Goal: Task Accomplishment & Management: Manage account settings

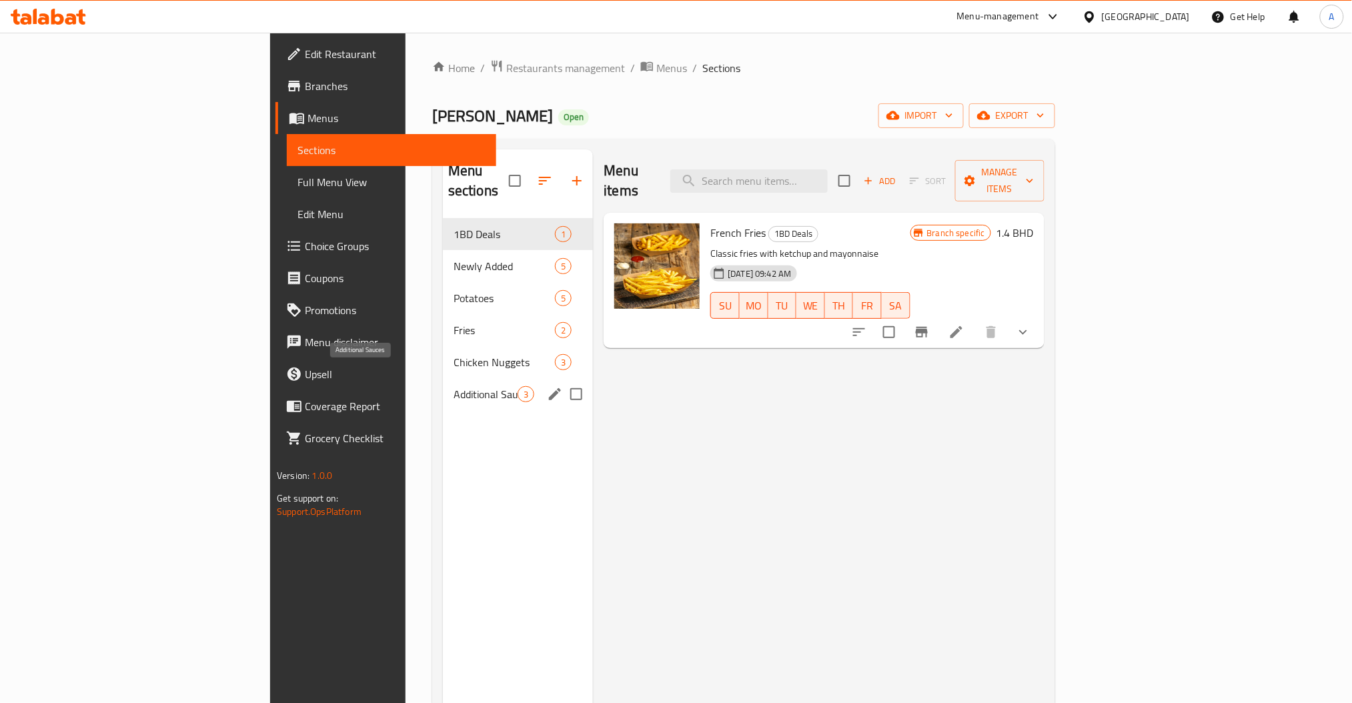
click at [454, 354] on span "Chicken Nuggets" at bounding box center [504, 362] width 101 height 16
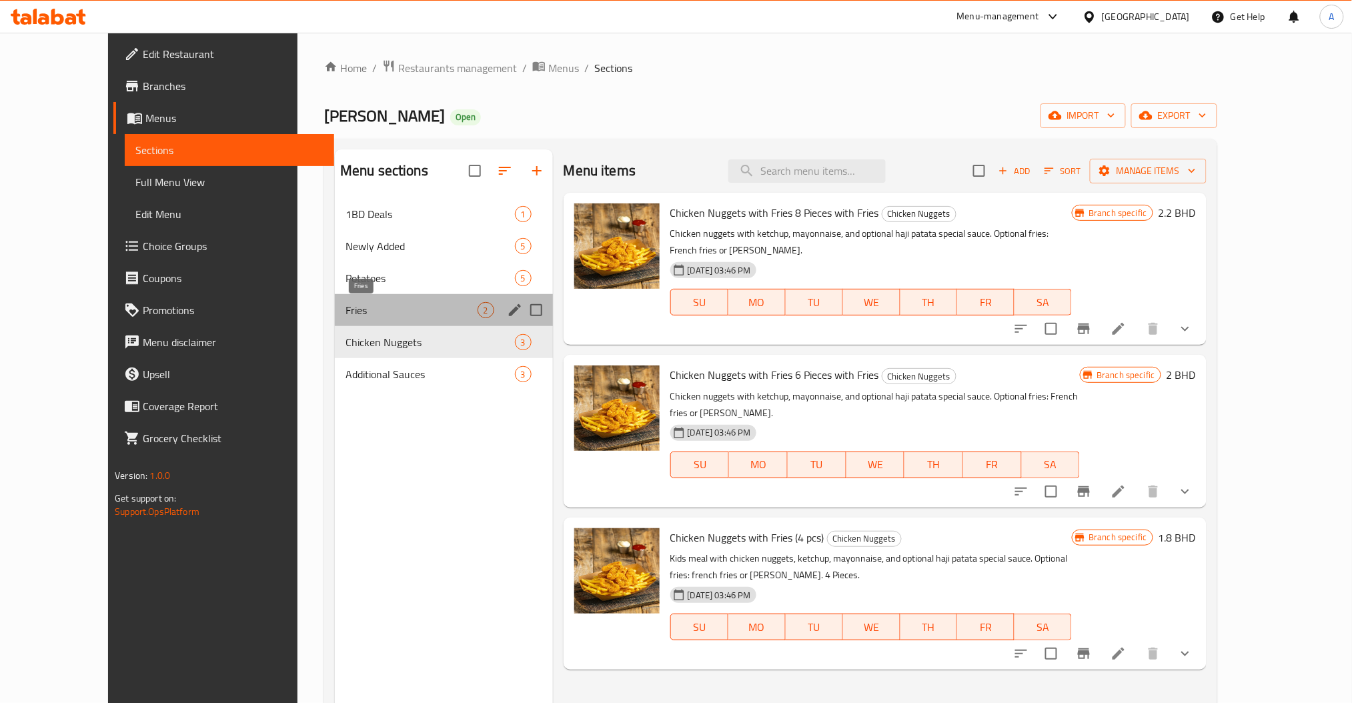
click at [345, 302] on span "Fries" at bounding box center [411, 310] width 132 height 16
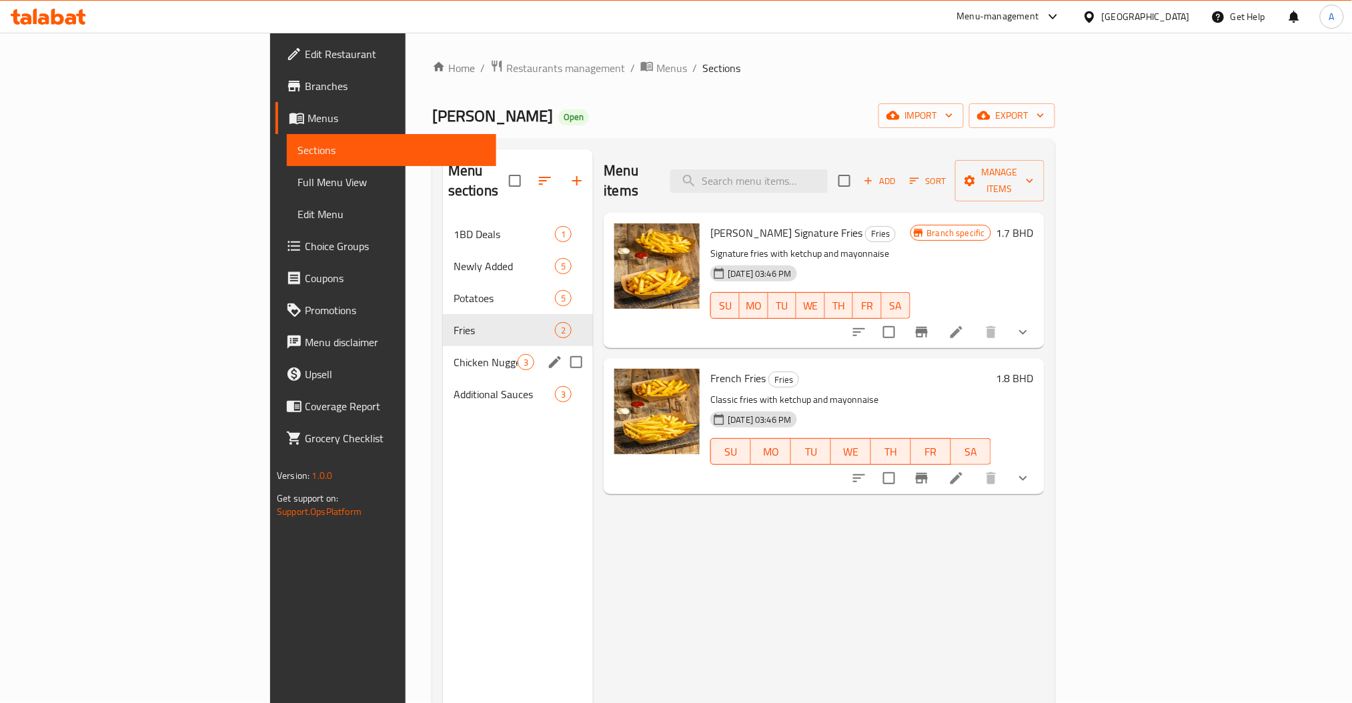
click at [454, 354] on span "Chicken Nuggets" at bounding box center [486, 362] width 64 height 16
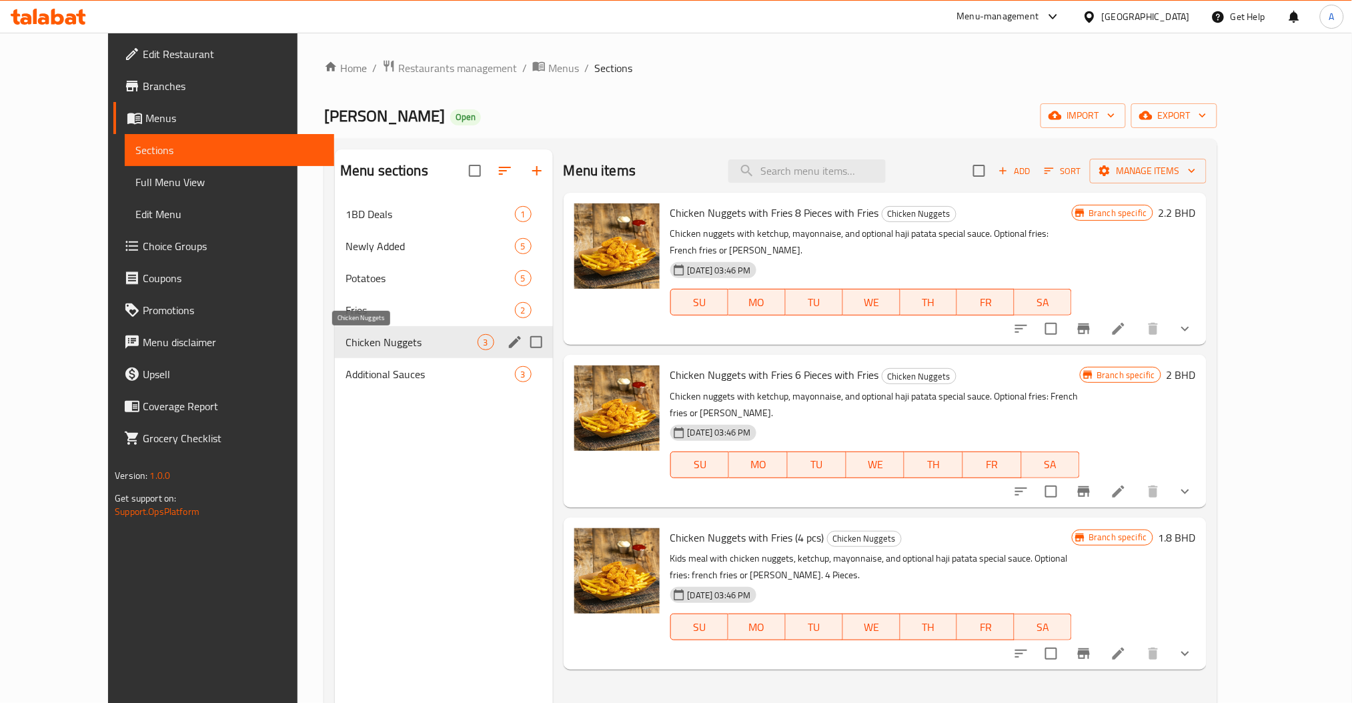
click at [335, 353] on div "Chicken Nuggets 3" at bounding box center [444, 342] width 218 height 32
click at [335, 363] on div "Additional Sauces 3" at bounding box center [444, 374] width 218 height 32
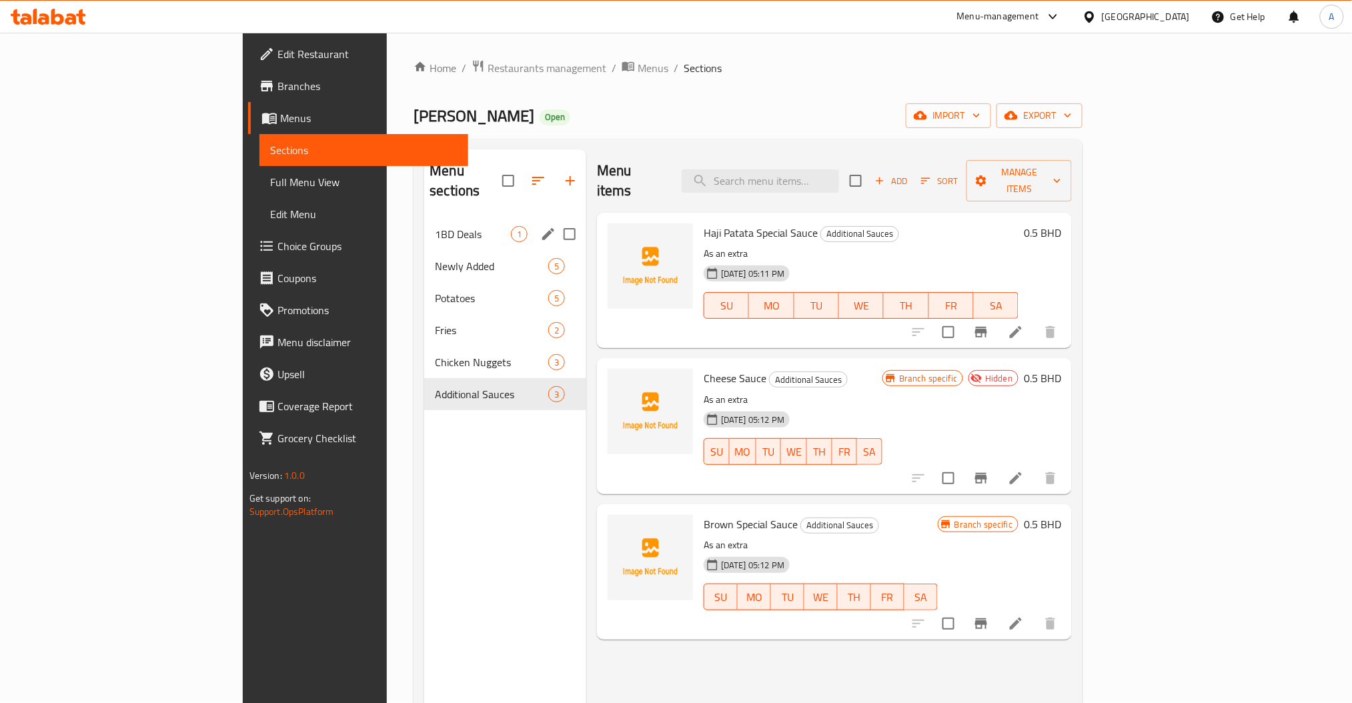
click at [435, 226] on span "1BD Deals" at bounding box center [473, 234] width 76 height 16
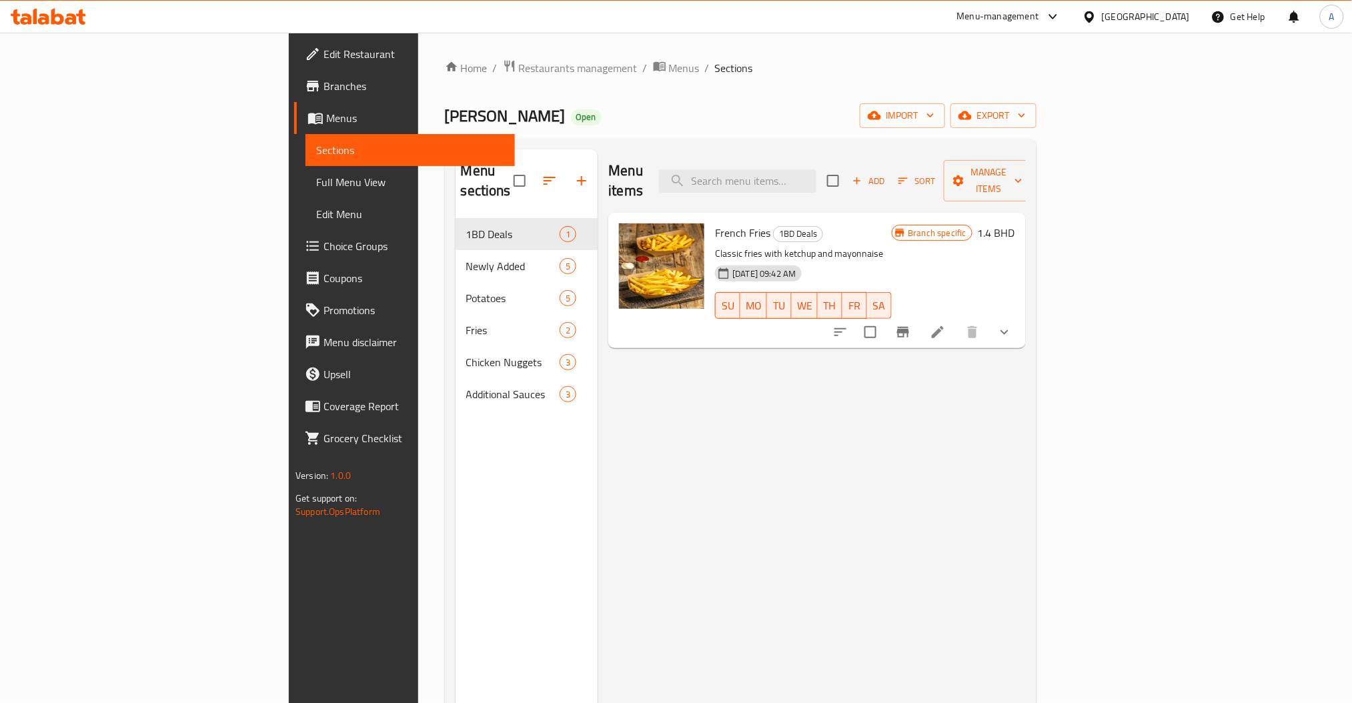
click at [919, 316] on button "Branch-specific-item" at bounding box center [903, 332] width 32 height 32
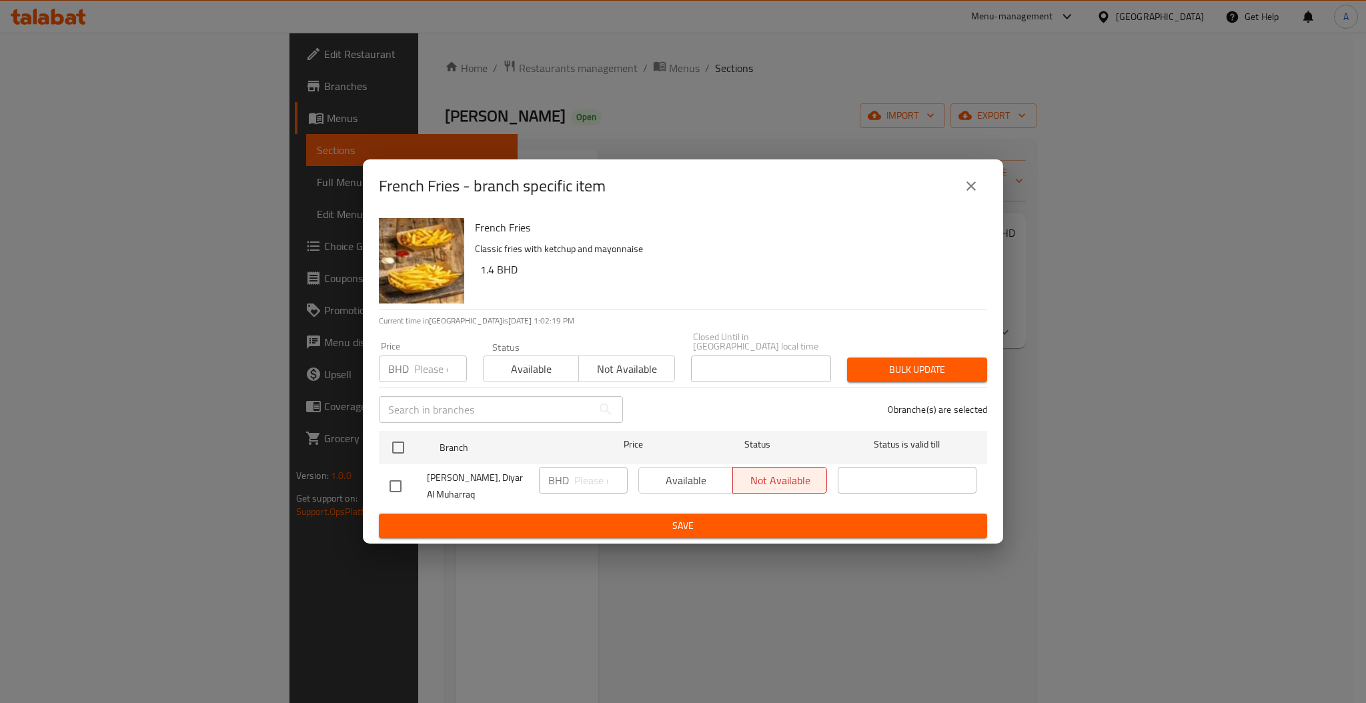
click at [977, 184] on icon "close" at bounding box center [971, 186] width 16 height 16
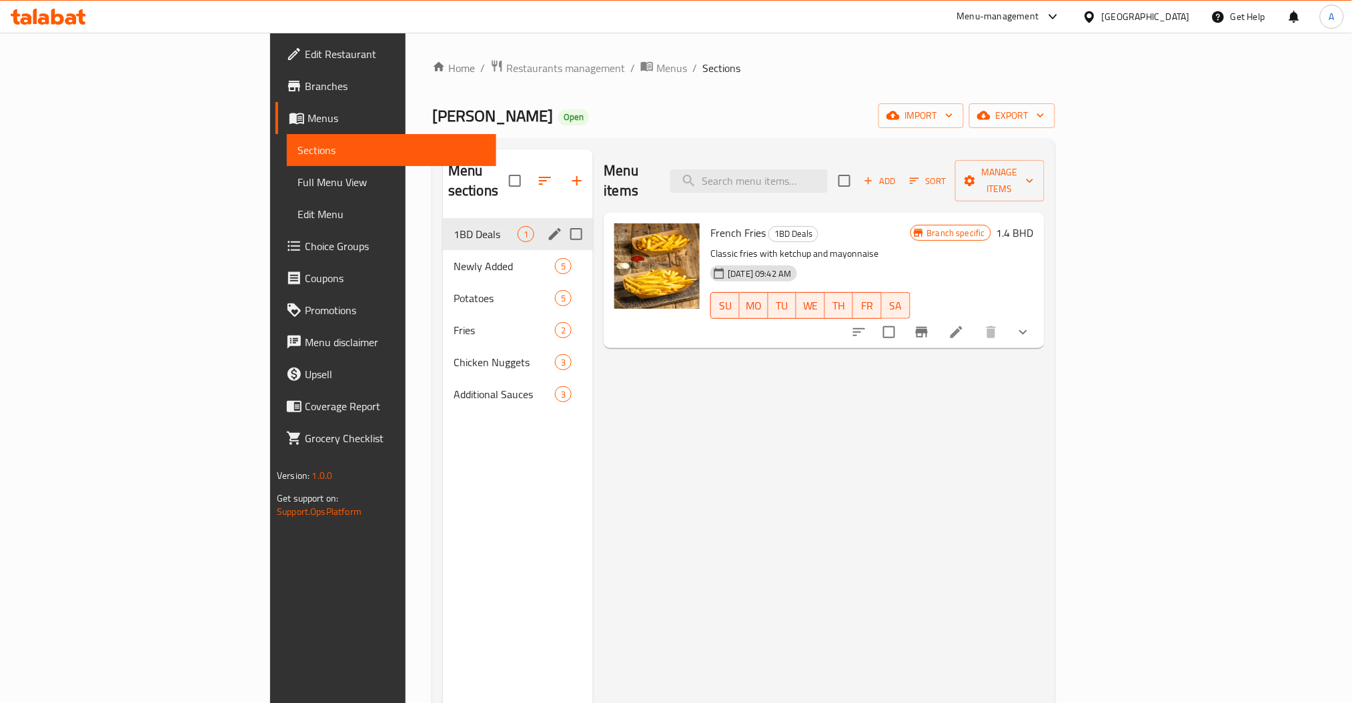
click at [547, 226] on icon "edit" at bounding box center [555, 234] width 16 height 16
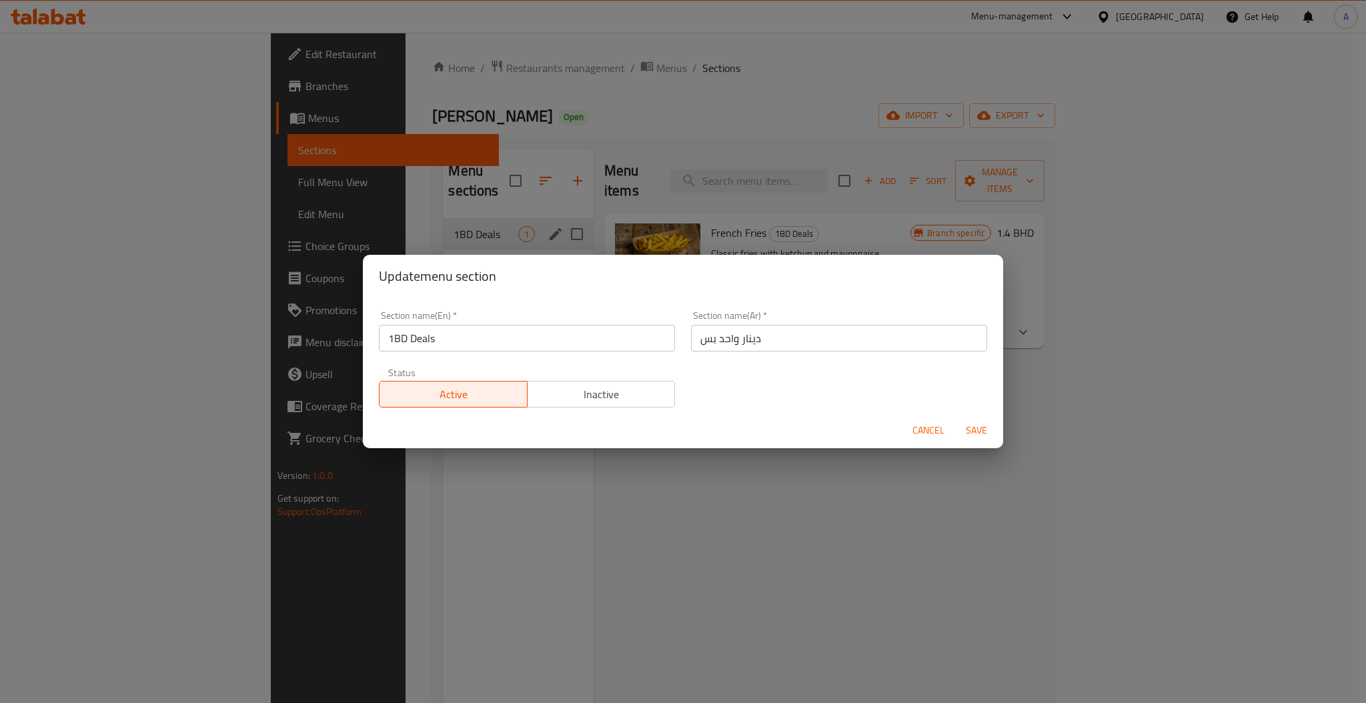
drag, startPoint x: 486, startPoint y: 343, endPoint x: 175, endPoint y: 319, distance: 311.7
click at [217, 323] on div "Update menu section Section name(En)   * 1BD Deals Section name(En) * Section n…" at bounding box center [683, 351] width 1366 height 703
click at [943, 434] on span "Cancel" at bounding box center [928, 430] width 32 height 17
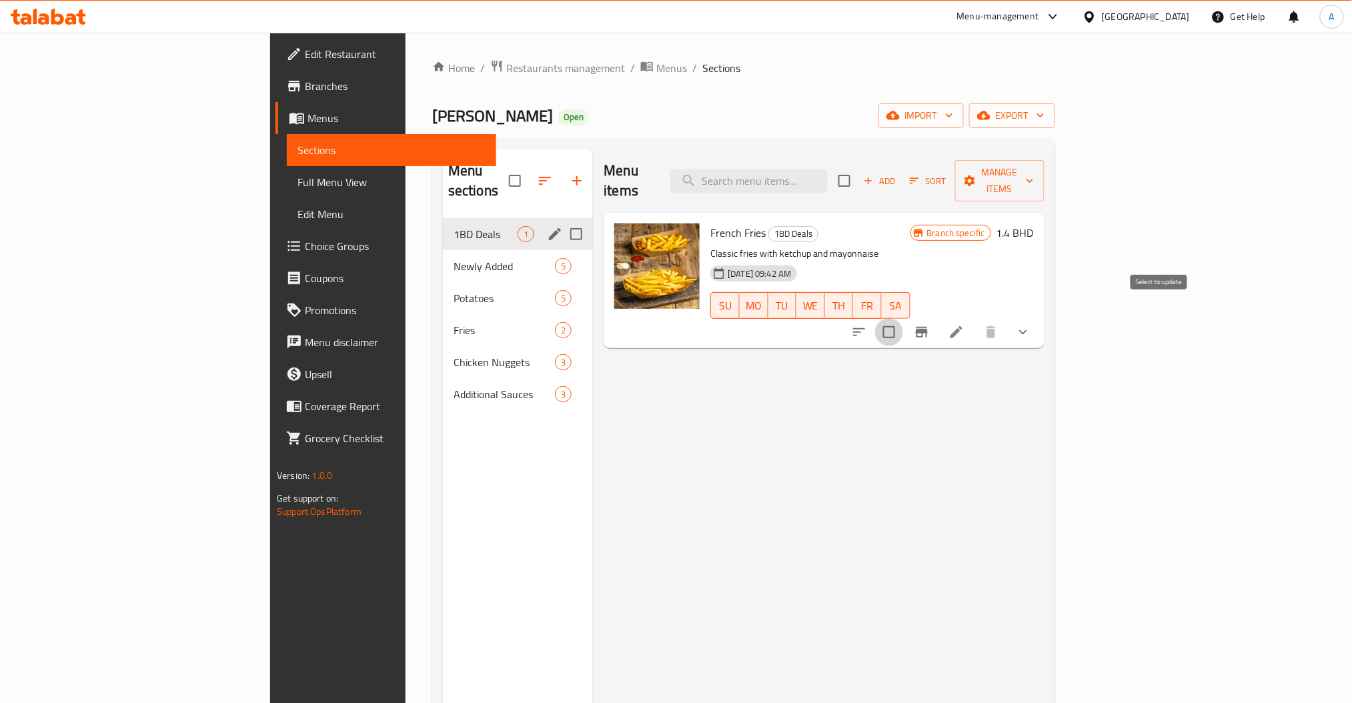
click at [903, 318] on input "checkbox" at bounding box center [889, 332] width 28 height 28
checkbox input "true"
click at [1034, 168] on span "Manage items" at bounding box center [1000, 180] width 68 height 33
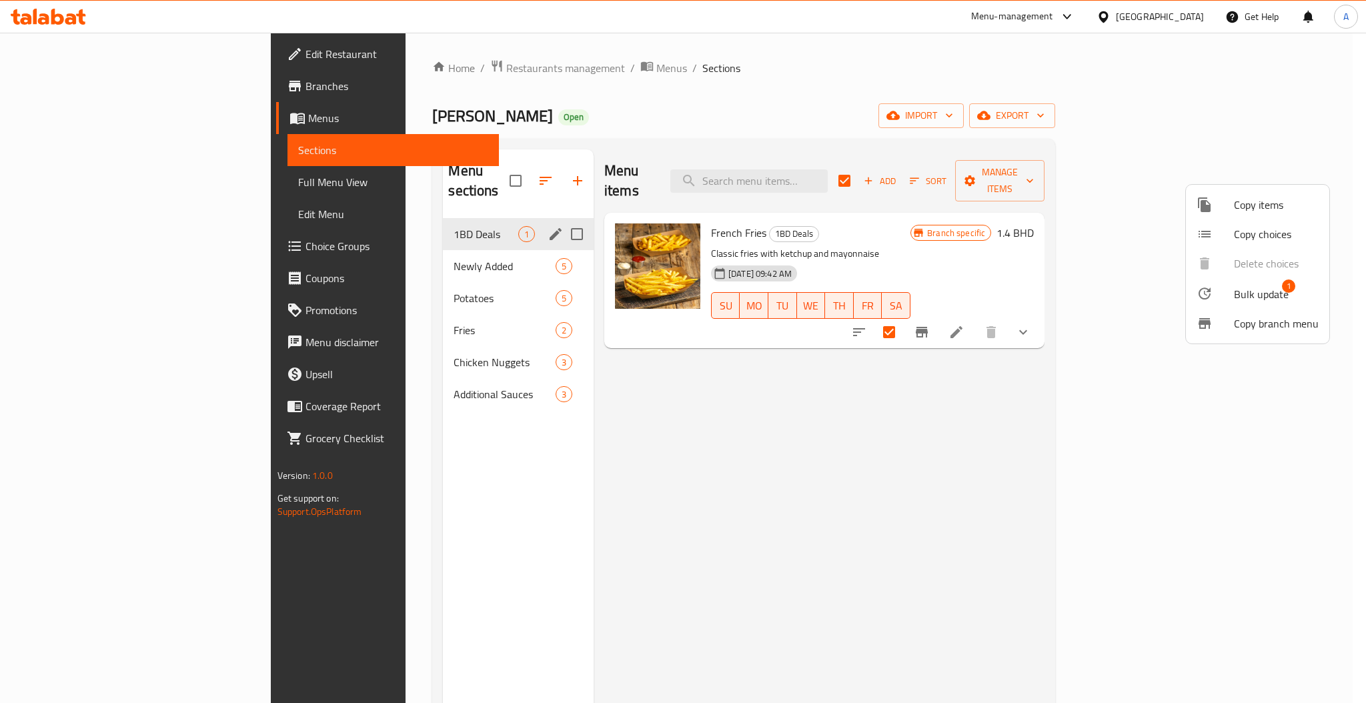
click at [1262, 292] on span "Bulk update" at bounding box center [1261, 294] width 55 height 16
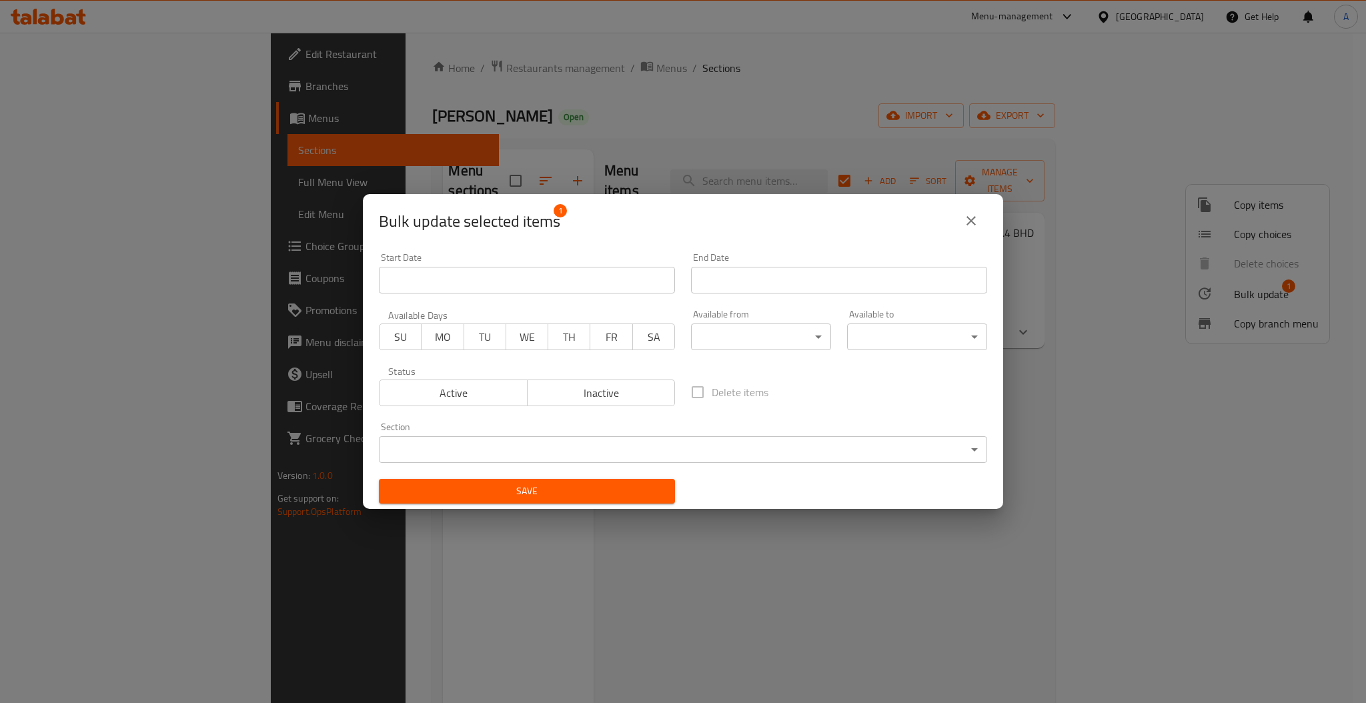
click at [468, 458] on body "​ Menu-management Bahrain Get Help A Edit Restaurant Branches Menus Sections Fu…" at bounding box center [683, 368] width 1366 height 670
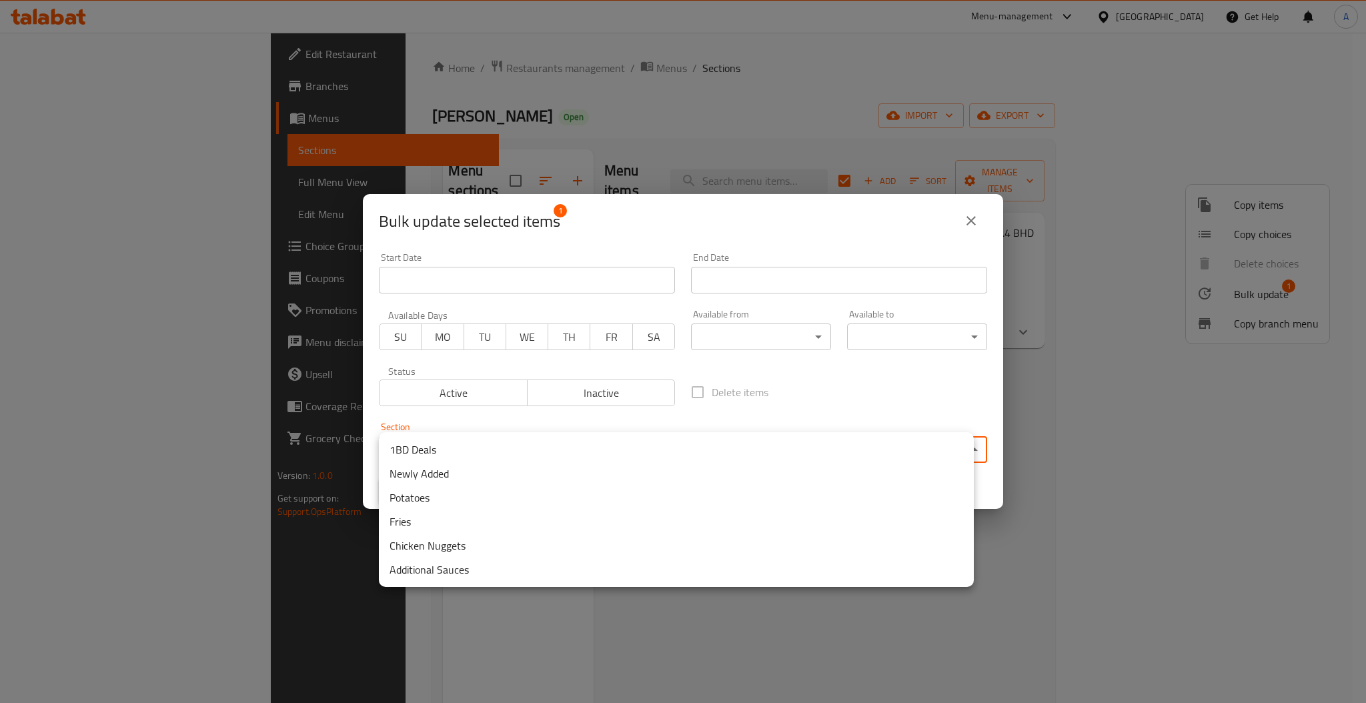
click at [423, 515] on li "Fries" at bounding box center [676, 522] width 595 height 24
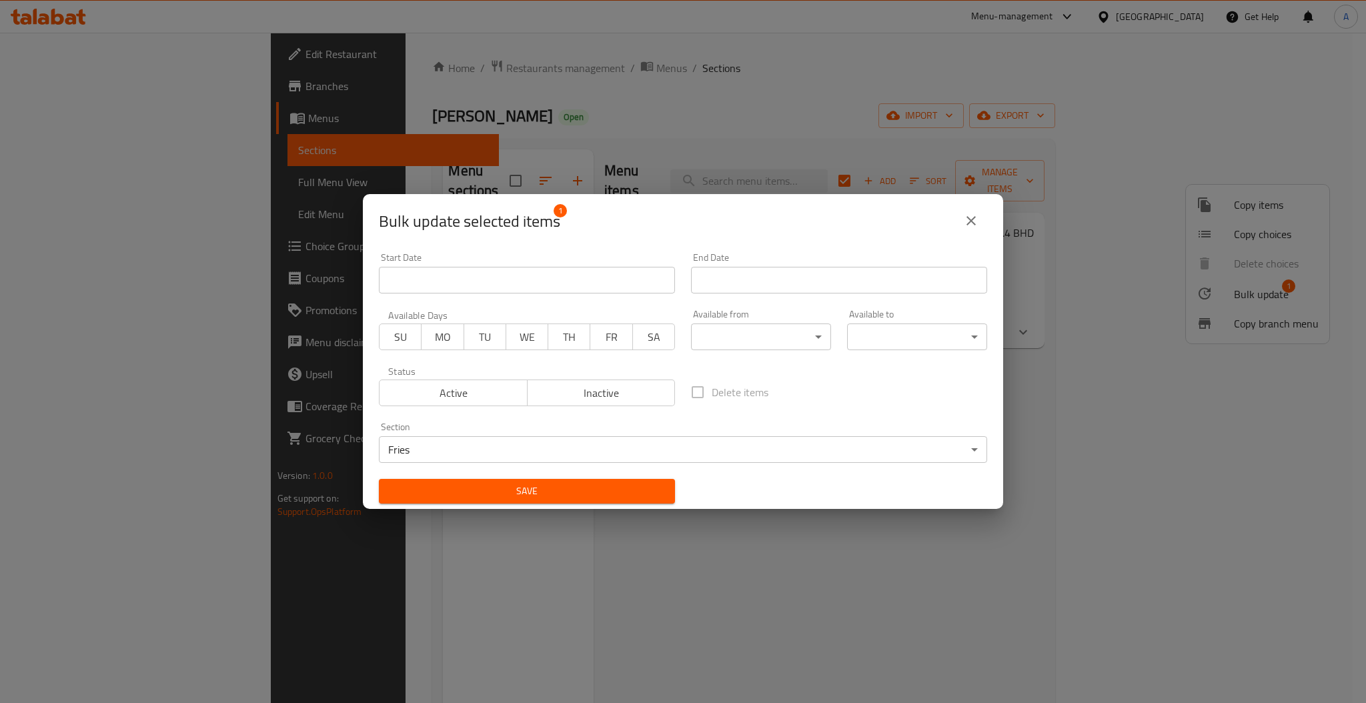
click at [486, 494] on span "Save" at bounding box center [527, 491] width 275 height 17
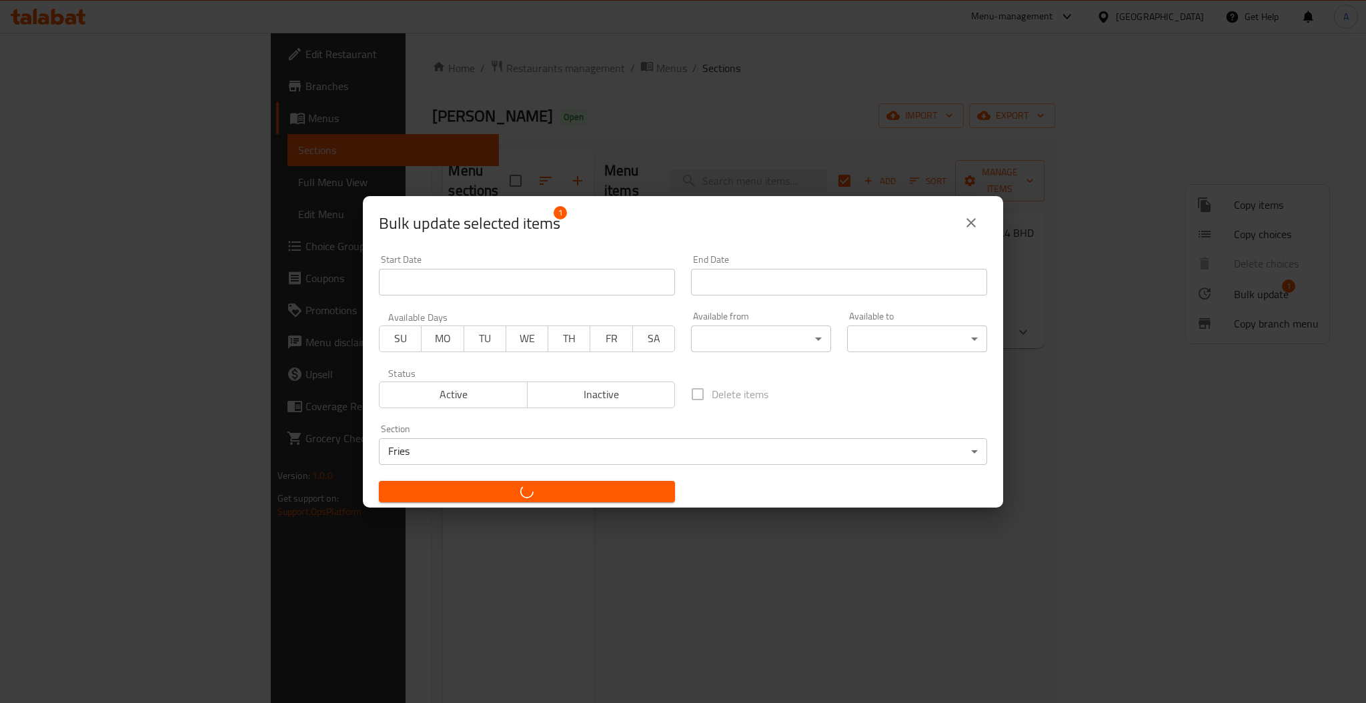
checkbox input "false"
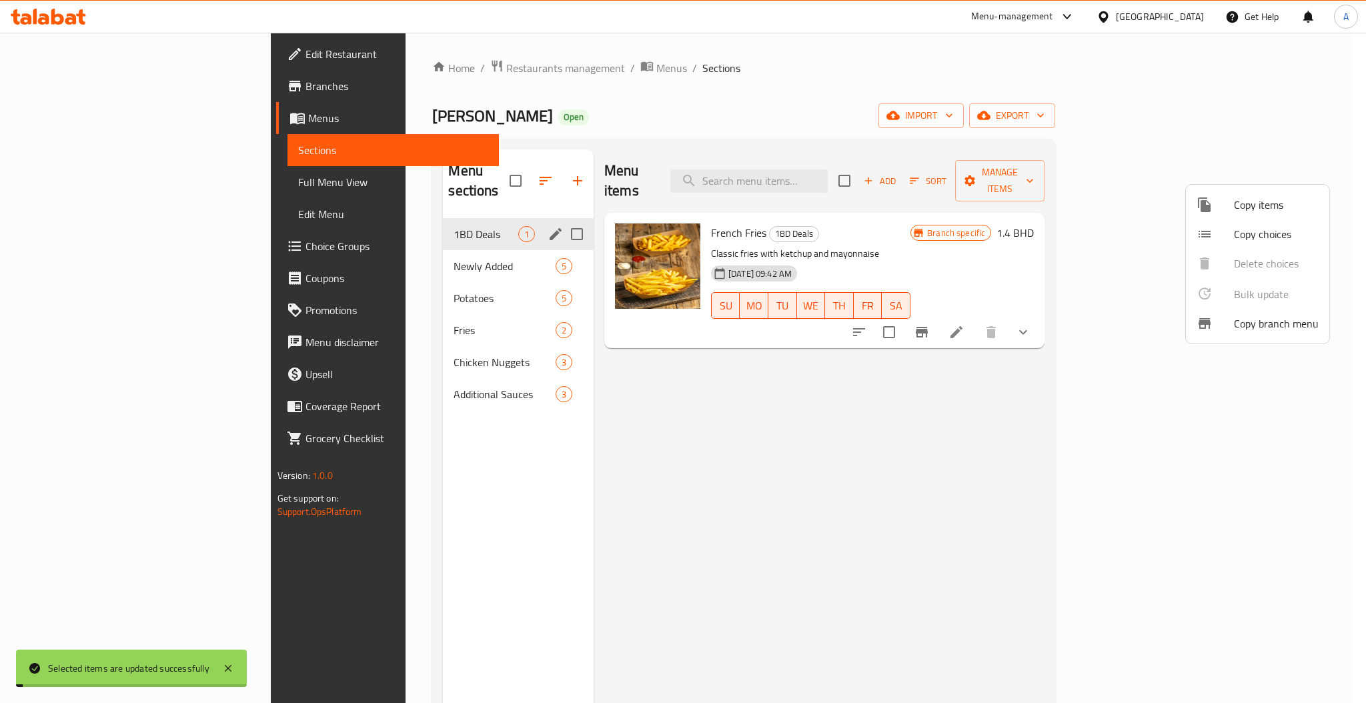
click at [297, 457] on div at bounding box center [683, 351] width 1366 height 703
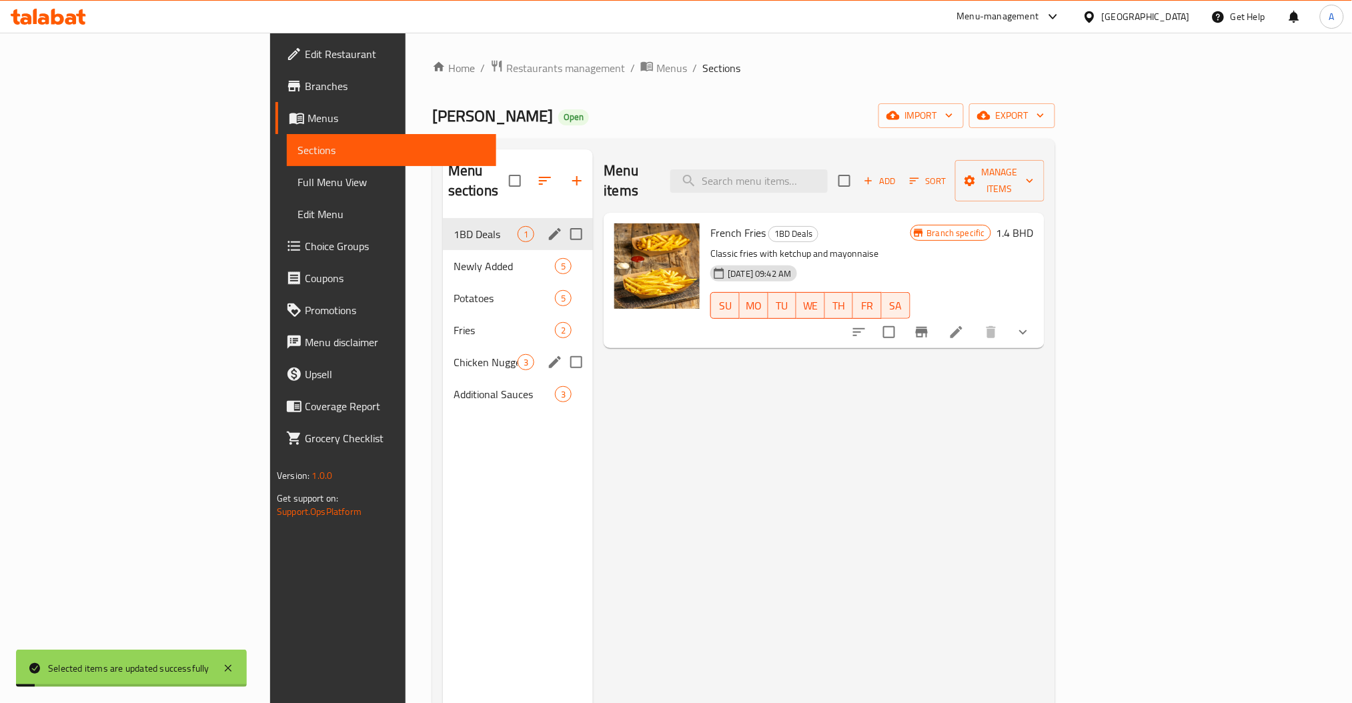
click at [443, 289] on div "Potatoes 5" at bounding box center [518, 298] width 150 height 32
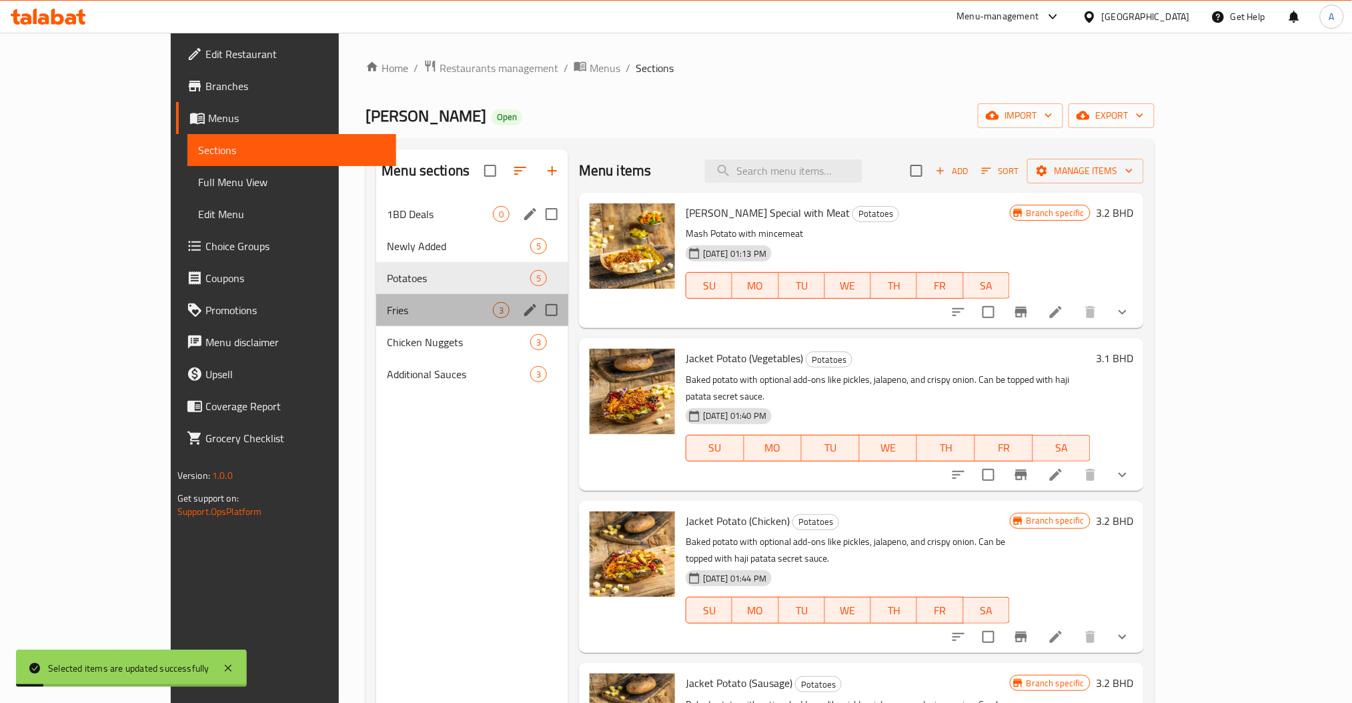
click at [387, 304] on span "Fries" at bounding box center [440, 310] width 106 height 16
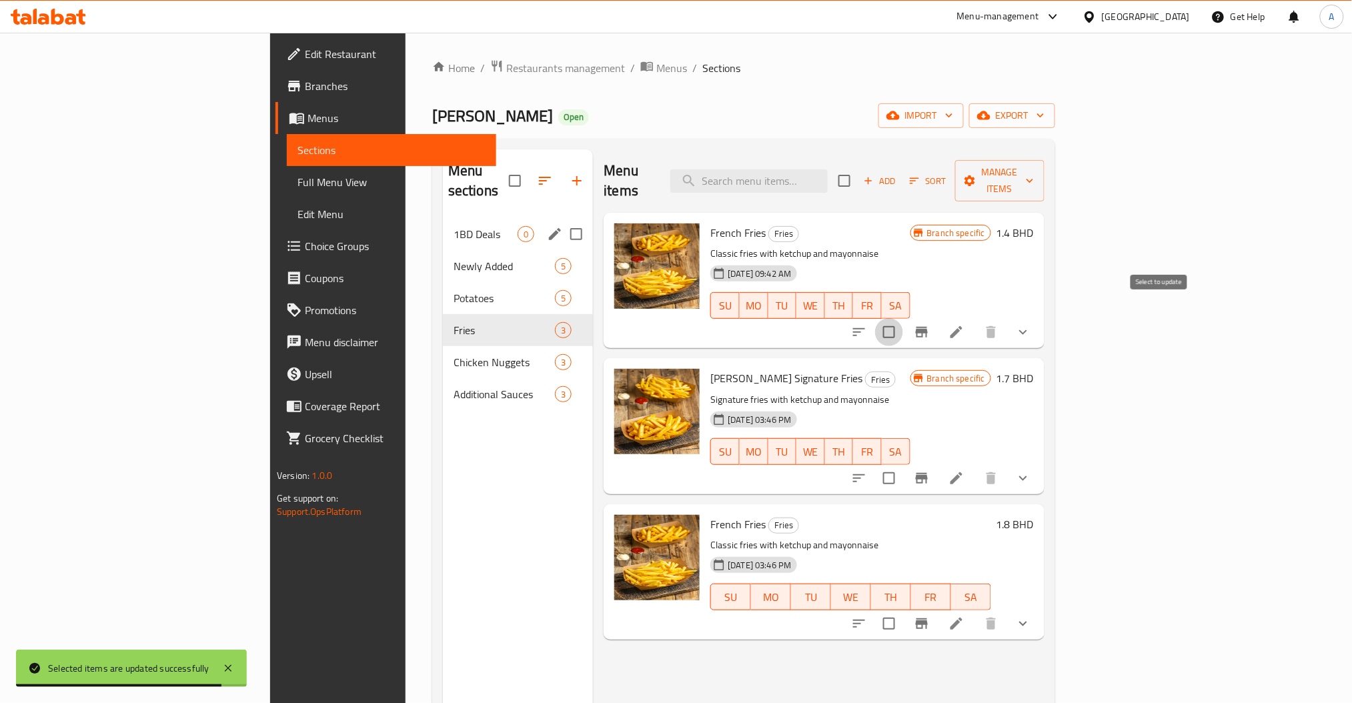
click at [903, 318] on input "checkbox" at bounding box center [889, 332] width 28 height 28
click at [1034, 169] on span "Manage items" at bounding box center [1000, 180] width 68 height 33
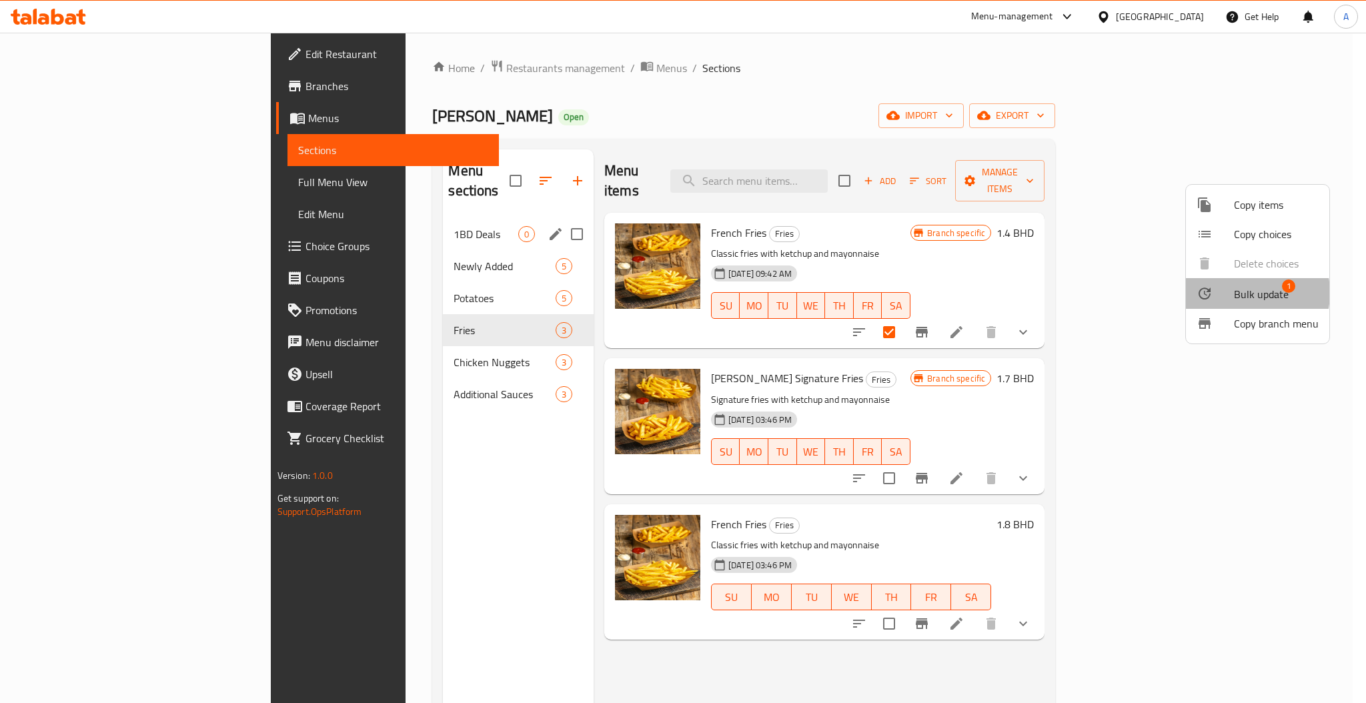
click at [1239, 293] on span "Bulk update" at bounding box center [1261, 294] width 55 height 16
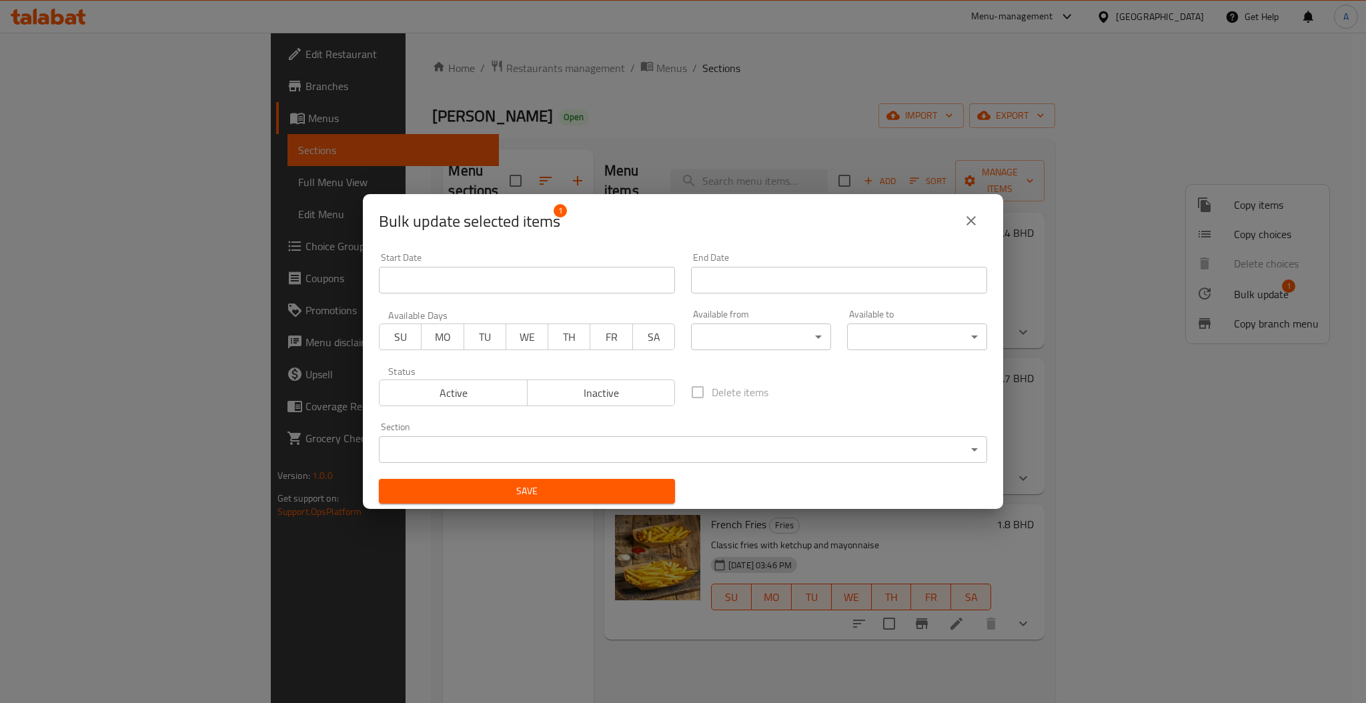
click at [594, 394] on span "Inactive" at bounding box center [601, 393] width 137 height 19
click at [550, 482] on button "Save" at bounding box center [527, 491] width 296 height 25
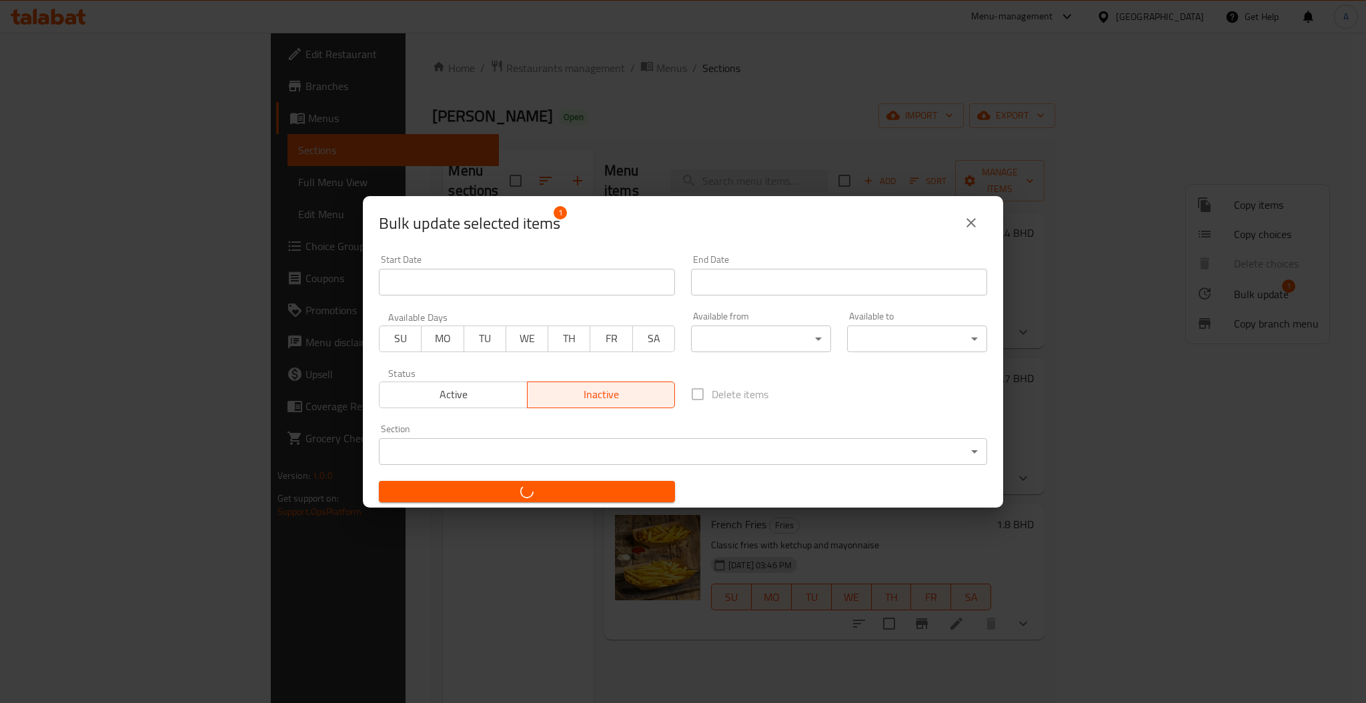
checkbox input "false"
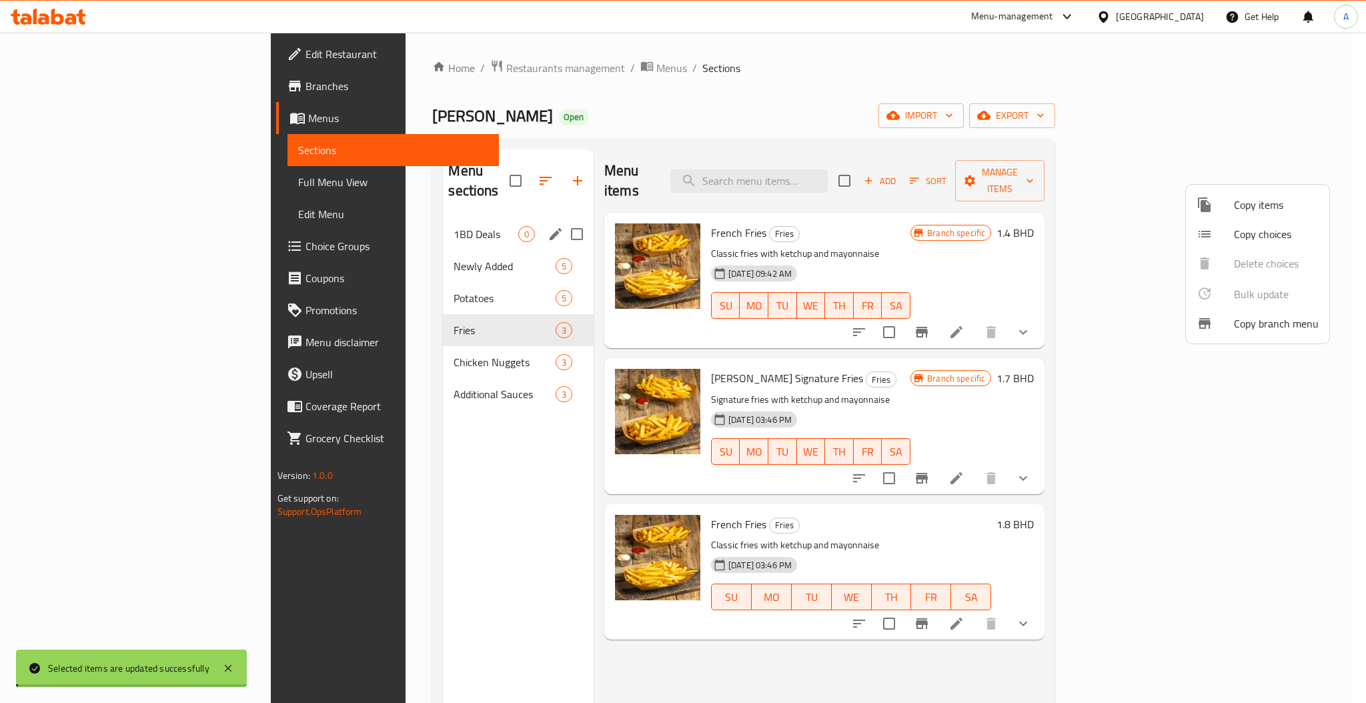
click at [396, 554] on div at bounding box center [683, 351] width 1366 height 703
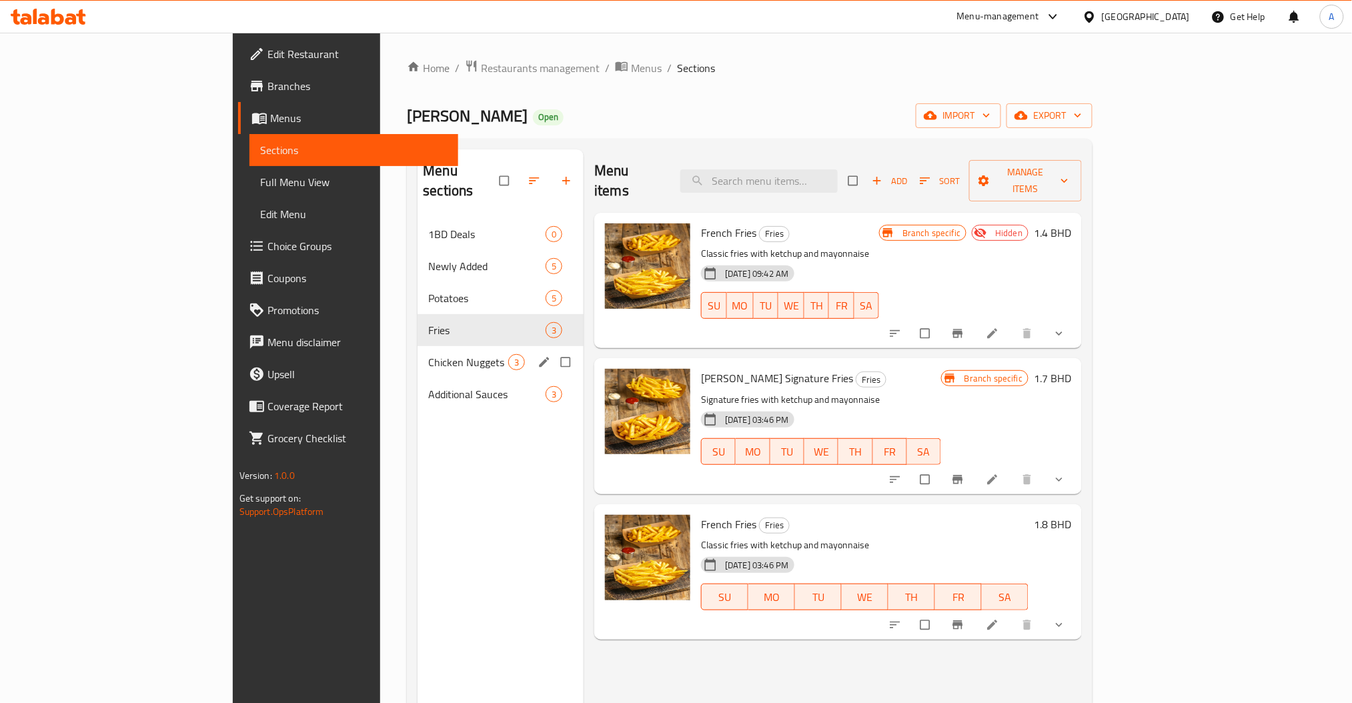
click at [418, 346] on div "Chicken Nuggets 3" at bounding box center [501, 362] width 166 height 32
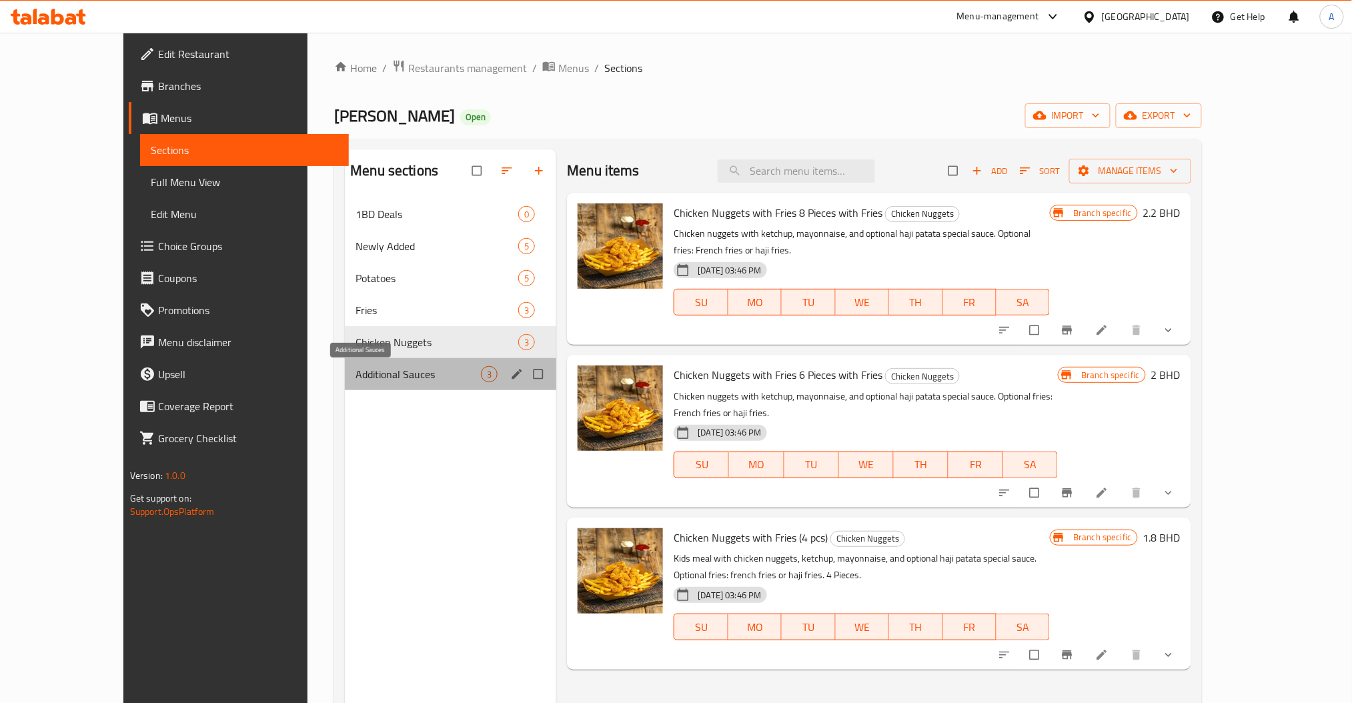
click at [355, 374] on span "Additional Sauces" at bounding box center [417, 374] width 125 height 16
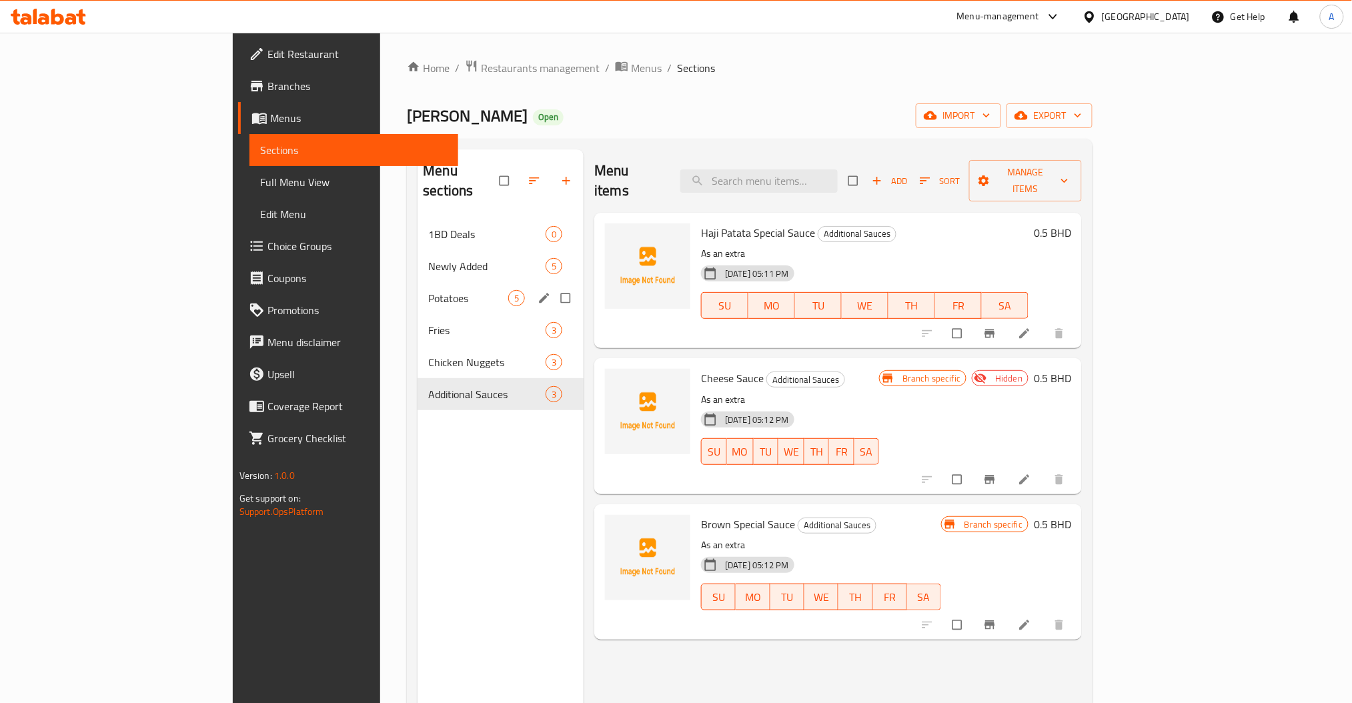
click at [418, 282] on div "Potatoes 5" at bounding box center [501, 298] width 166 height 32
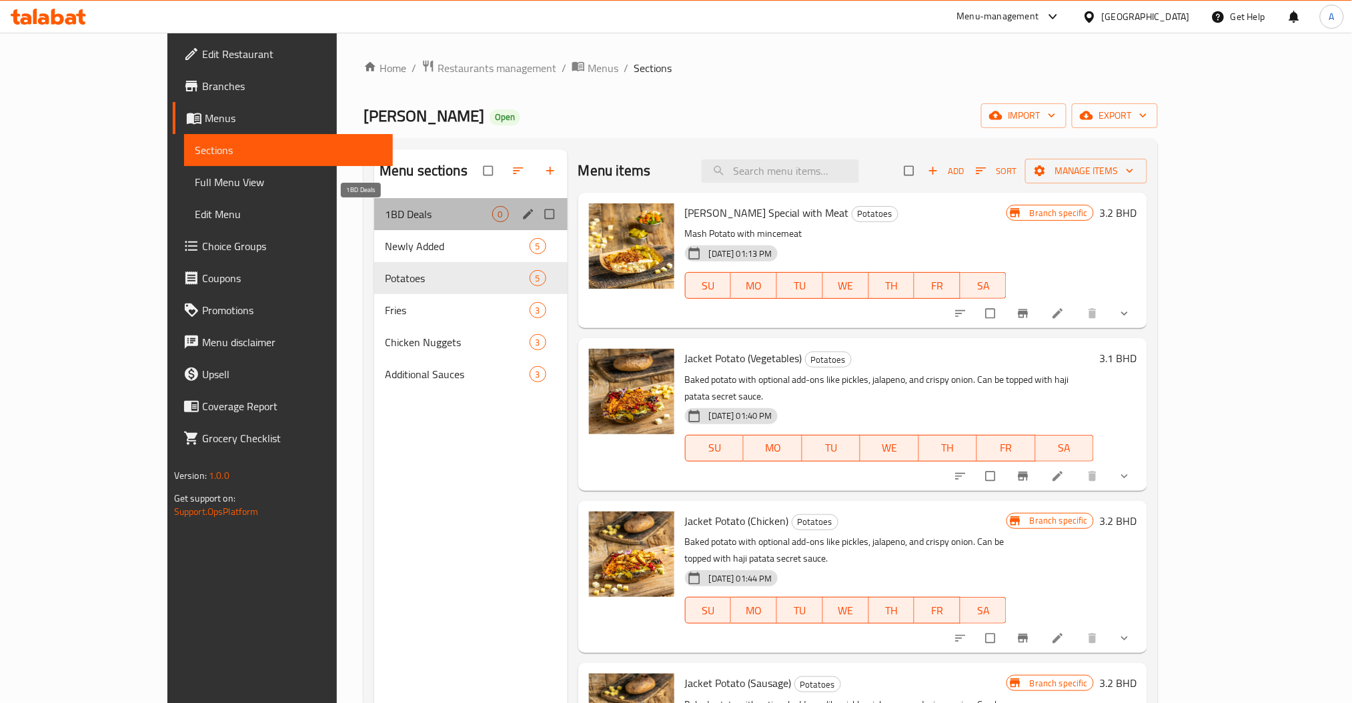
click at [385, 221] on span "1BD Deals" at bounding box center [438, 214] width 107 height 16
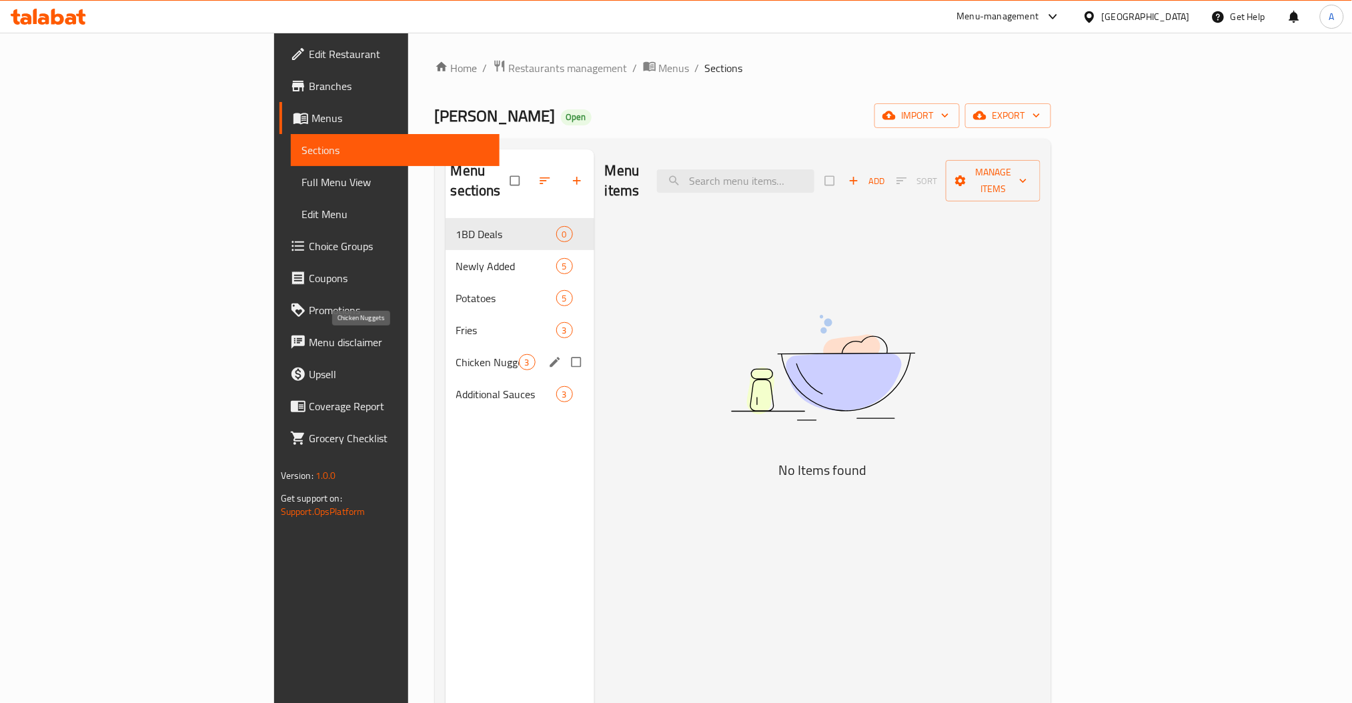
click at [456, 354] on span "Chicken Nuggets" at bounding box center [487, 362] width 63 height 16
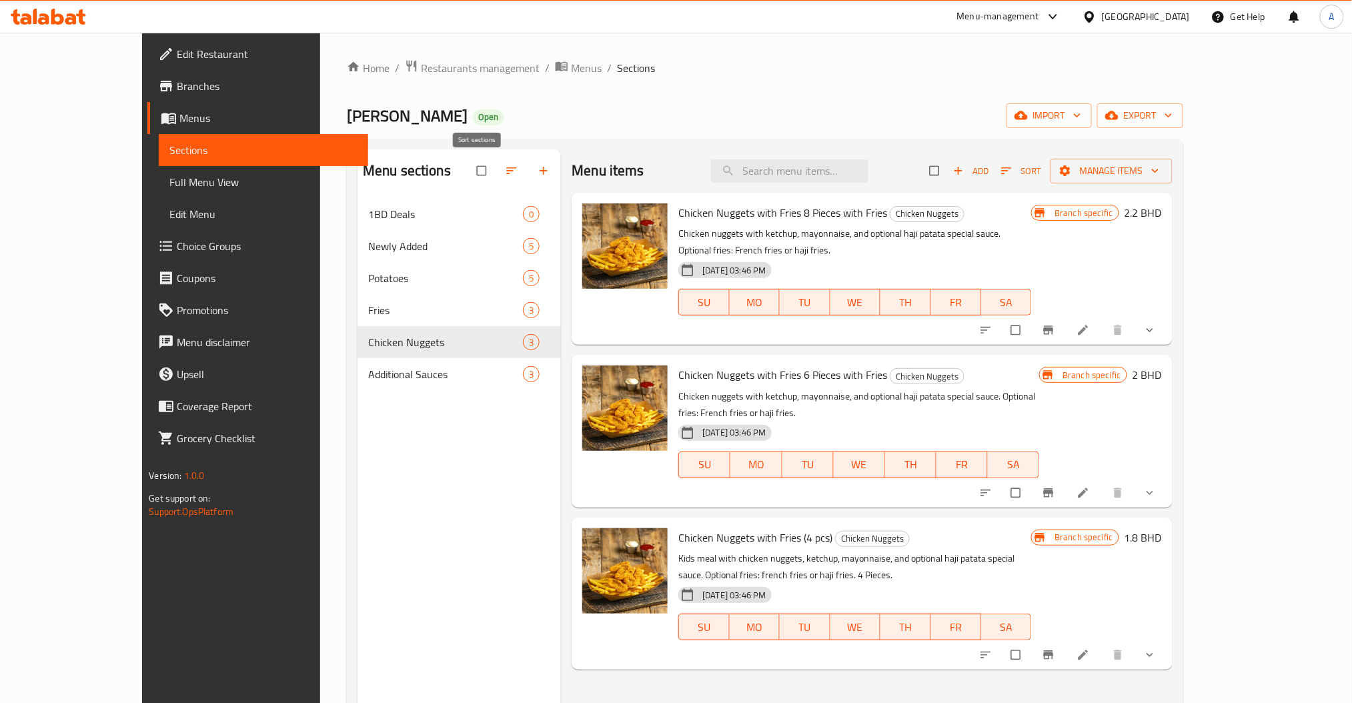
click at [537, 166] on icon "button" at bounding box center [543, 170] width 13 height 13
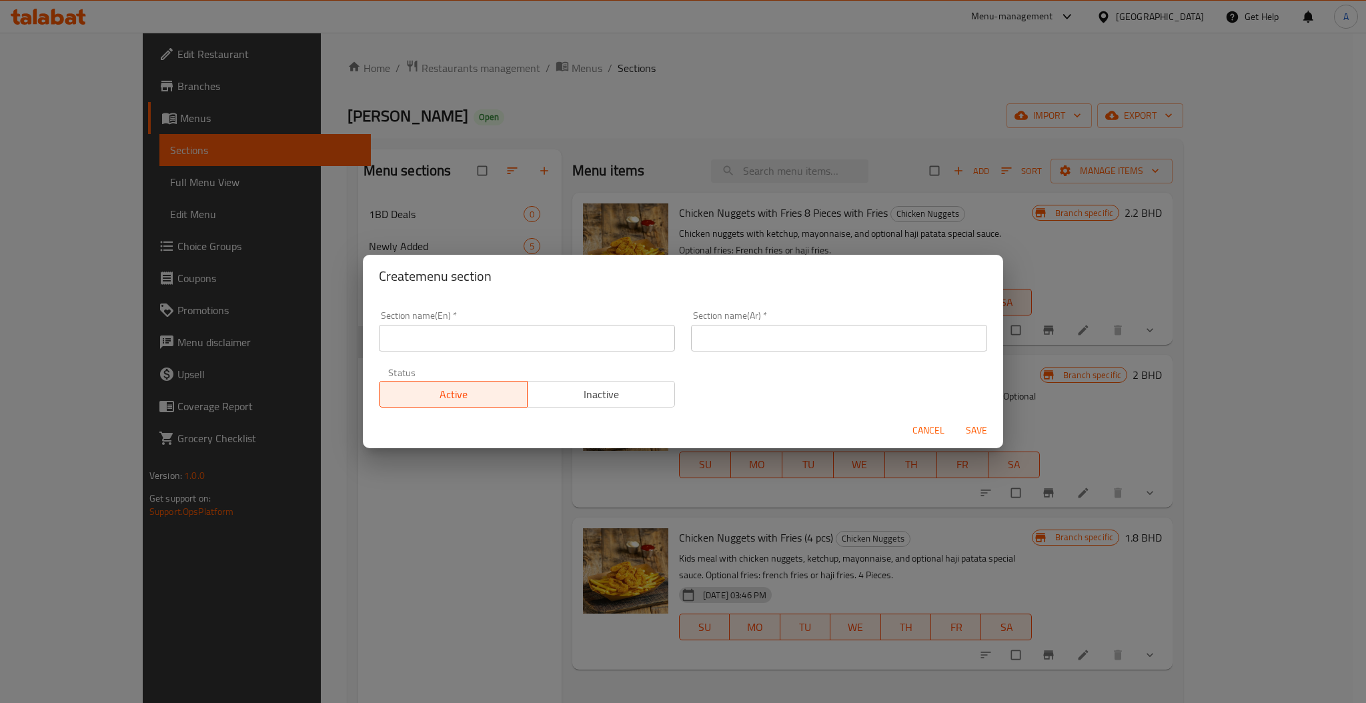
click at [511, 345] on input "text" at bounding box center [527, 338] width 296 height 27
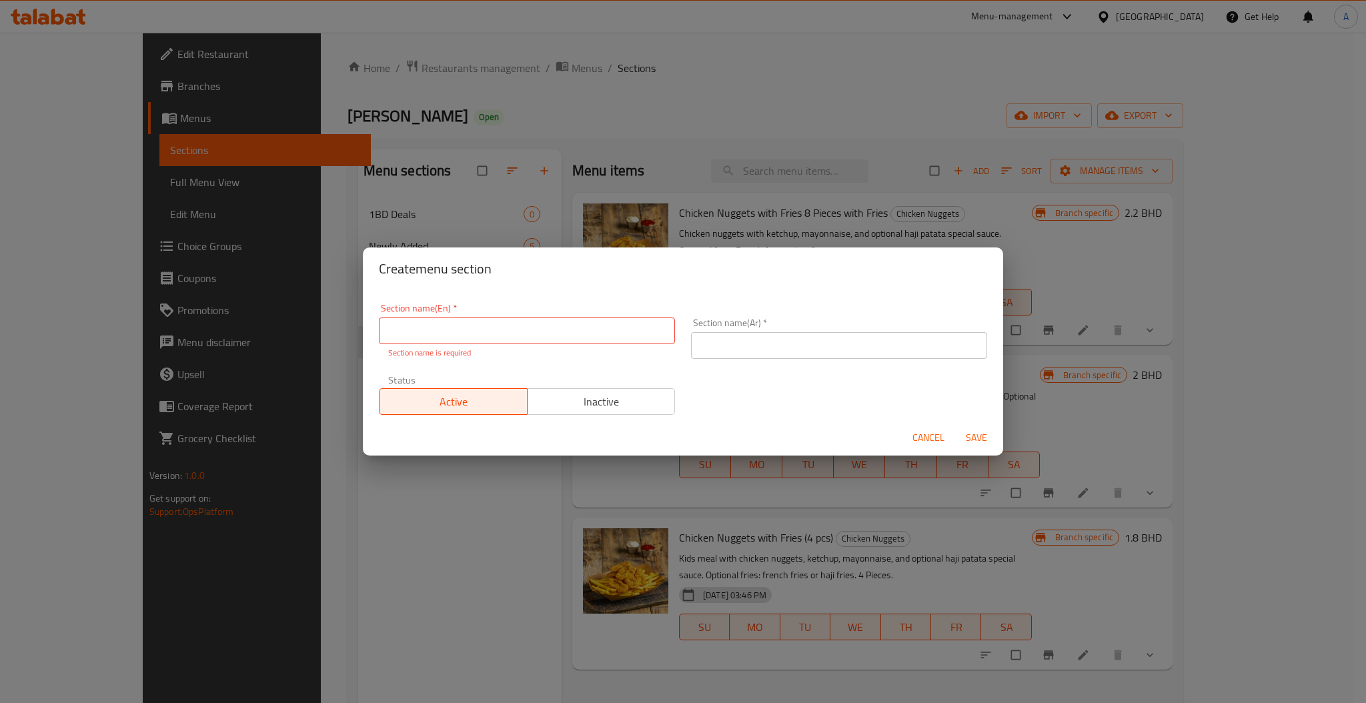
click at [404, 422] on div "Cancel Save" at bounding box center [683, 437] width 640 height 35
click at [470, 342] on input "text" at bounding box center [527, 330] width 296 height 27
type input "Drinks"
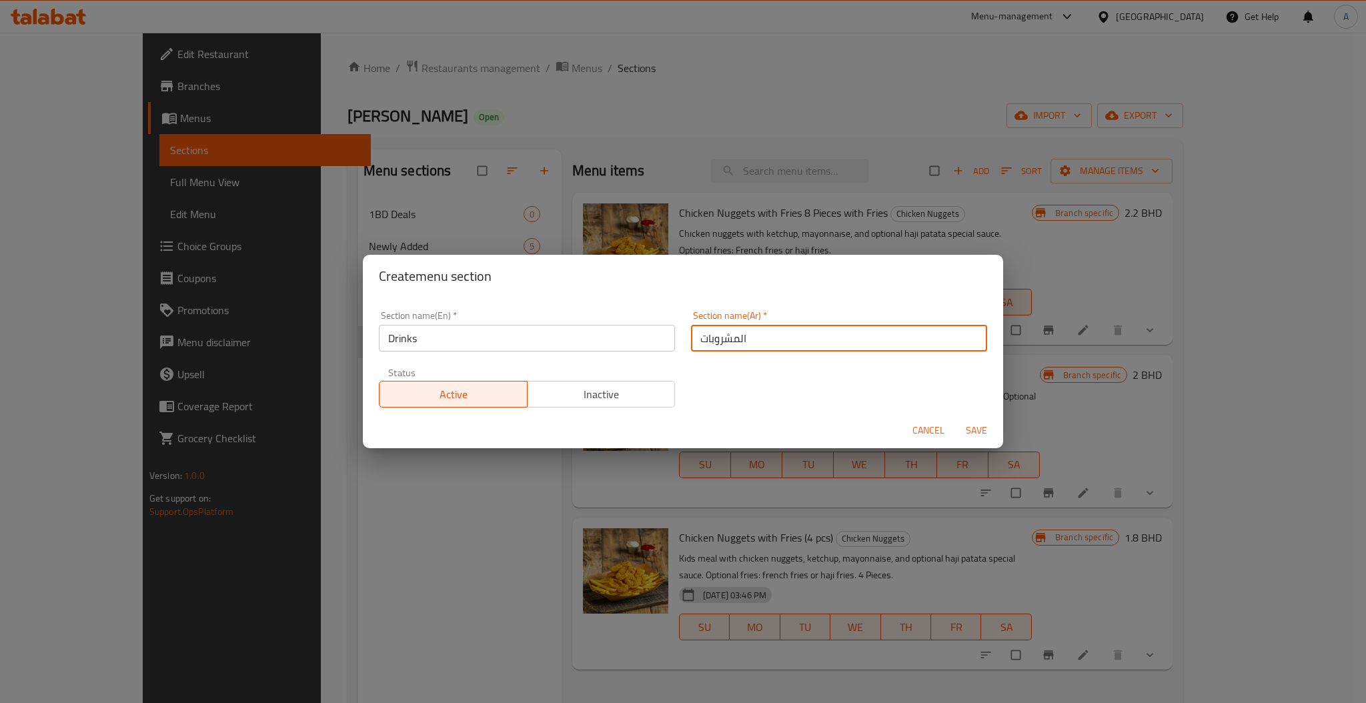
type input "المشروبات"
click at [955, 418] on button "Save" at bounding box center [976, 430] width 43 height 25
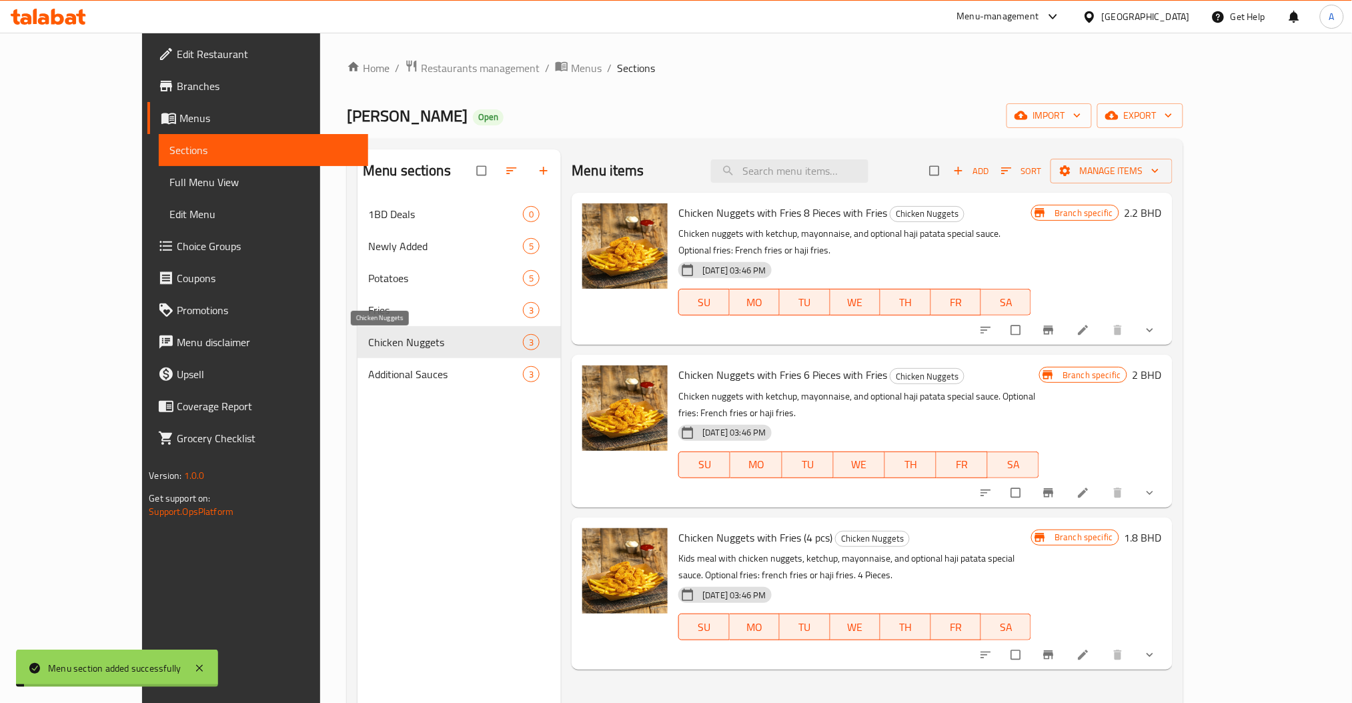
click at [412, 431] on div "Menu sections 1BD Deals 0 Newly Added 5 Potatoes 5 Fries 3 Chicken Nuggets 3 Ad…" at bounding box center [458, 500] width 203 height 703
click at [357, 394] on nav "1BD Deals 0 Newly Added 5 Potatoes 5 Fries 3 Chicken Nuggets 3 Additional Sauce…" at bounding box center [458, 294] width 203 height 203
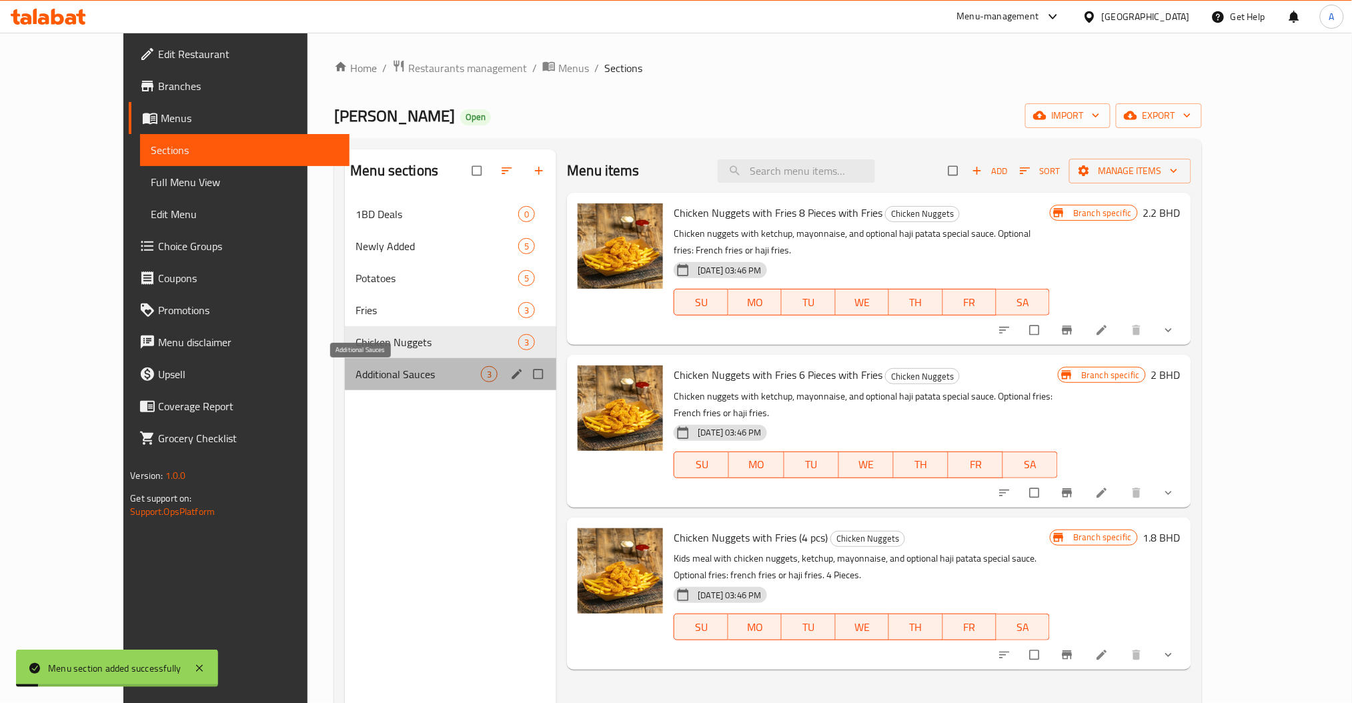
click at [355, 382] on span "Additional Sauces" at bounding box center [417, 374] width 125 height 16
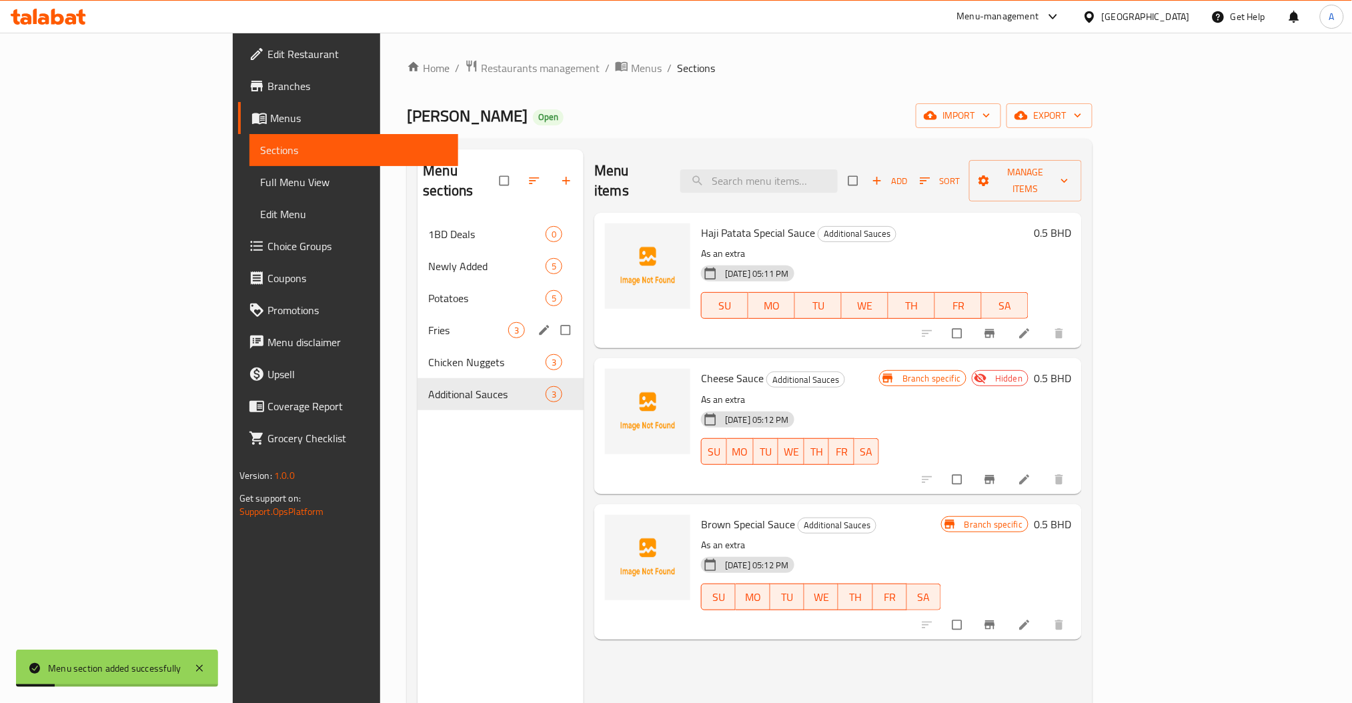
click at [418, 314] on div "Fries 3" at bounding box center [501, 330] width 166 height 32
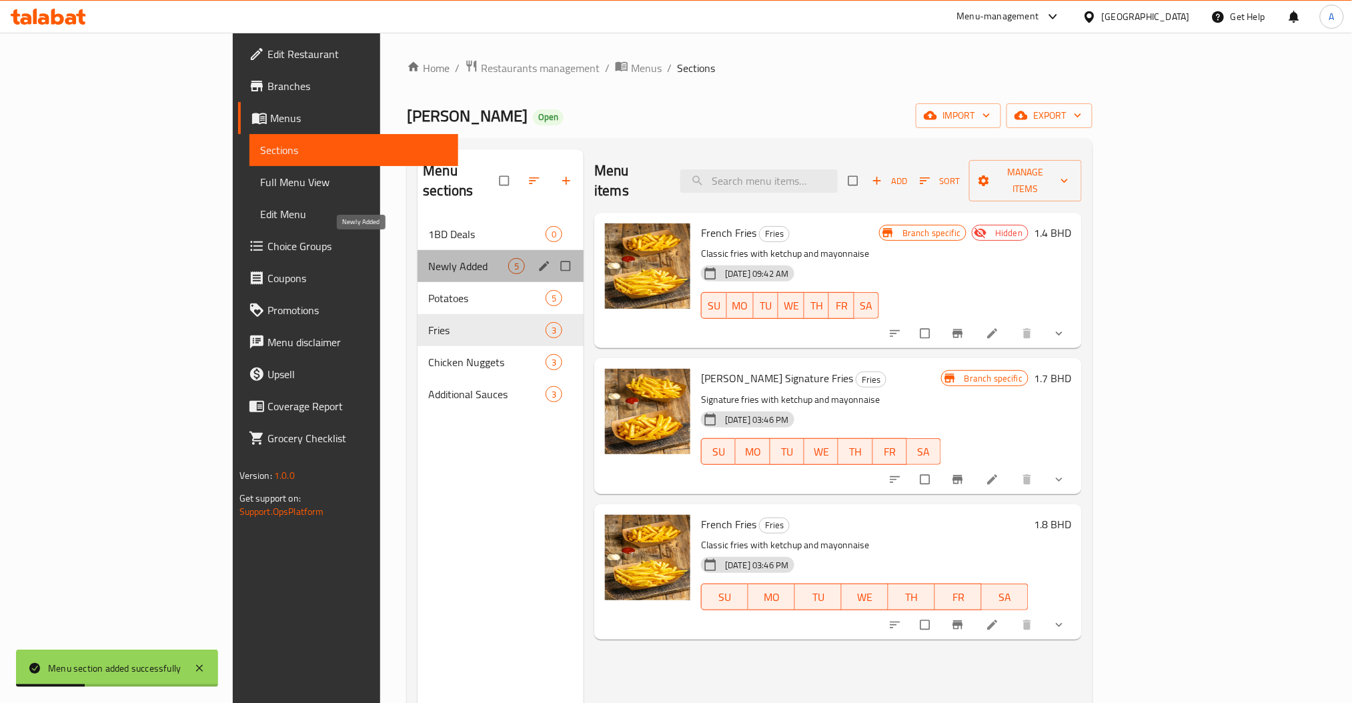
click at [428, 258] on span "Newly Added" at bounding box center [468, 266] width 80 height 16
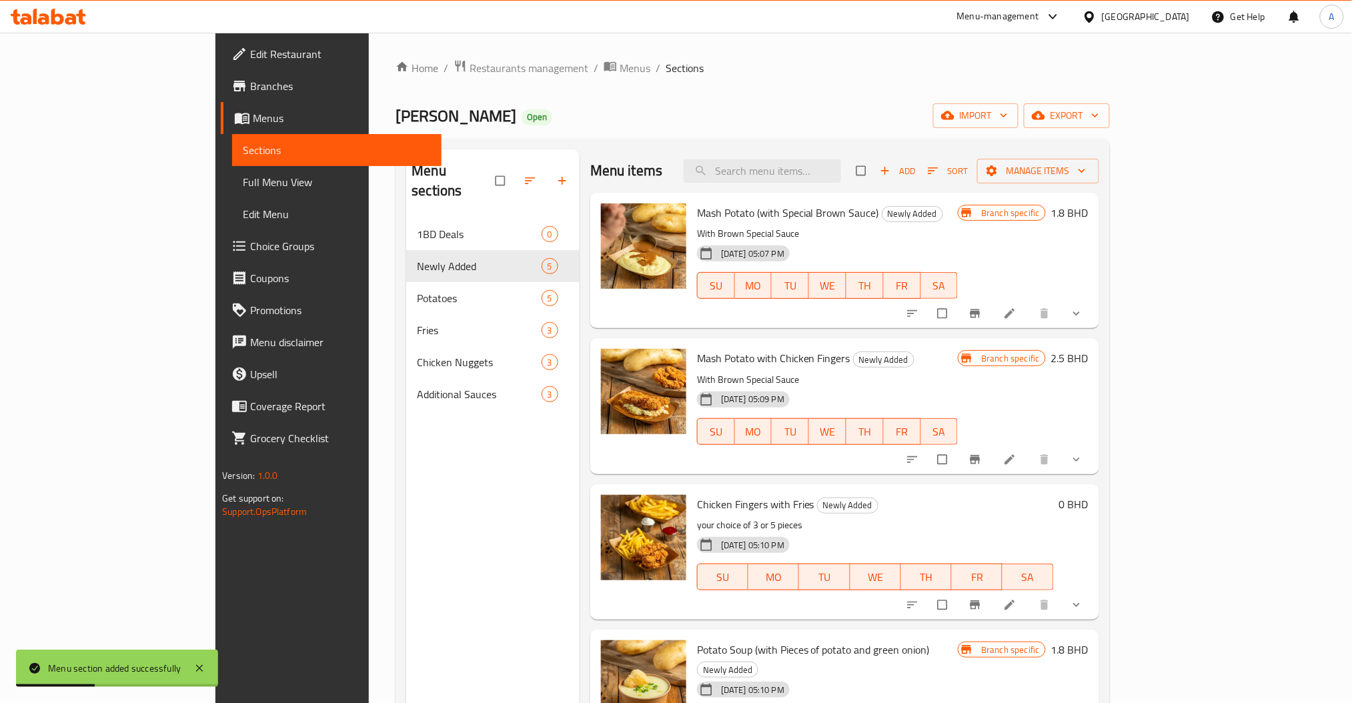
click at [876, 157] on div "Menu items Add Sort Manage items" at bounding box center [844, 170] width 509 height 43
click at [840, 184] on div "Menu items Add Sort Manage items" at bounding box center [844, 170] width 509 height 43
click at [840, 167] on input "search" at bounding box center [762, 170] width 157 height 23
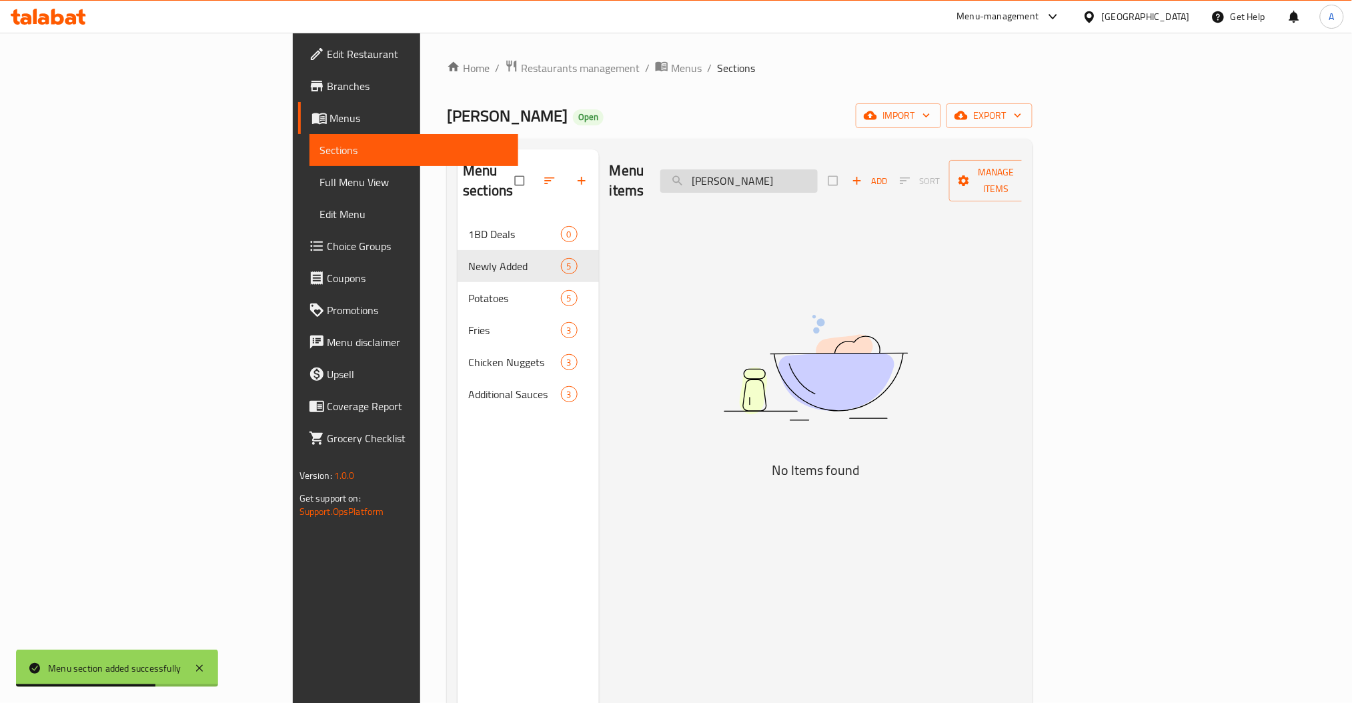
type input "J"
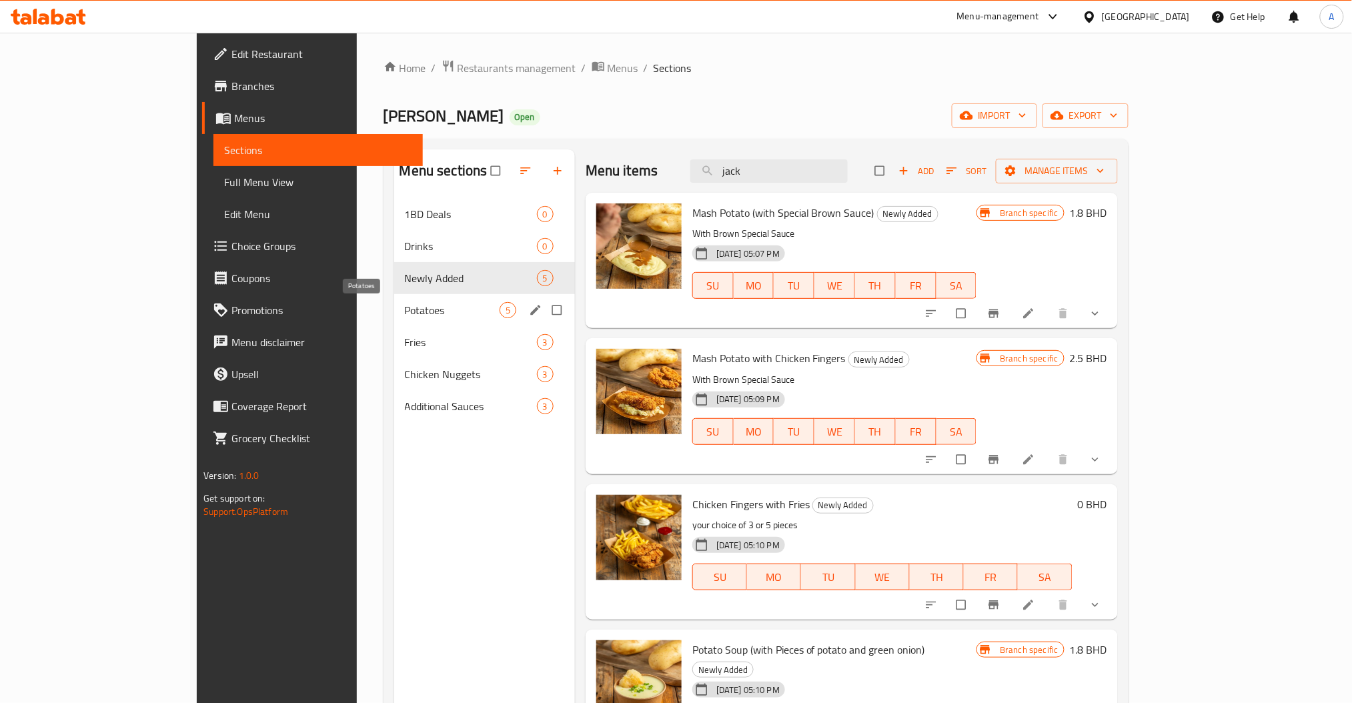
drag, startPoint x: 359, startPoint y: 303, endPoint x: 354, endPoint y: 287, distance: 16.2
click at [405, 303] on span "Potatoes" at bounding box center [452, 310] width 95 height 16
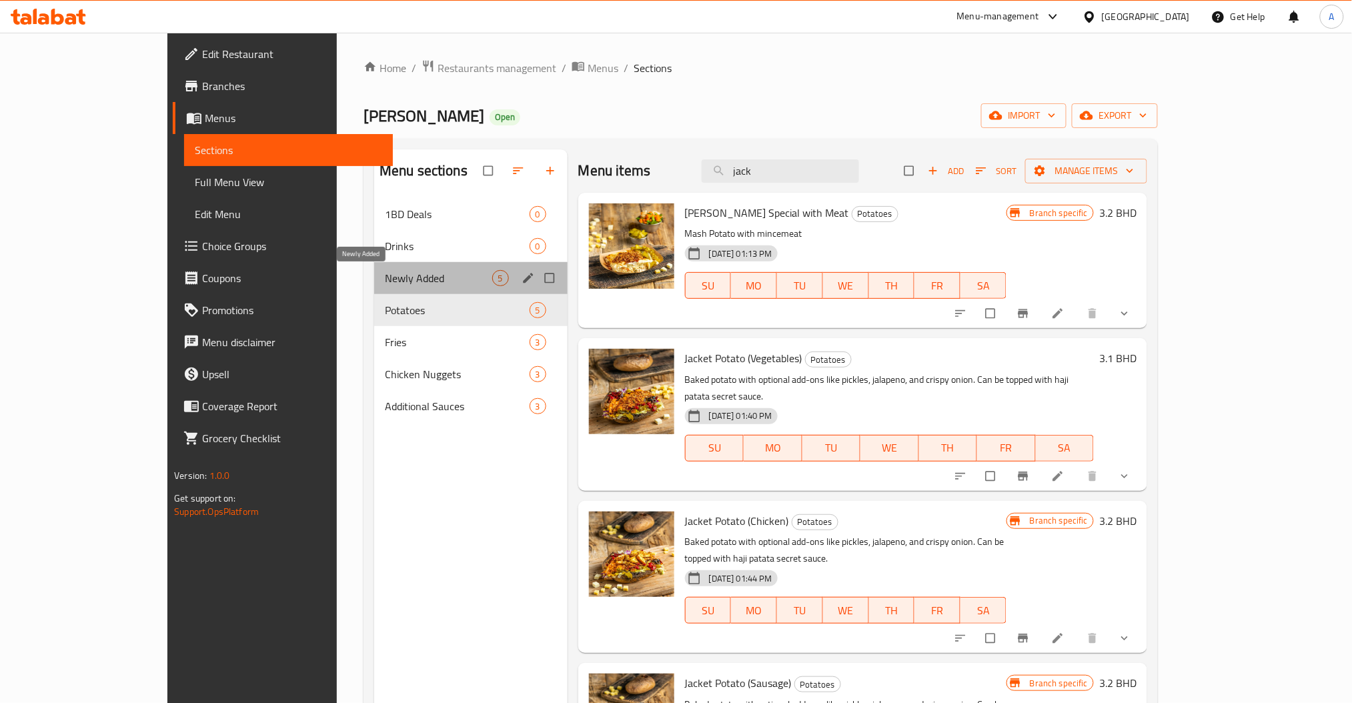
click at [385, 284] on span "Newly Added" at bounding box center [438, 278] width 107 height 16
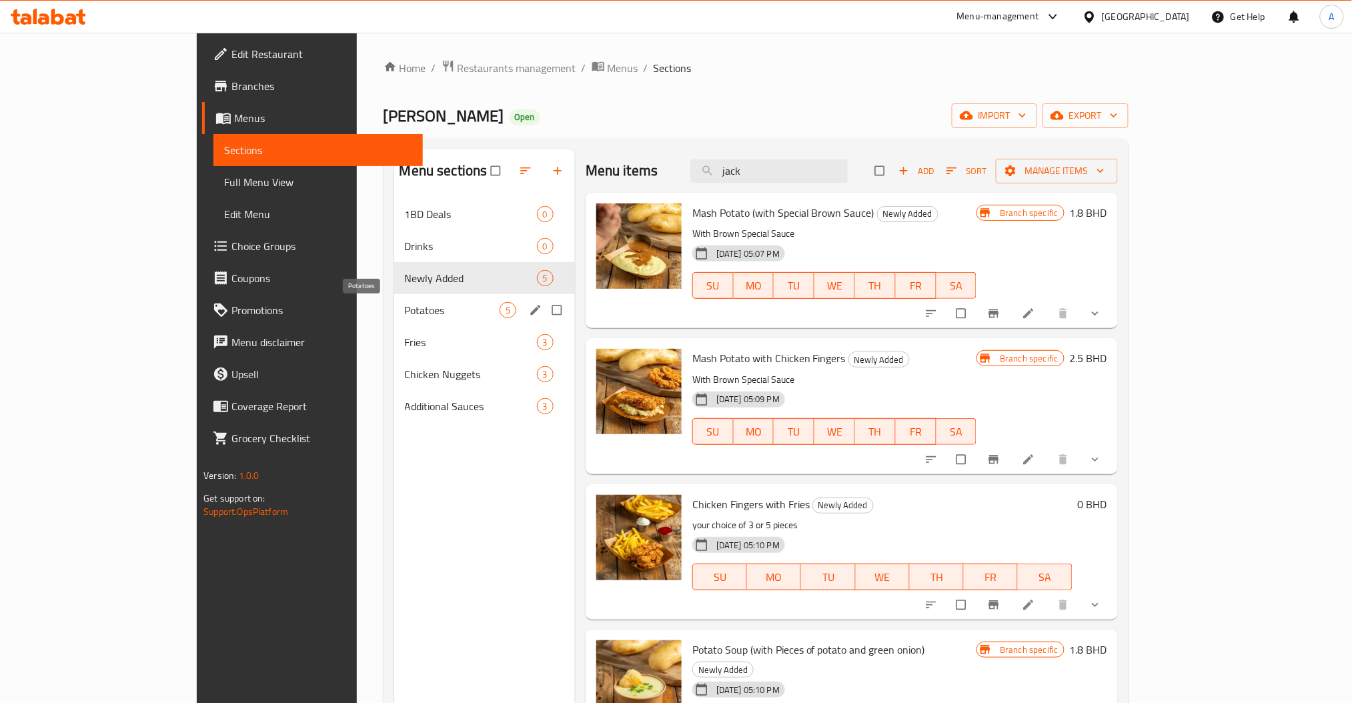
click at [405, 306] on span "Potatoes" at bounding box center [452, 310] width 95 height 16
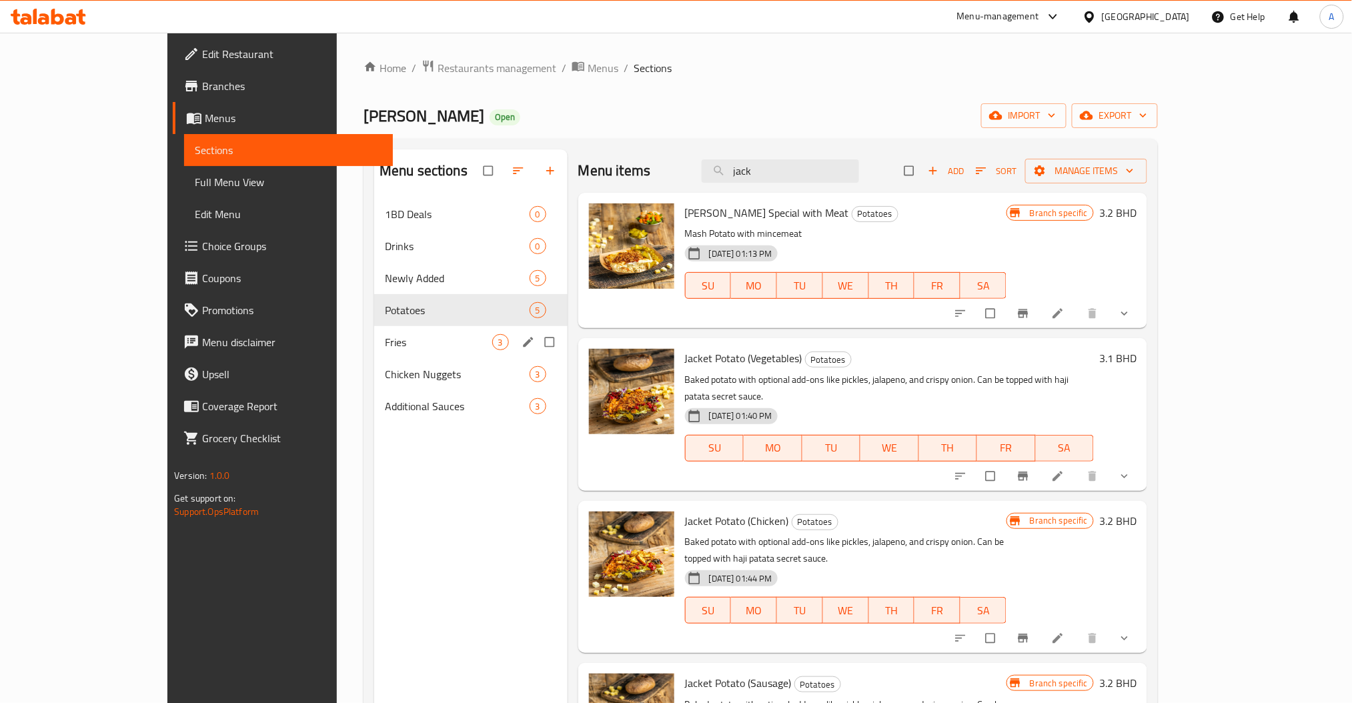
click at [374, 361] on div "Chicken Nuggets 3" at bounding box center [470, 374] width 193 height 32
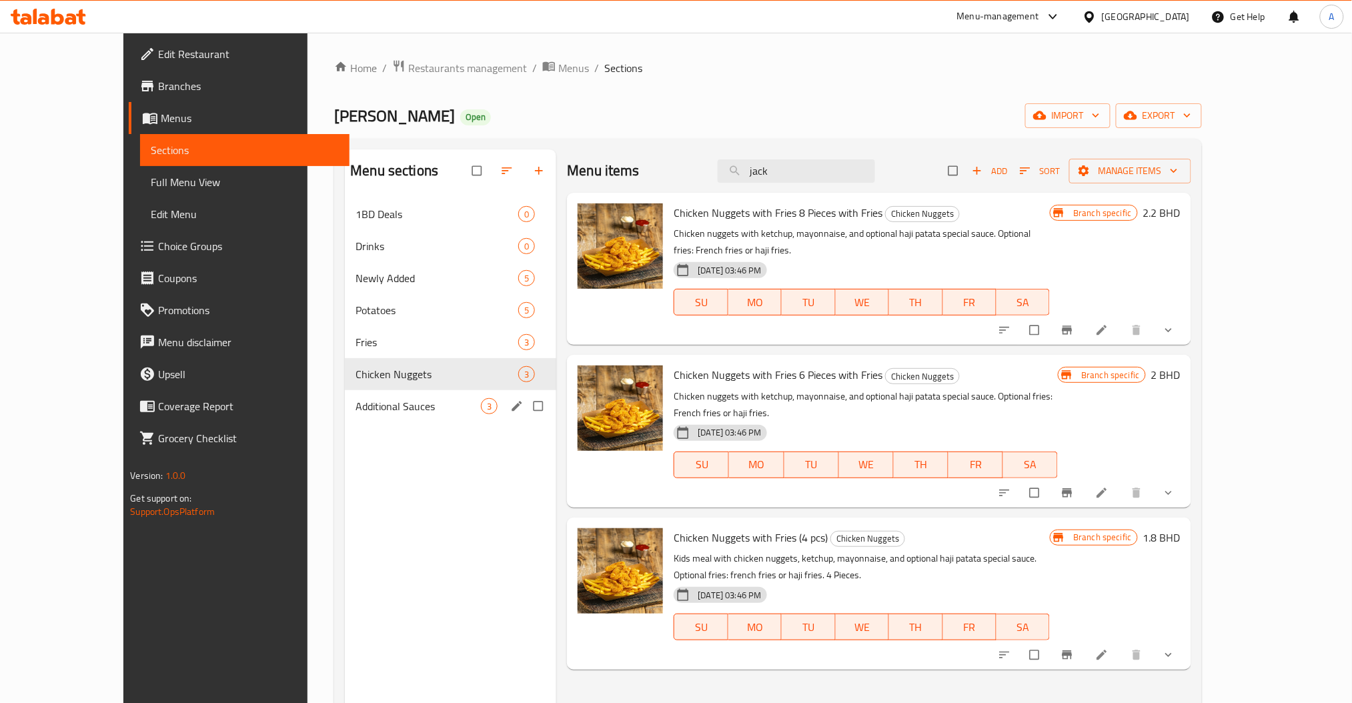
click at [345, 394] on div "Additional Sauces 3" at bounding box center [450, 406] width 211 height 32
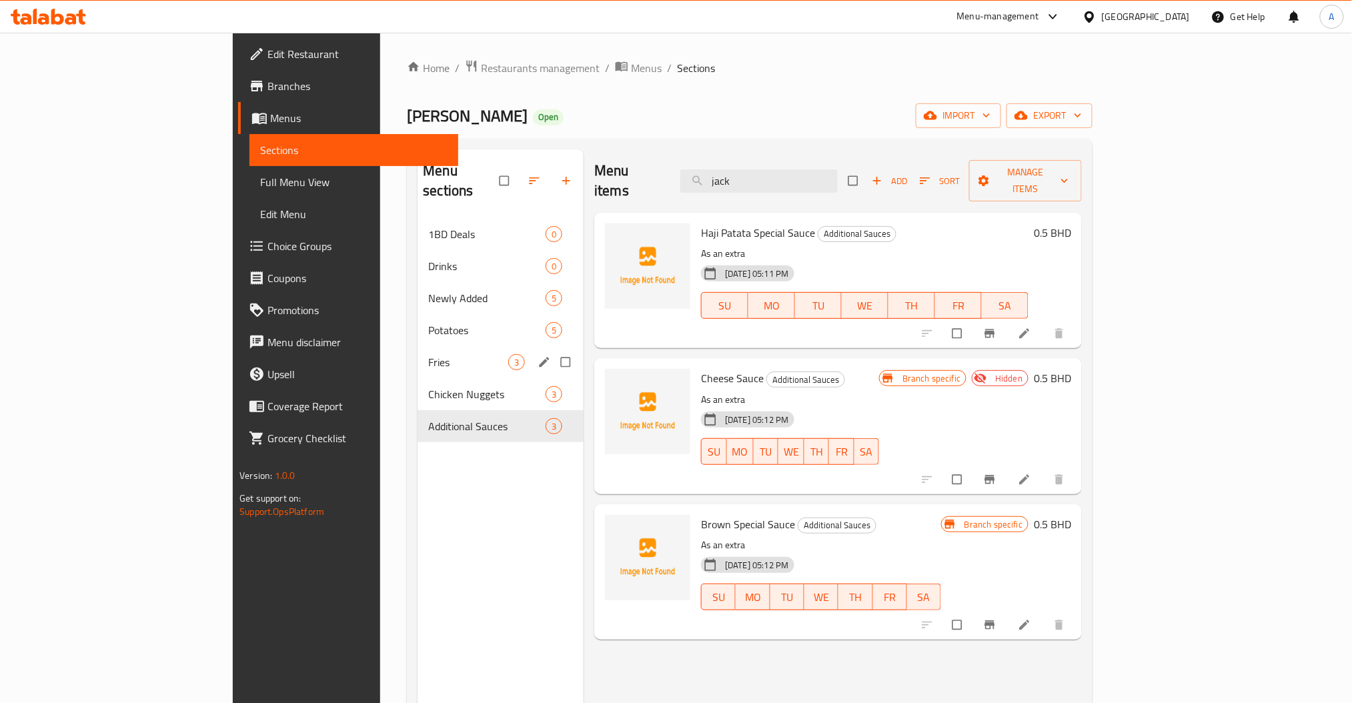
click at [428, 354] on span "Fries" at bounding box center [468, 362] width 80 height 16
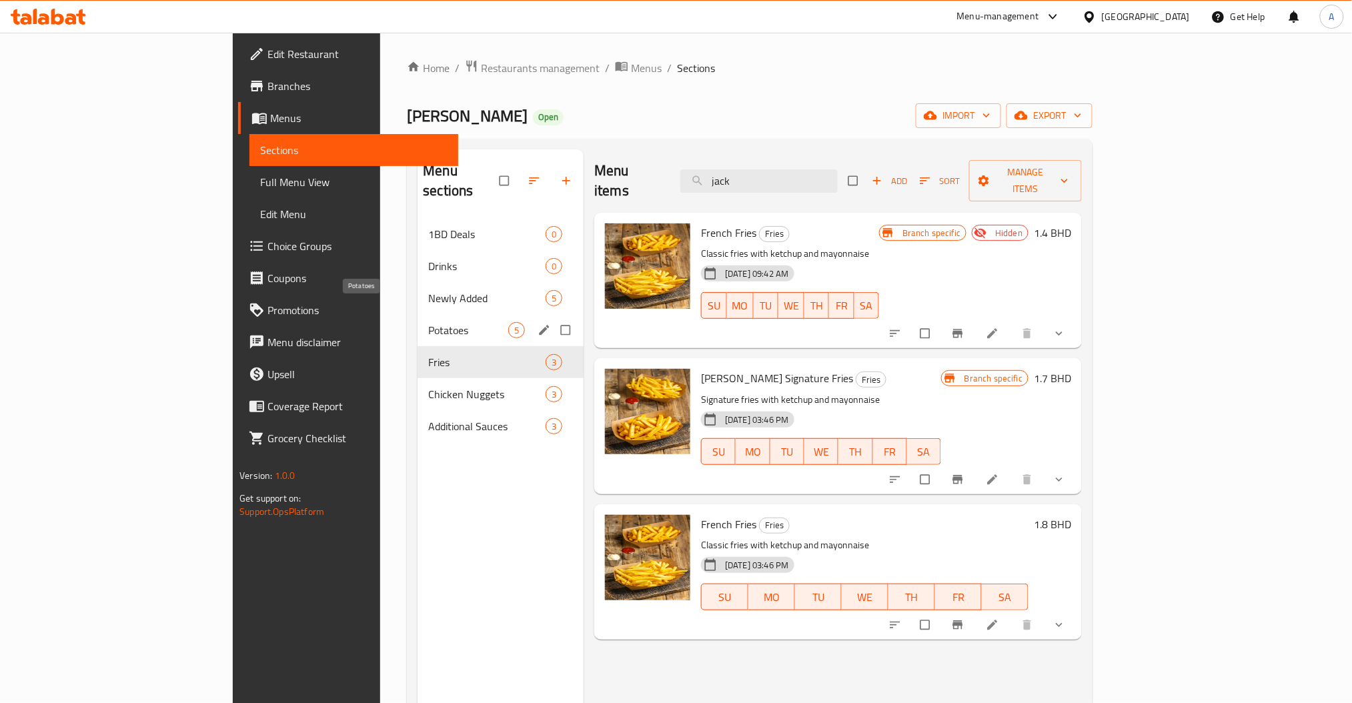
click at [428, 322] on span "Potatoes" at bounding box center [468, 330] width 80 height 16
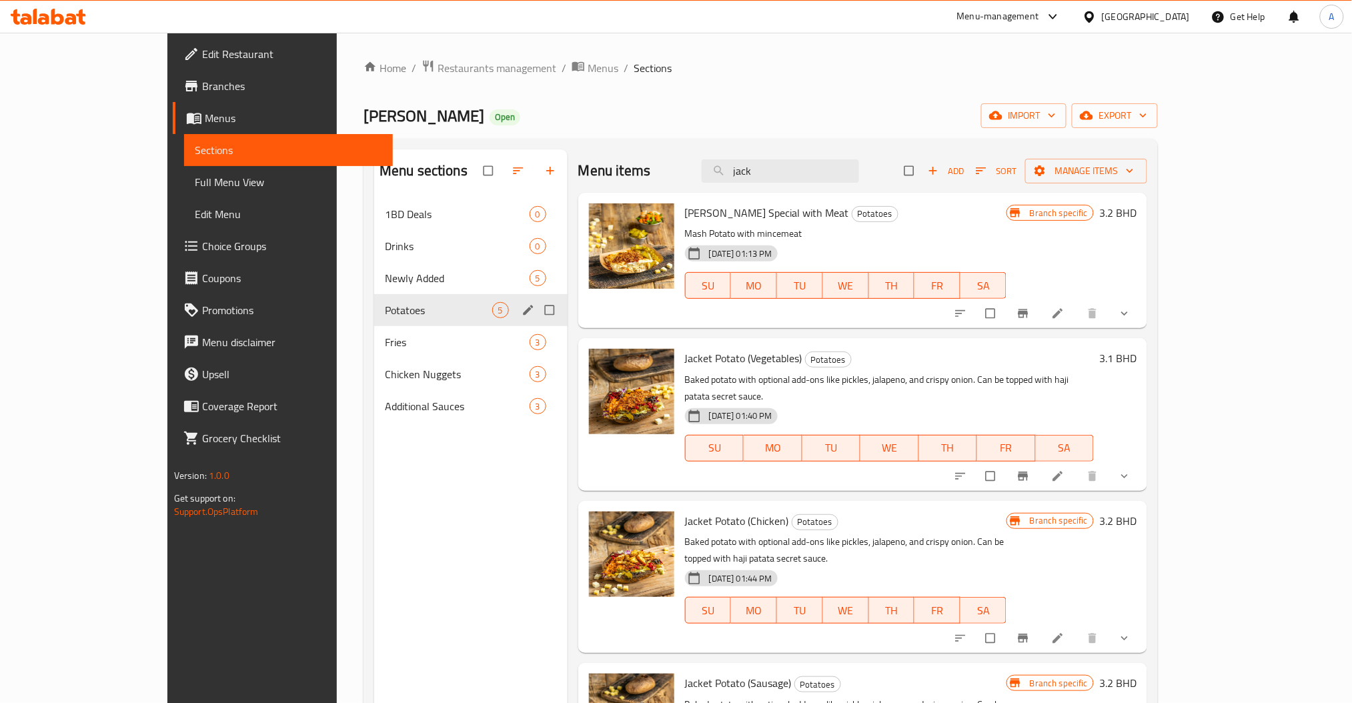
click at [385, 285] on span "Newly Added" at bounding box center [457, 278] width 145 height 16
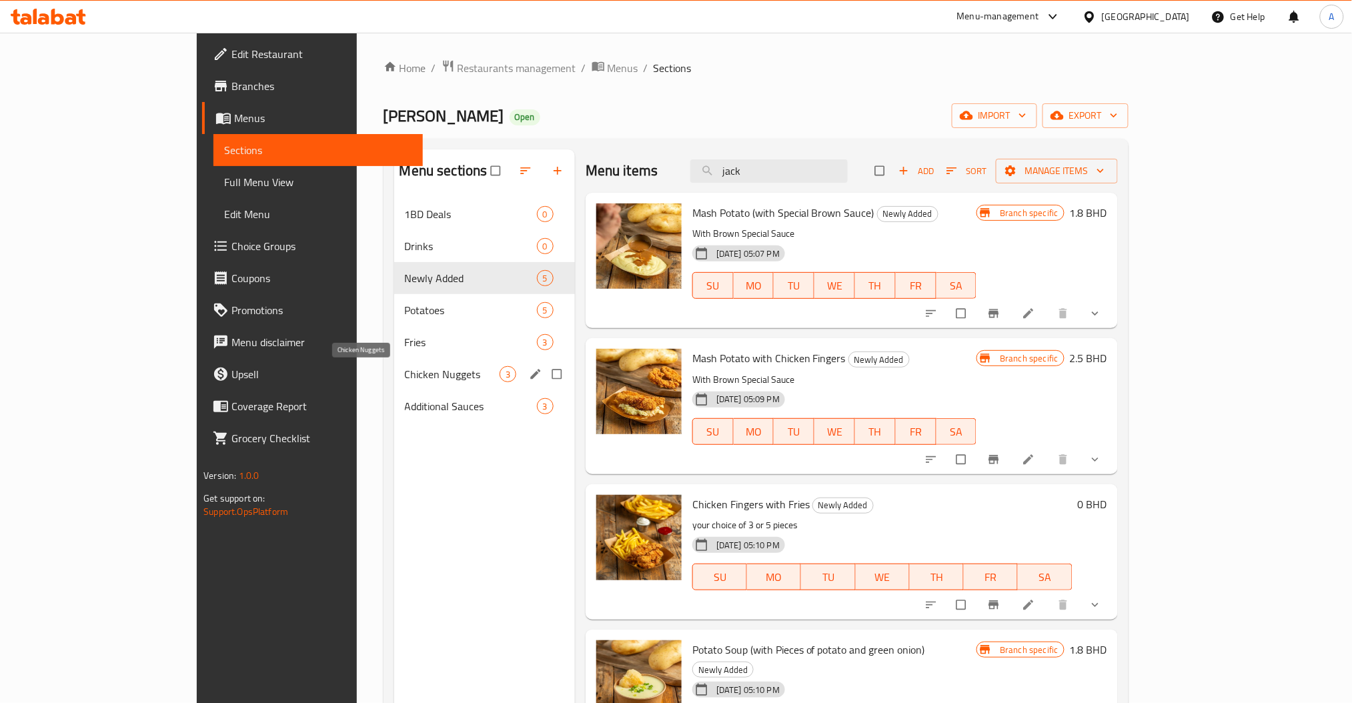
click at [405, 376] on span "Chicken Nuggets" at bounding box center [452, 374] width 95 height 16
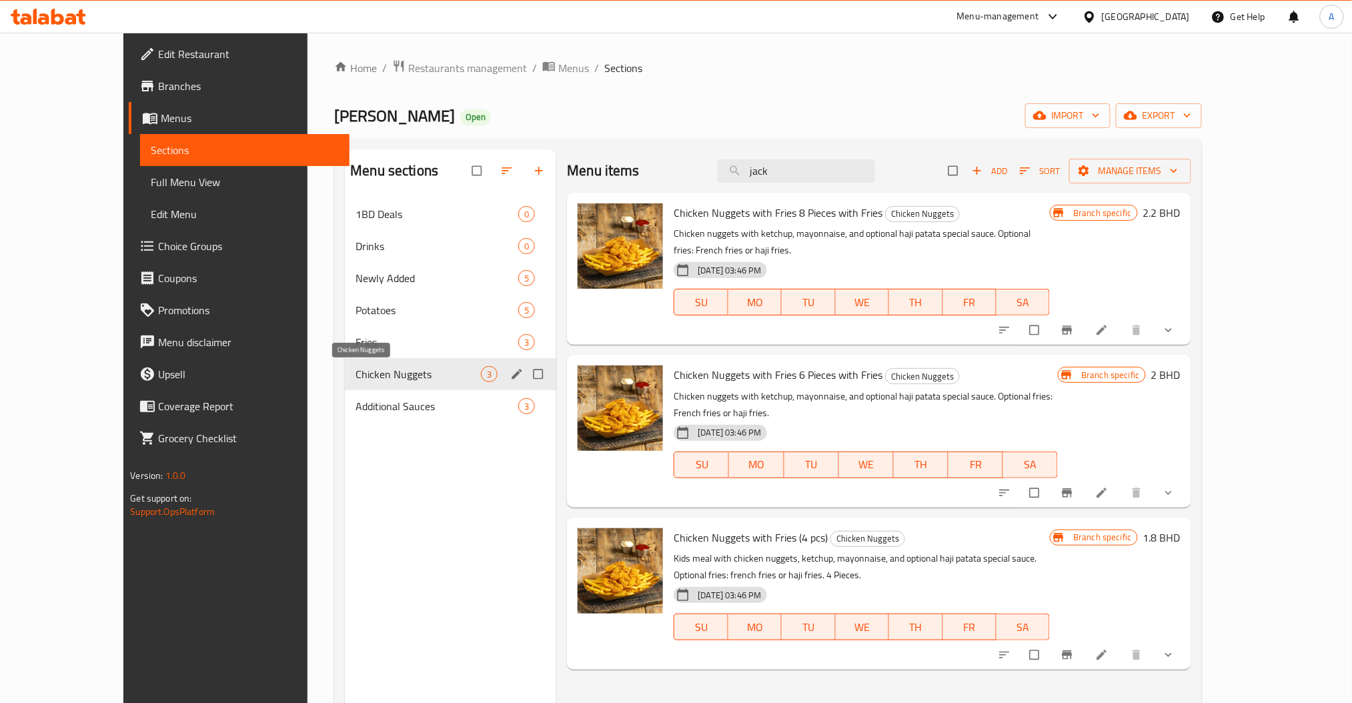
click at [345, 384] on div "Chicken Nuggets 3" at bounding box center [450, 374] width 211 height 32
click at [355, 400] on span "Additional Sauces" at bounding box center [417, 406] width 125 height 16
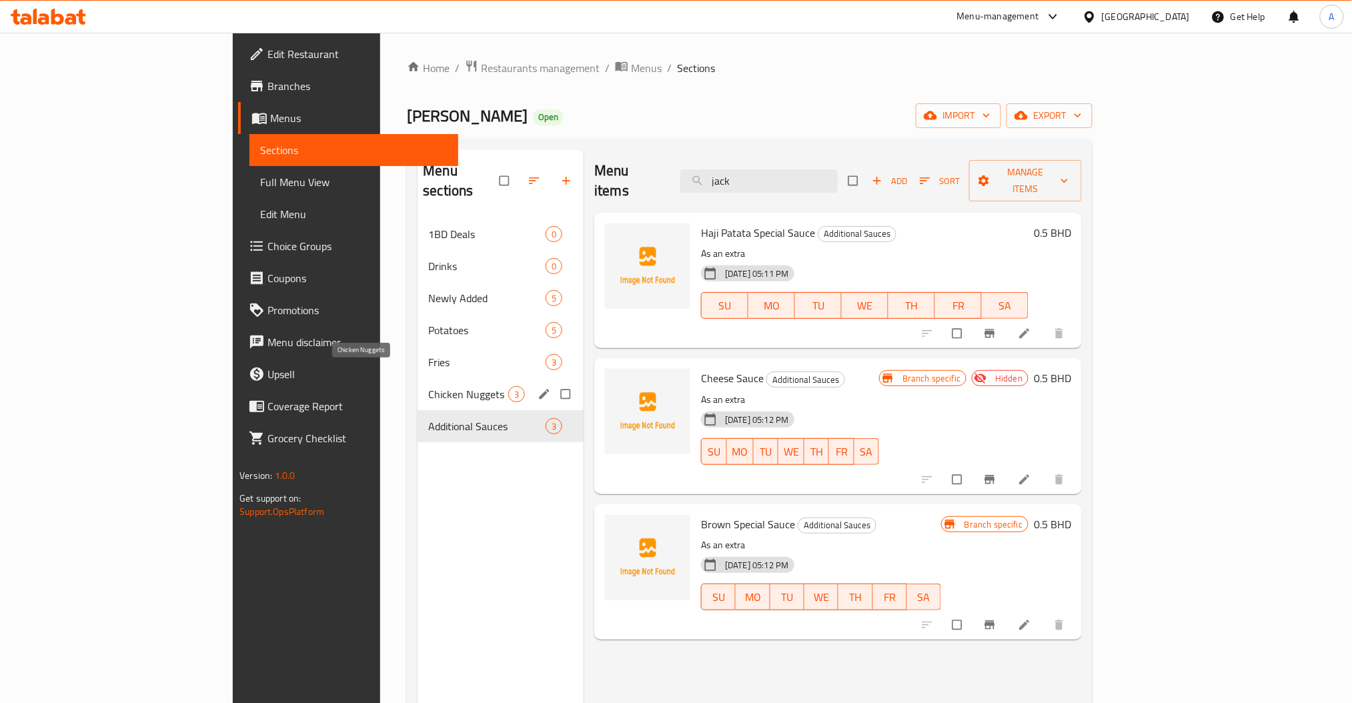
click at [428, 386] on span "Chicken Nuggets" at bounding box center [468, 394] width 80 height 16
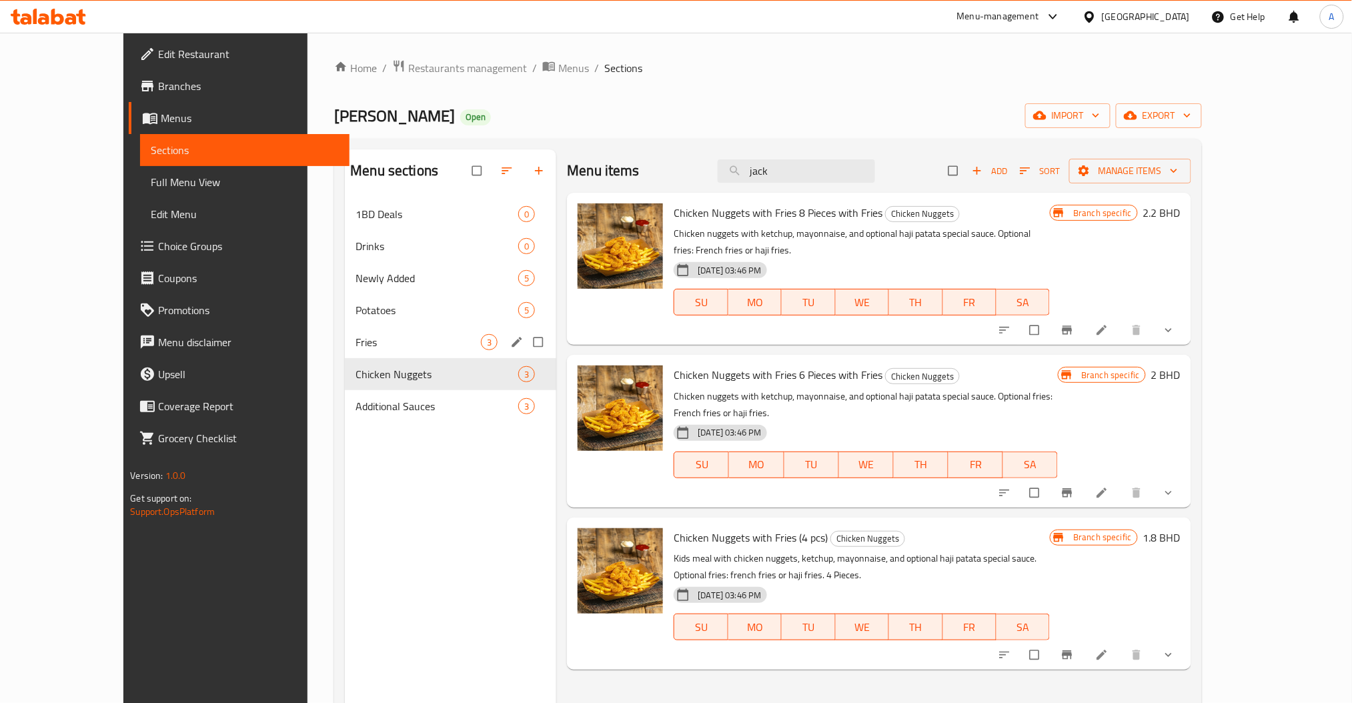
click at [345, 327] on div "Fries 3" at bounding box center [450, 342] width 211 height 32
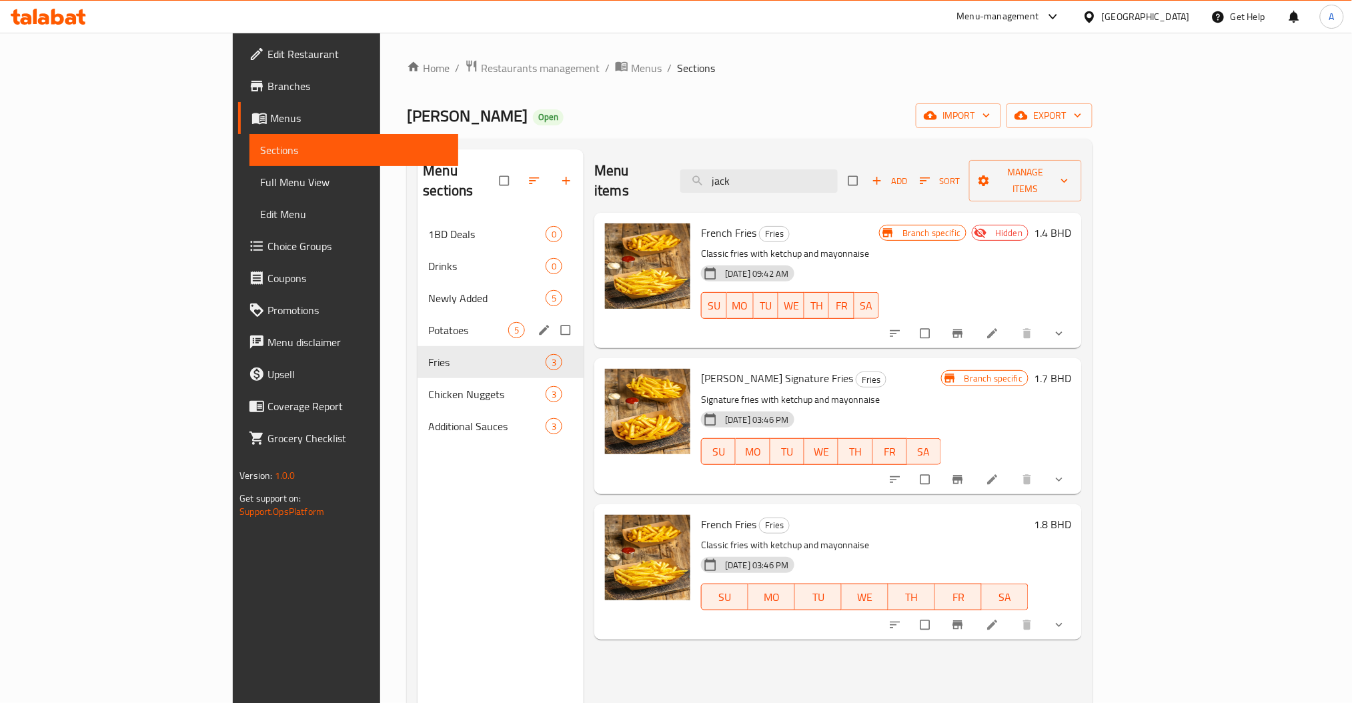
click at [418, 314] on div "Potatoes 5" at bounding box center [501, 330] width 166 height 32
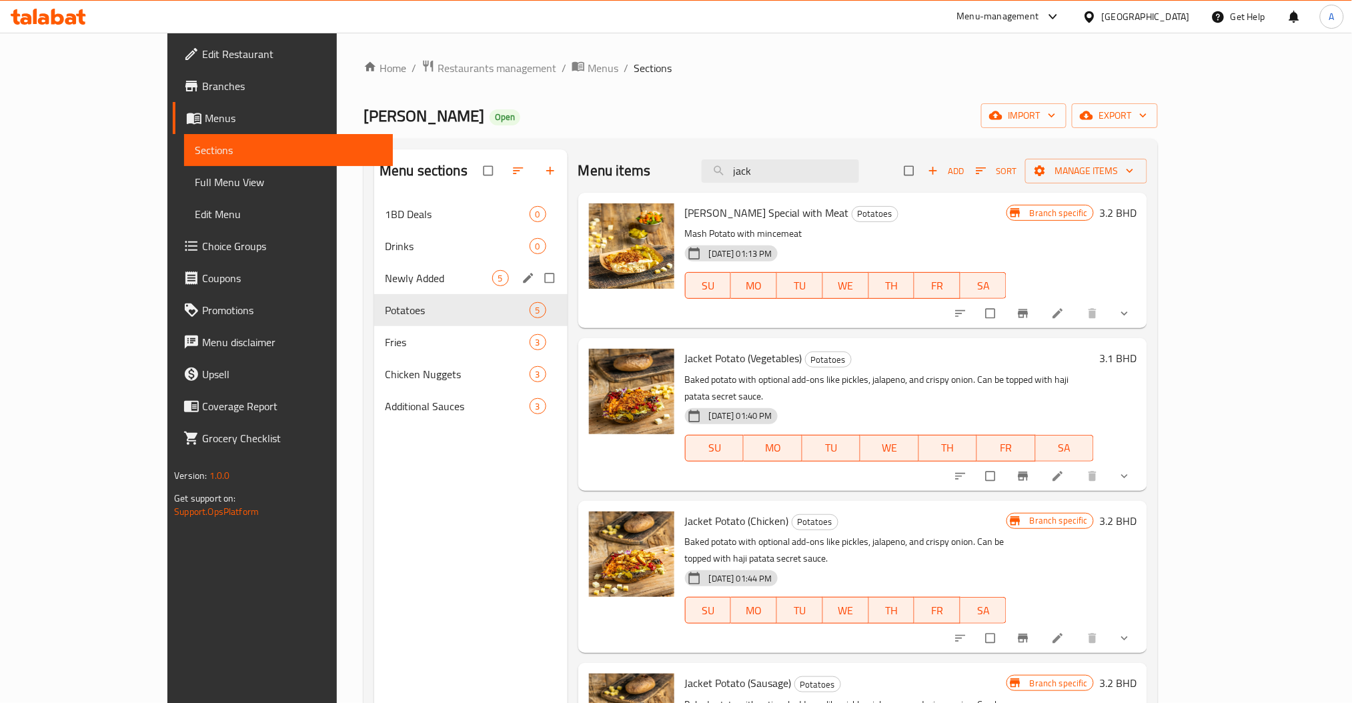
click at [374, 265] on div "Newly Added 5" at bounding box center [470, 278] width 193 height 32
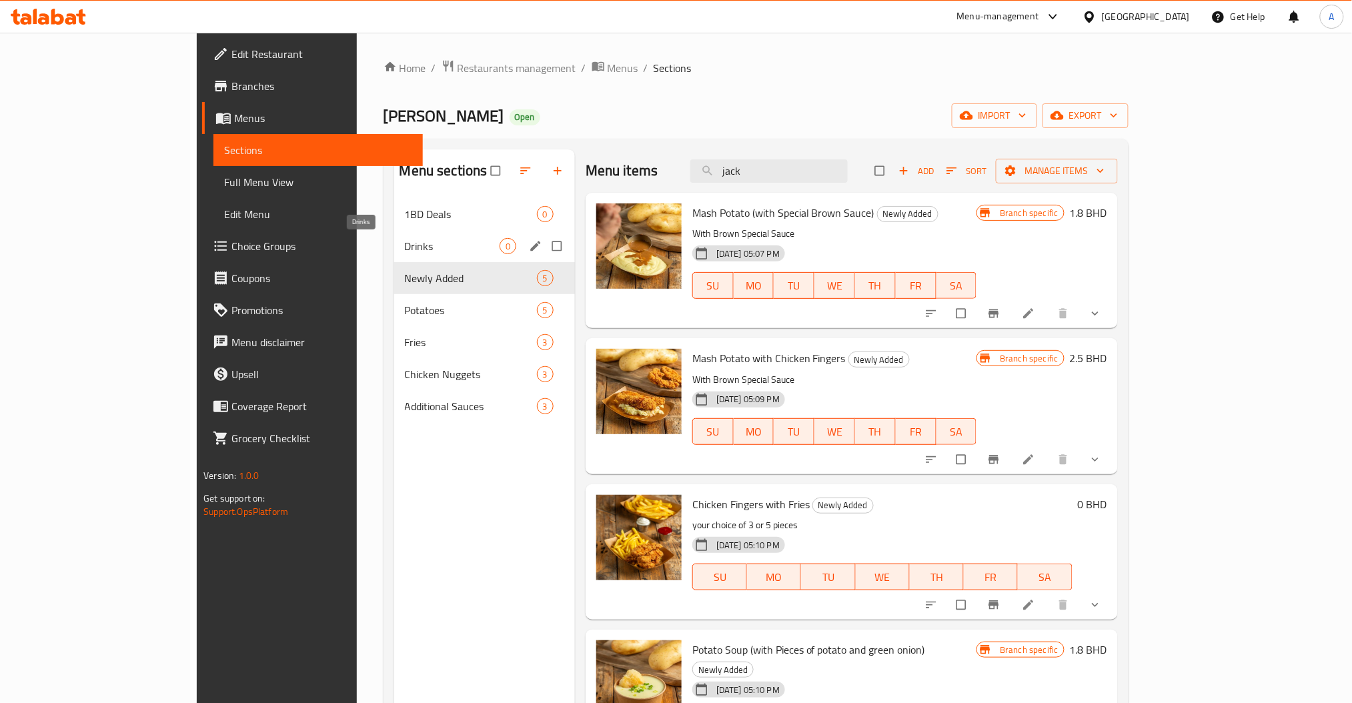
click at [405, 242] on span "Drinks" at bounding box center [452, 246] width 95 height 16
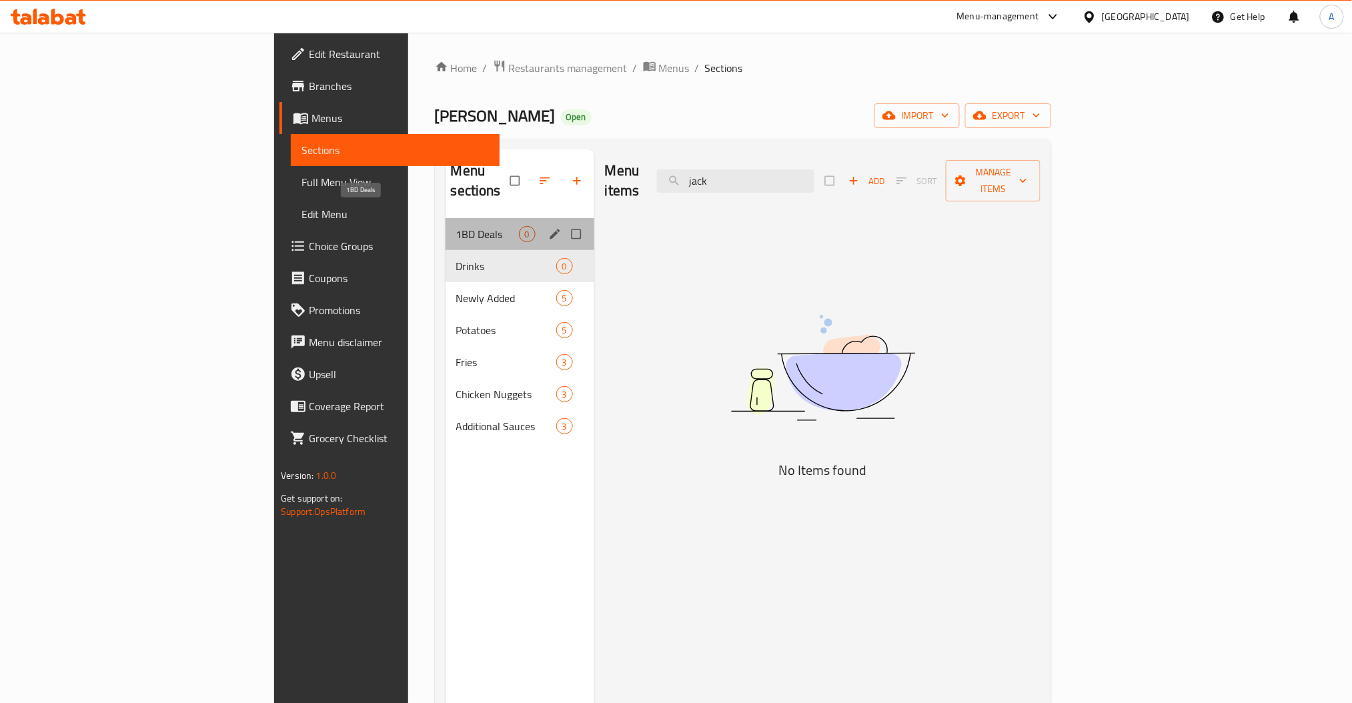
click at [456, 226] on span "1BD Deals" at bounding box center [487, 234] width 63 height 16
click at [456, 290] on span "Newly Added" at bounding box center [487, 298] width 63 height 16
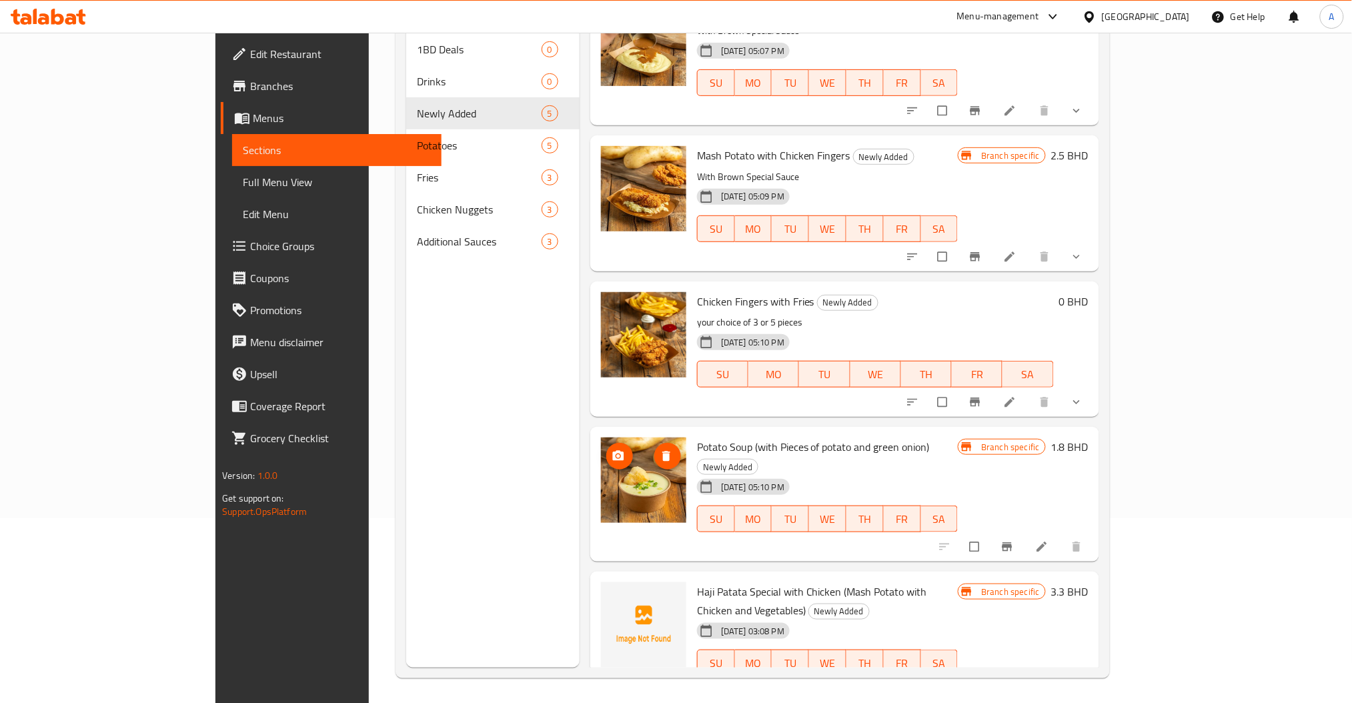
scroll to position [187, 0]
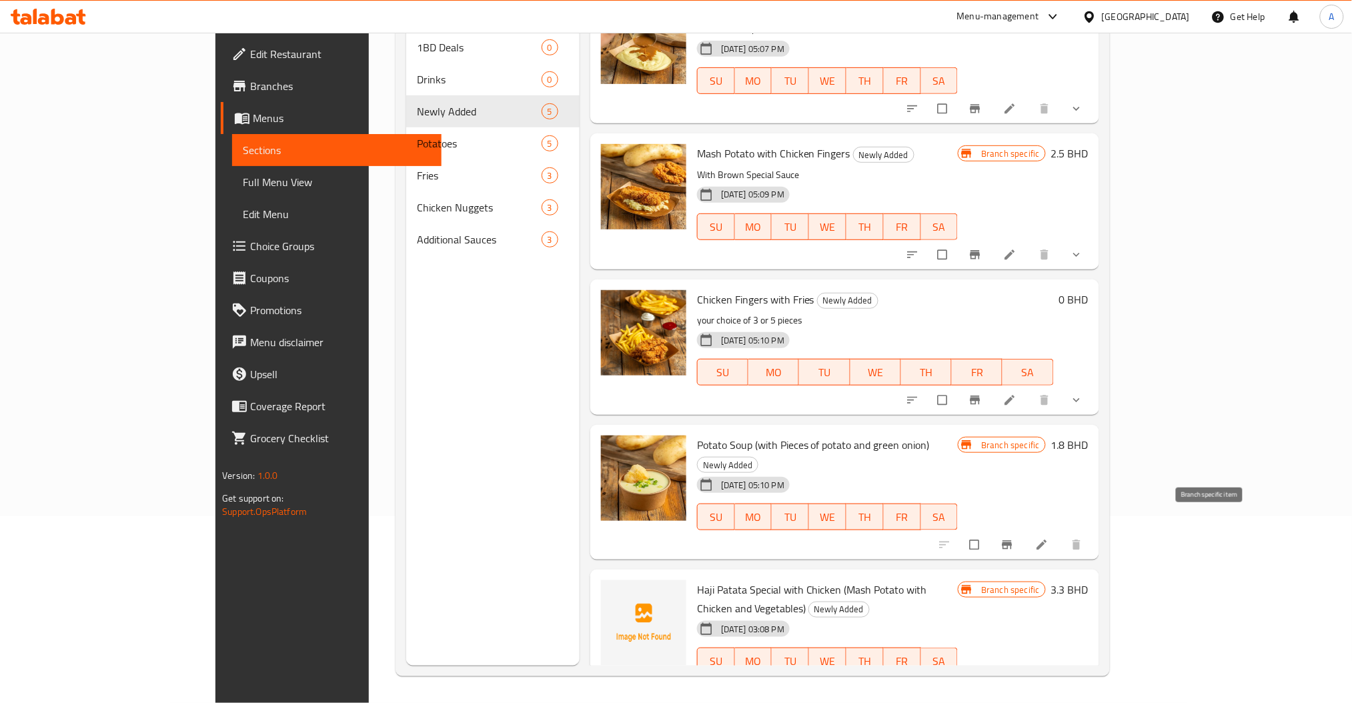
click at [1014, 538] on icon "Branch-specific-item" at bounding box center [1006, 544] width 13 height 13
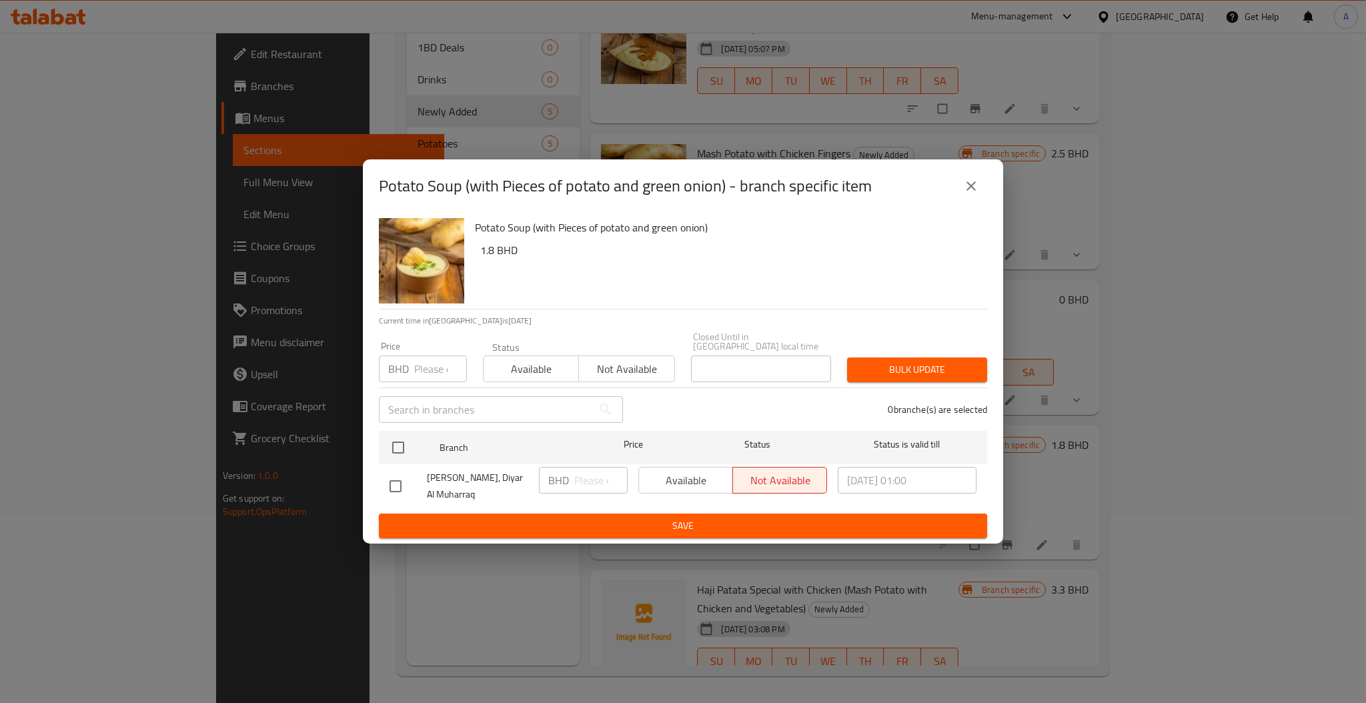
click at [972, 187] on icon "close" at bounding box center [971, 186] width 16 height 16
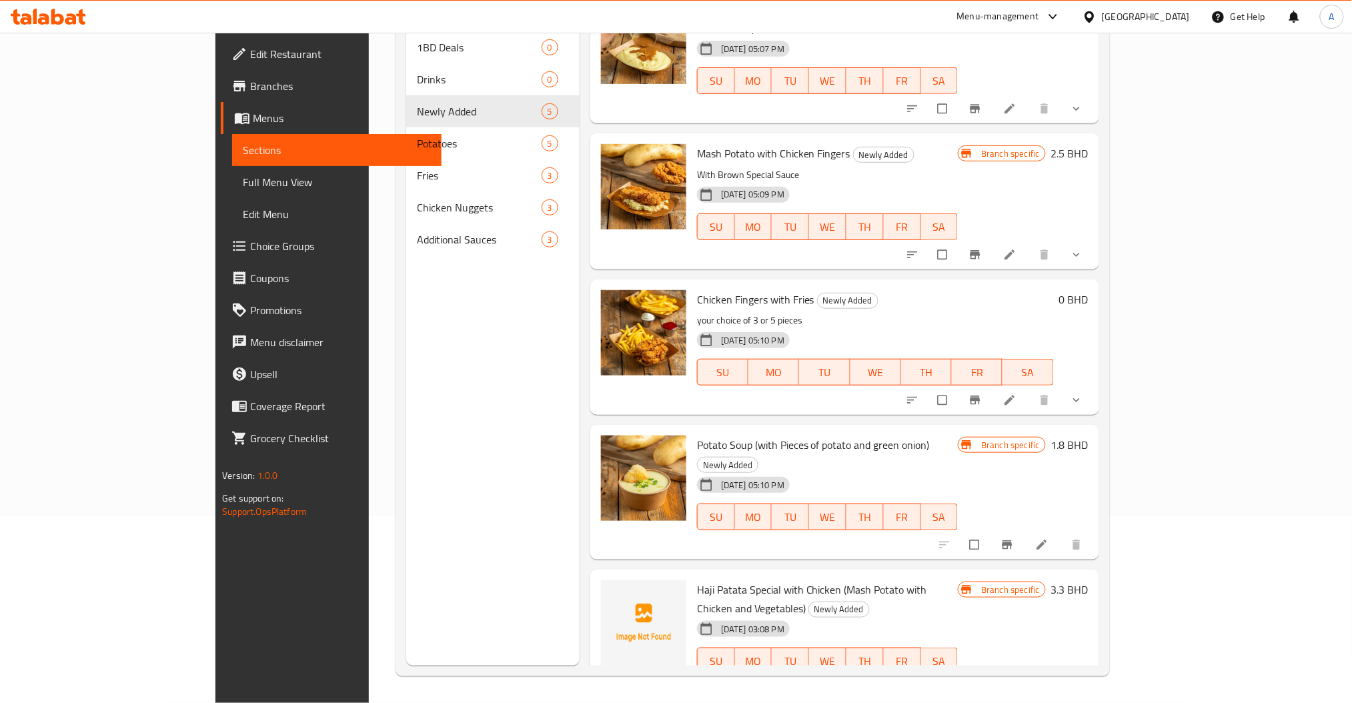
click at [406, 329] on div "Menu sections 1BD Deals 0 Drinks 0 Newly Added 5 Potatoes 5 Fries 3 Chicken Nug…" at bounding box center [492, 314] width 173 height 703
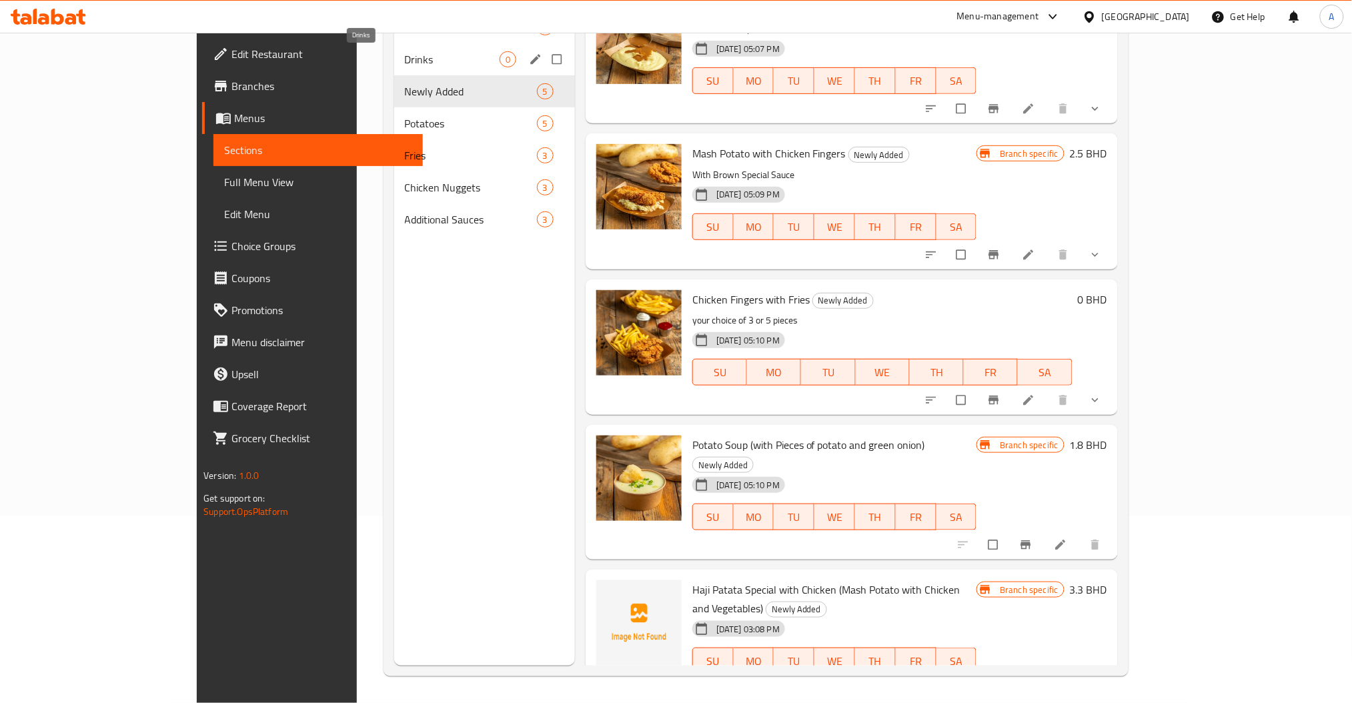
scroll to position [9, 0]
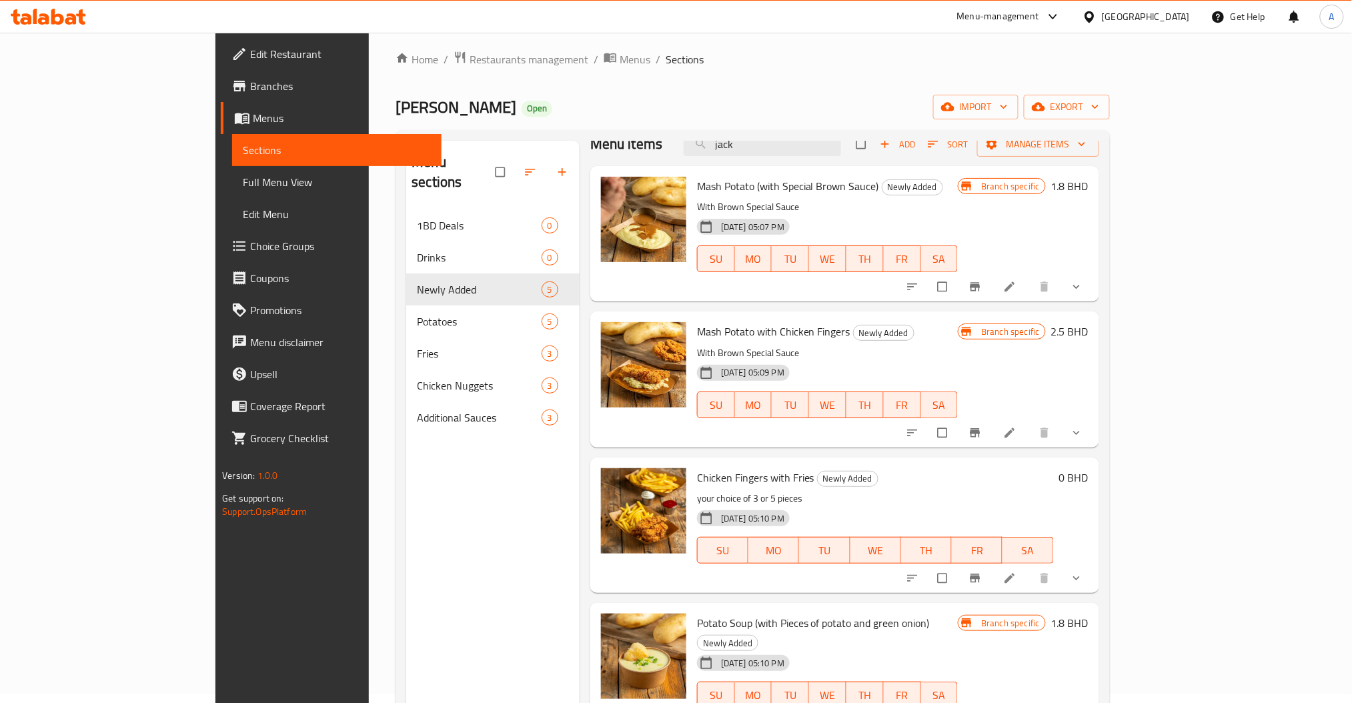
drag, startPoint x: 847, startPoint y: 146, endPoint x: 674, endPoint y: 149, distance: 173.4
click at [700, 145] on div "Menu items jack Add Sort Manage items" at bounding box center [844, 144] width 509 height 43
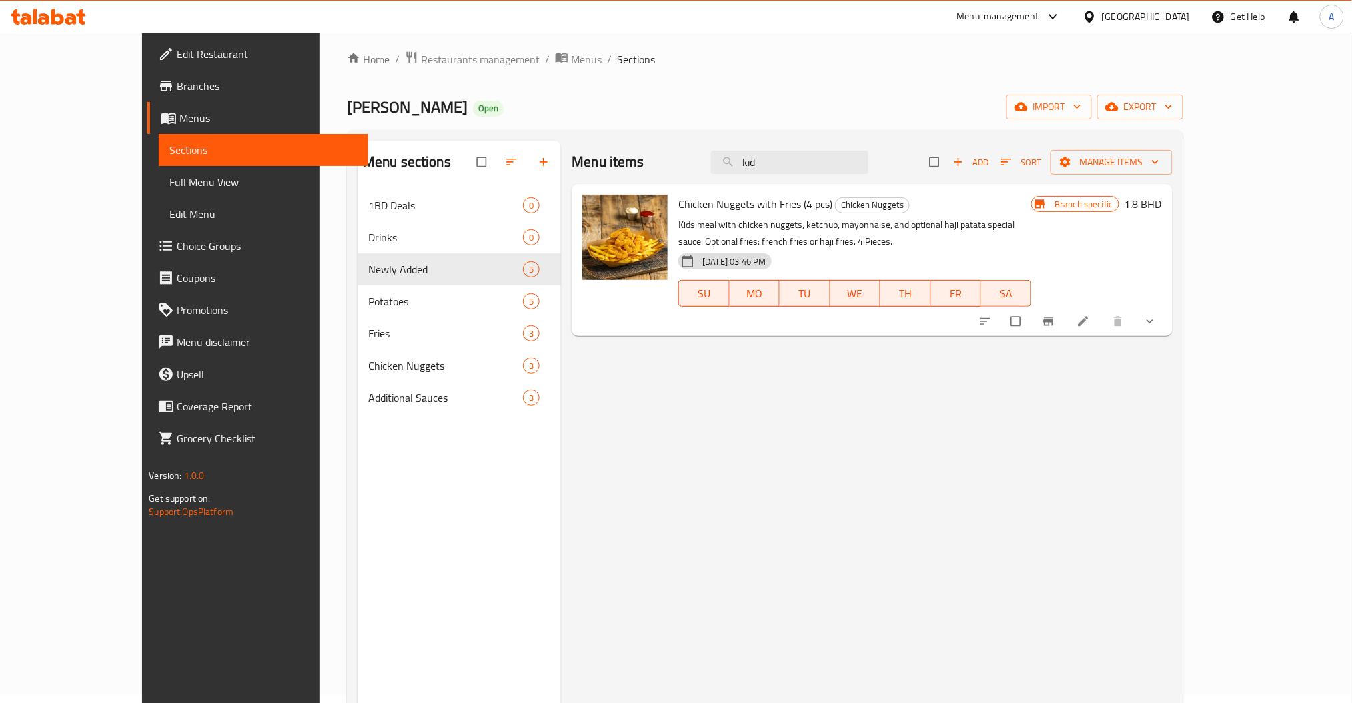
type input "kid"
click at [1167, 317] on button "show more" at bounding box center [1151, 321] width 32 height 29
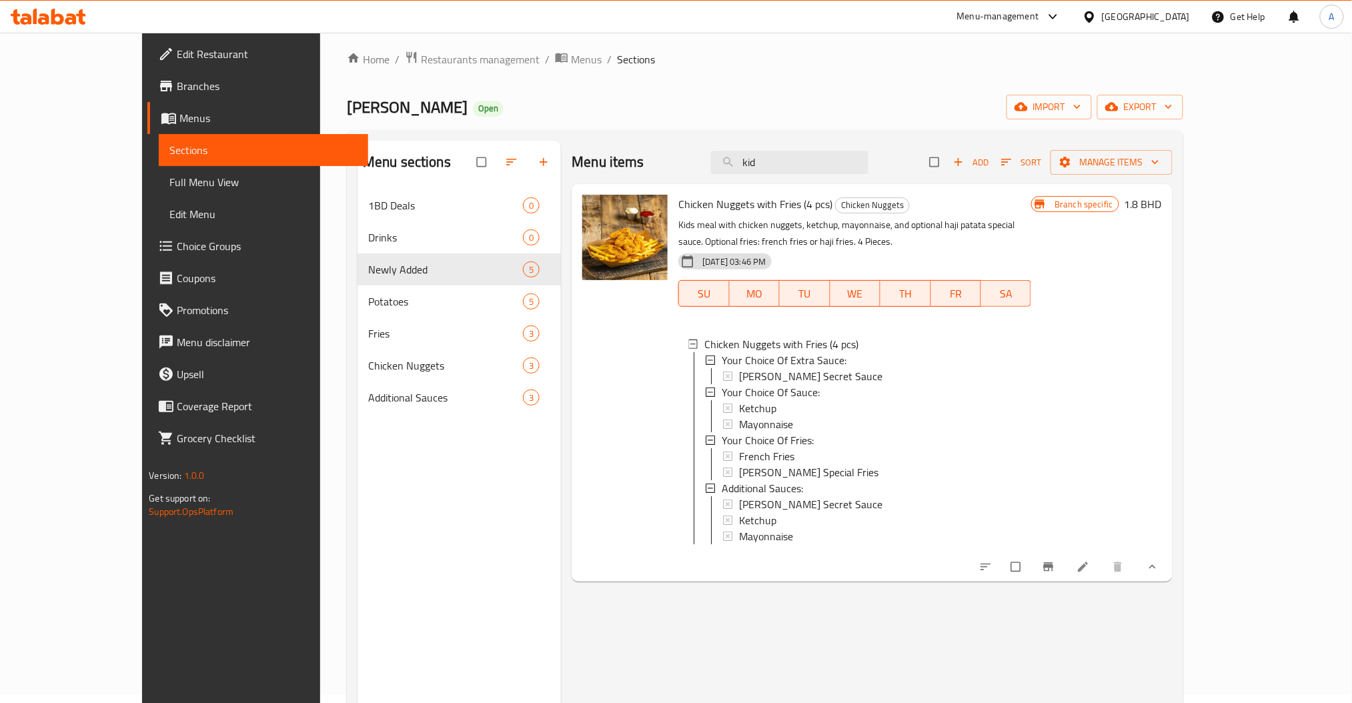
click at [1161, 463] on div "Branch specific 1.8 BHD" at bounding box center [1096, 383] width 130 height 376
click at [1103, 578] on li at bounding box center [1084, 566] width 37 height 21
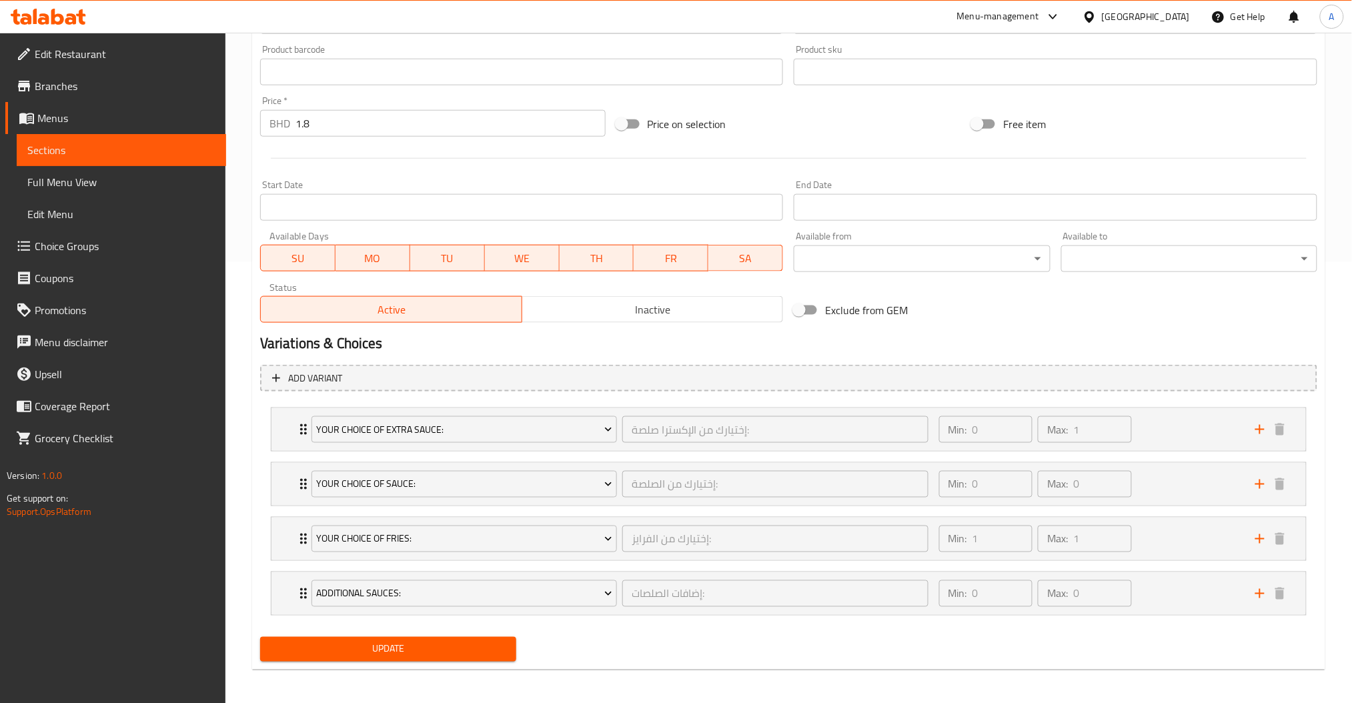
scroll to position [444, 0]
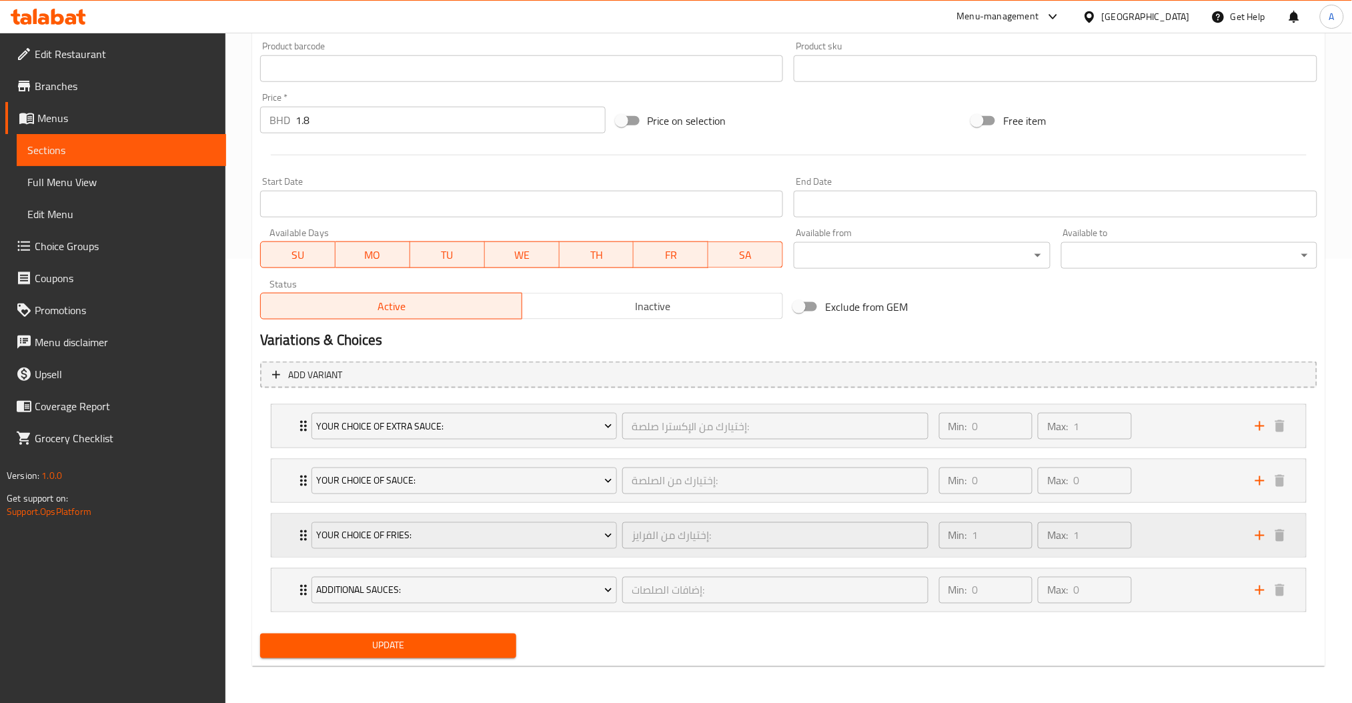
click at [1191, 534] on div "Min: 1 ​ Max: 1 ​" at bounding box center [1089, 535] width 316 height 43
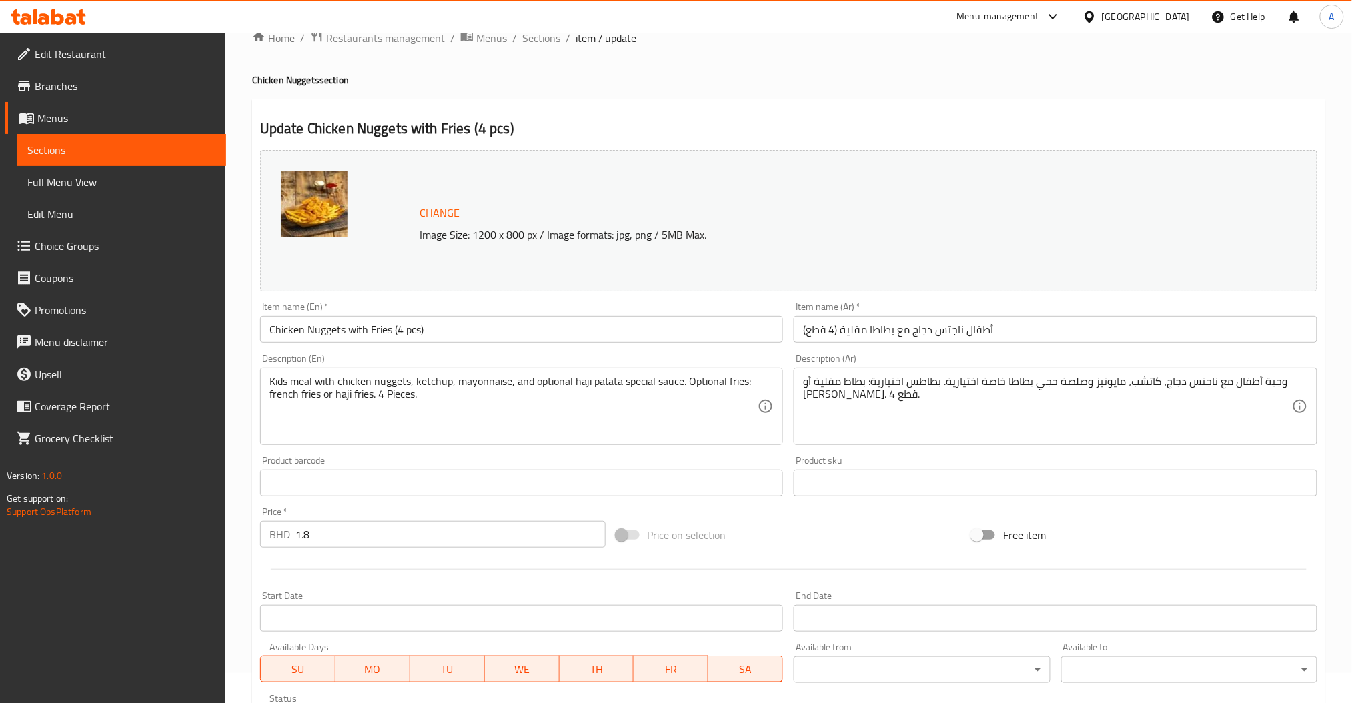
scroll to position [0, 0]
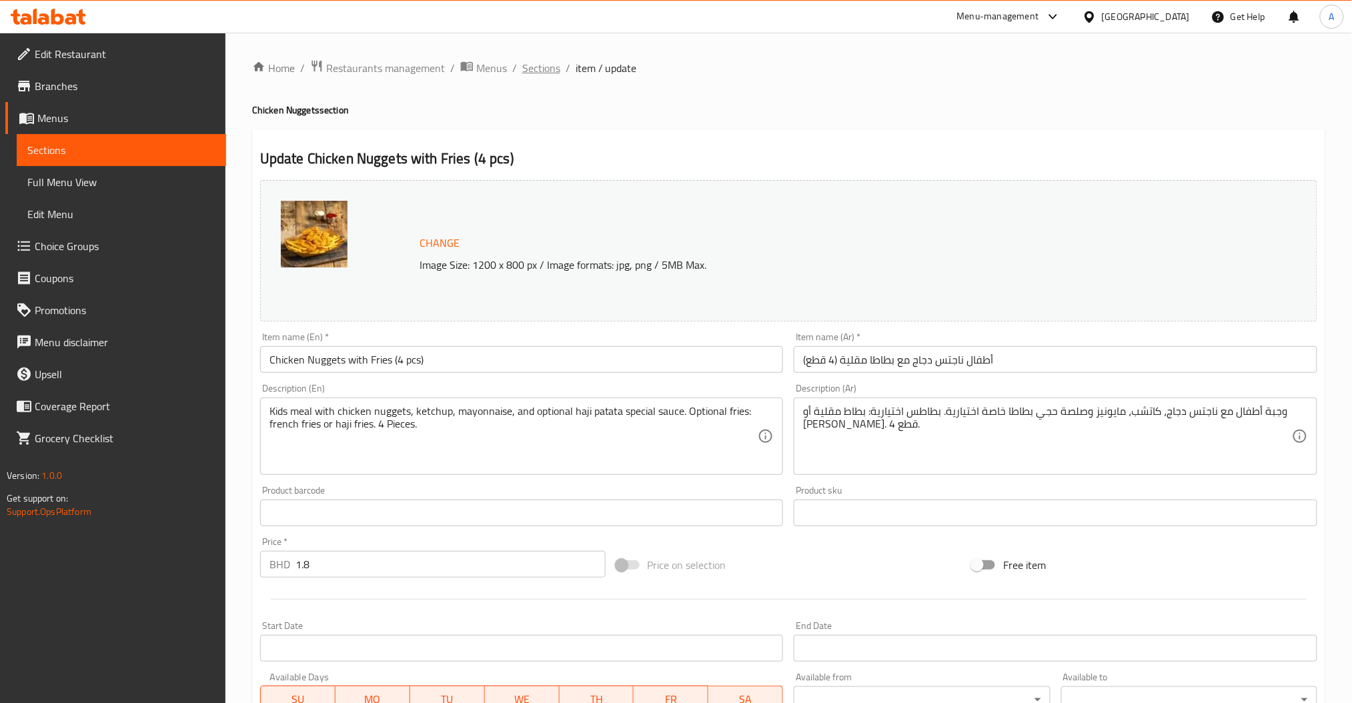
click at [528, 73] on span "Sections" at bounding box center [541, 68] width 38 height 16
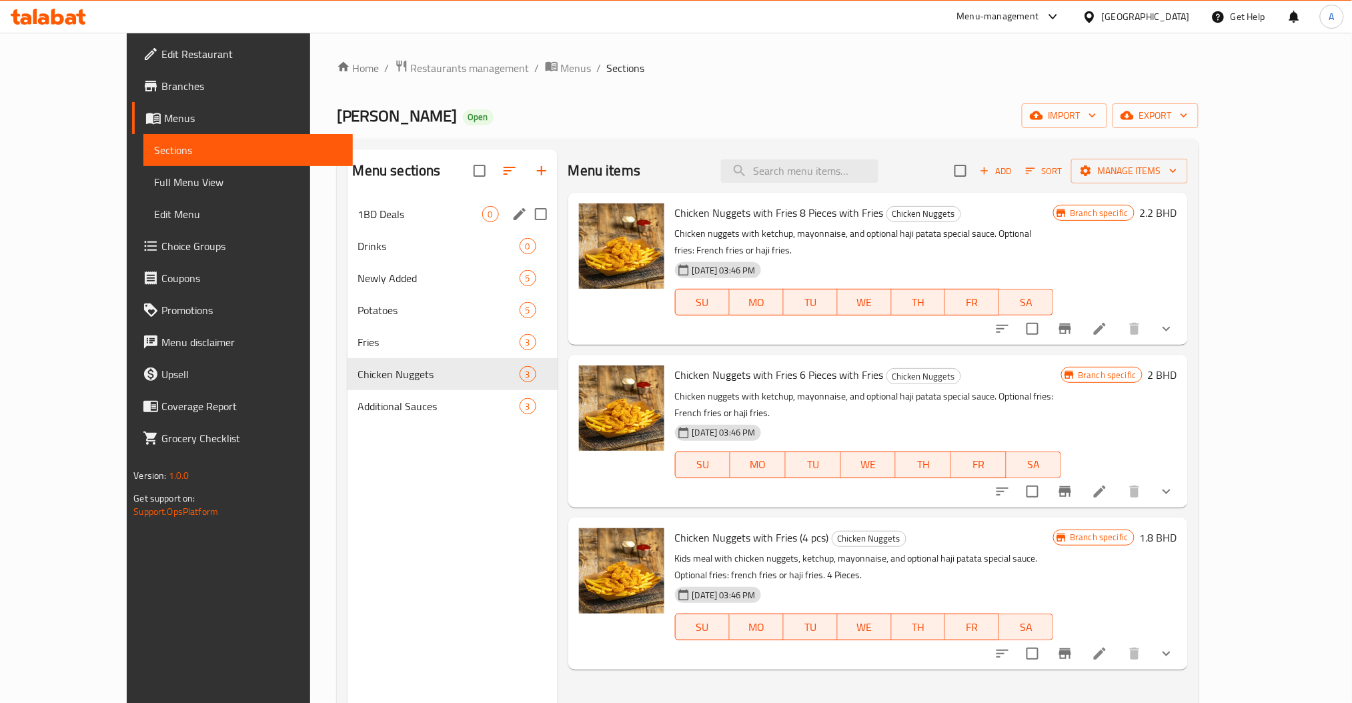
click at [358, 207] on span "1BD Deals" at bounding box center [420, 214] width 124 height 16
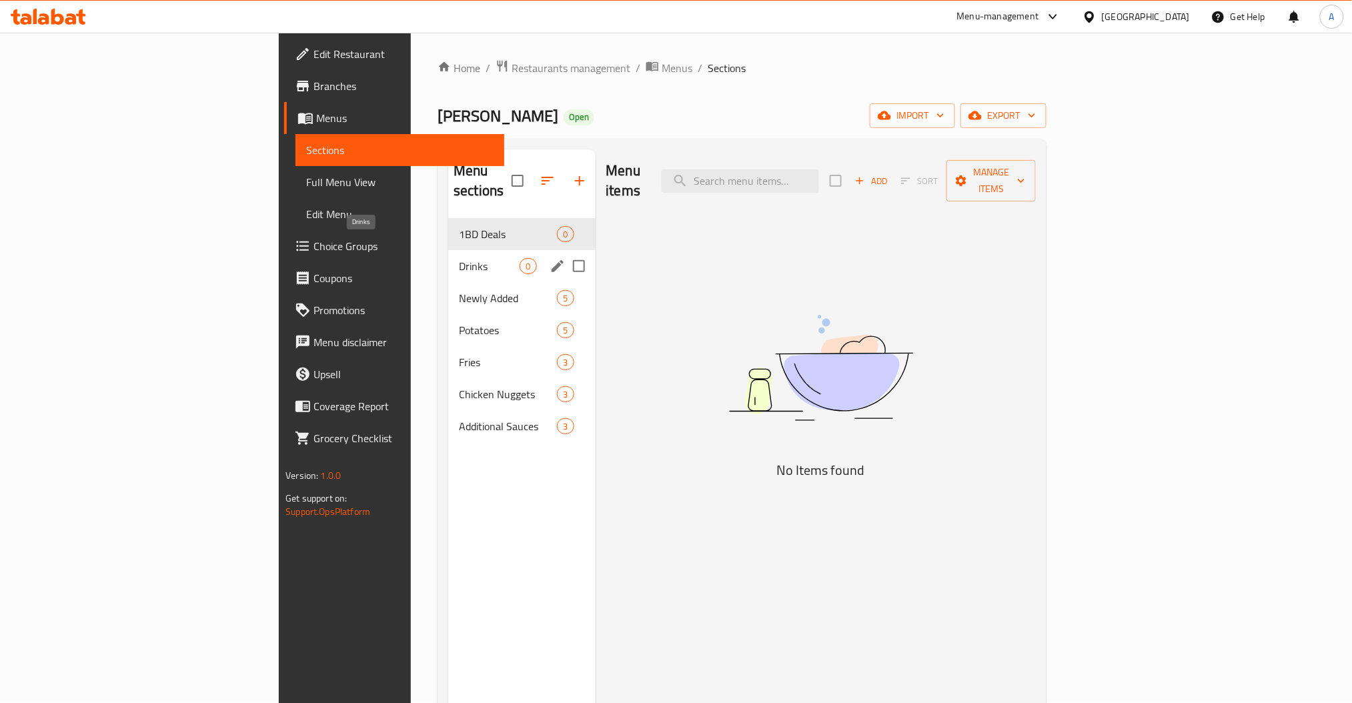
click at [459, 258] on span "Drinks" at bounding box center [489, 266] width 61 height 16
click at [459, 290] on span "Newly Added" at bounding box center [489, 298] width 61 height 16
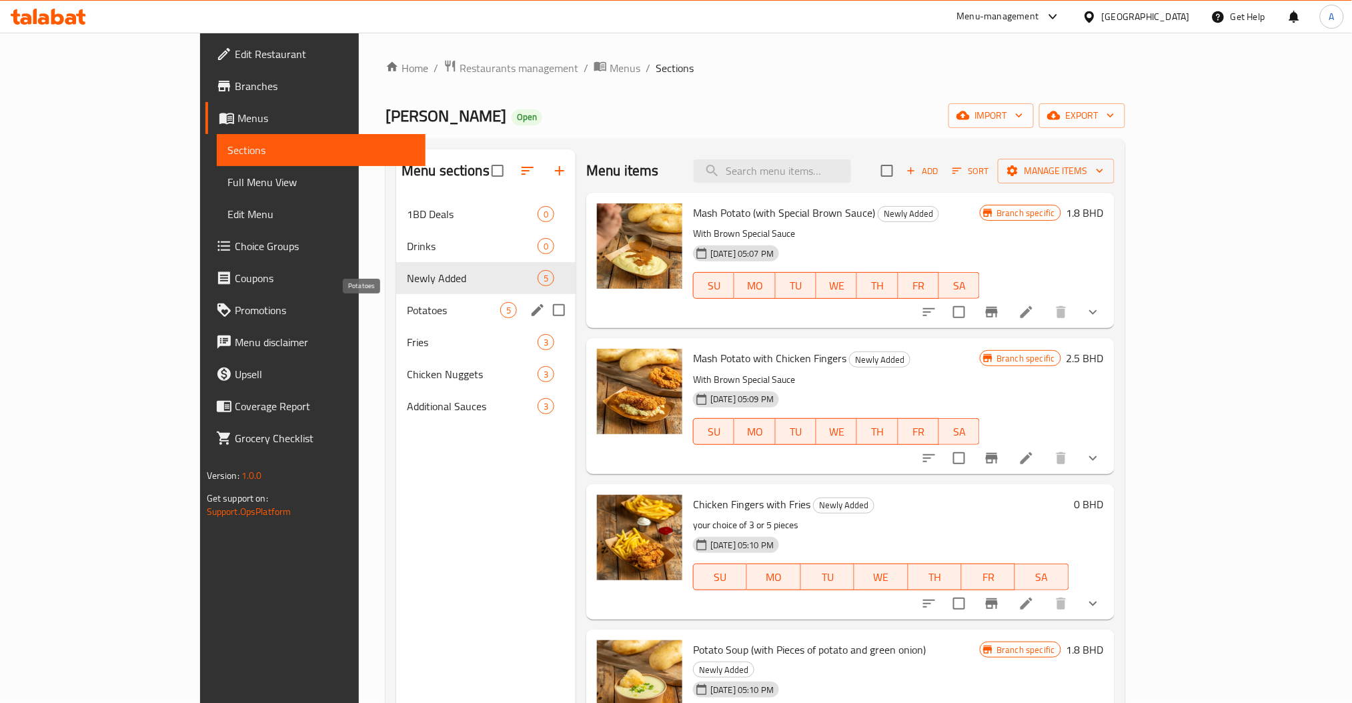
click at [407, 302] on span "Potatoes" at bounding box center [453, 310] width 93 height 16
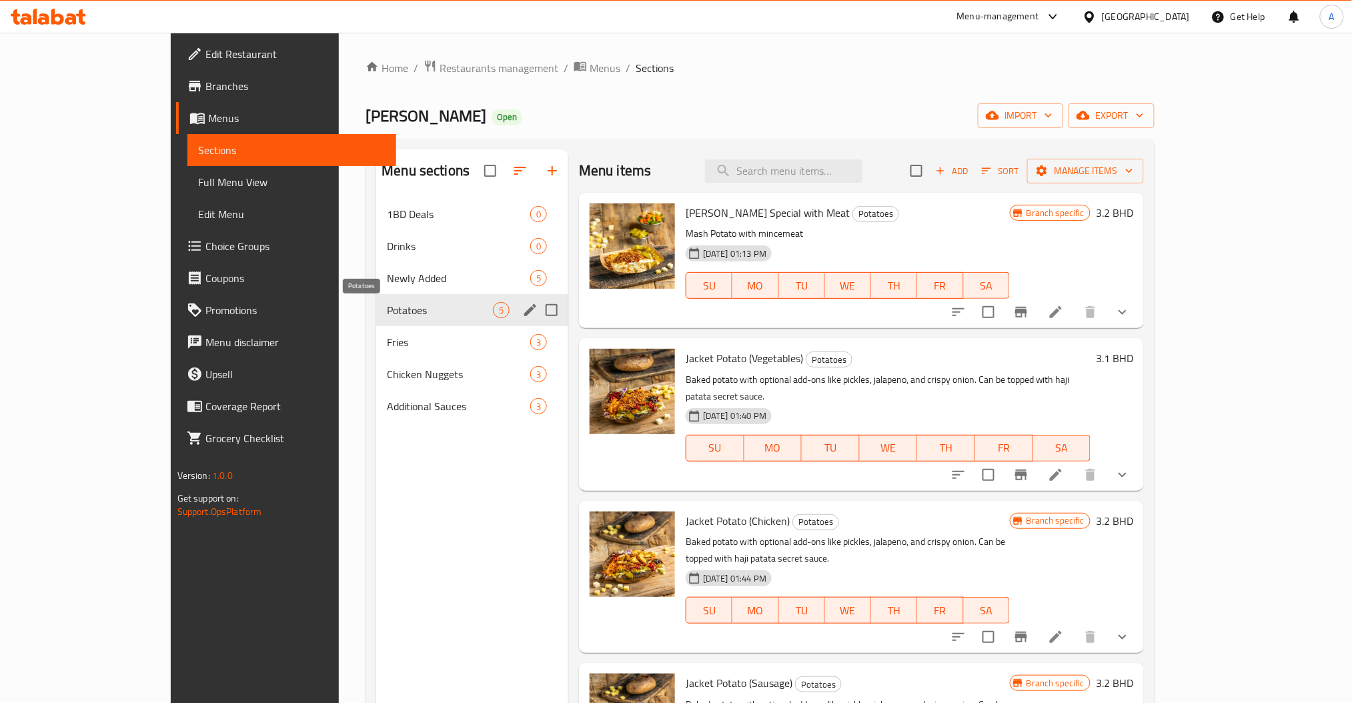
click at [387, 273] on span "Newly Added" at bounding box center [458, 278] width 143 height 16
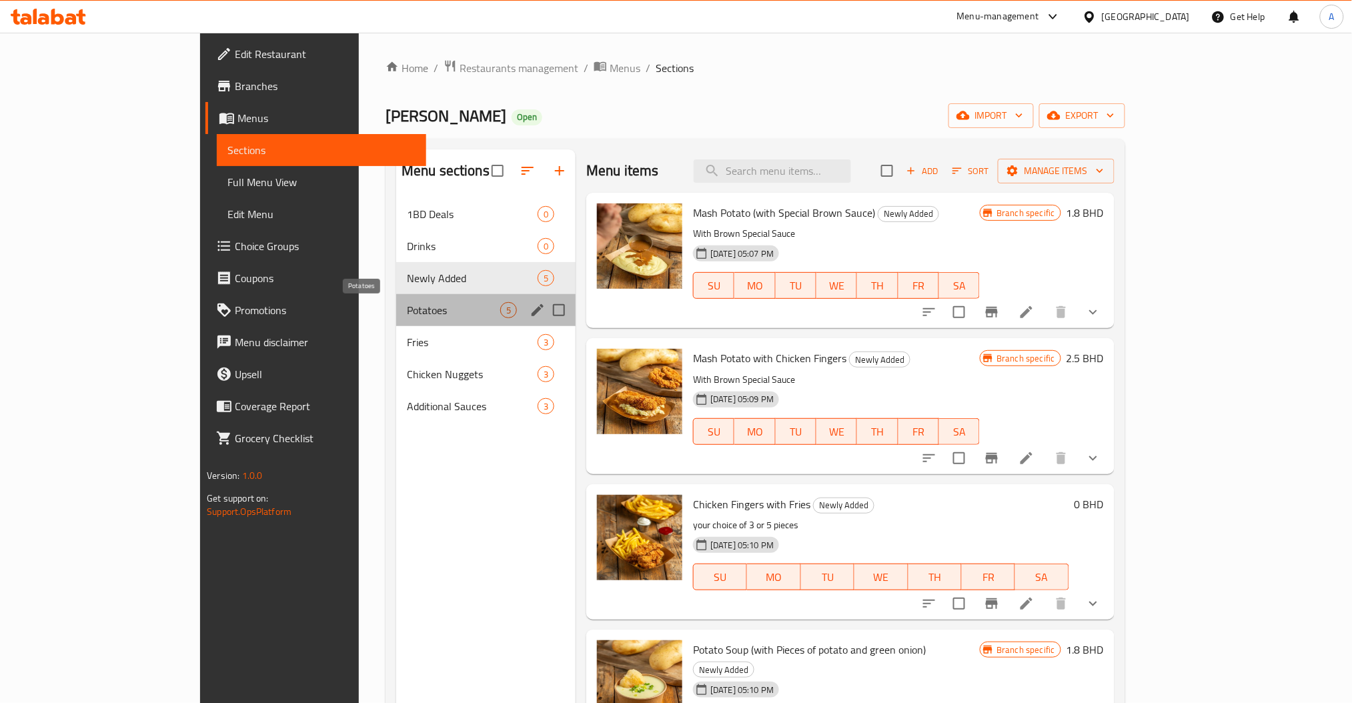
click at [407, 308] on span "Potatoes" at bounding box center [453, 310] width 93 height 16
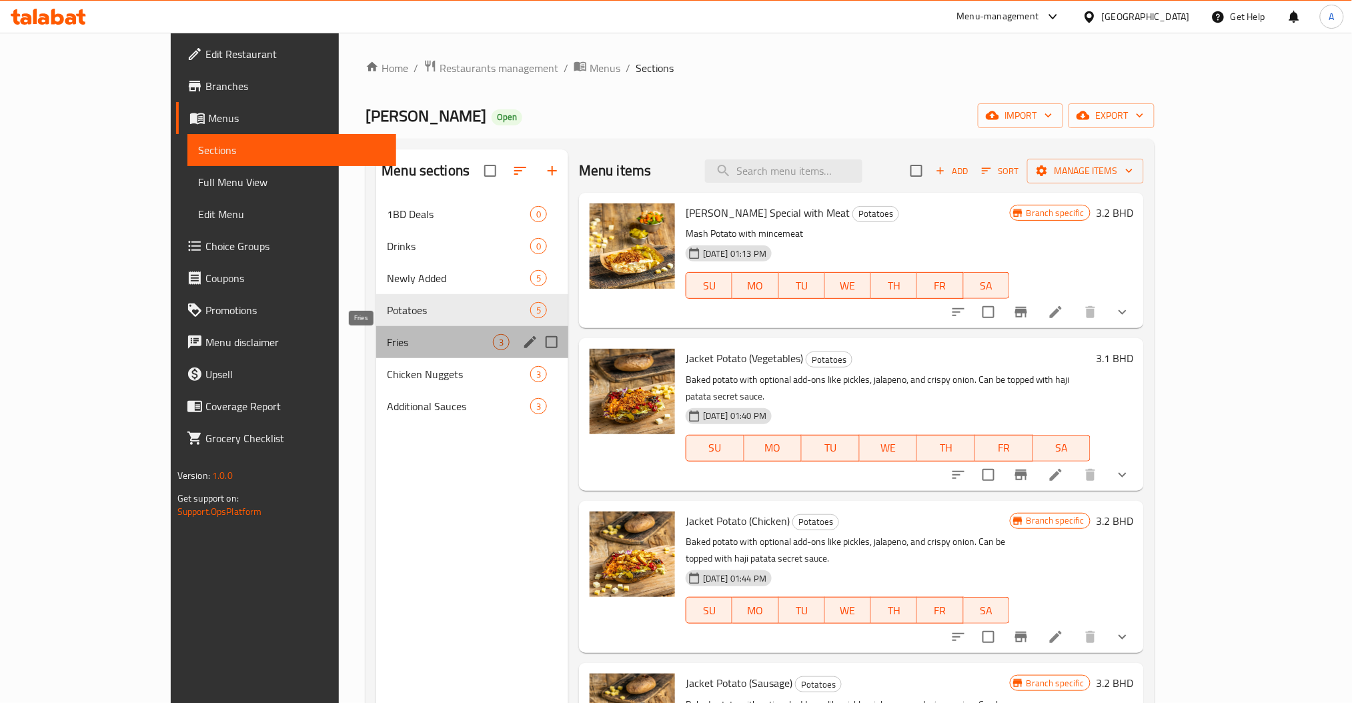
click at [387, 339] on span "Fries" at bounding box center [440, 342] width 106 height 16
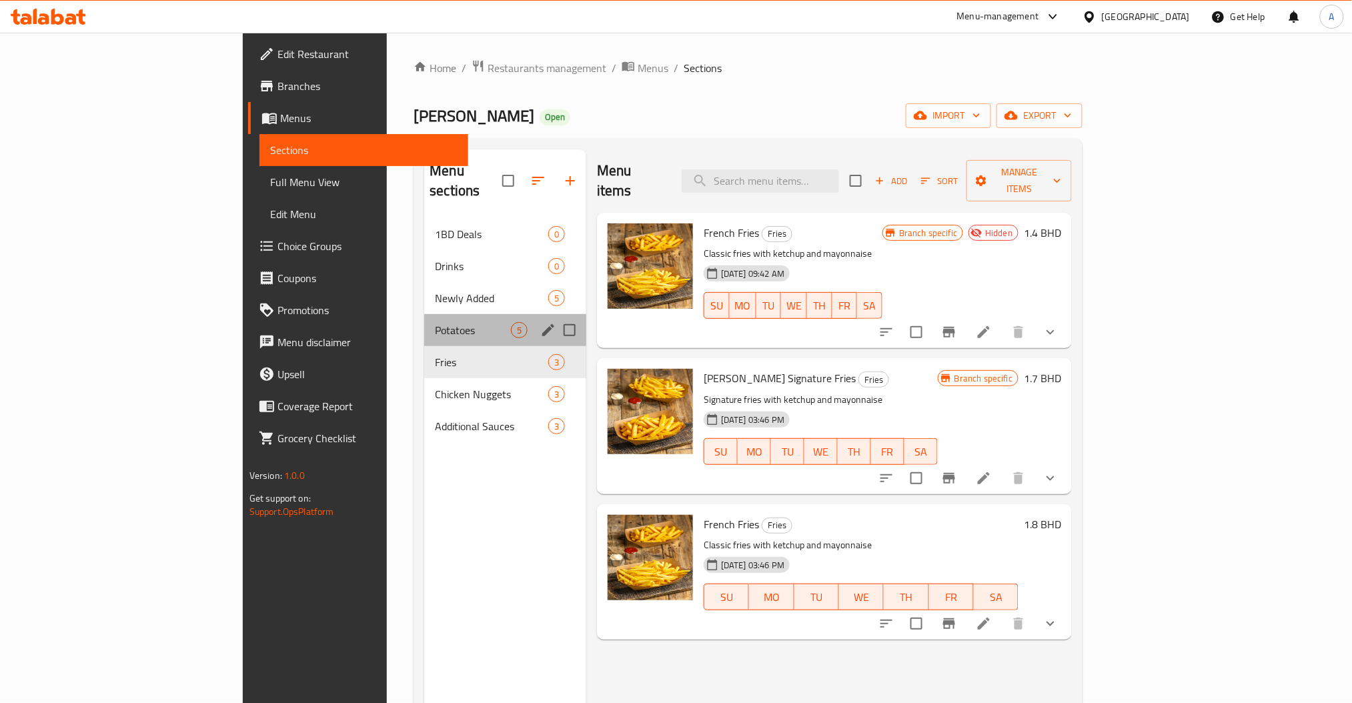
click at [424, 319] on div "Potatoes 5" at bounding box center [505, 330] width 162 height 32
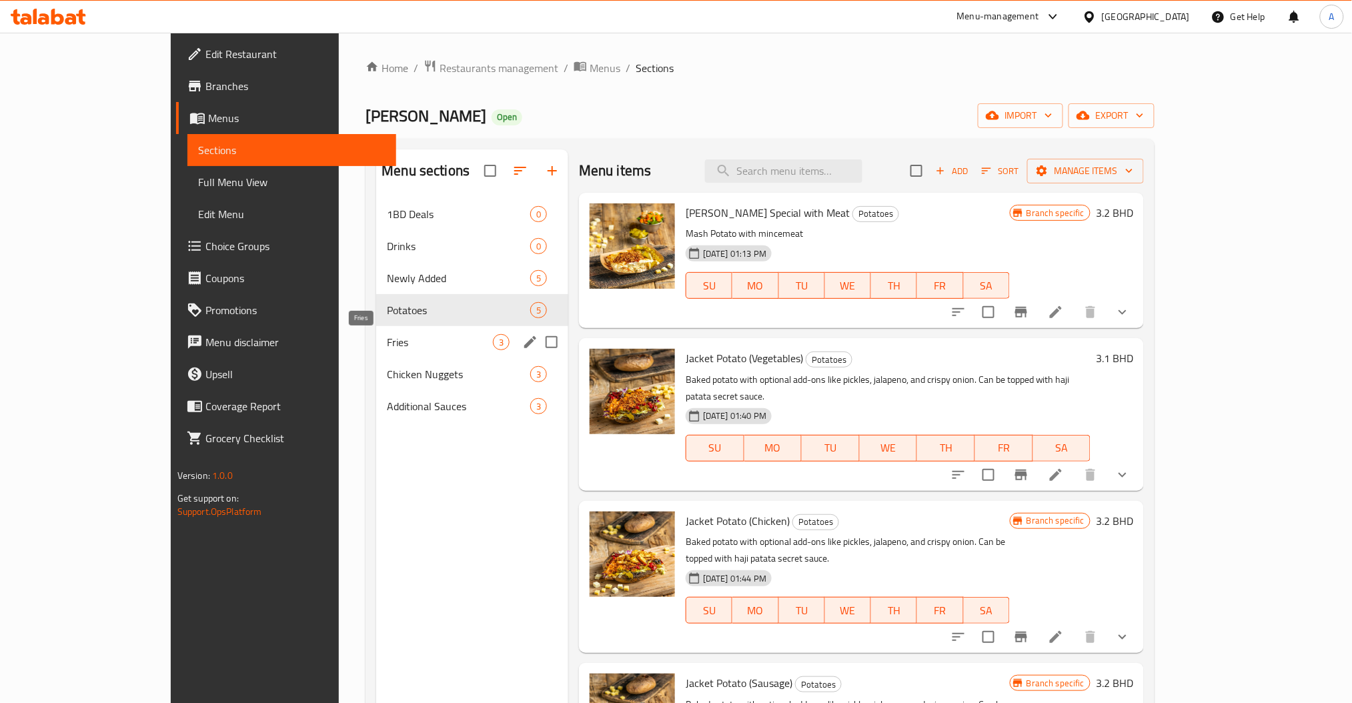
click at [387, 345] on span "Fries" at bounding box center [440, 342] width 106 height 16
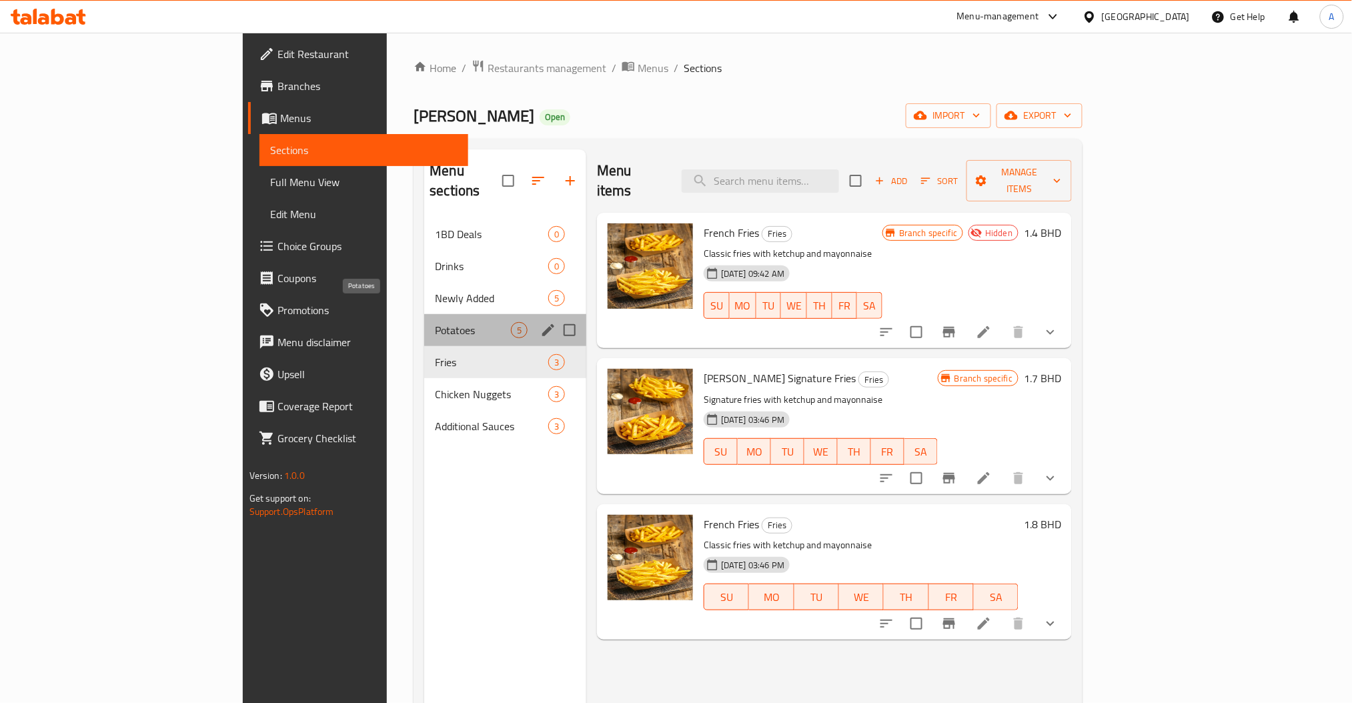
click at [435, 322] on span "Potatoes" at bounding box center [473, 330] width 76 height 16
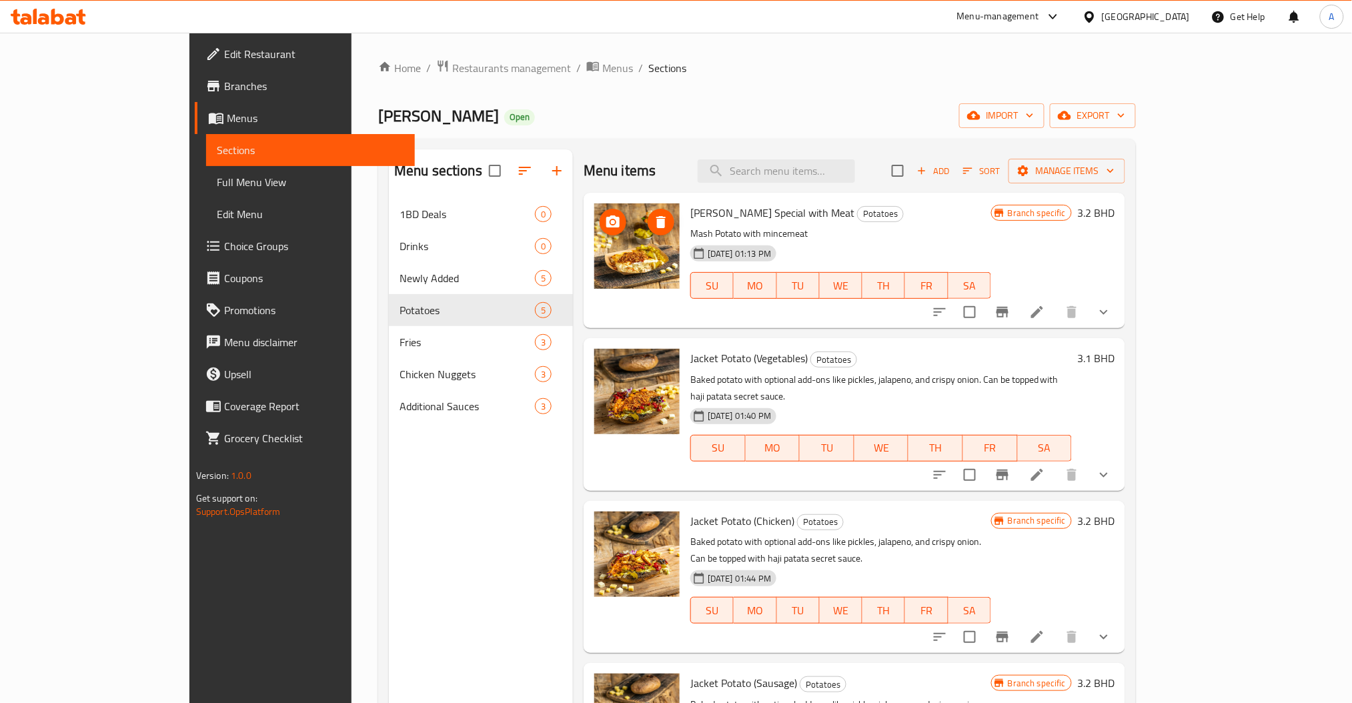
click at [594, 253] on img at bounding box center [636, 245] width 85 height 85
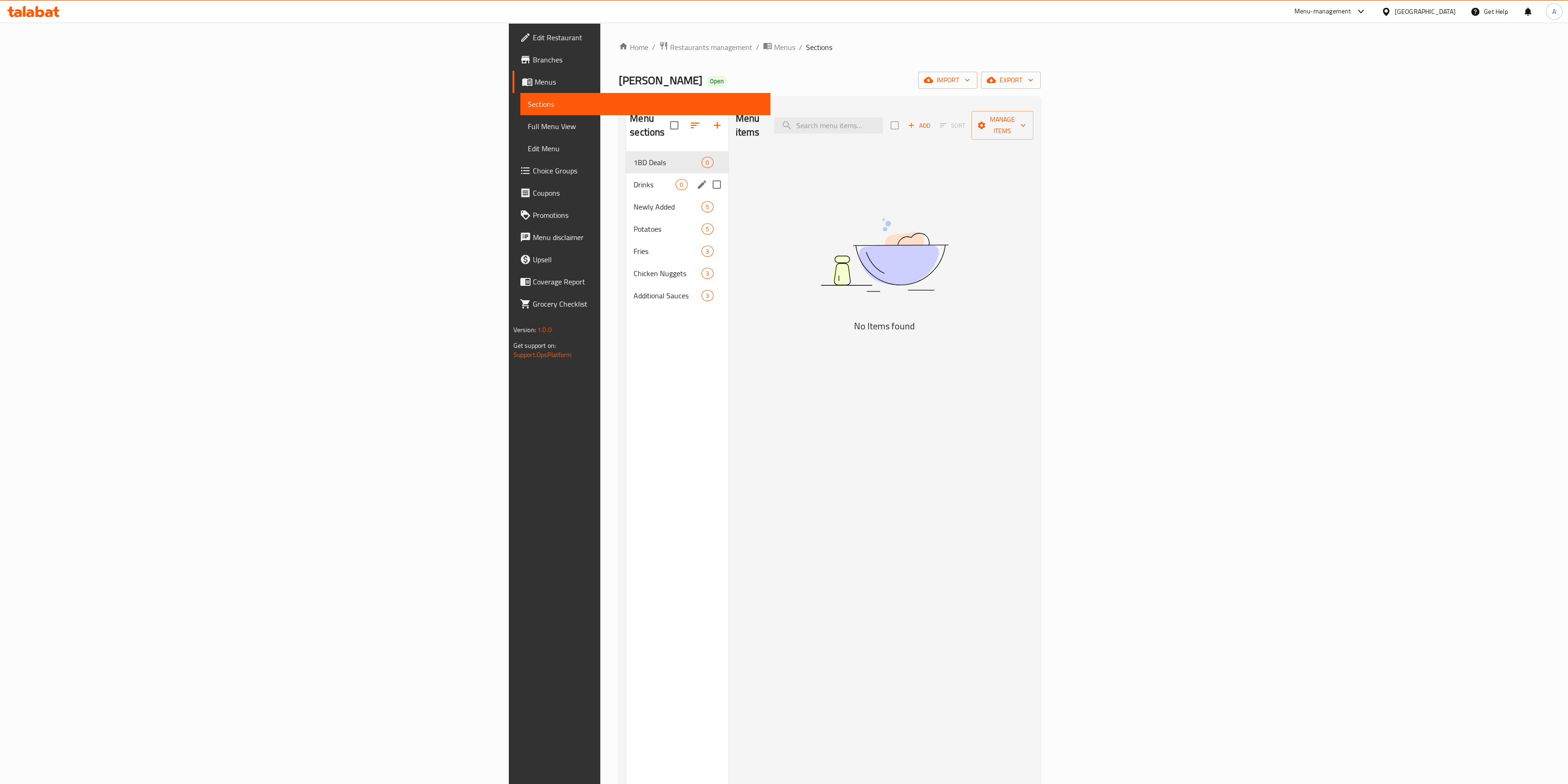
click at [633, 179] on span "Drinks" at bounding box center [654, 184] width 42 height 11
click at [626, 154] on div "1BD Deals 0" at bounding box center [677, 162] width 102 height 22
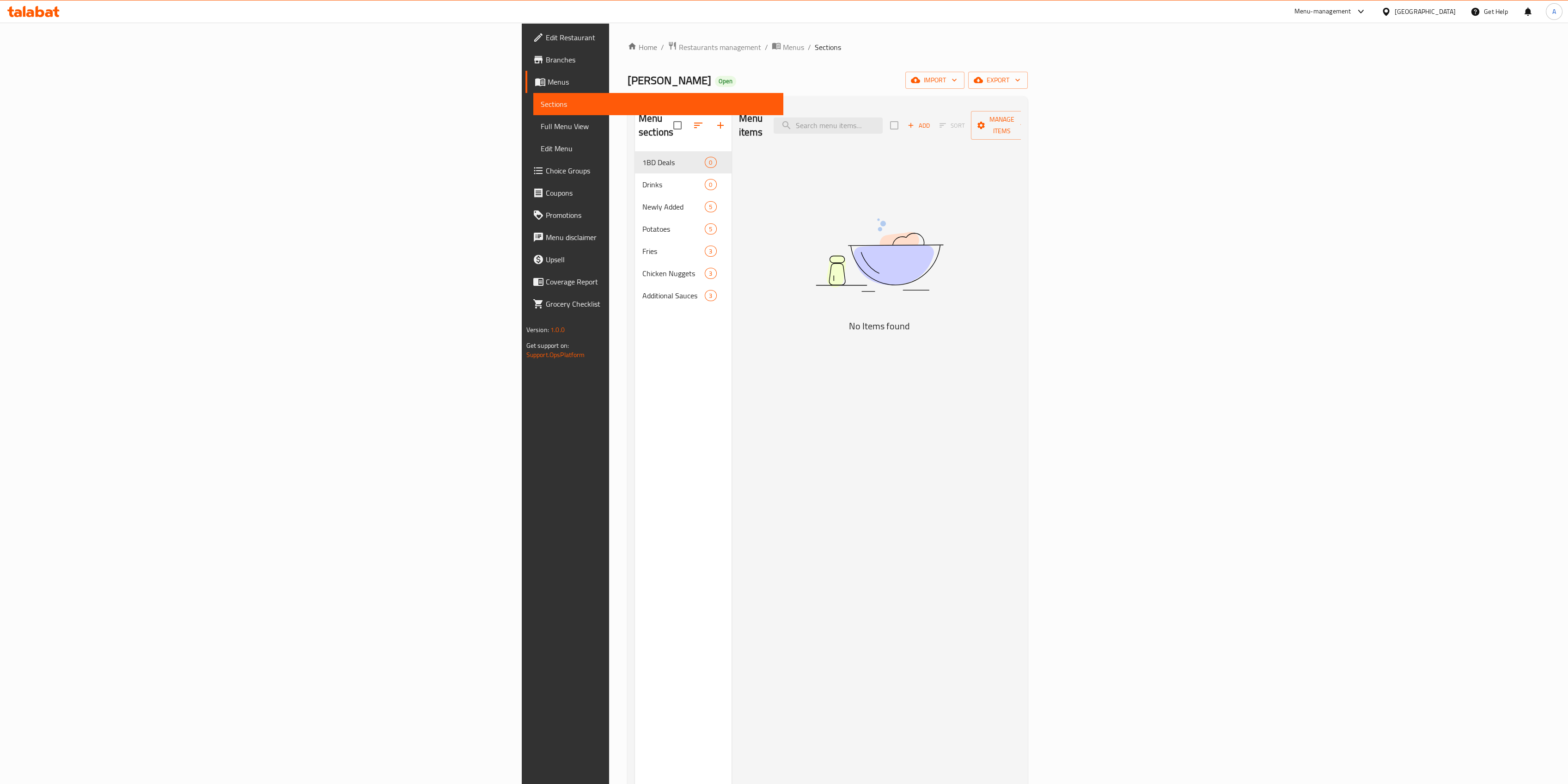
click at [868, 218] on div "Menu items Add Sort Manage items No Items found" at bounding box center [877, 495] width 290 height 784
click at [883, 120] on input "search" at bounding box center [828, 125] width 109 height 16
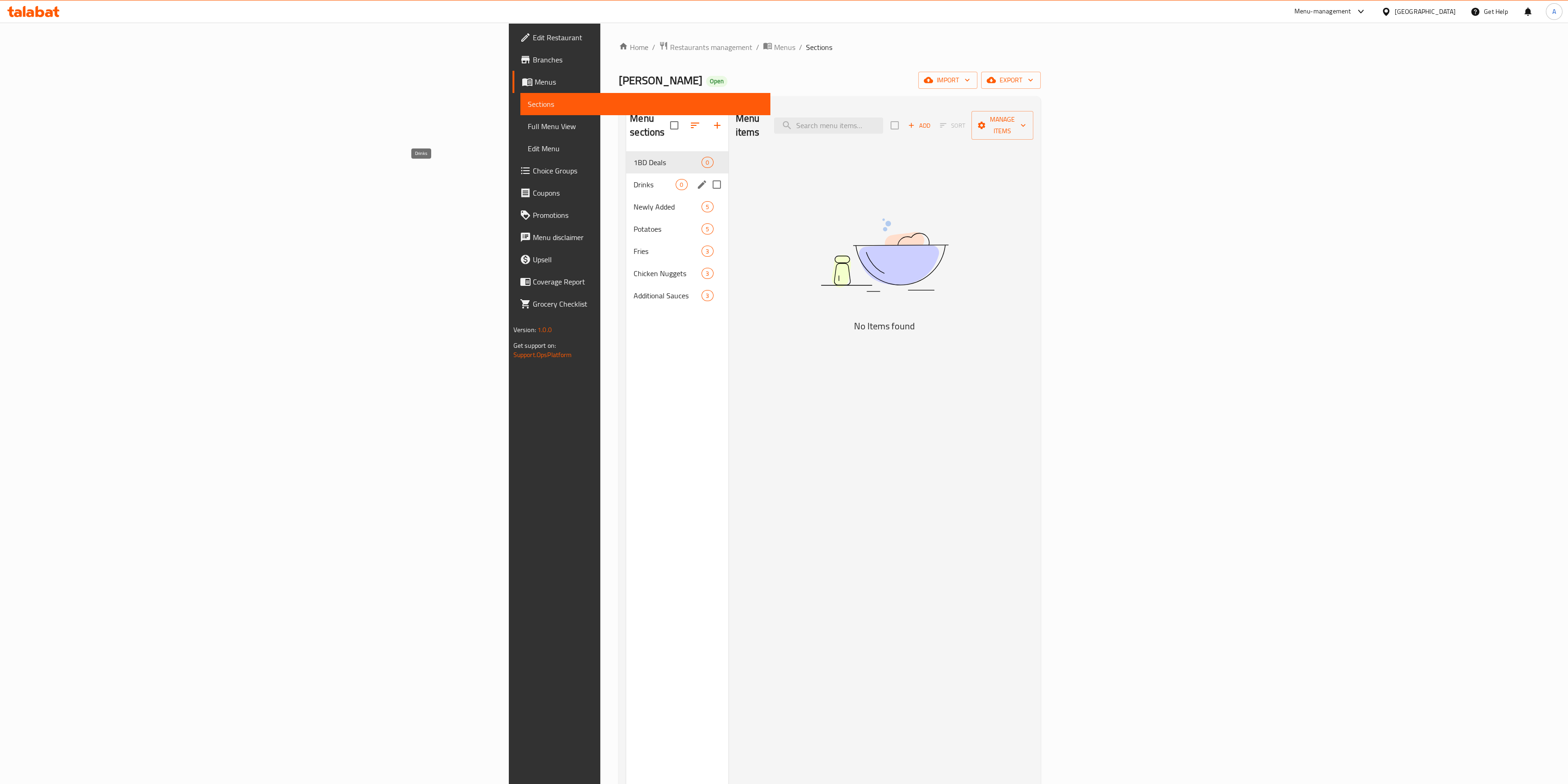
click at [633, 179] on span "Drinks" at bounding box center [654, 184] width 42 height 11
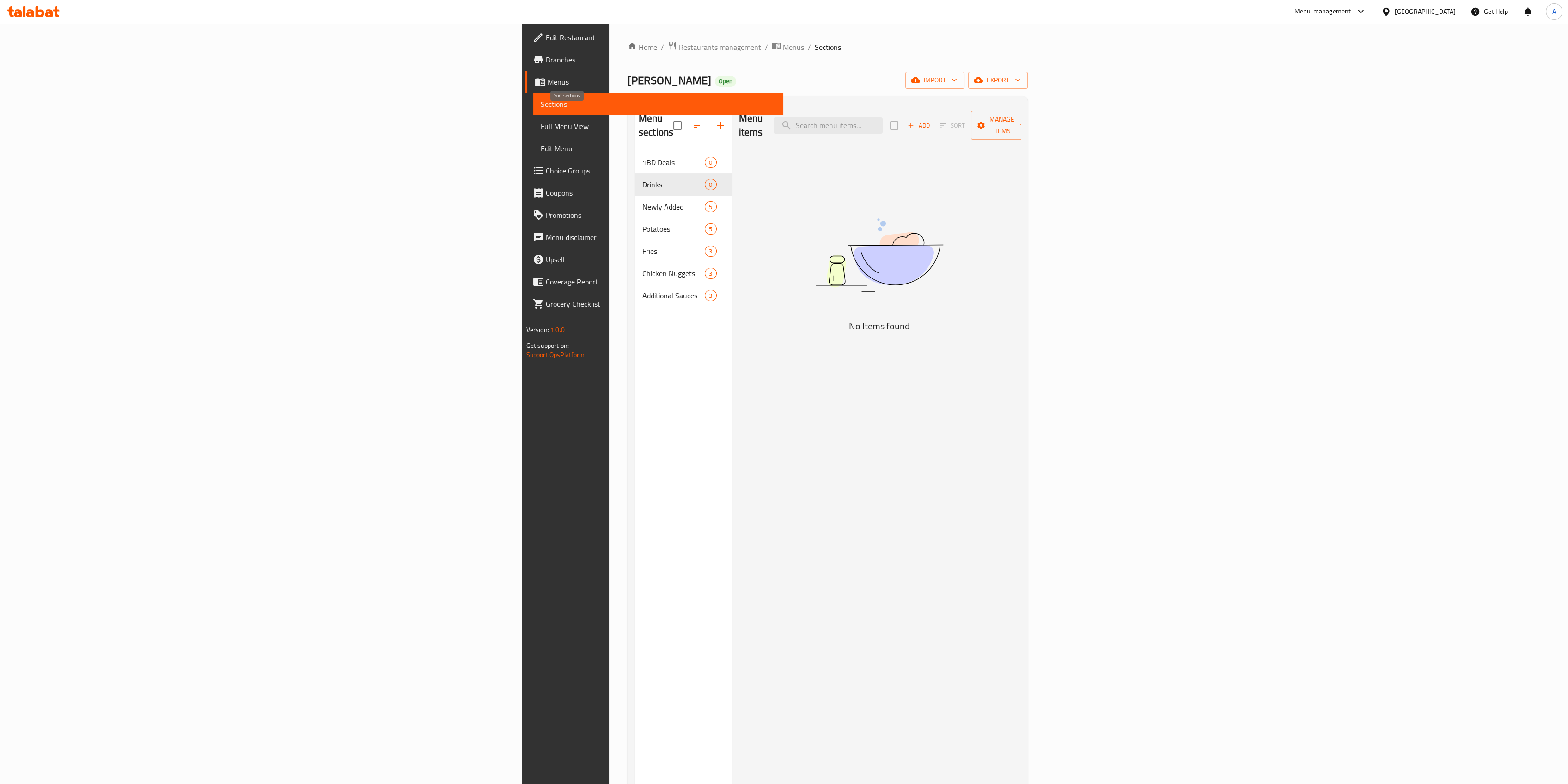
click at [693, 120] on icon "button" at bounding box center [698, 125] width 11 height 11
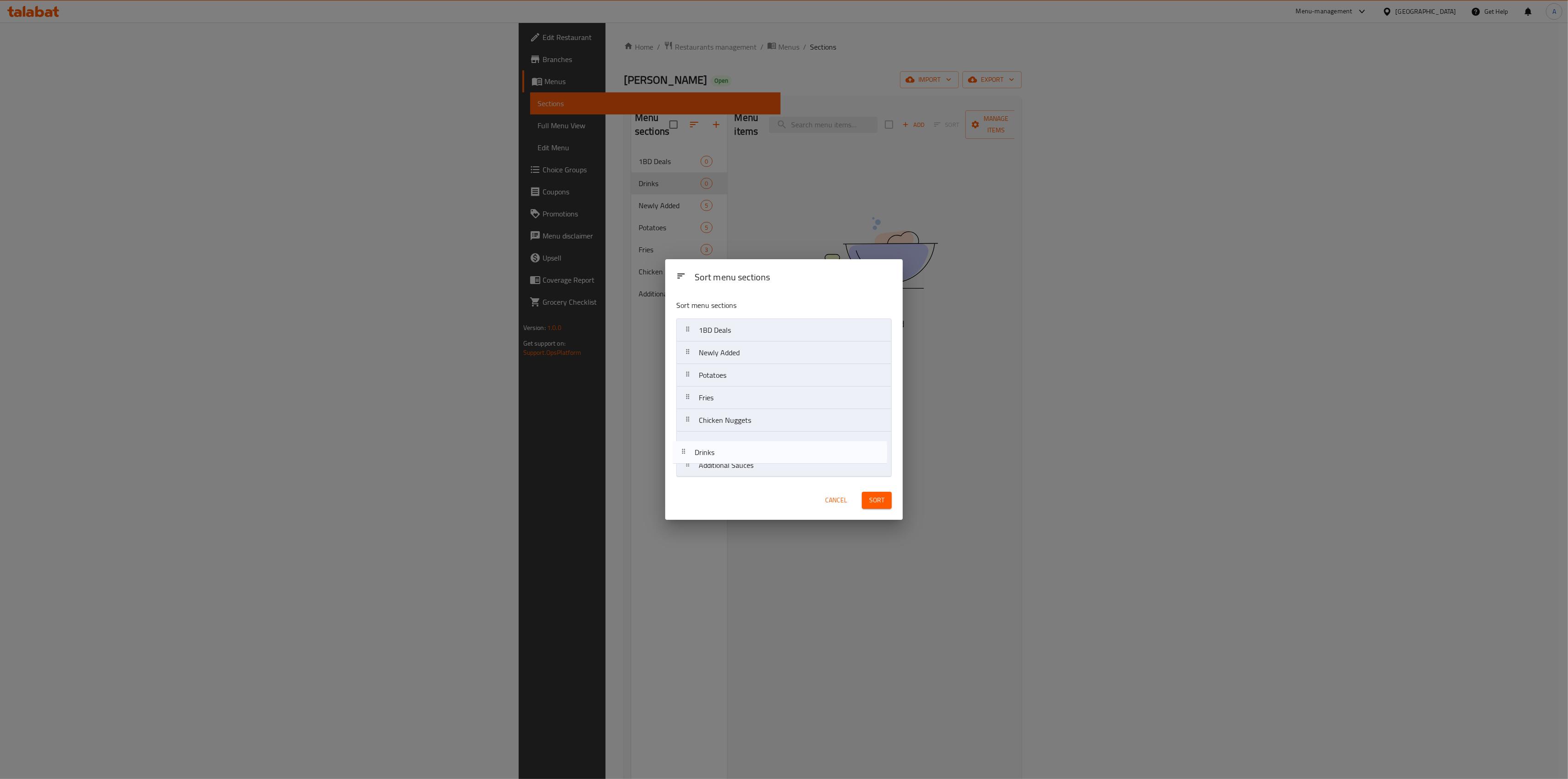
drag, startPoint x: 688, startPoint y: 353, endPoint x: 683, endPoint y: 456, distance: 103.1
click at [683, 456] on nav "1BD Deals Drinks Newly Added Potatoes Fries Chicken Nuggets Additional Sauces" at bounding box center [784, 397] width 216 height 158
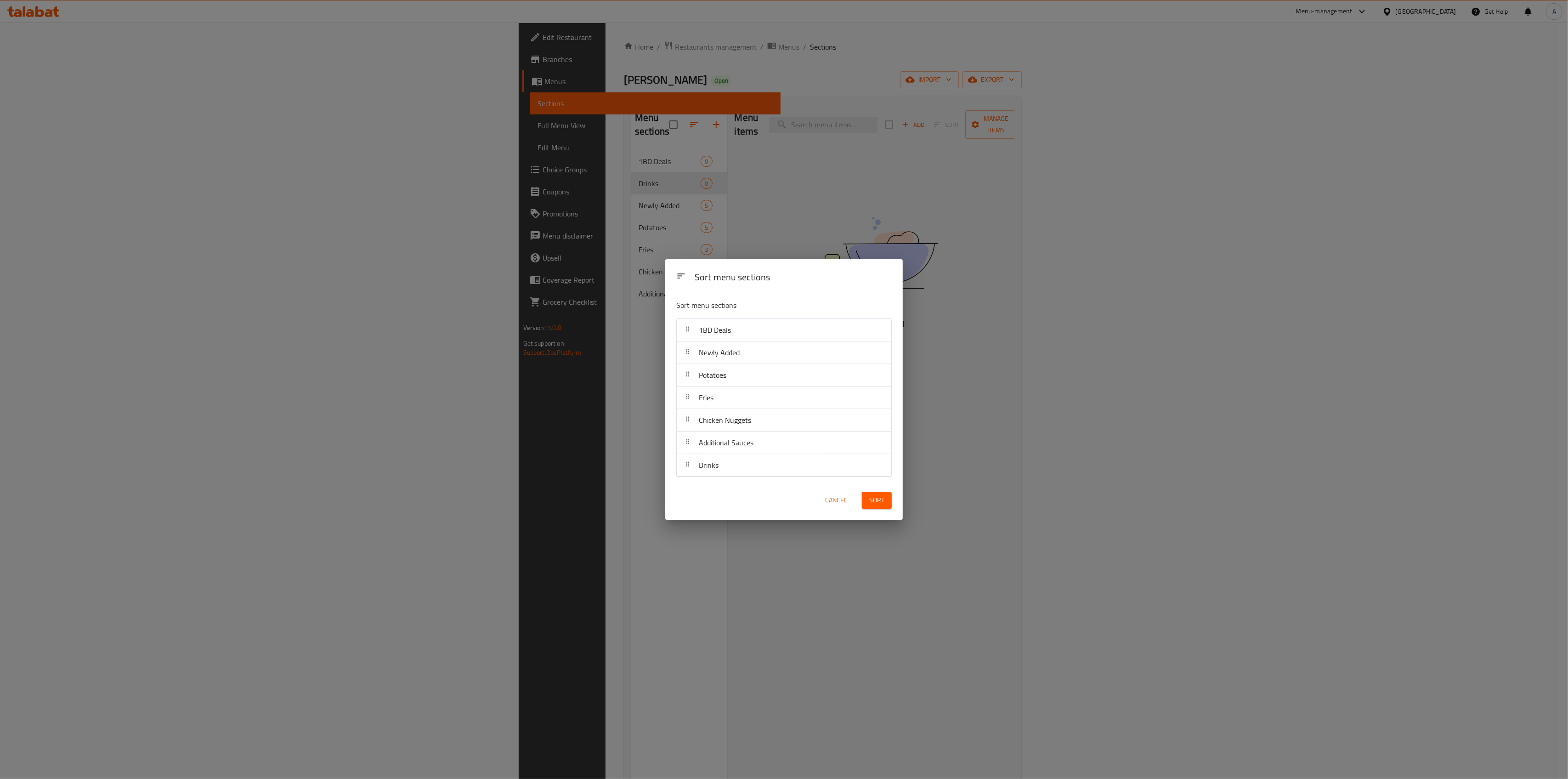
click at [889, 504] on button "Sort" at bounding box center [876, 500] width 30 height 17
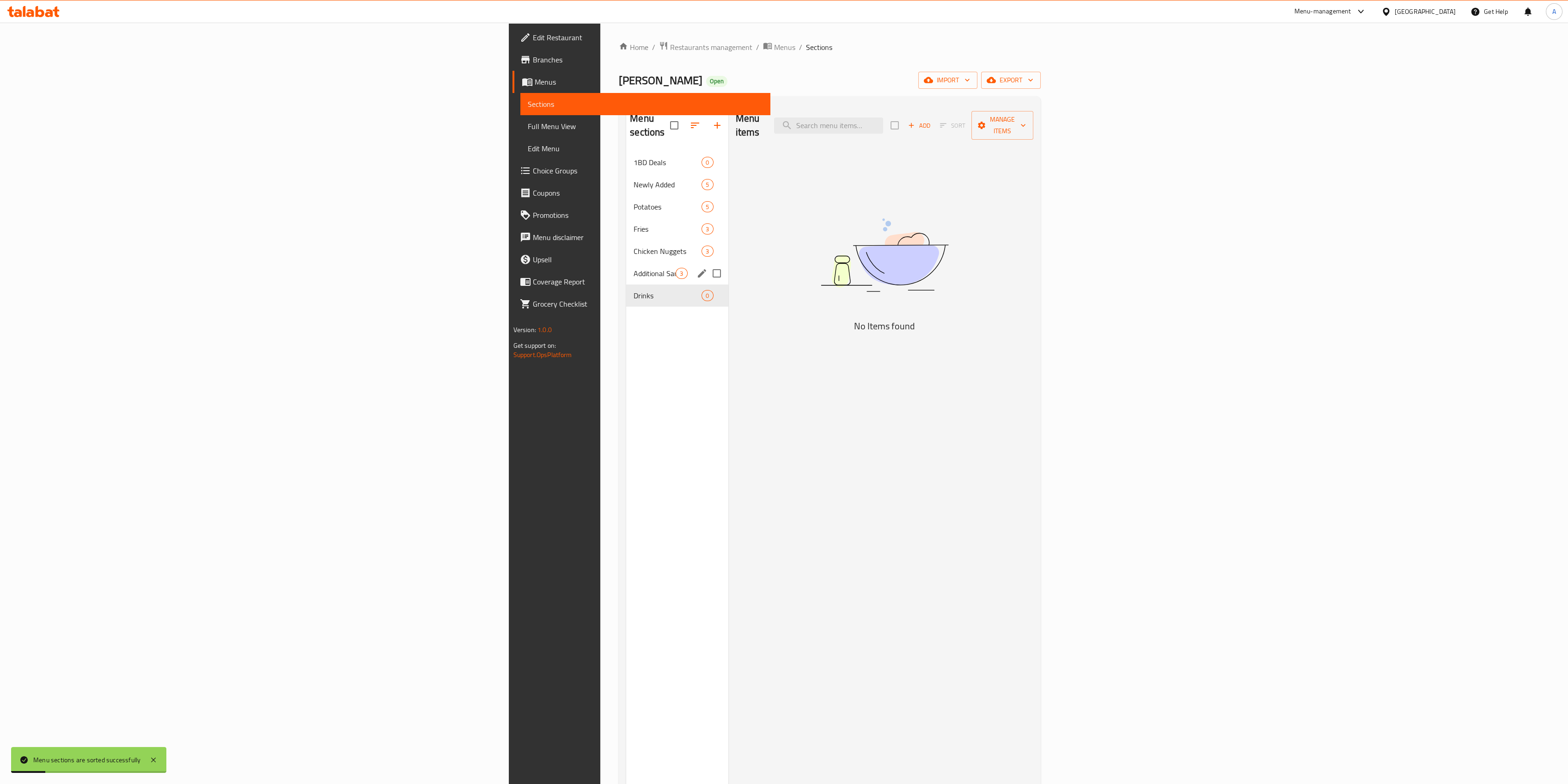
click at [633, 268] on span "Additional Sauces" at bounding box center [654, 273] width 42 height 11
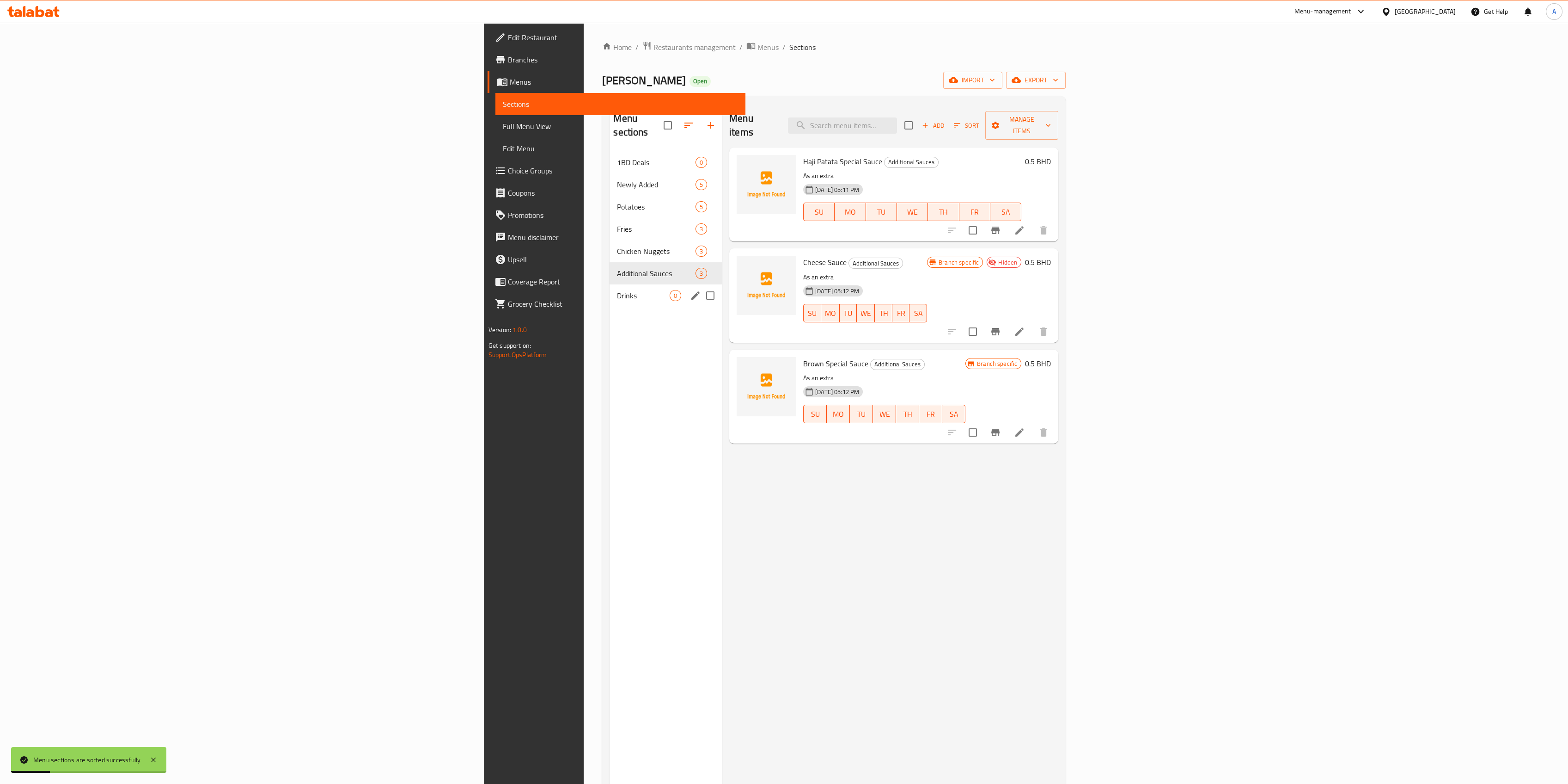
click at [610, 288] on div "Drinks 0" at bounding box center [666, 295] width 112 height 22
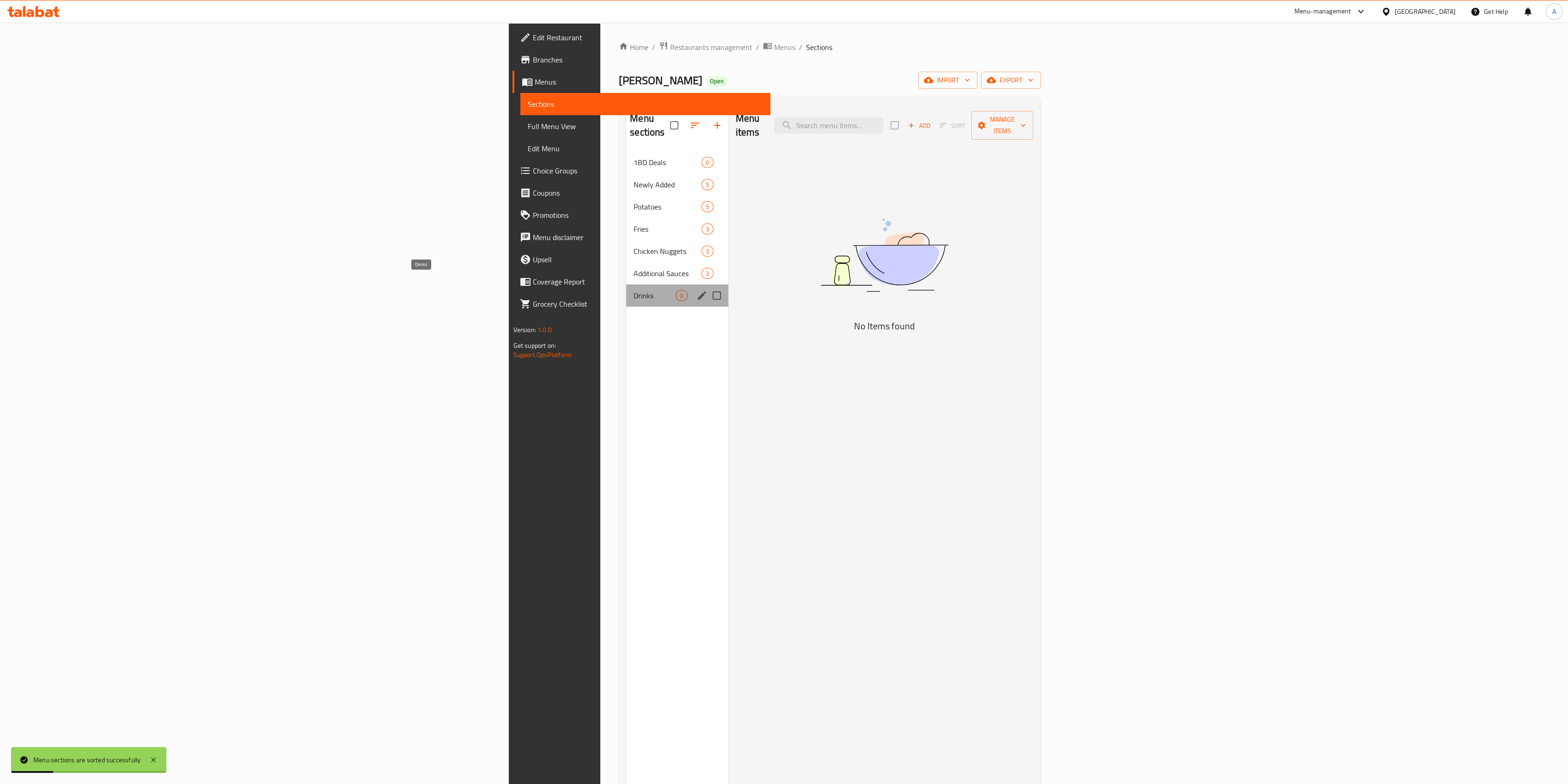
click at [633, 290] on span "Drinks" at bounding box center [654, 295] width 42 height 11
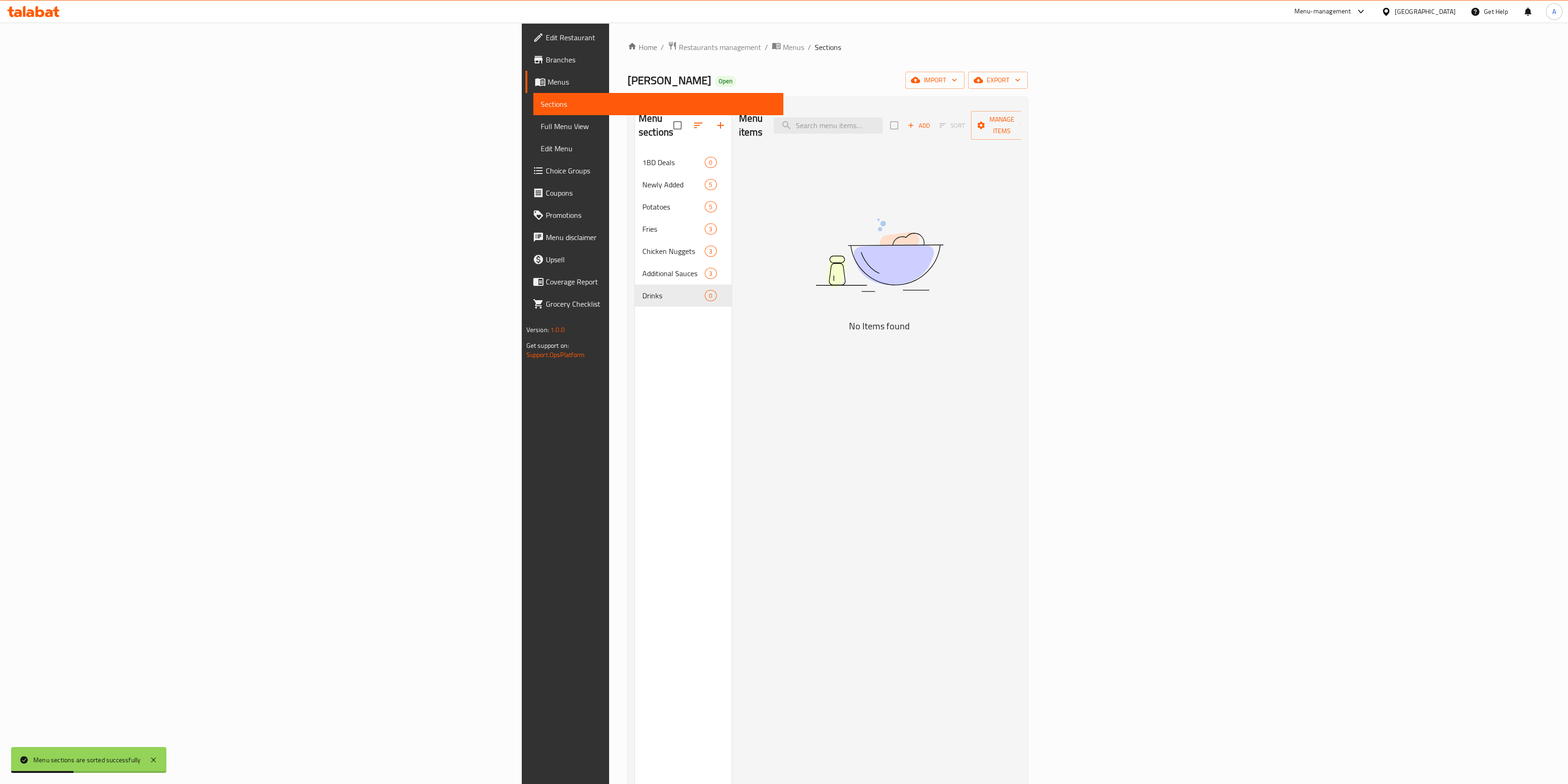
click at [931, 123] on span "Add" at bounding box center [919, 125] width 25 height 10
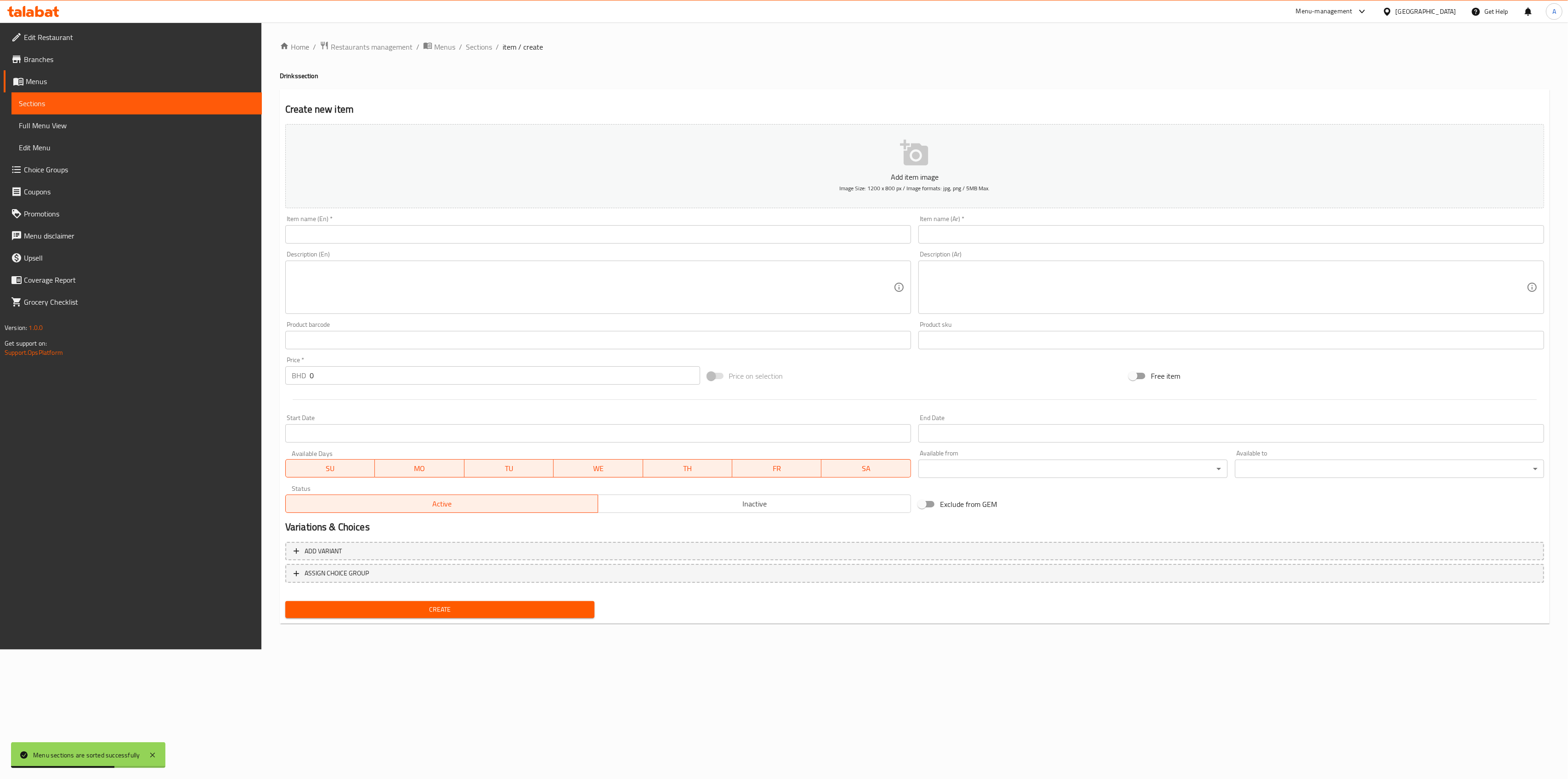
click at [415, 225] on div "Item name (En)   * Item name (En) *" at bounding box center [598, 229] width 626 height 28
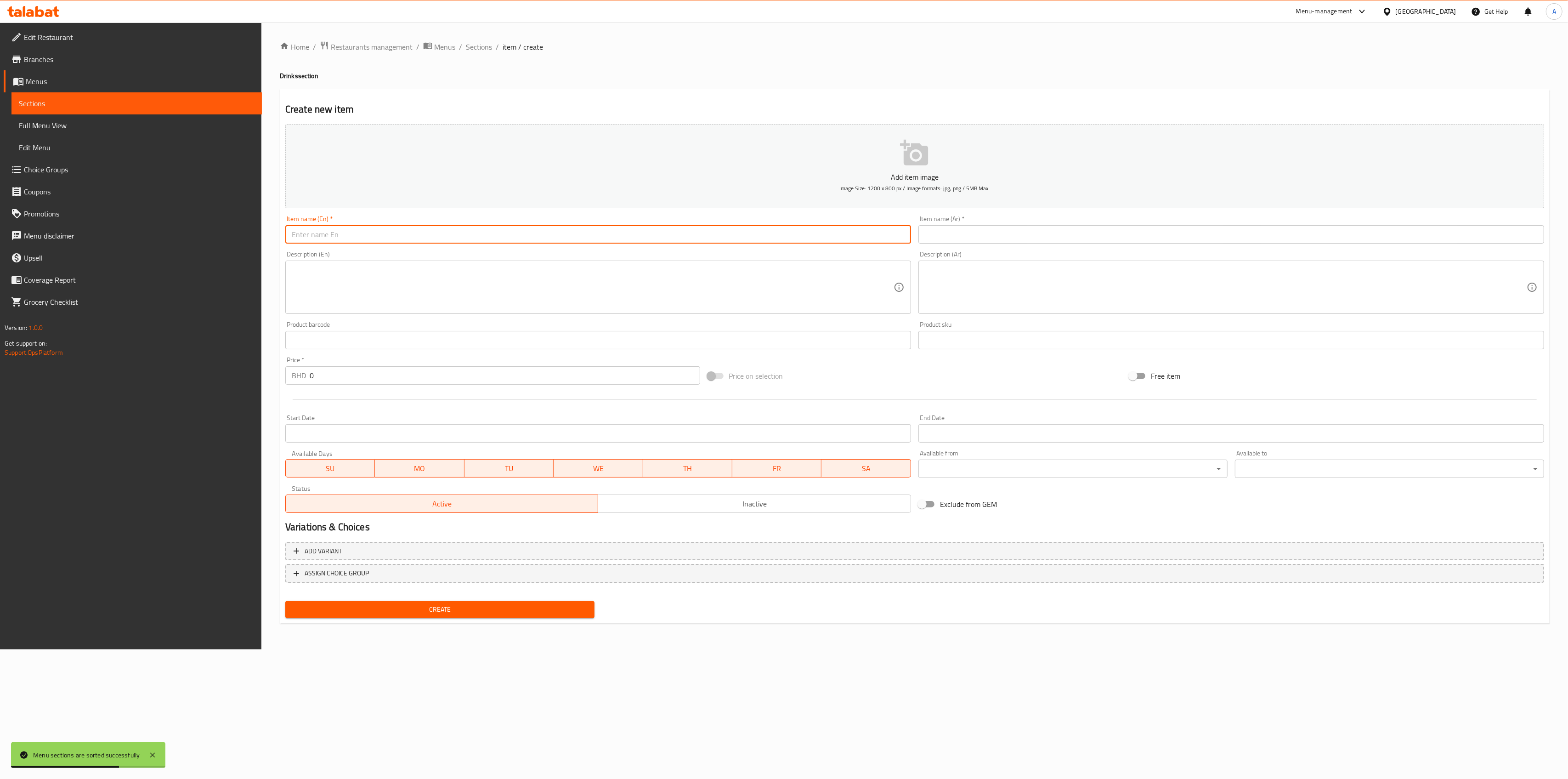
click at [405, 237] on input "text" at bounding box center [598, 234] width 626 height 19
paste input "Cola normal"
type input "Cola normal"
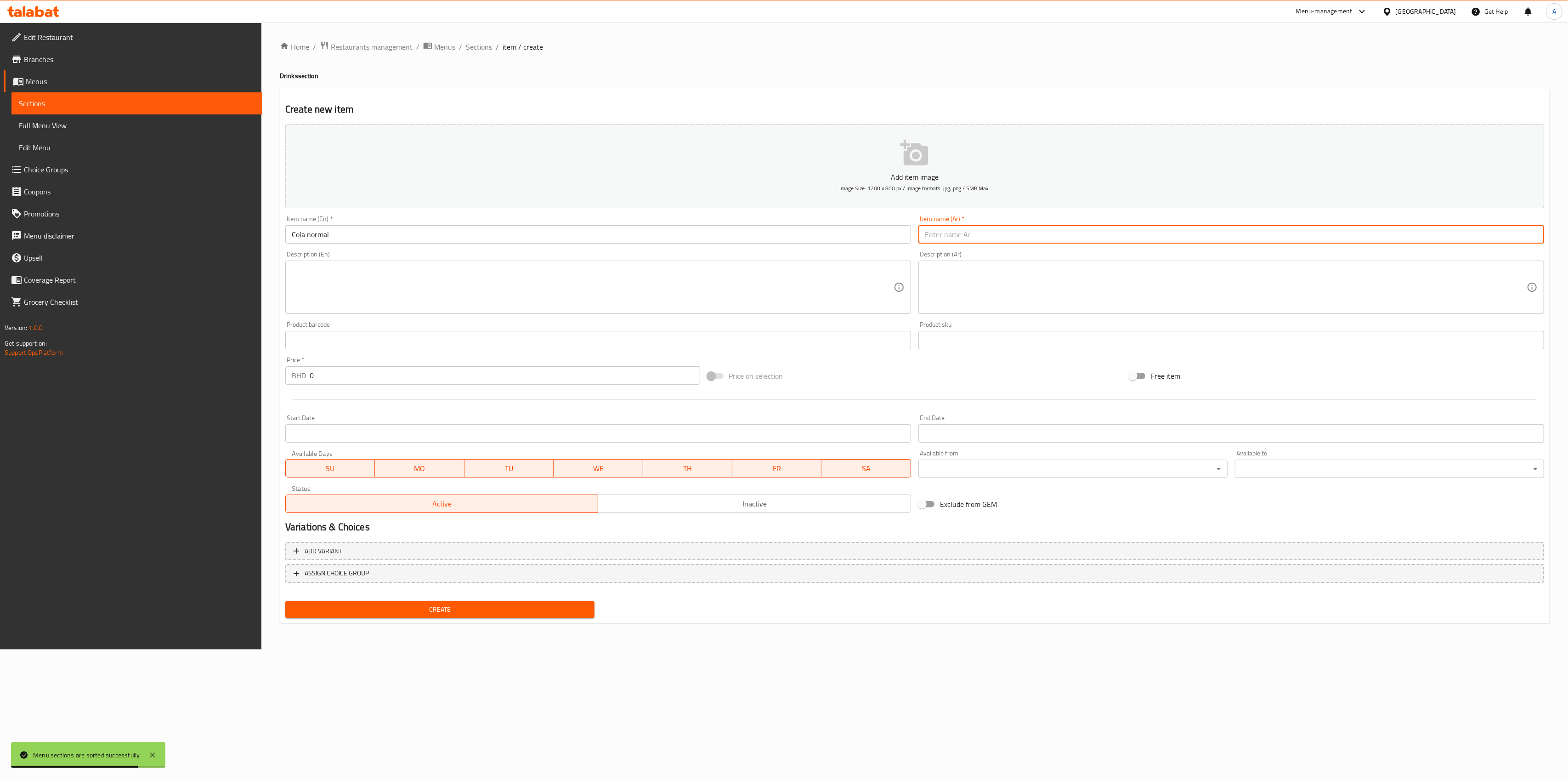
click at [998, 233] on input "text" at bounding box center [1231, 234] width 626 height 19
type input "[PERSON_NAME]"
click at [324, 380] on input "0" at bounding box center [505, 375] width 391 height 19
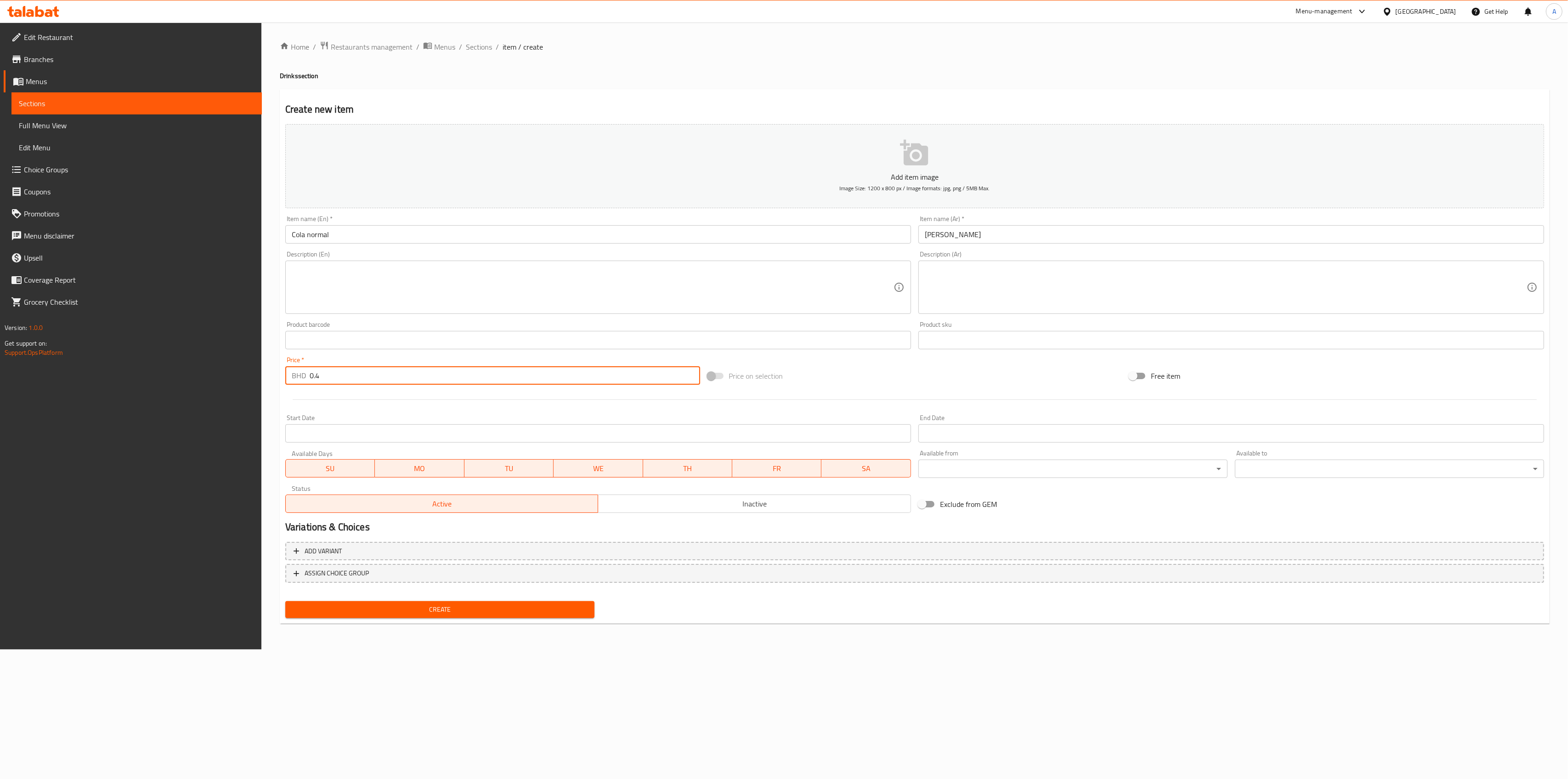
type input "0.4"
click at [404, 603] on button "Create" at bounding box center [440, 609] width 309 height 17
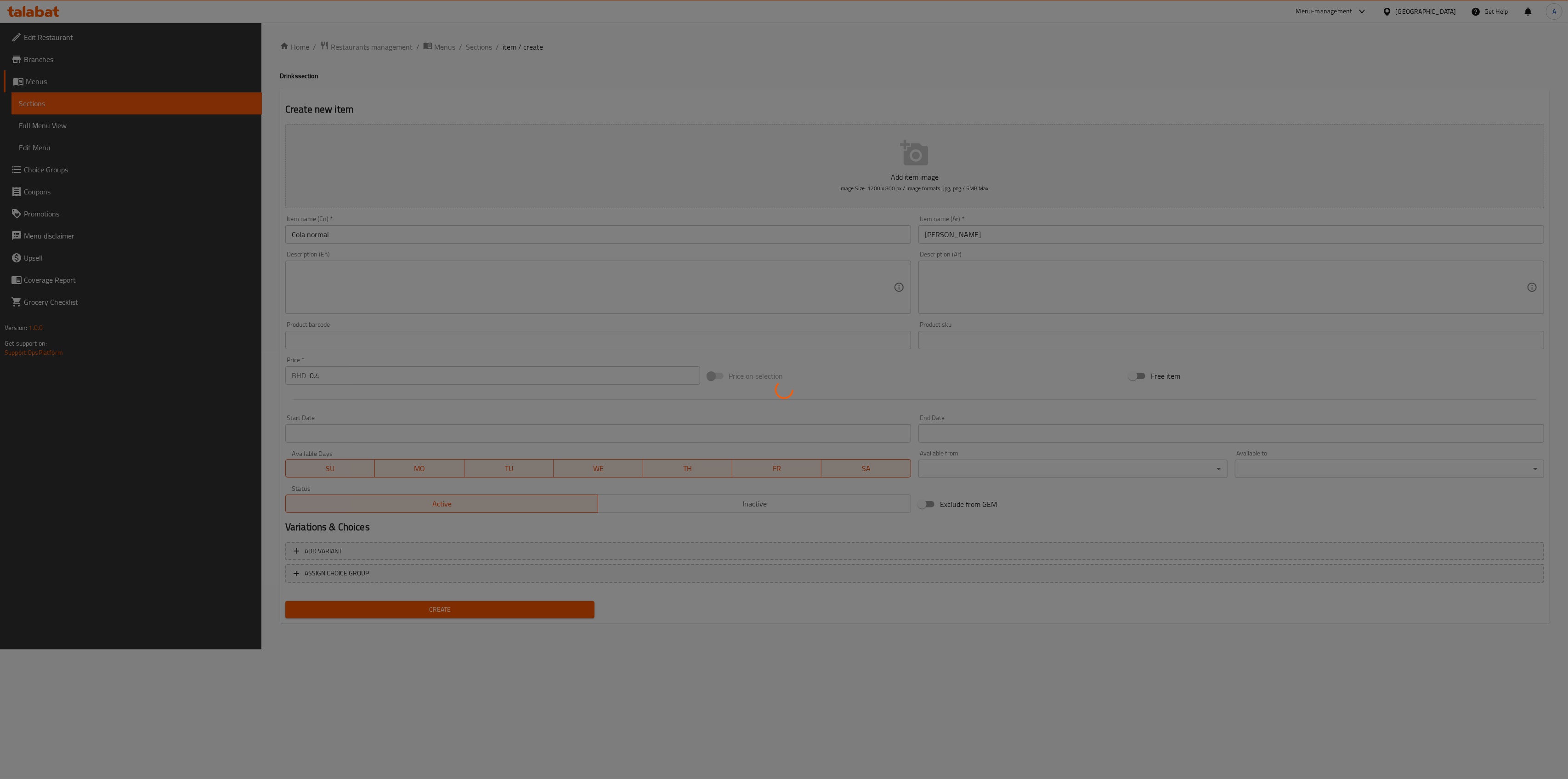
type input "0"
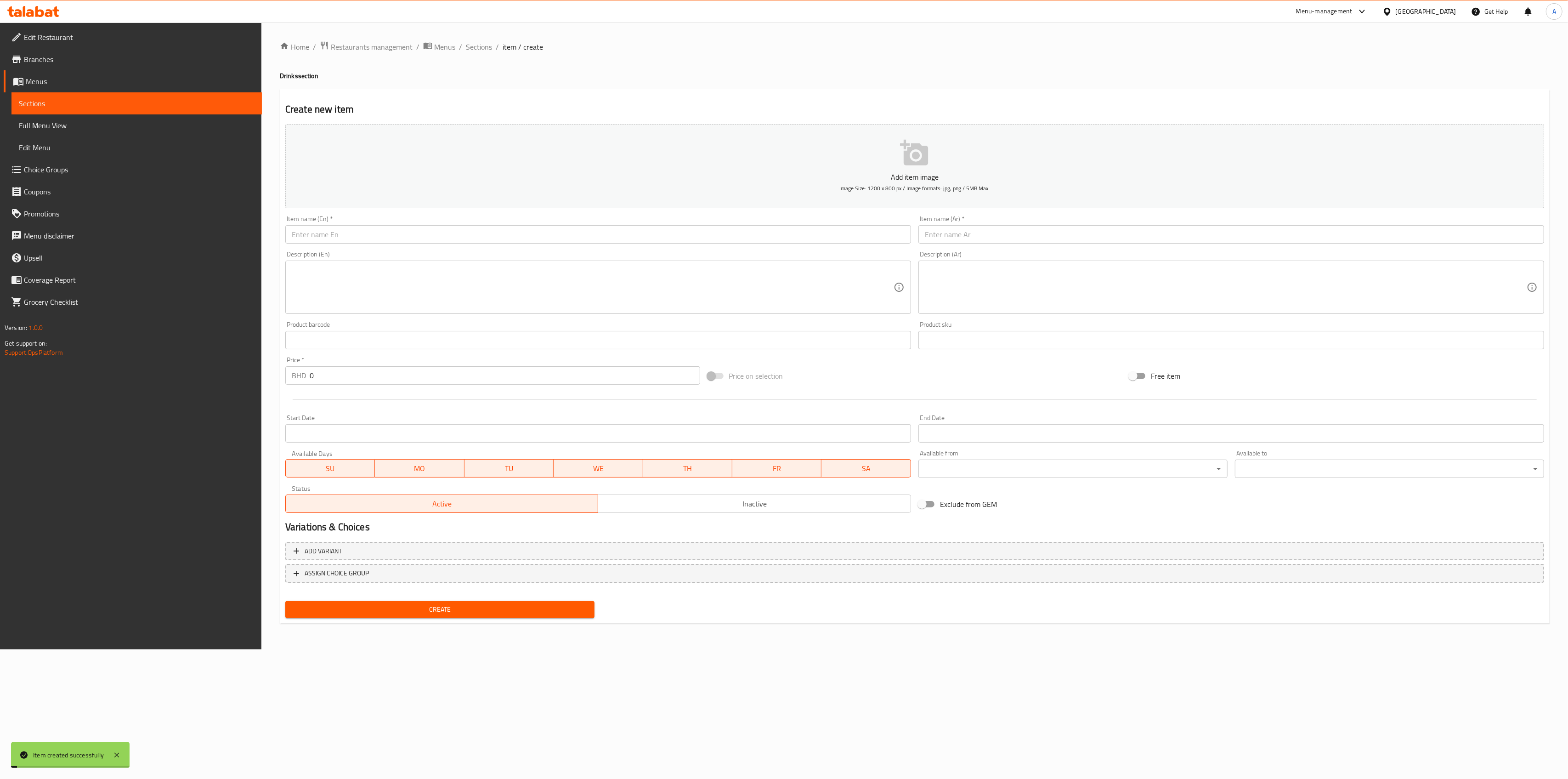
click at [356, 230] on input "text" at bounding box center [598, 234] width 626 height 19
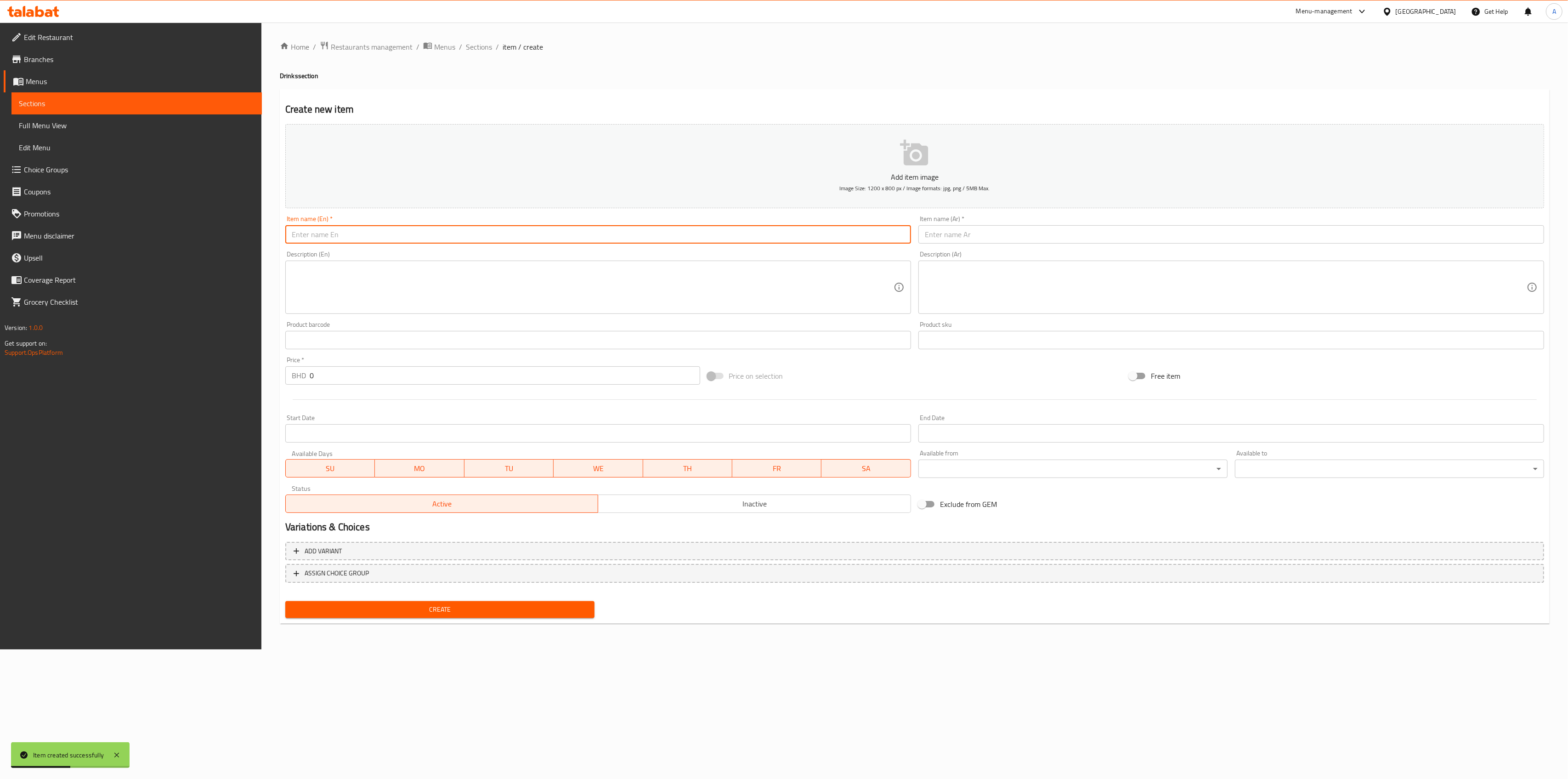
click at [358, 231] on input "text" at bounding box center [598, 234] width 626 height 19
paste input "Cola zero"
type input "Cola zero"
click at [1040, 233] on input "text" at bounding box center [1231, 234] width 626 height 19
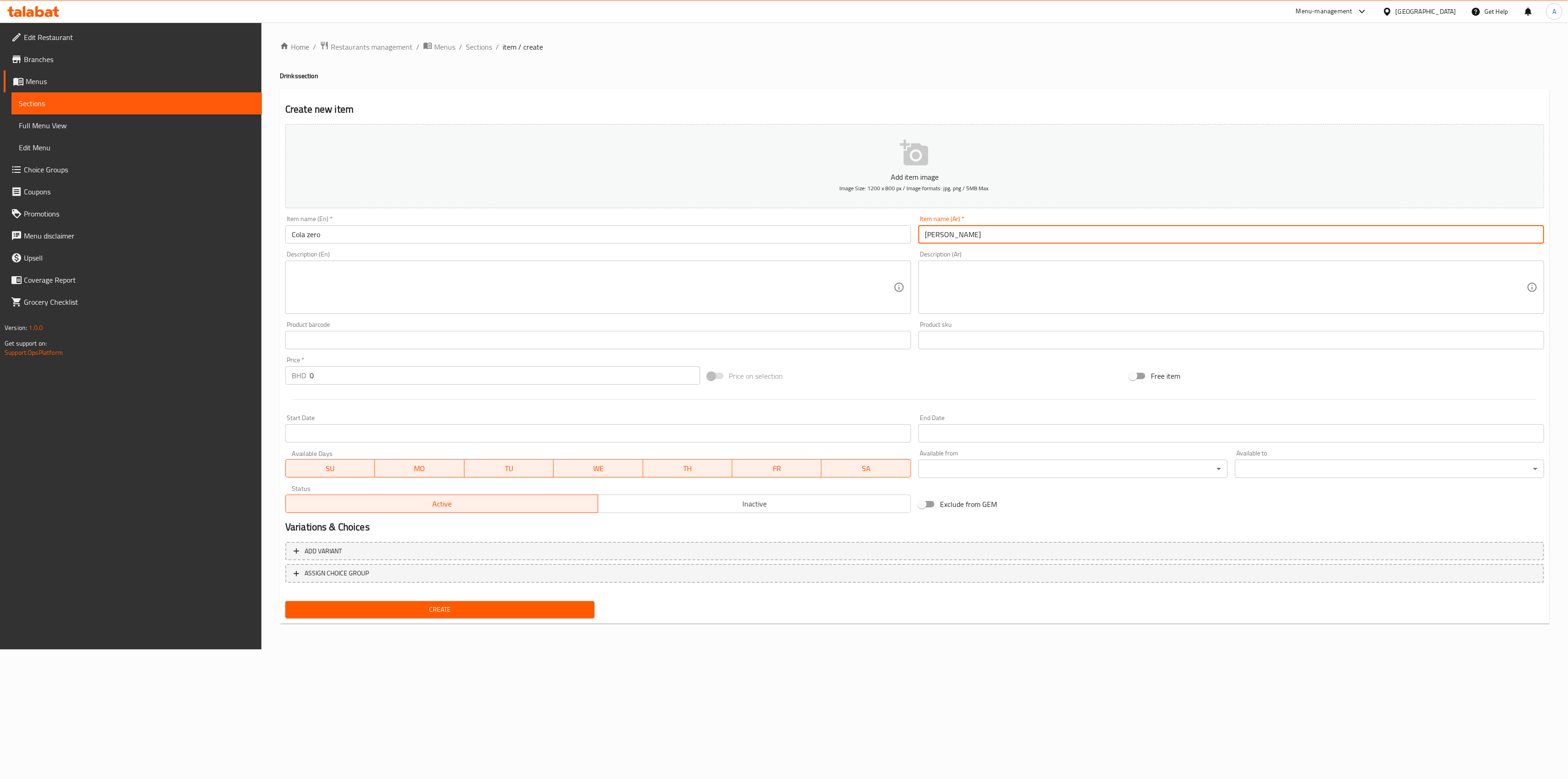
type input "[PERSON_NAME]"
click at [384, 374] on input "0" at bounding box center [505, 375] width 391 height 19
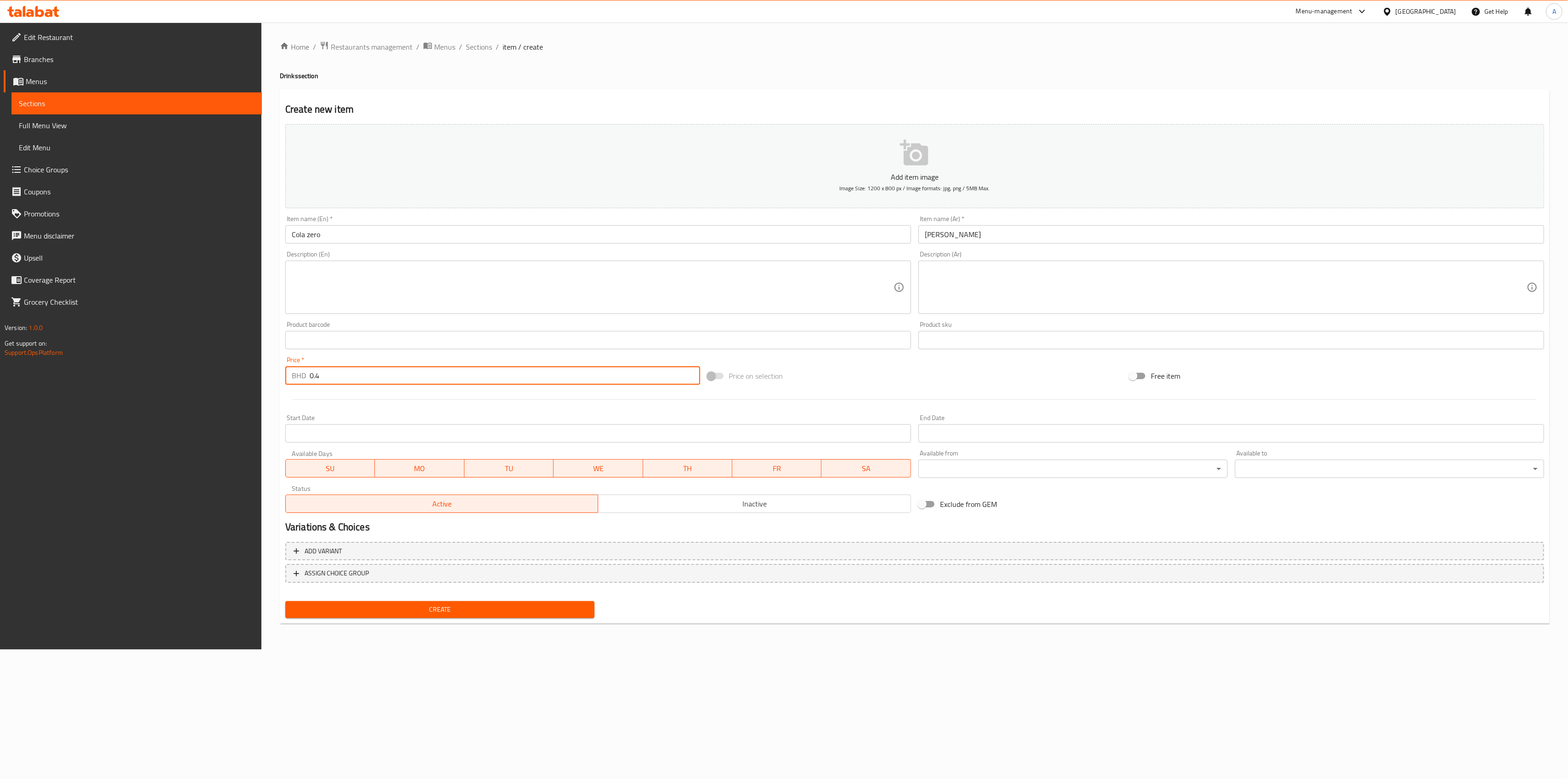
type input "0.4"
click at [414, 608] on span "Create" at bounding box center [440, 609] width 295 height 12
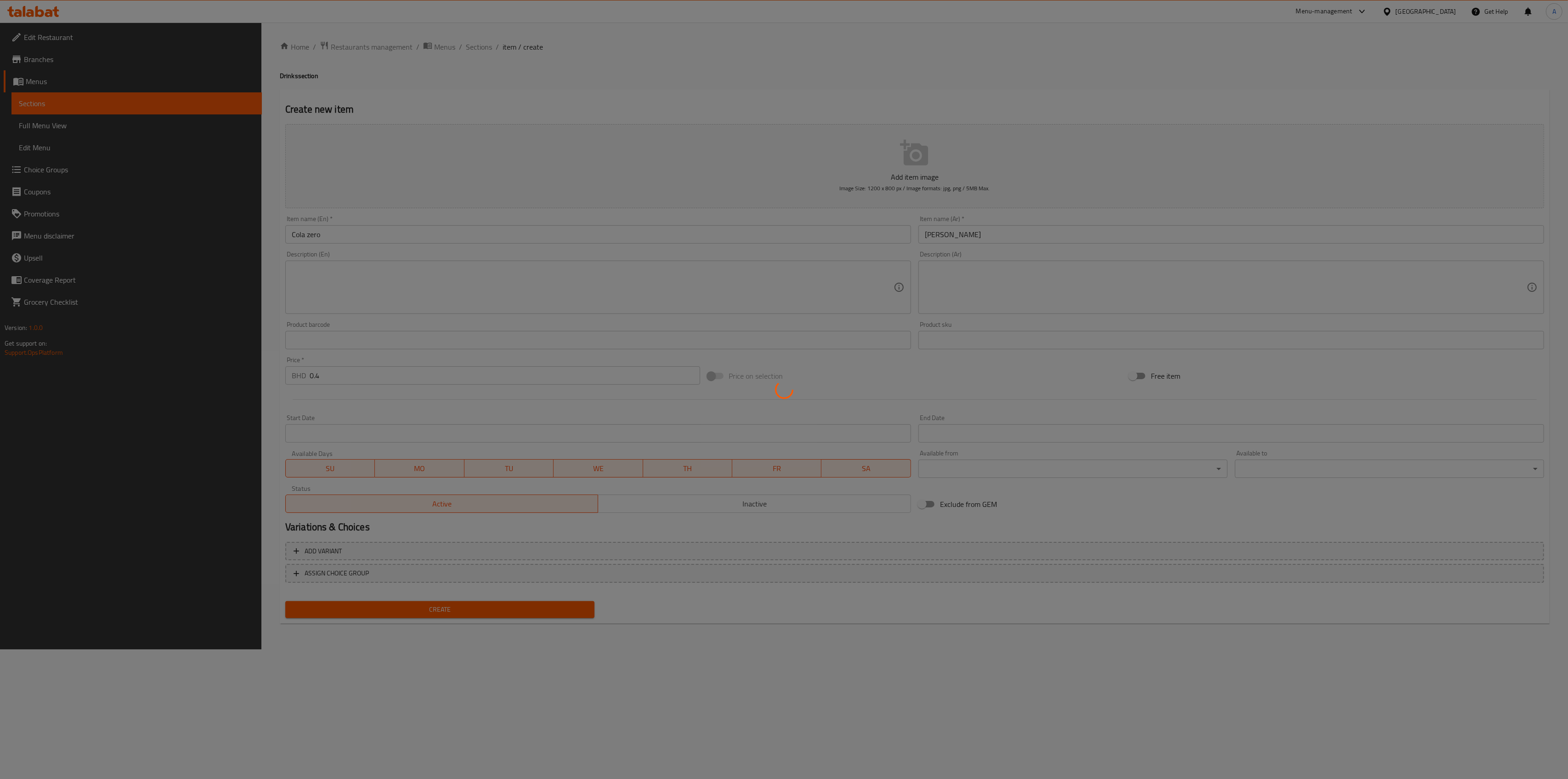
type input "0"
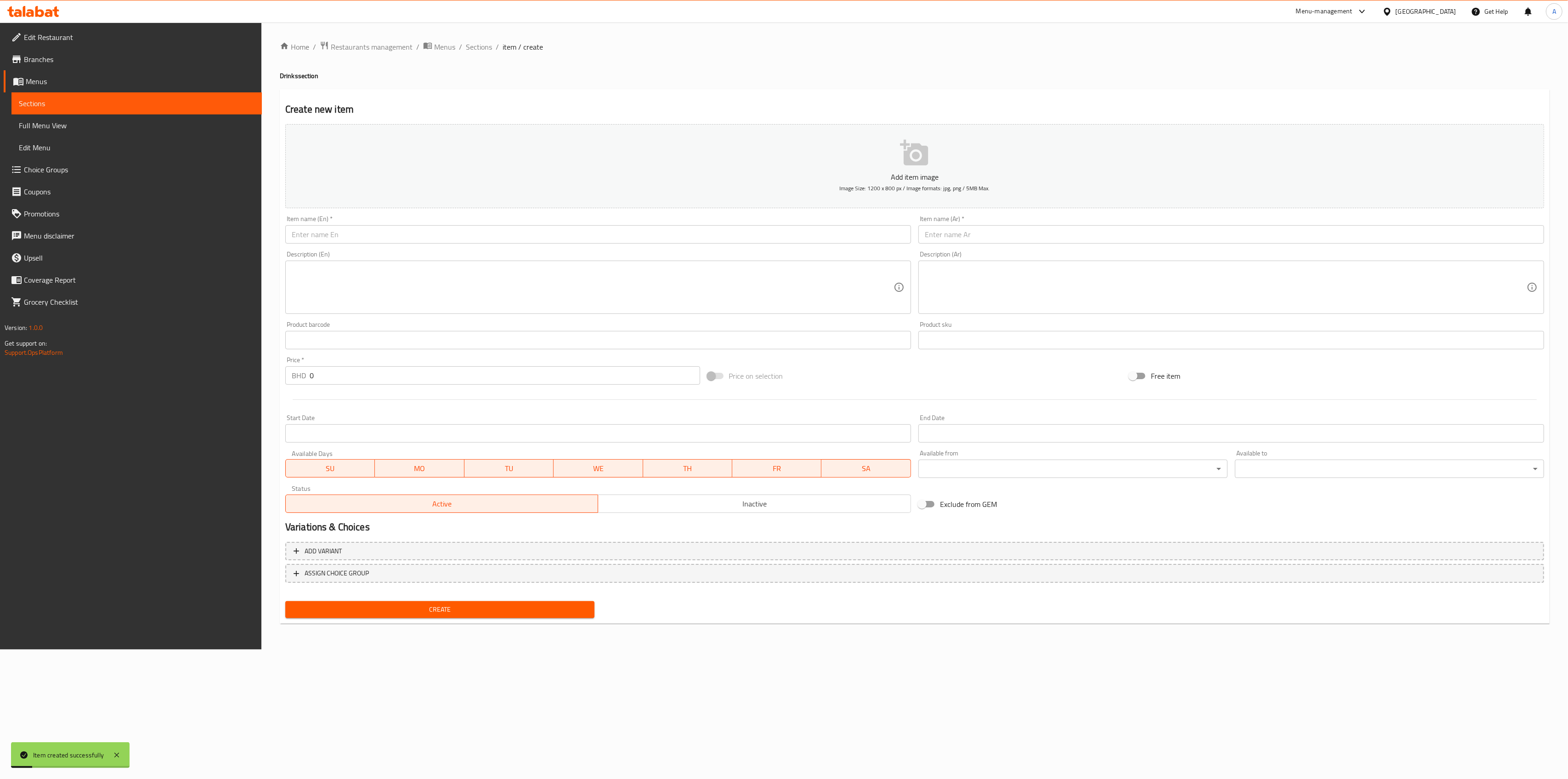
click at [522, 222] on div "Item name (En)   * Item name (En) *" at bounding box center [598, 229] width 626 height 28
click at [506, 239] on input "text" at bounding box center [598, 234] width 626 height 19
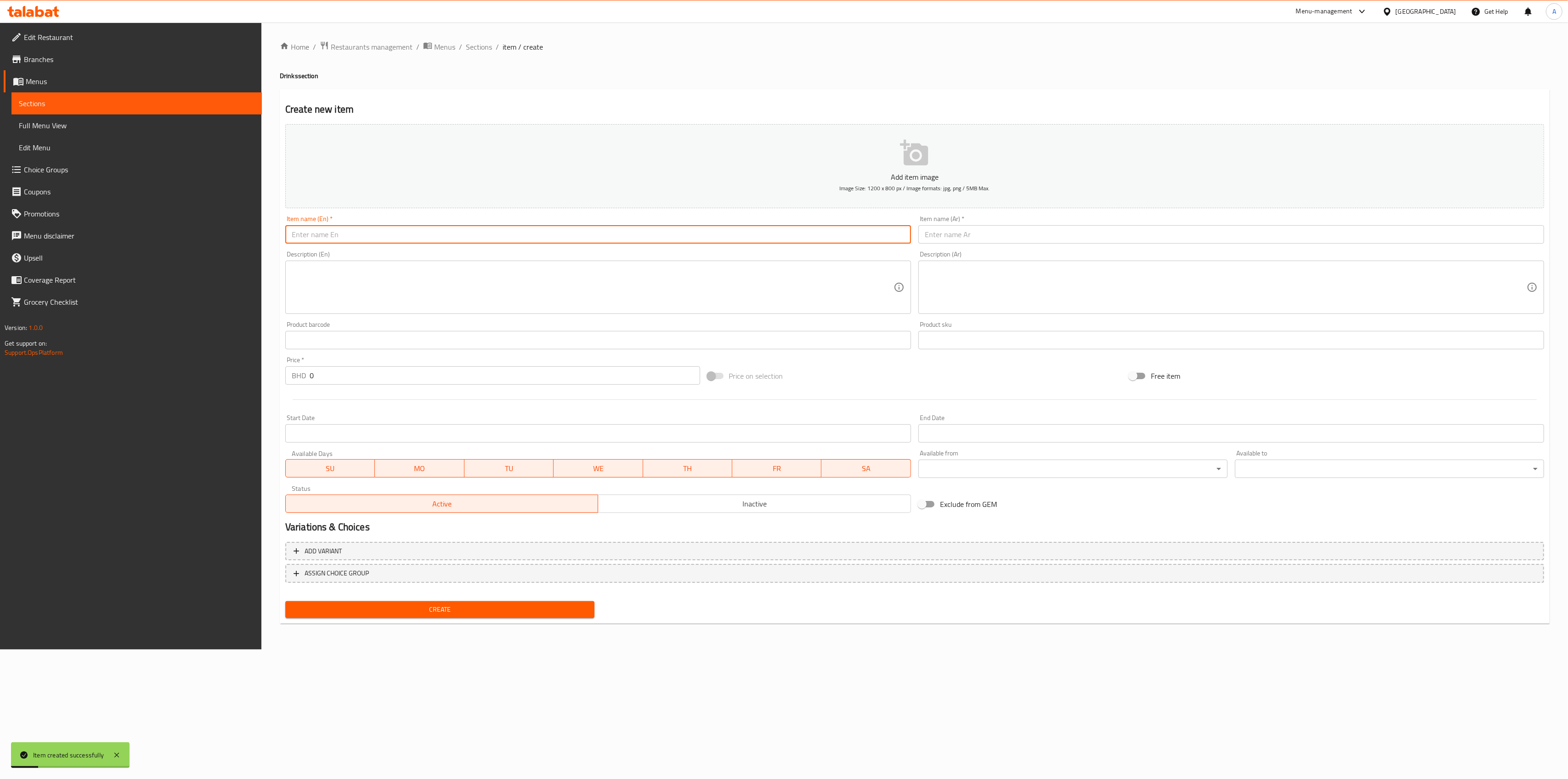
paste input "Fanta orange"
type input "Fanta orange"
click at [971, 236] on input "text" at bounding box center [1231, 234] width 626 height 19
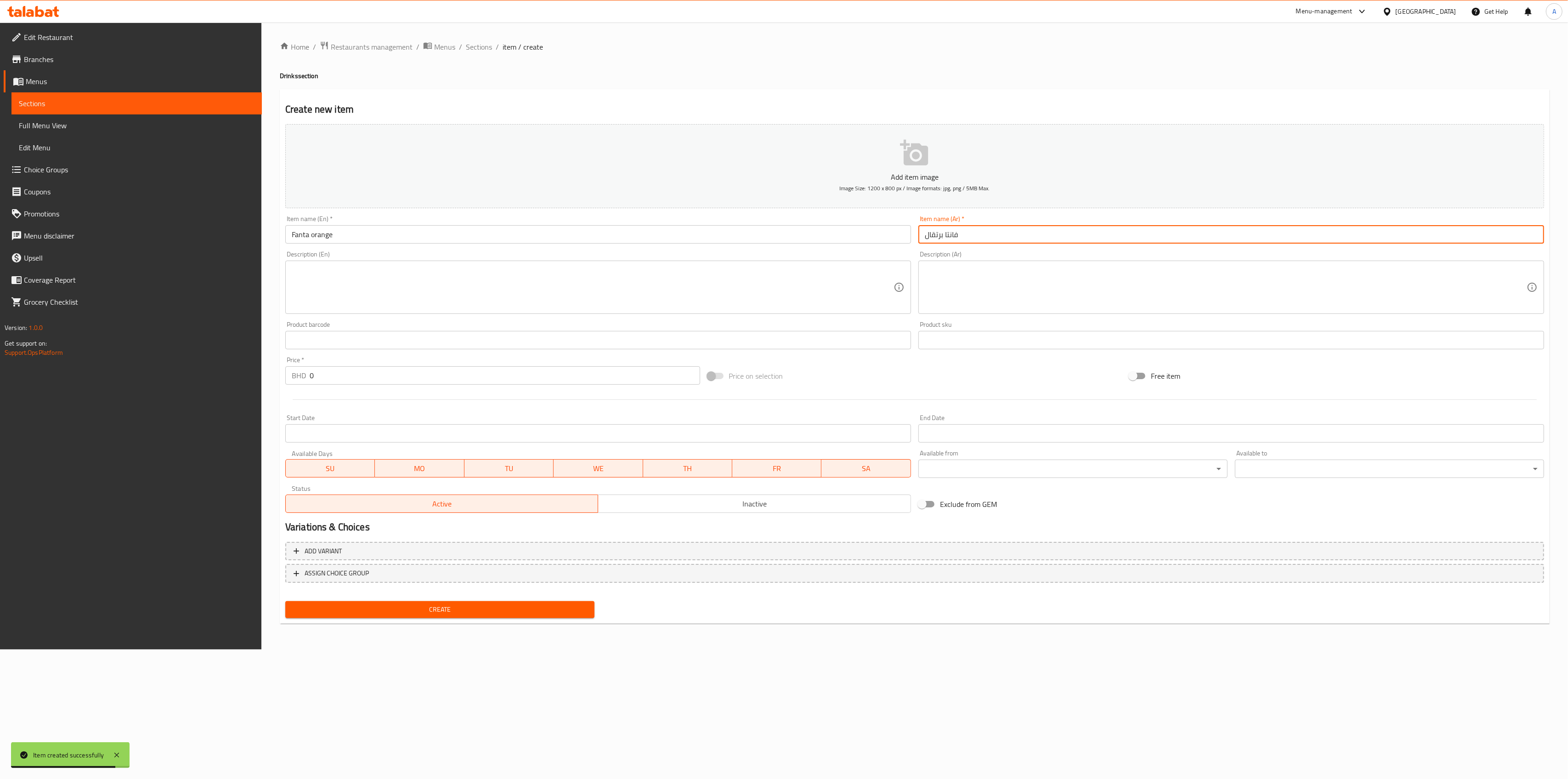
type input "فانتا برتقال"
click at [398, 372] on input "0" at bounding box center [505, 375] width 391 height 19
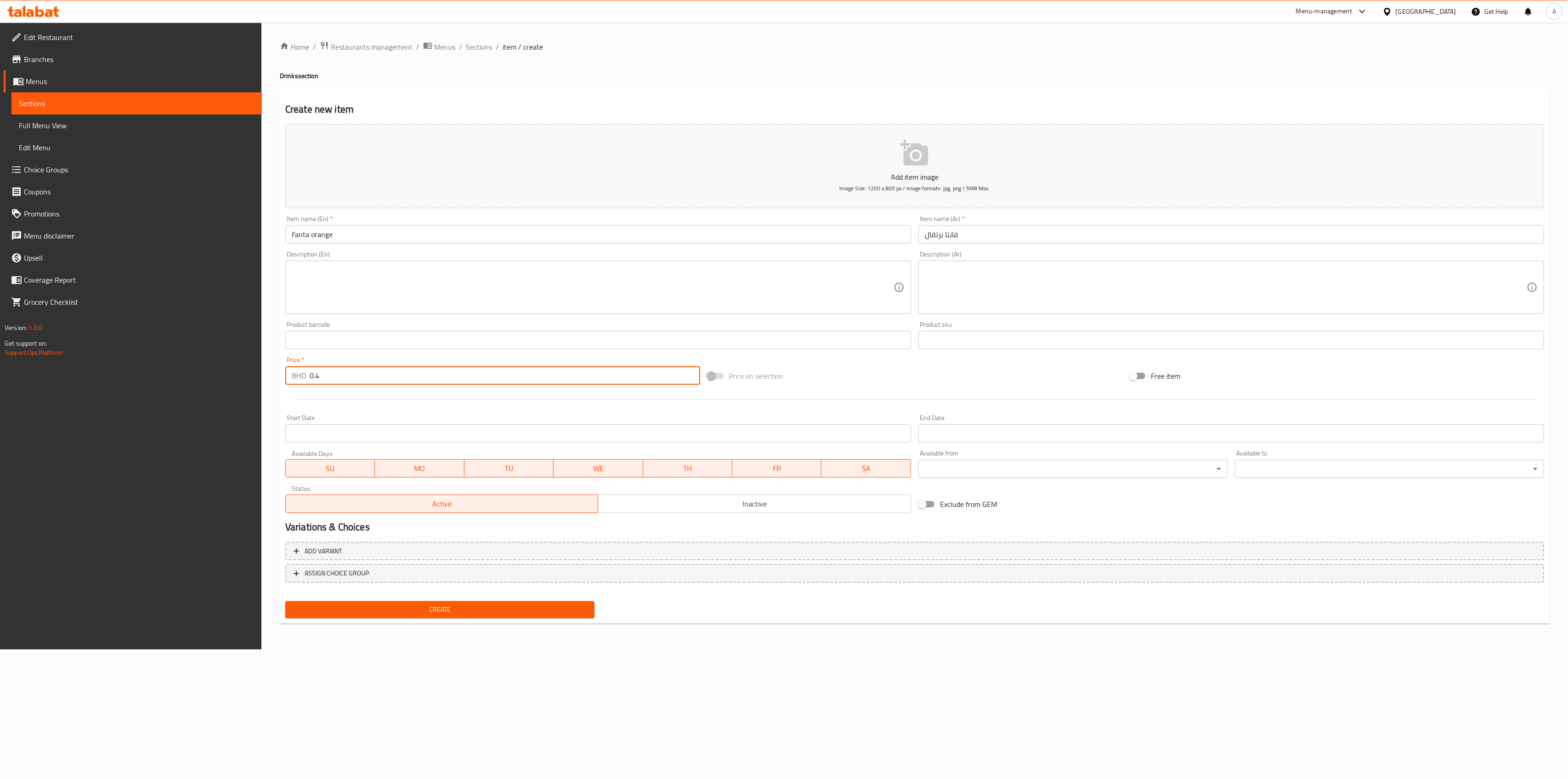
type input "0.4"
click at [423, 612] on span "Create" at bounding box center [440, 609] width 295 height 12
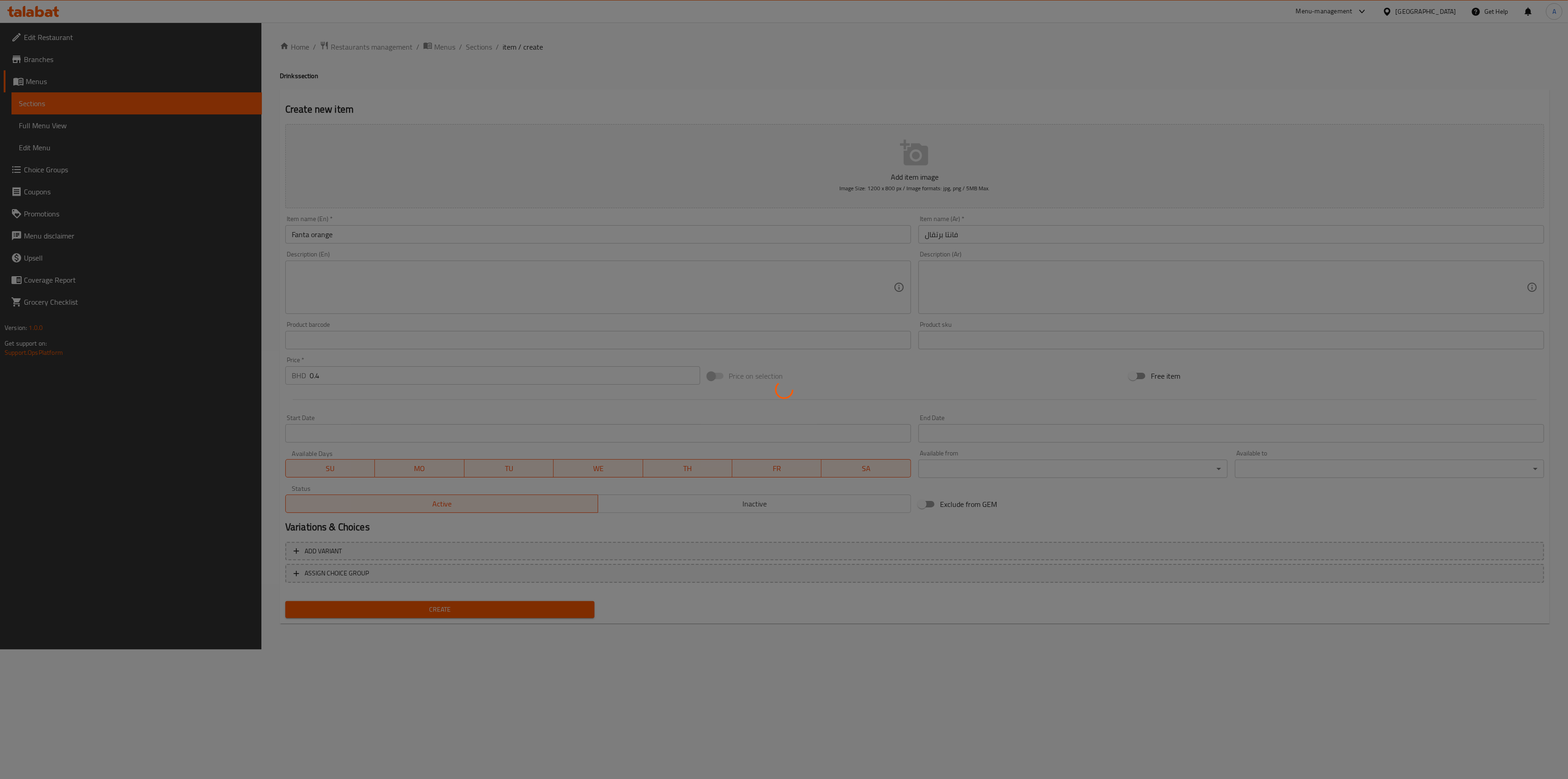
type input "0"
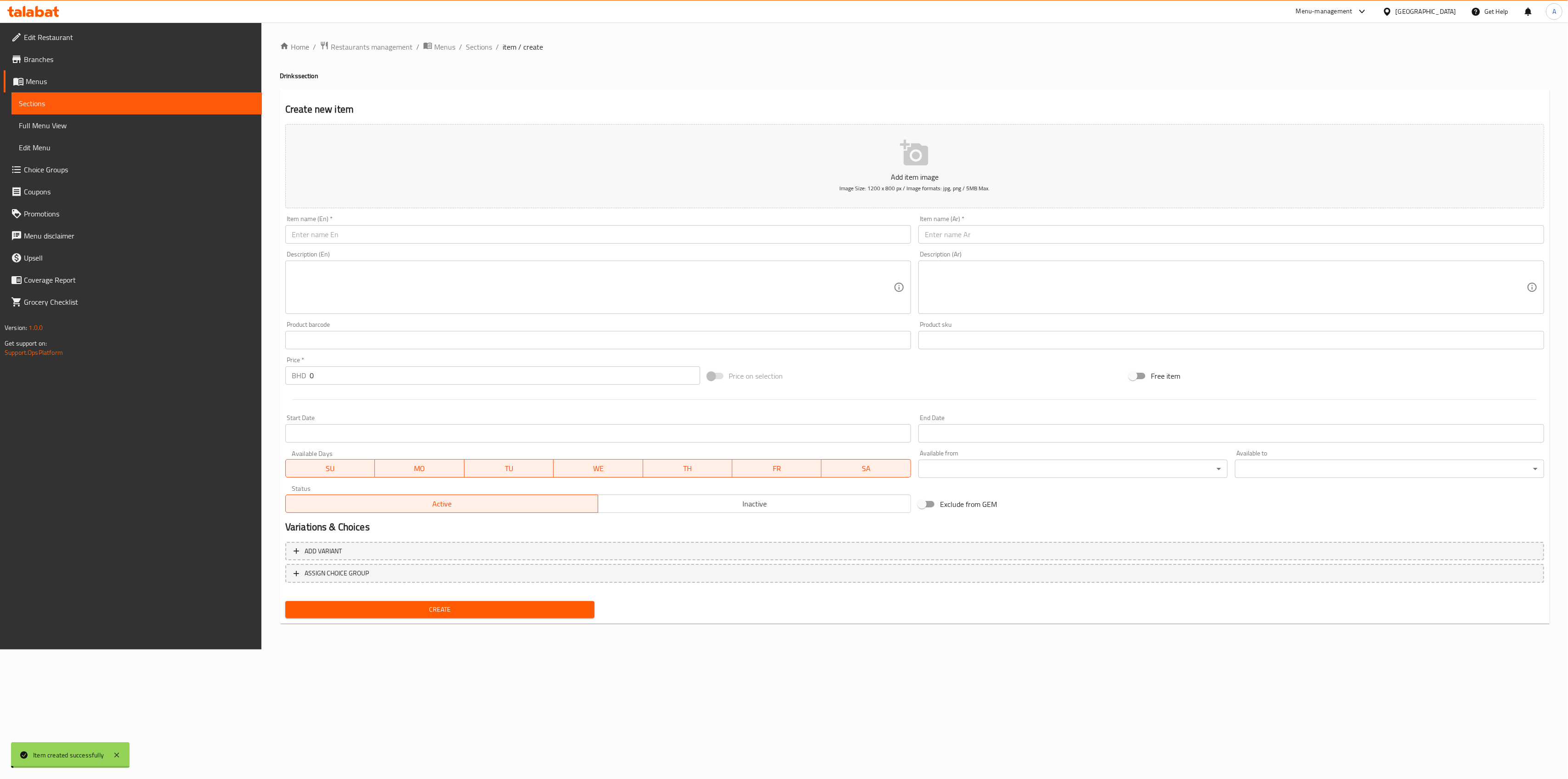
click at [340, 236] on input "text" at bounding box center [598, 234] width 626 height 19
click at [507, 236] on input "text" at bounding box center [598, 234] width 626 height 19
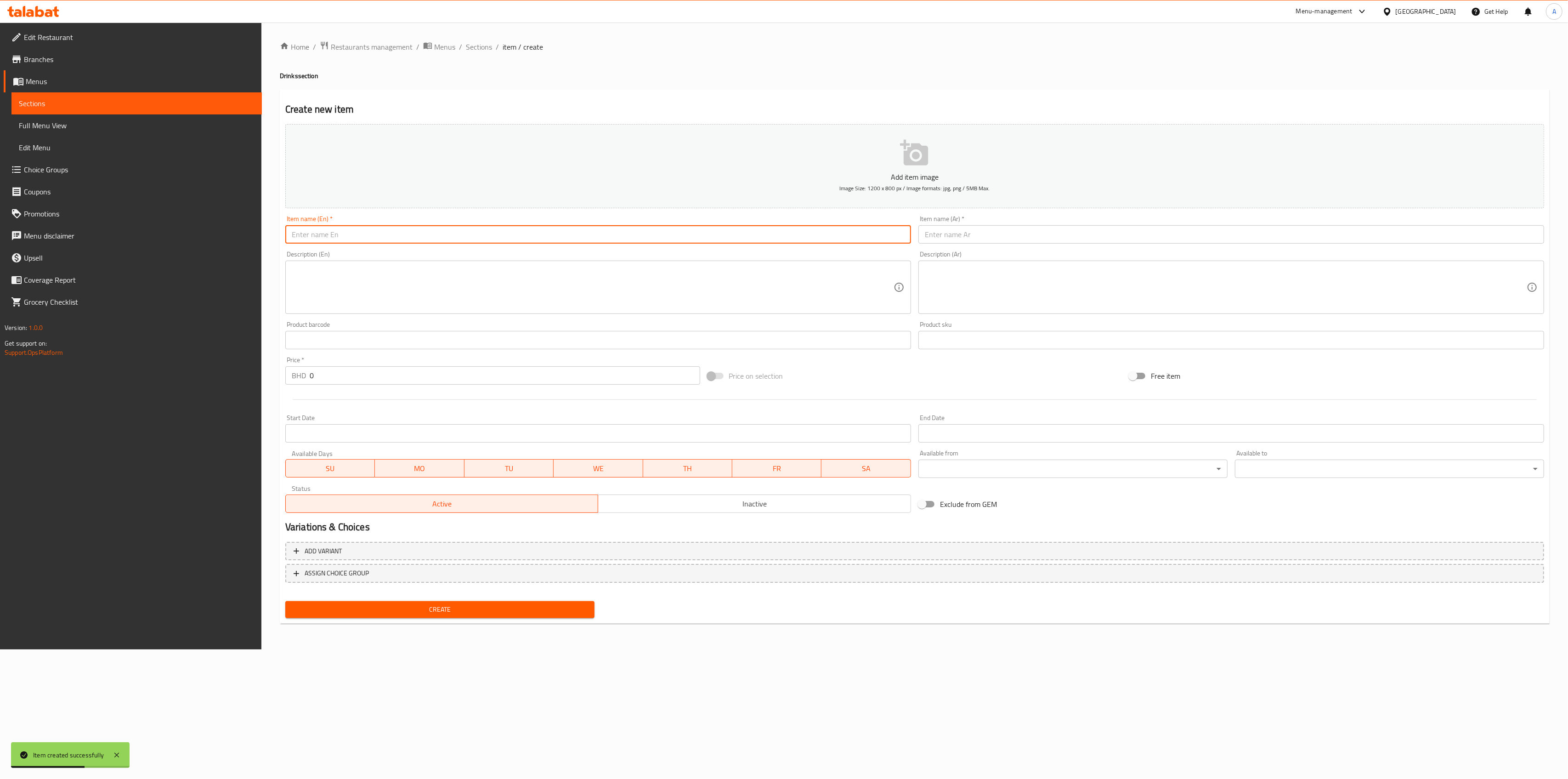
paste input "Fanta strawberry"
type input "Fanta strawberry"
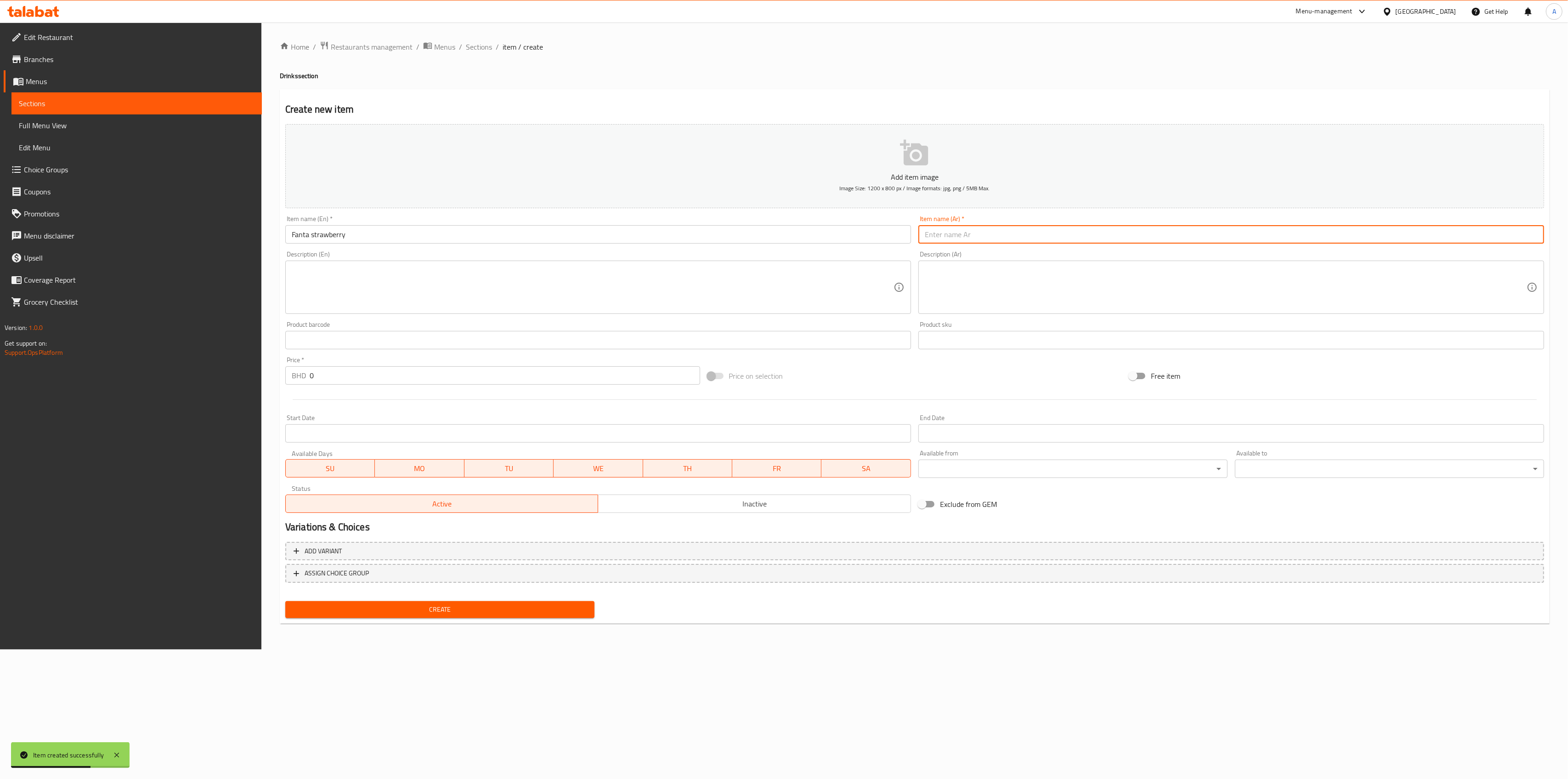
click at [1081, 235] on input "text" at bounding box center [1231, 234] width 626 height 19
type input "فانتا فراولة"
click at [351, 368] on input "0" at bounding box center [505, 375] width 391 height 19
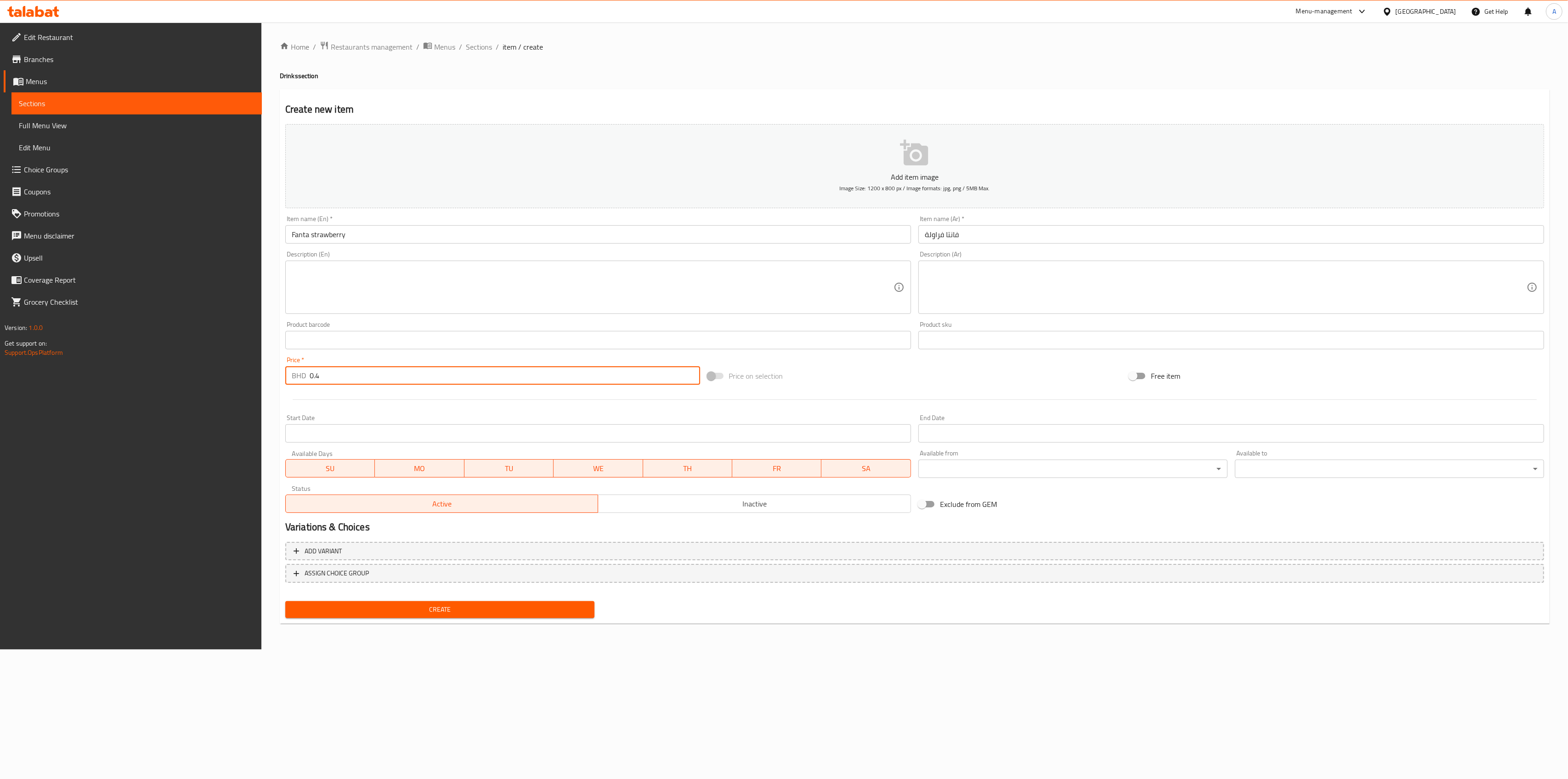
type input "0.4"
click at [401, 613] on span "Create" at bounding box center [440, 609] width 295 height 12
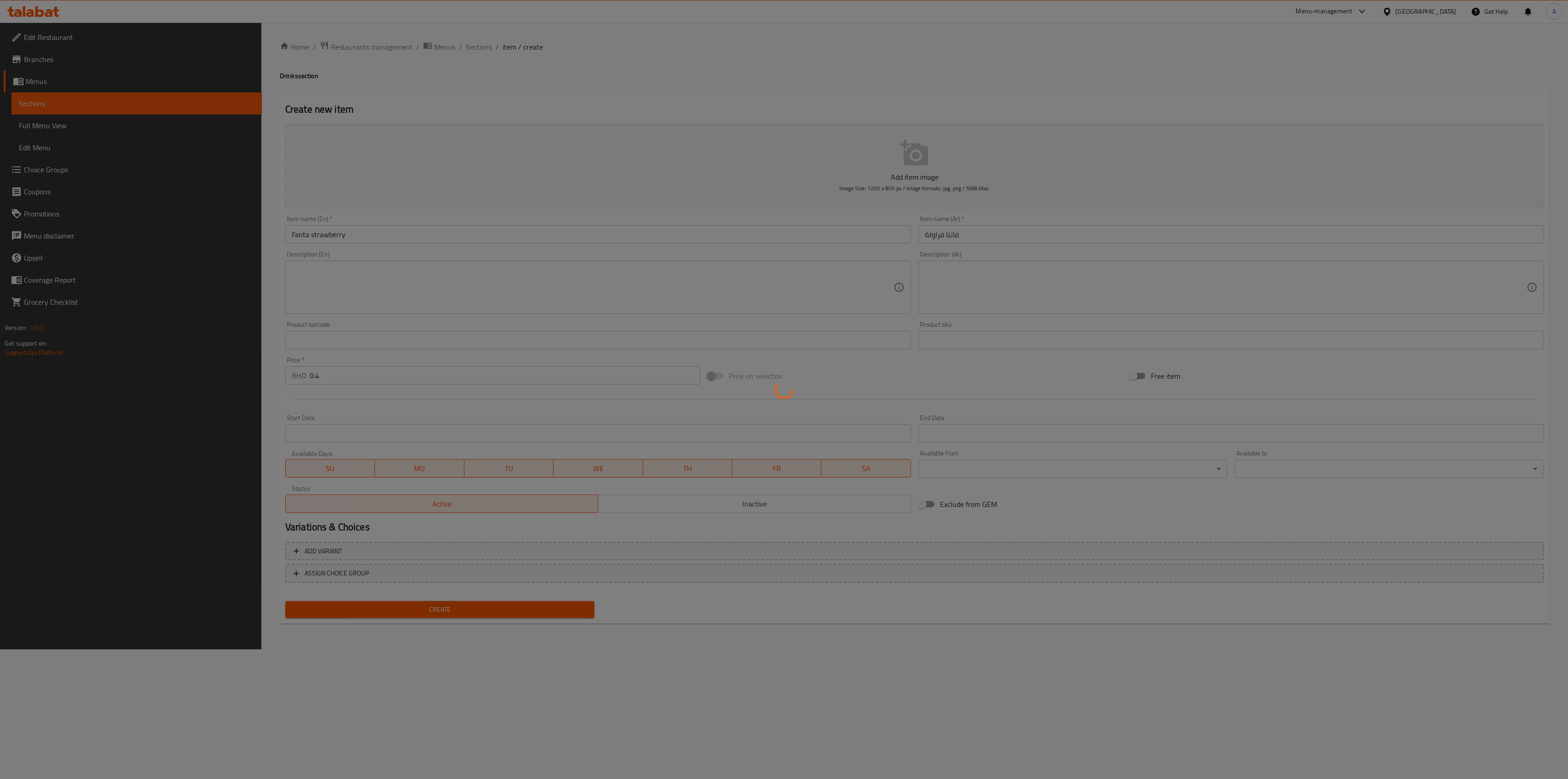
type input "0"
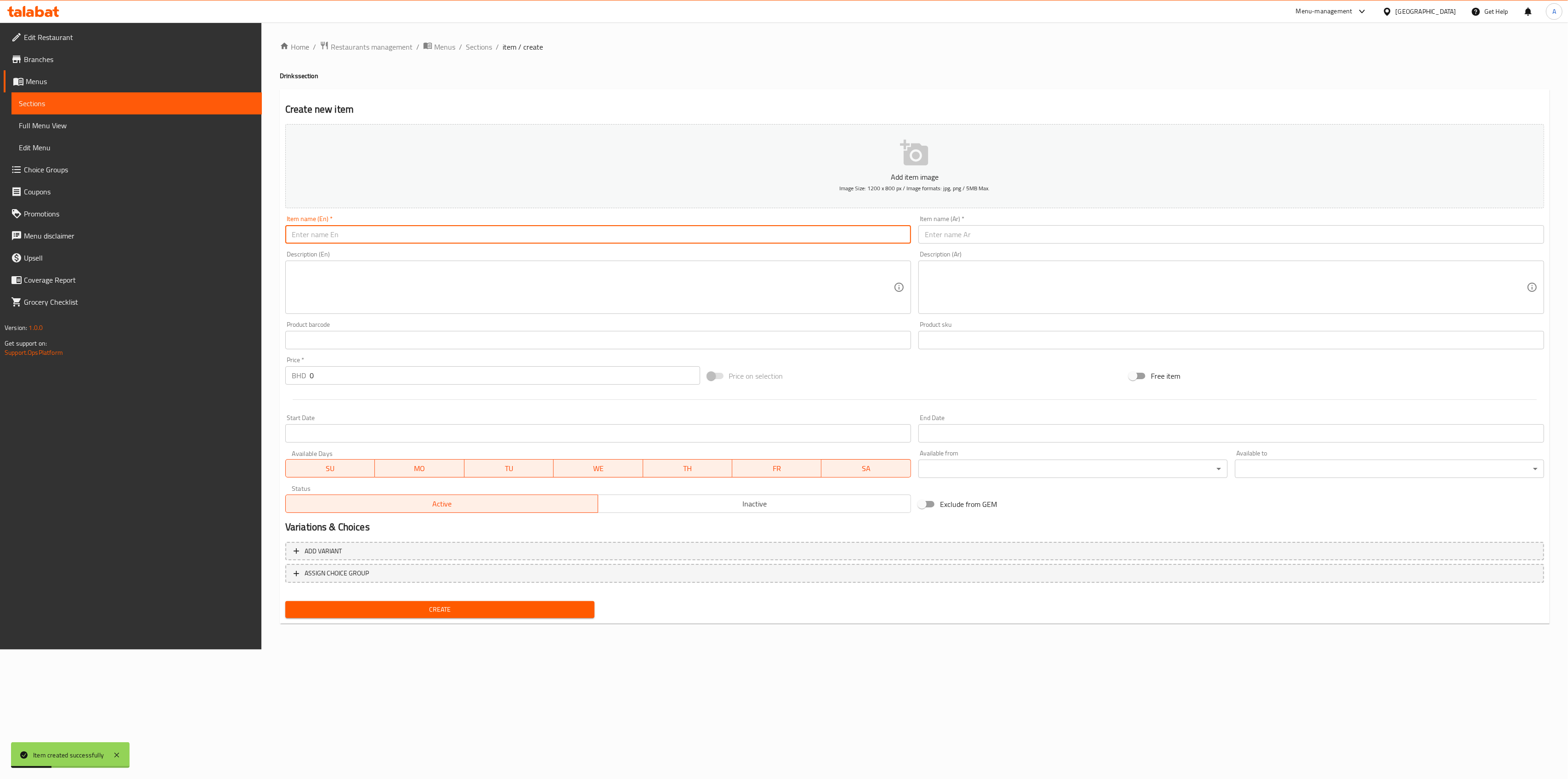
click at [408, 237] on input "text" at bounding box center [598, 234] width 626 height 19
paste input "Sprite"
type input "Sprite"
click at [946, 260] on div "Description (Ar) Description (Ar)" at bounding box center [1231, 282] width 626 height 63
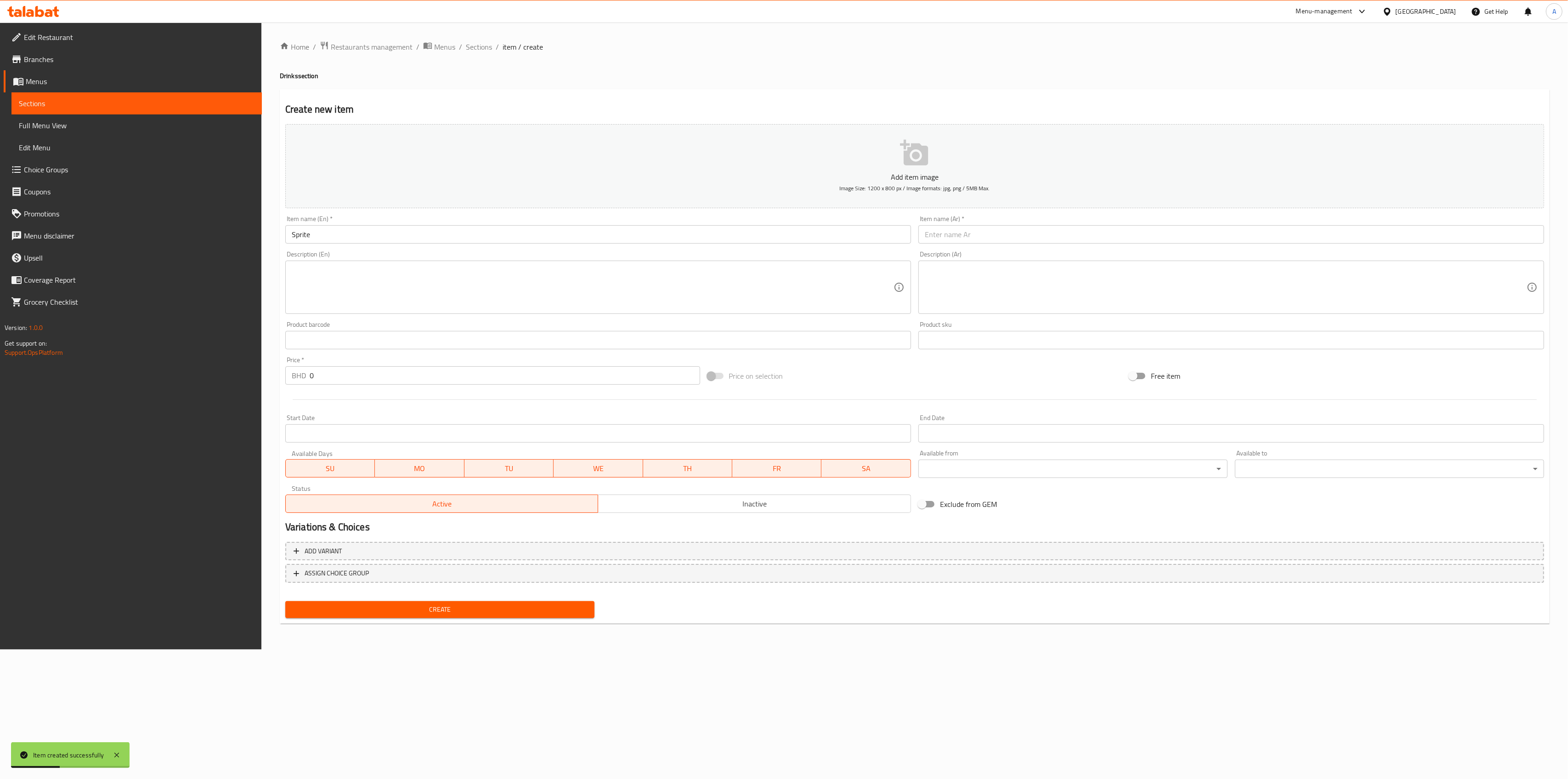
click at [951, 236] on input "text" at bounding box center [1231, 234] width 626 height 19
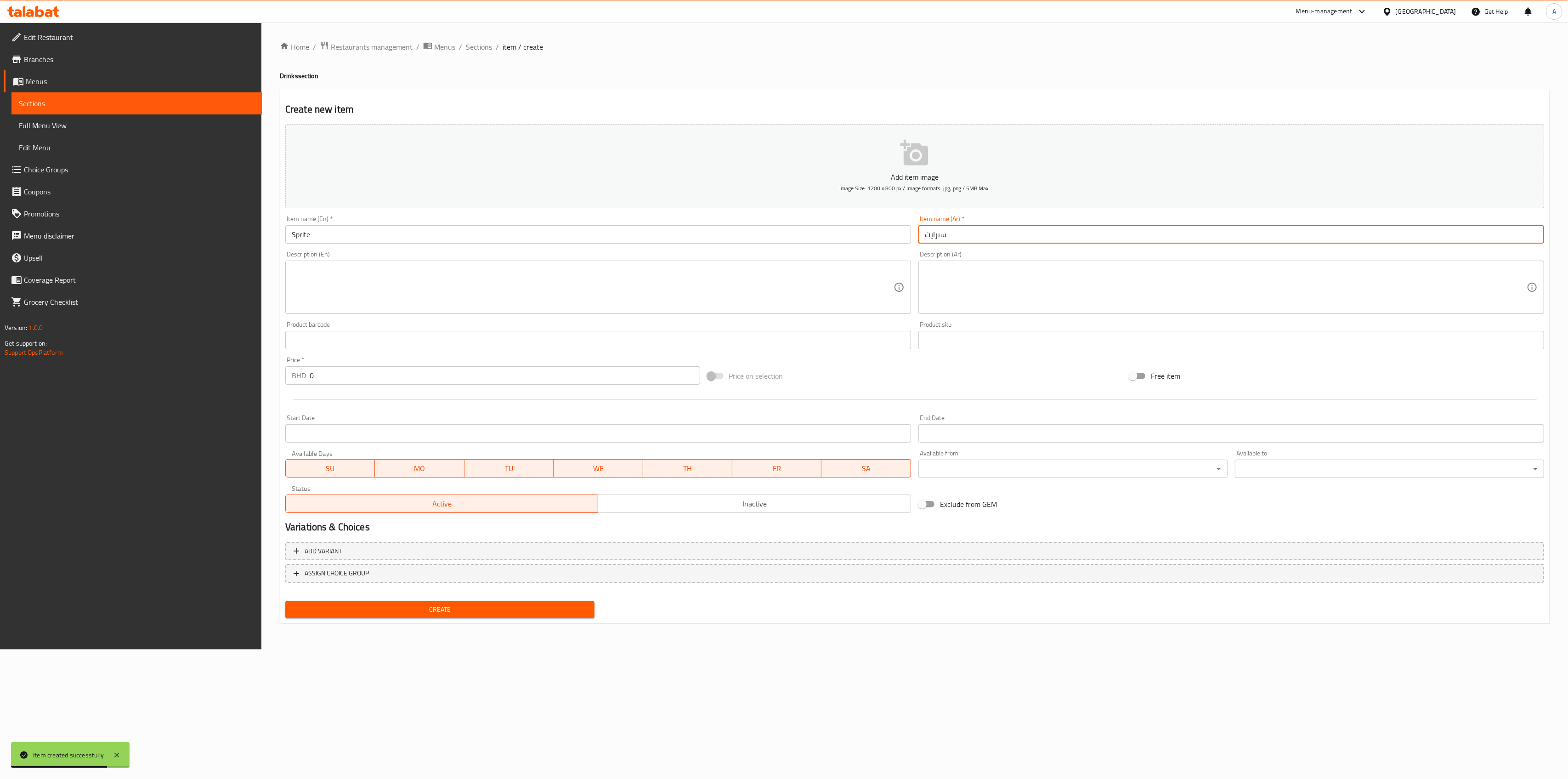
type input "سبرايت"
click at [393, 364] on div "Price   * BHD 0 Price *" at bounding box center [493, 371] width 415 height 28
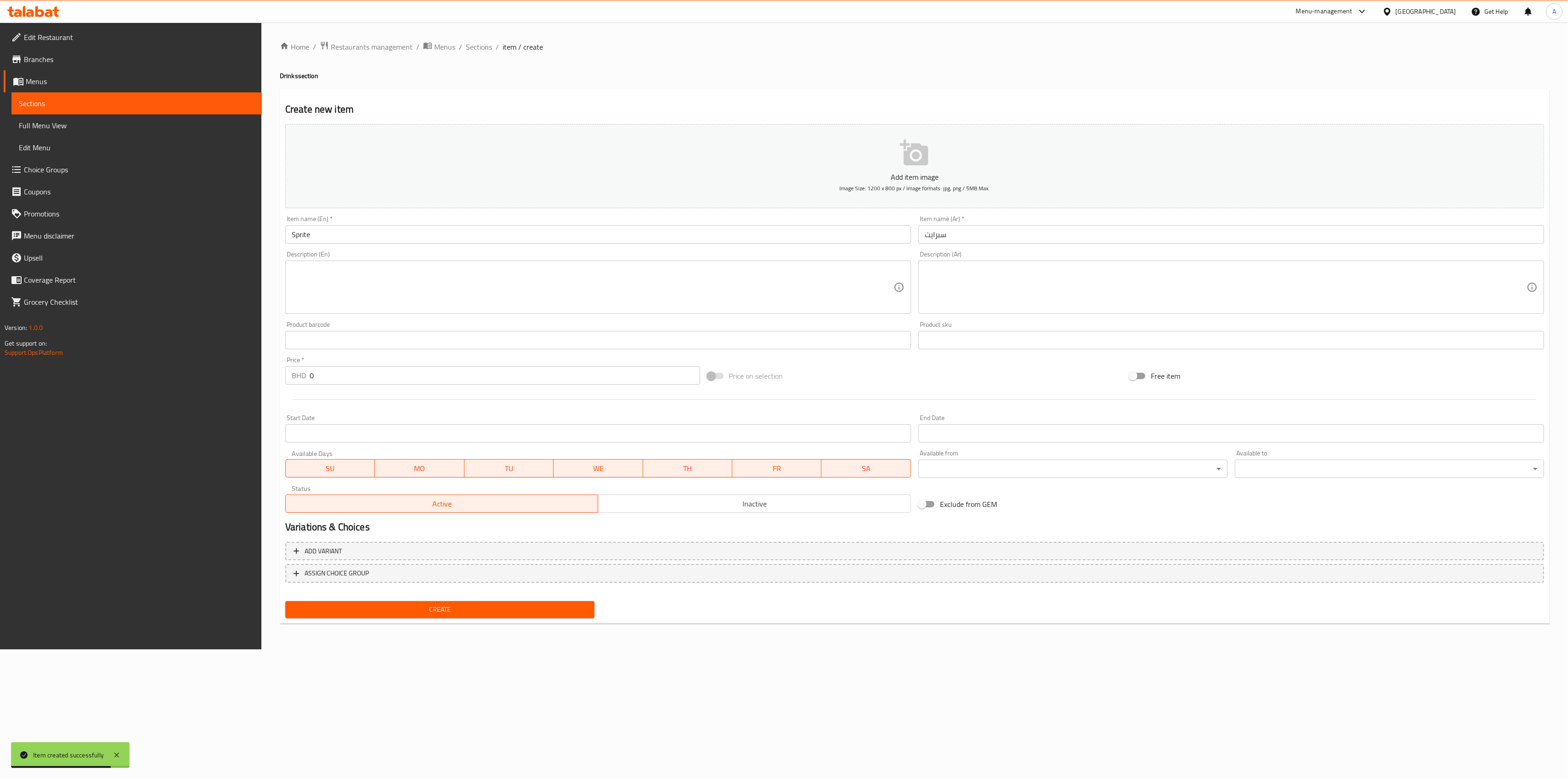
click at [395, 372] on input "0" at bounding box center [505, 375] width 391 height 19
type input "0.4"
click at [361, 617] on button "Create" at bounding box center [440, 609] width 309 height 17
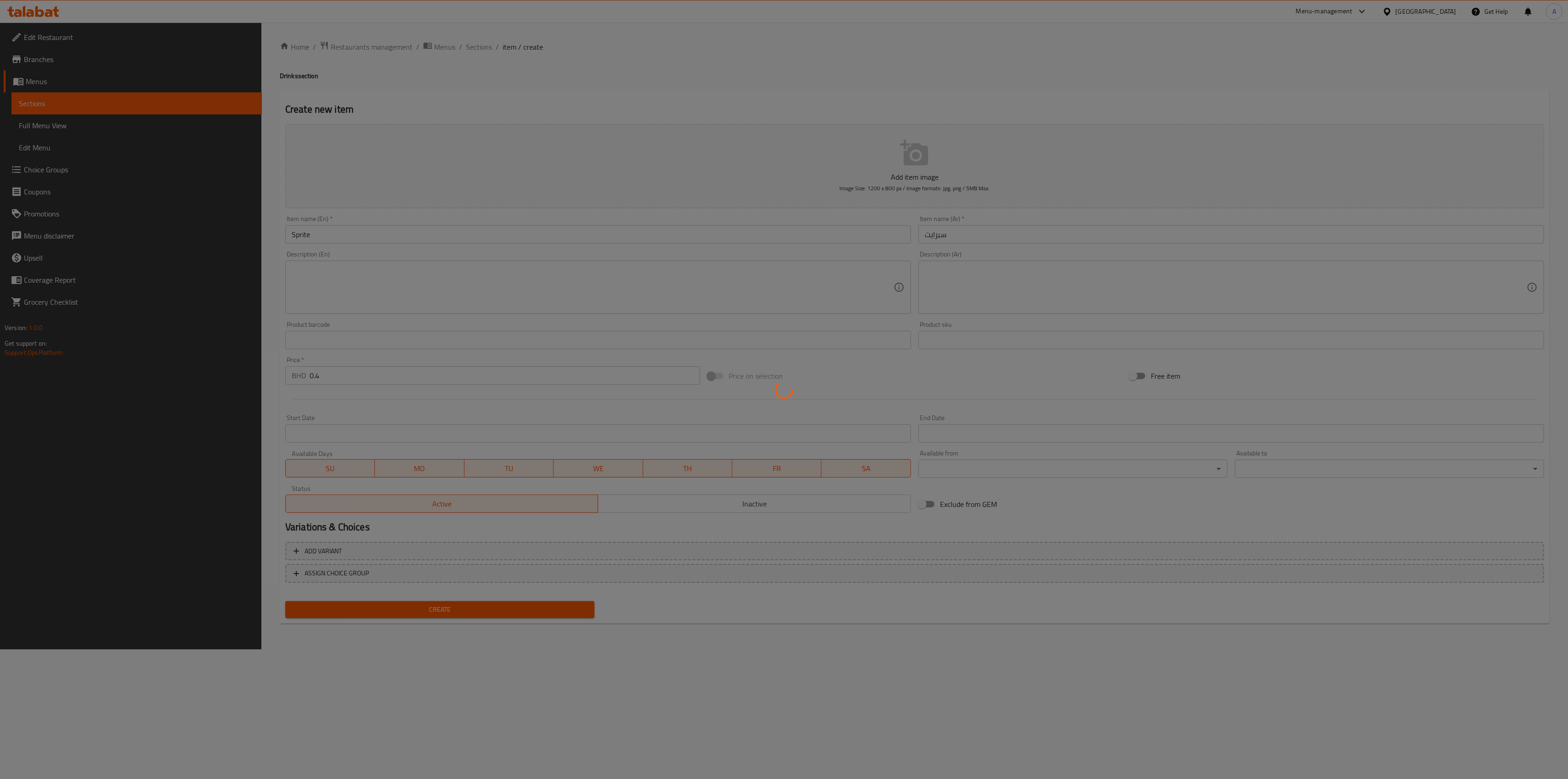
type input "0"
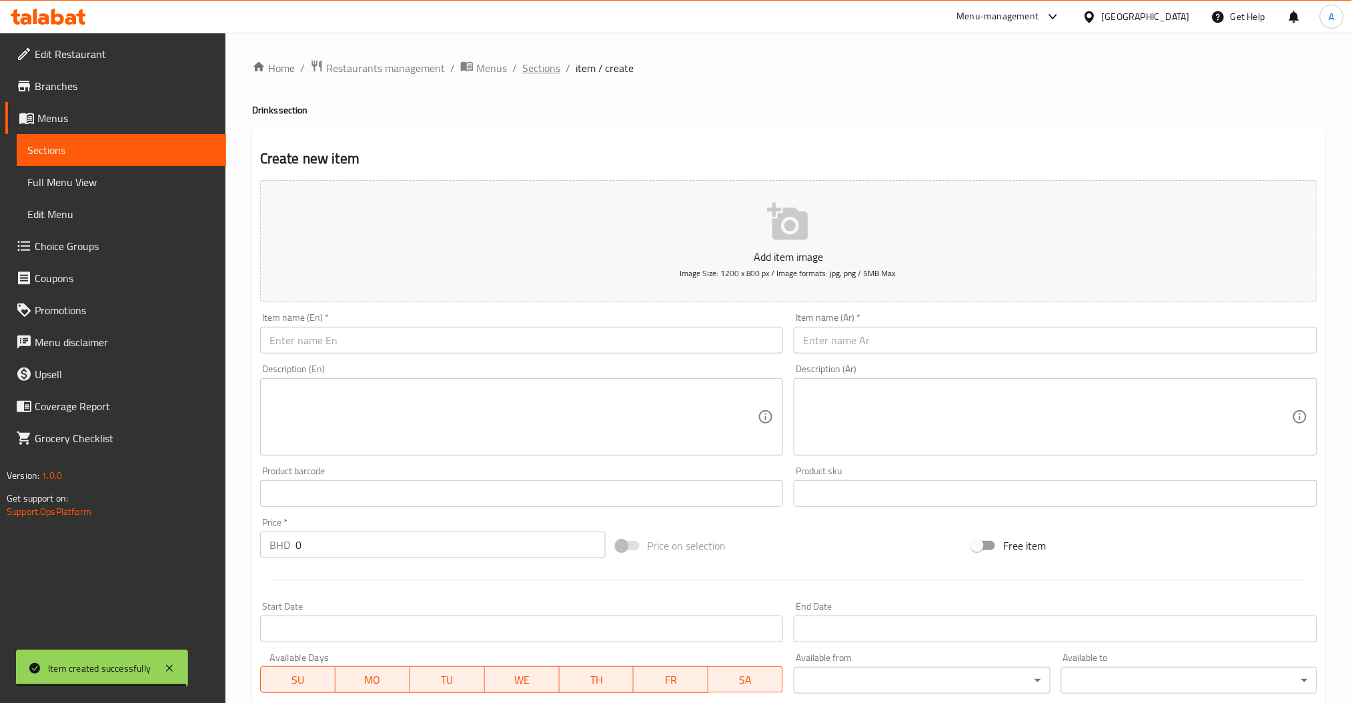
click at [534, 68] on span "Sections" at bounding box center [541, 68] width 38 height 16
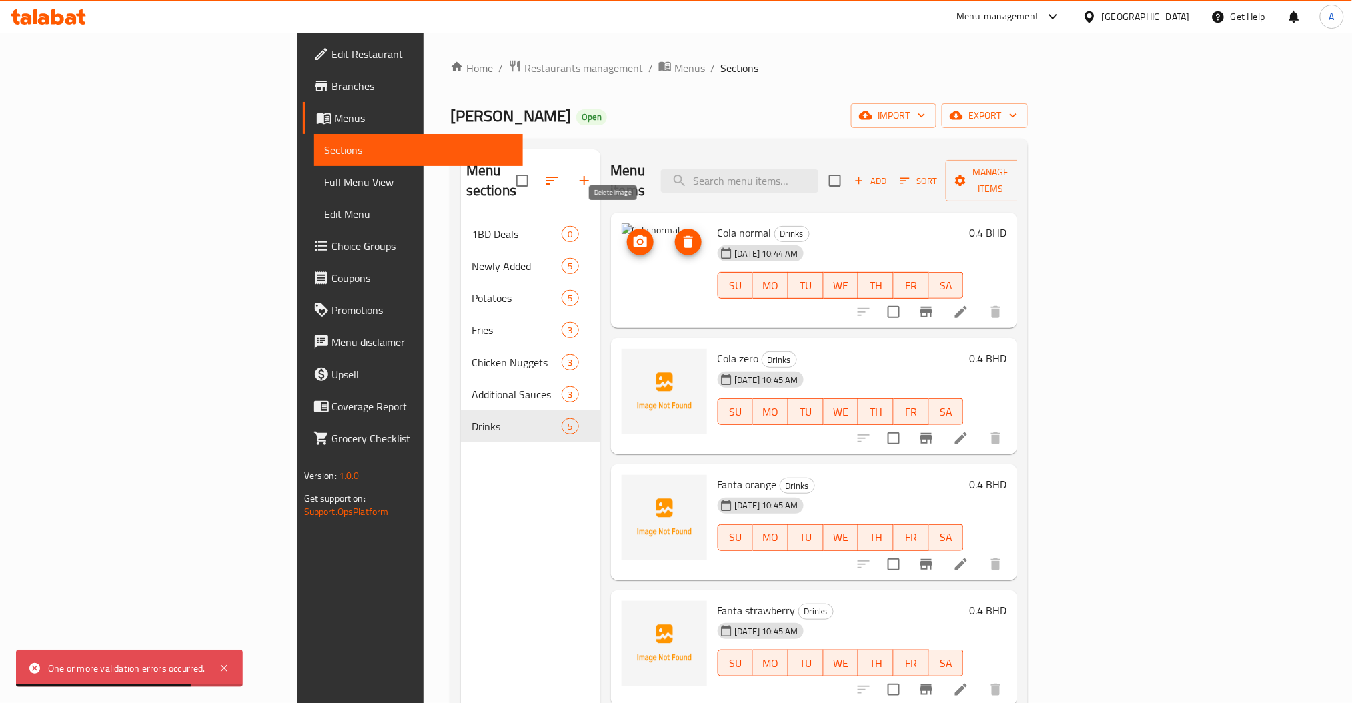
click at [675, 234] on span "delete image" at bounding box center [688, 242] width 27 height 16
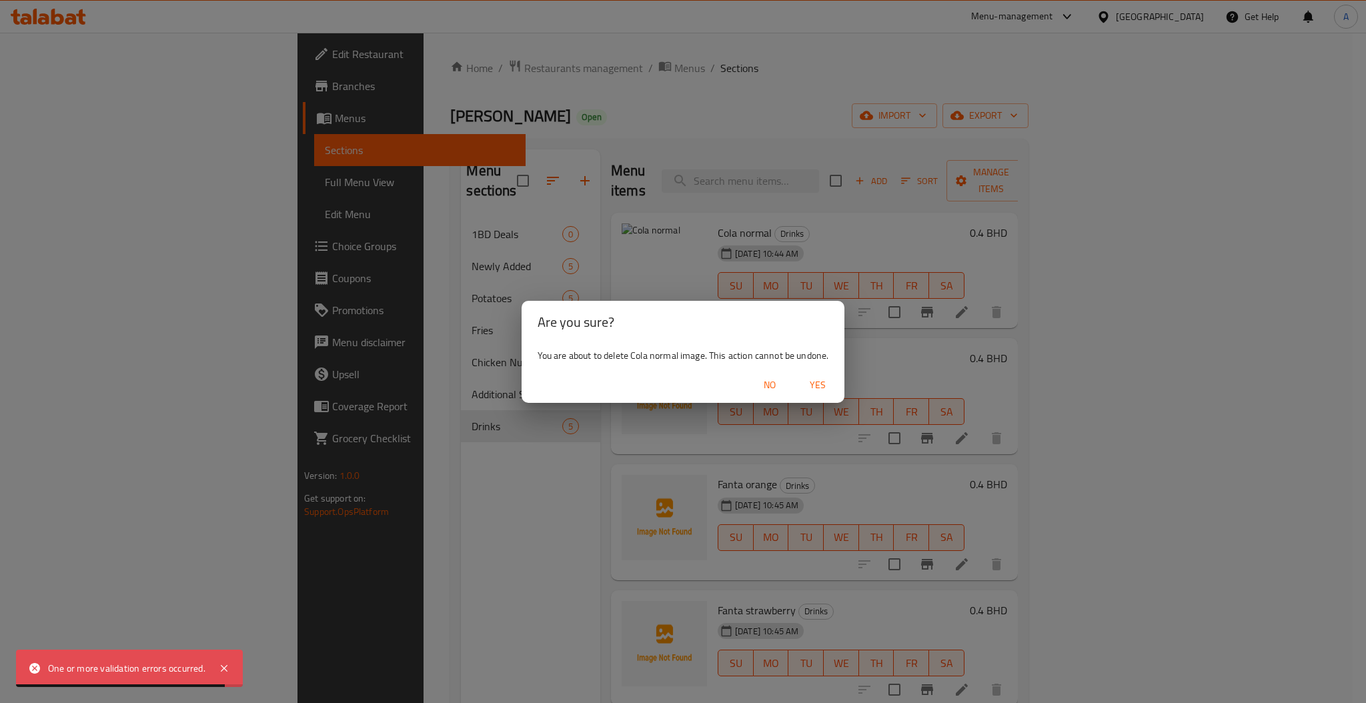
click at [810, 386] on span "Yes" at bounding box center [818, 385] width 32 height 17
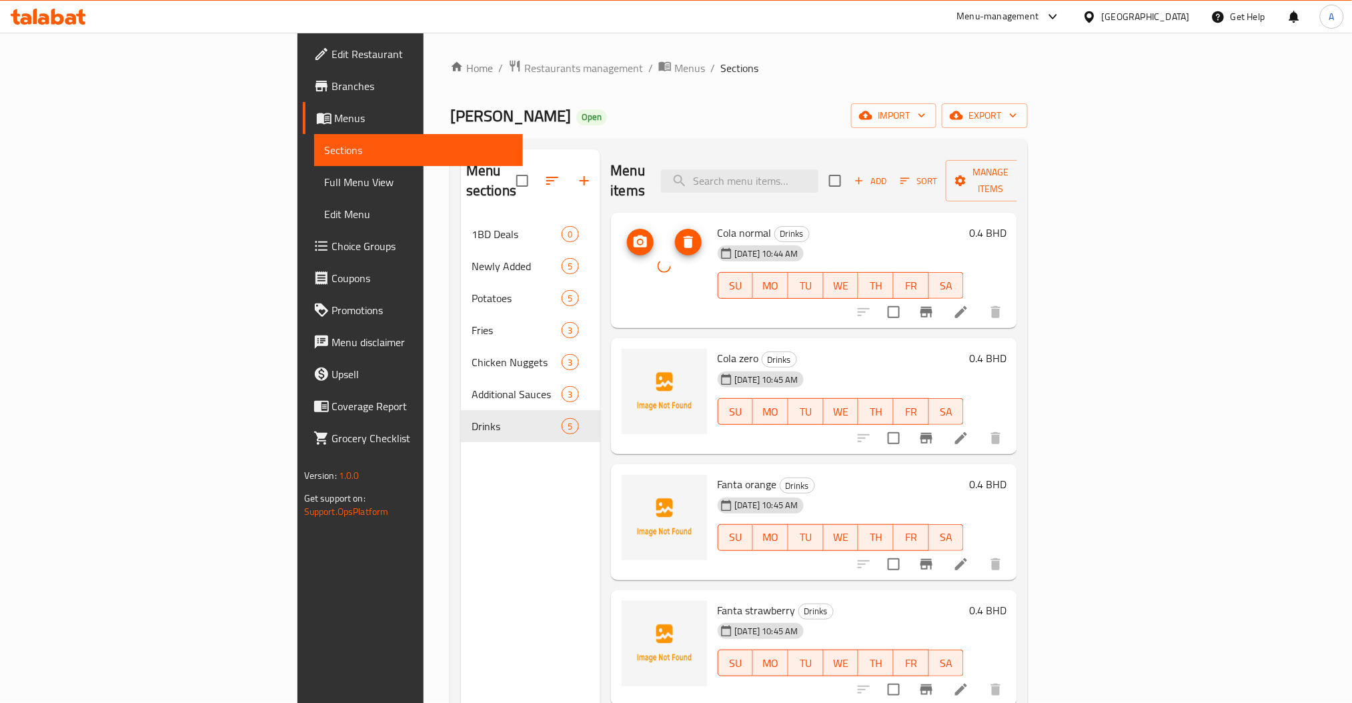
click at [632, 234] on icon "upload picture" at bounding box center [640, 242] width 16 height 16
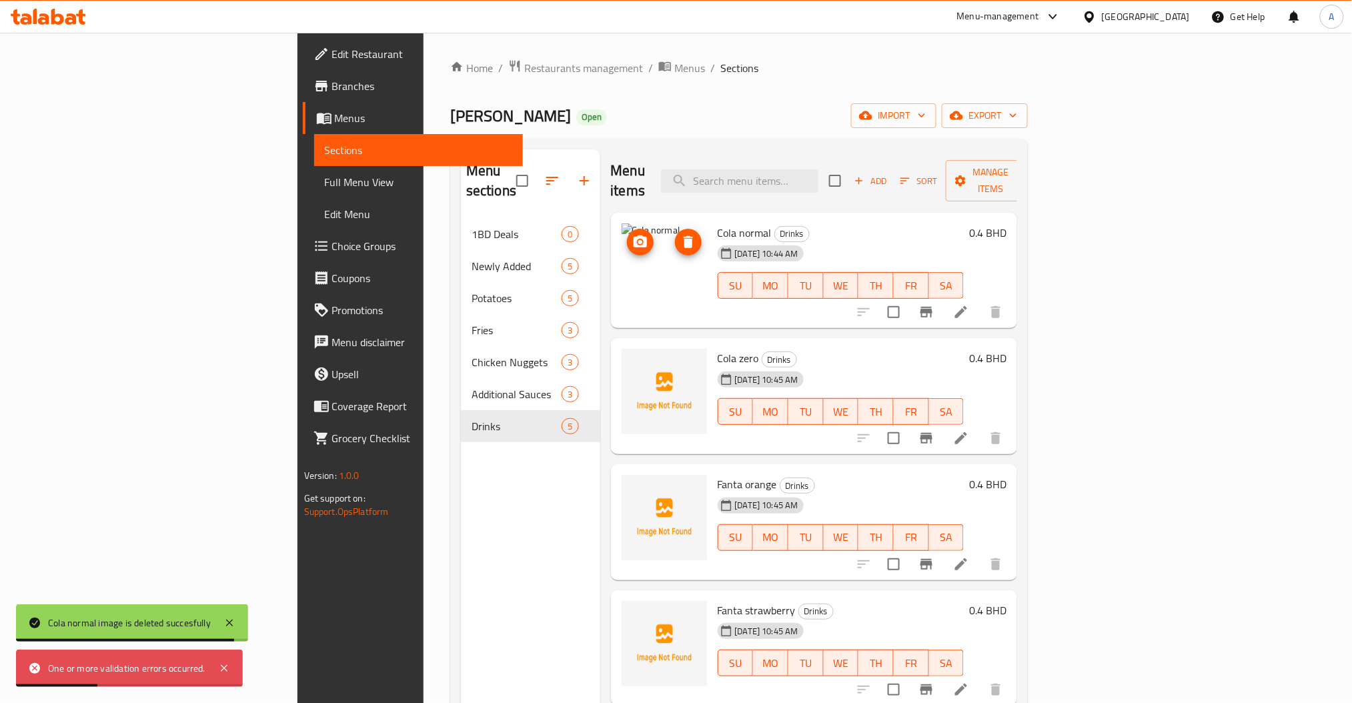
click at [675, 234] on span "delete image" at bounding box center [688, 242] width 27 height 16
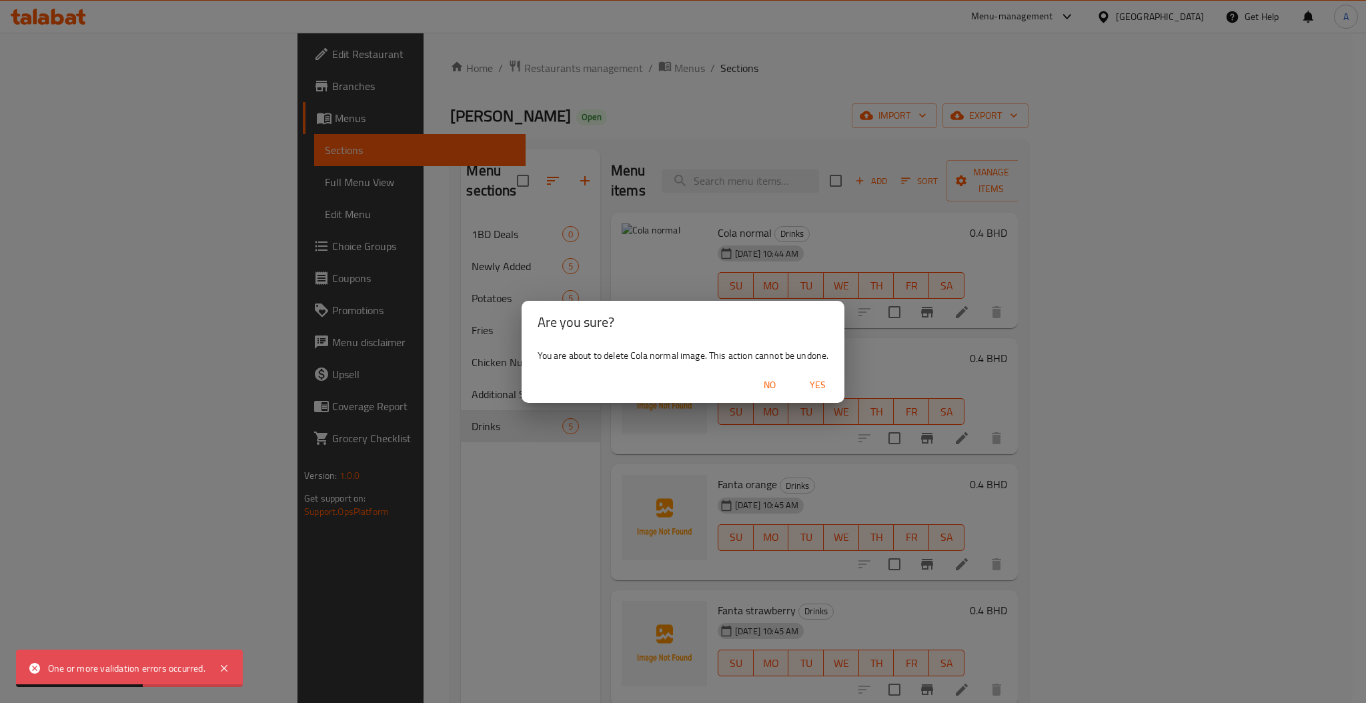
click at [819, 385] on span "Yes" at bounding box center [818, 385] width 32 height 17
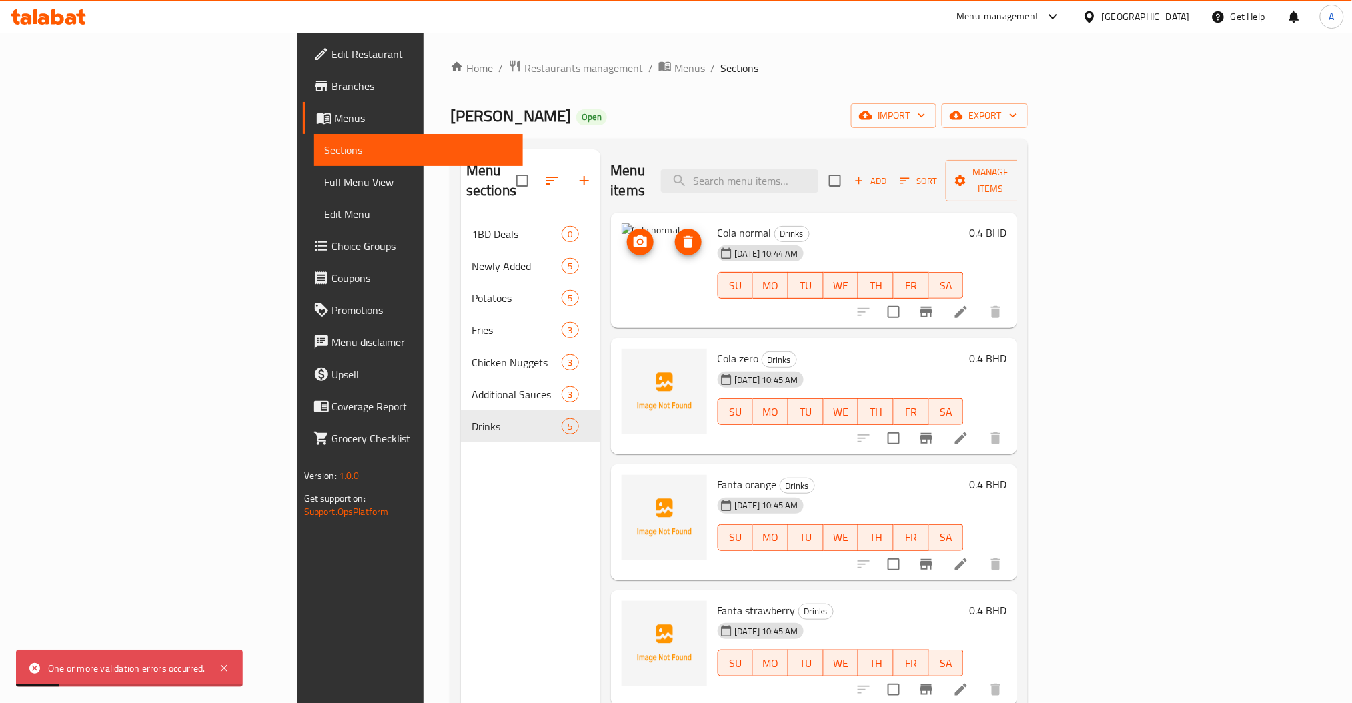
click at [680, 234] on icon "delete image" at bounding box center [688, 242] width 16 height 16
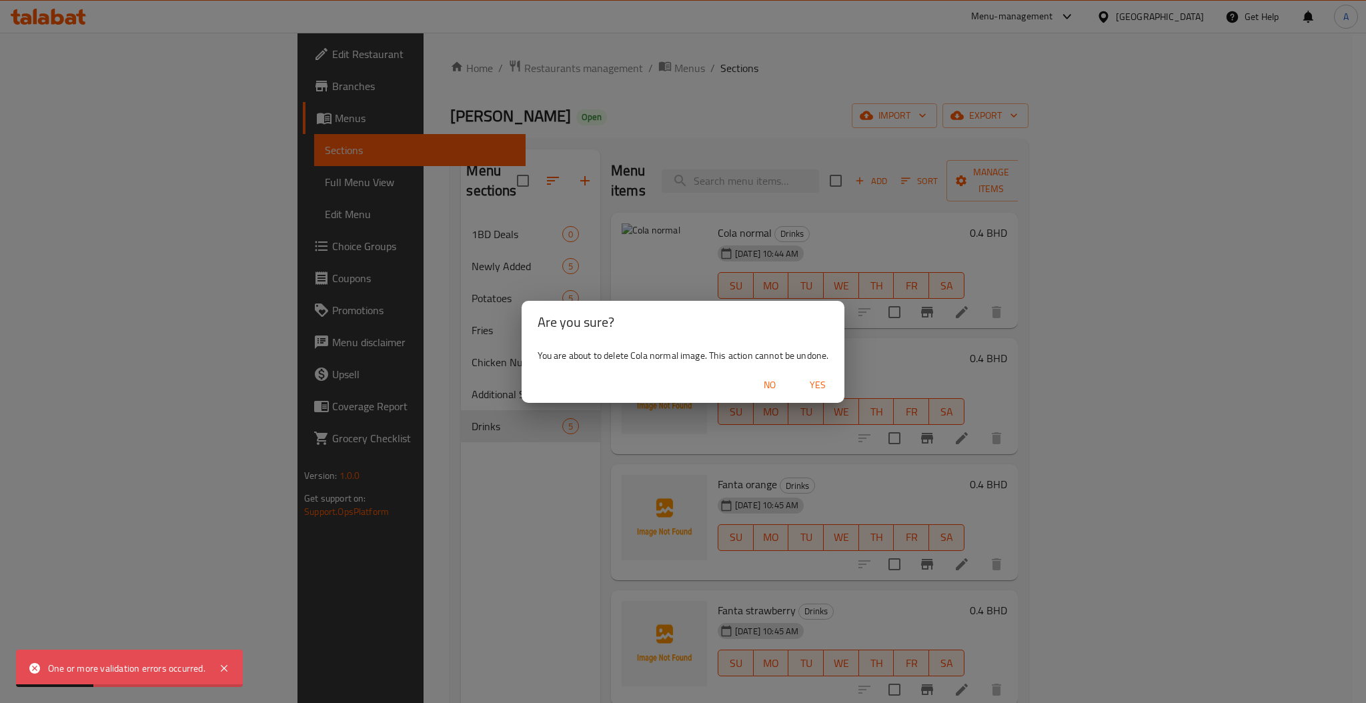
click at [829, 377] on span "Yes" at bounding box center [818, 385] width 32 height 17
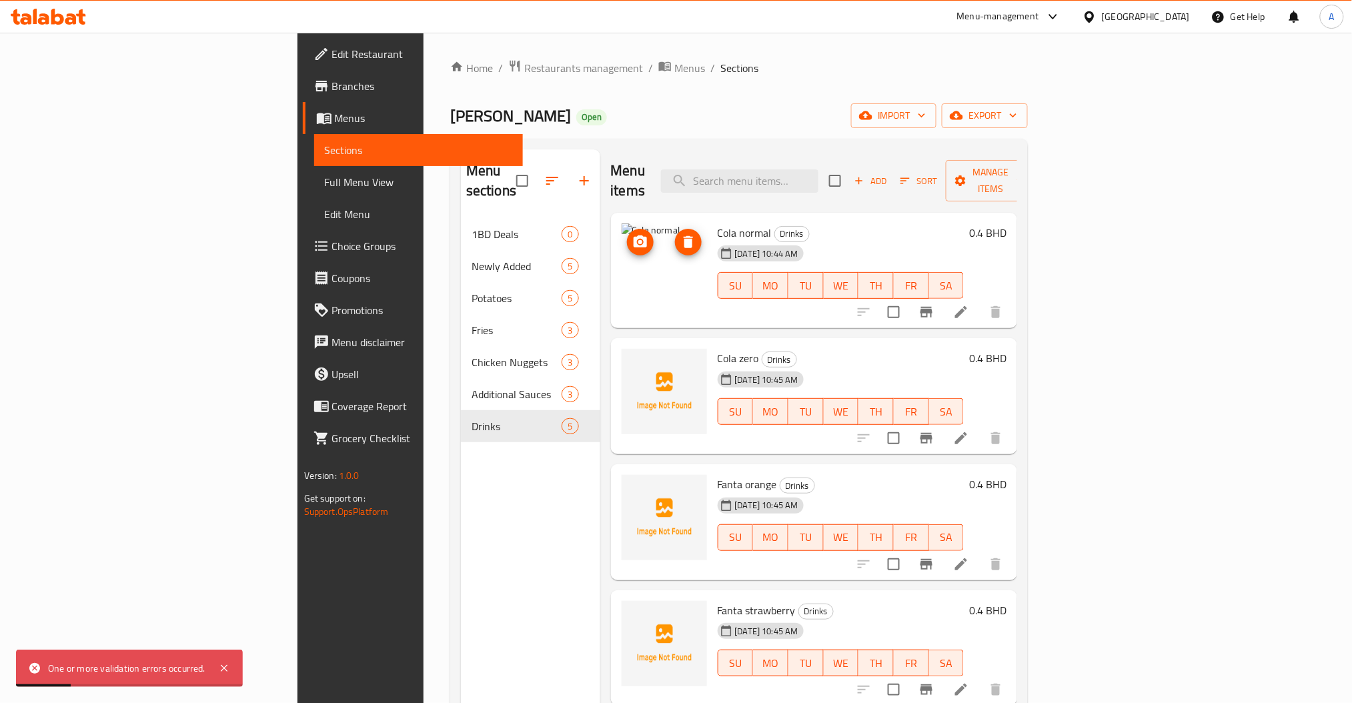
click at [680, 234] on icon "delete image" at bounding box center [688, 242] width 16 height 16
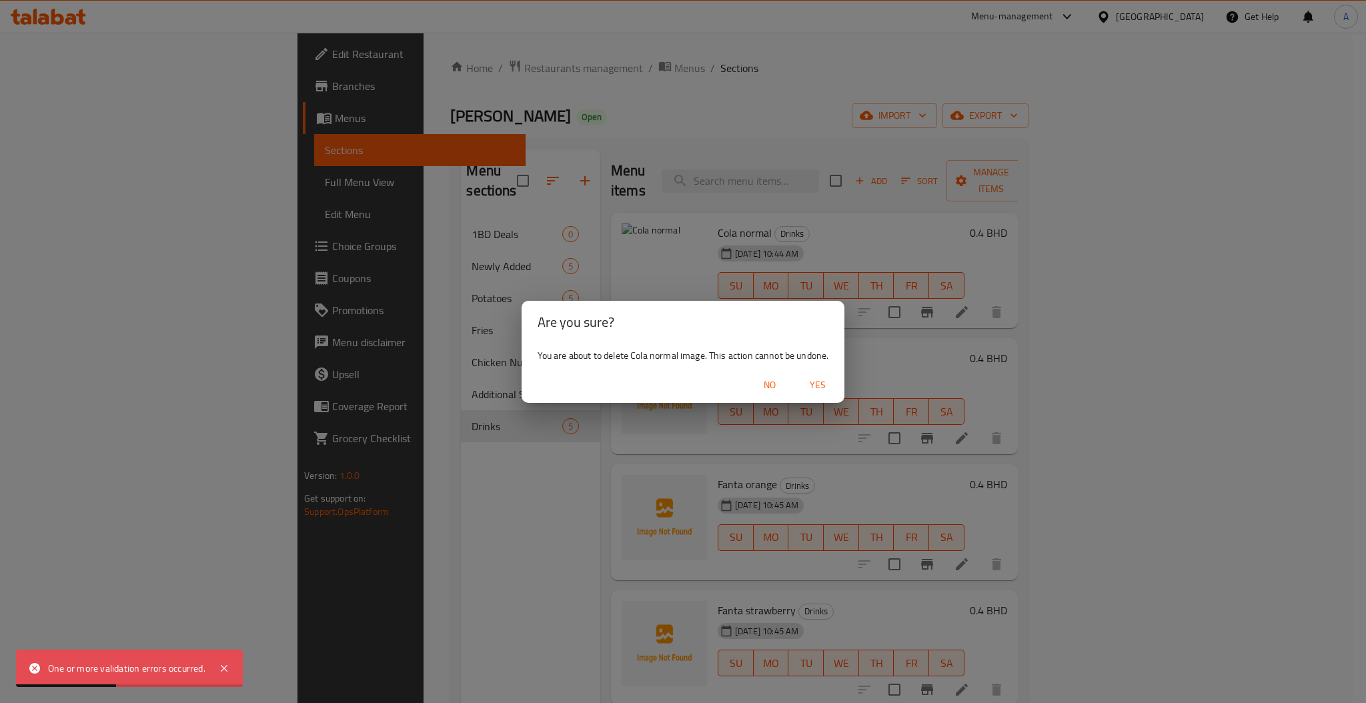
click at [834, 390] on span "Yes" at bounding box center [818, 385] width 32 height 17
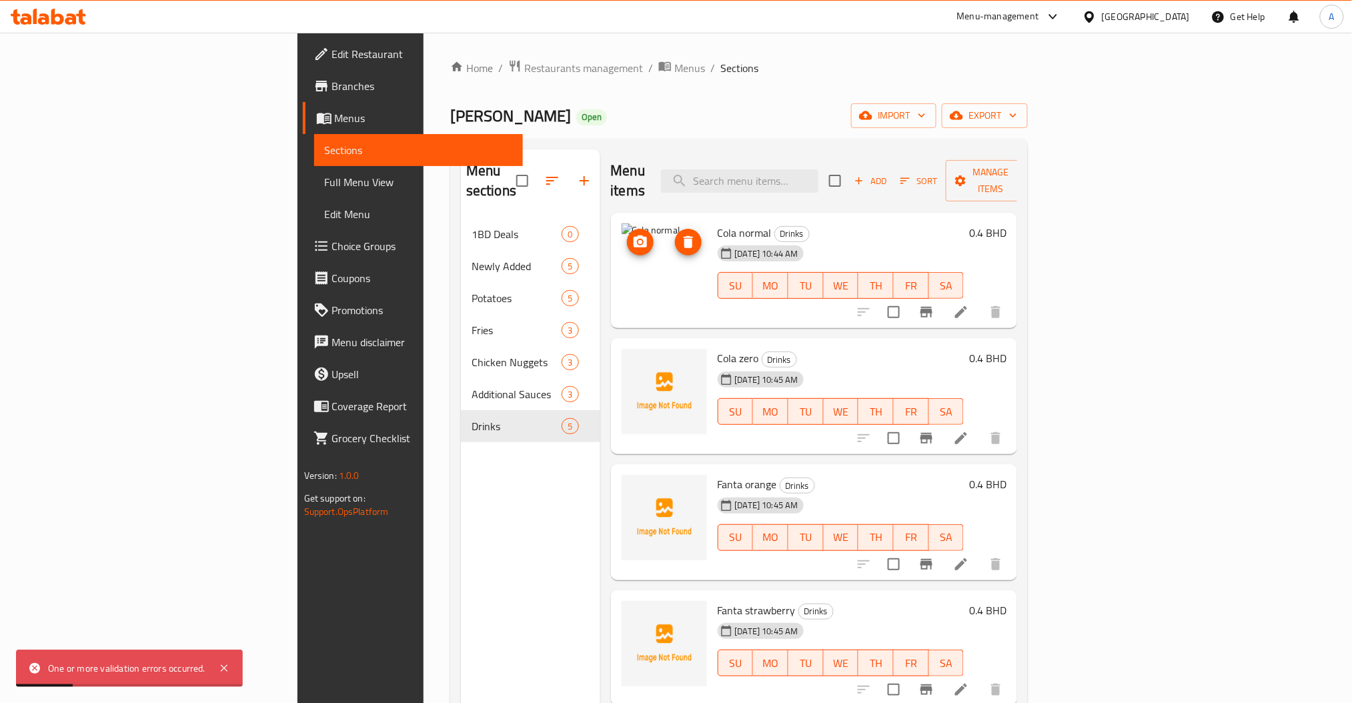
click at [680, 234] on icon "delete image" at bounding box center [688, 242] width 16 height 16
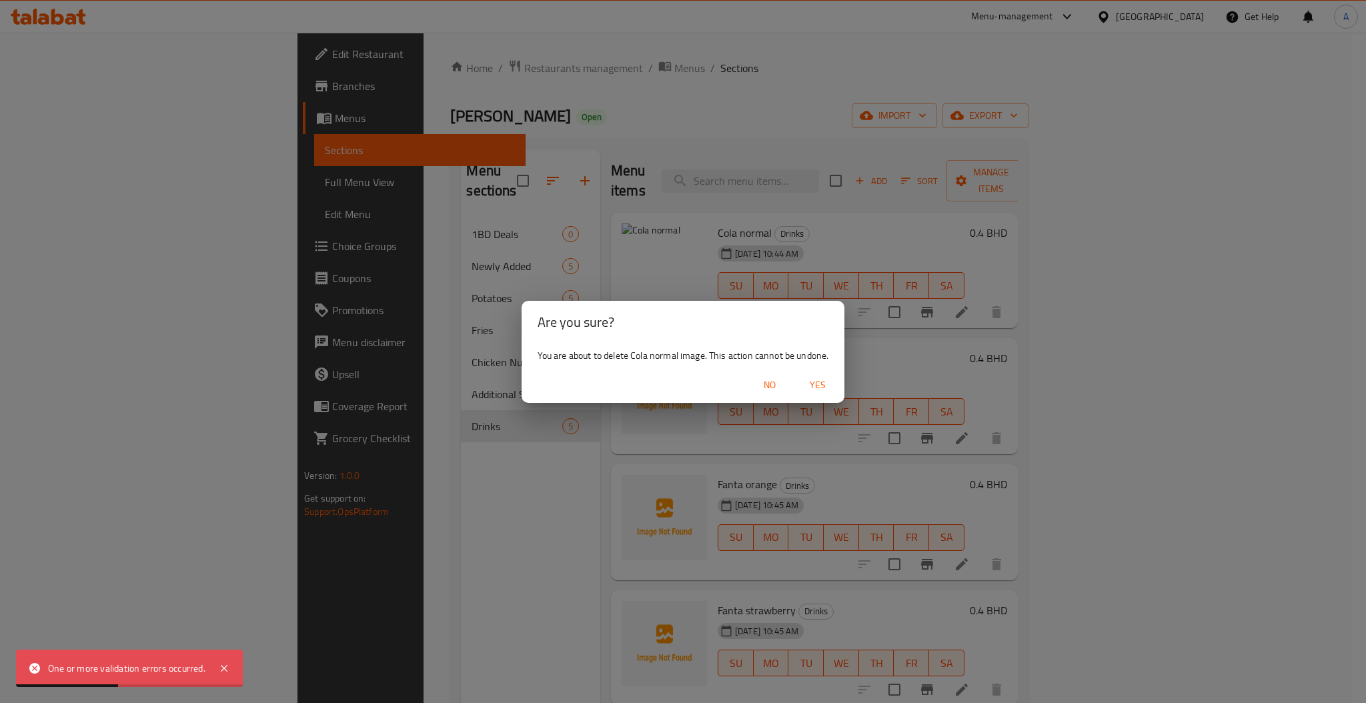
click at [824, 386] on span "Yes" at bounding box center [818, 385] width 32 height 17
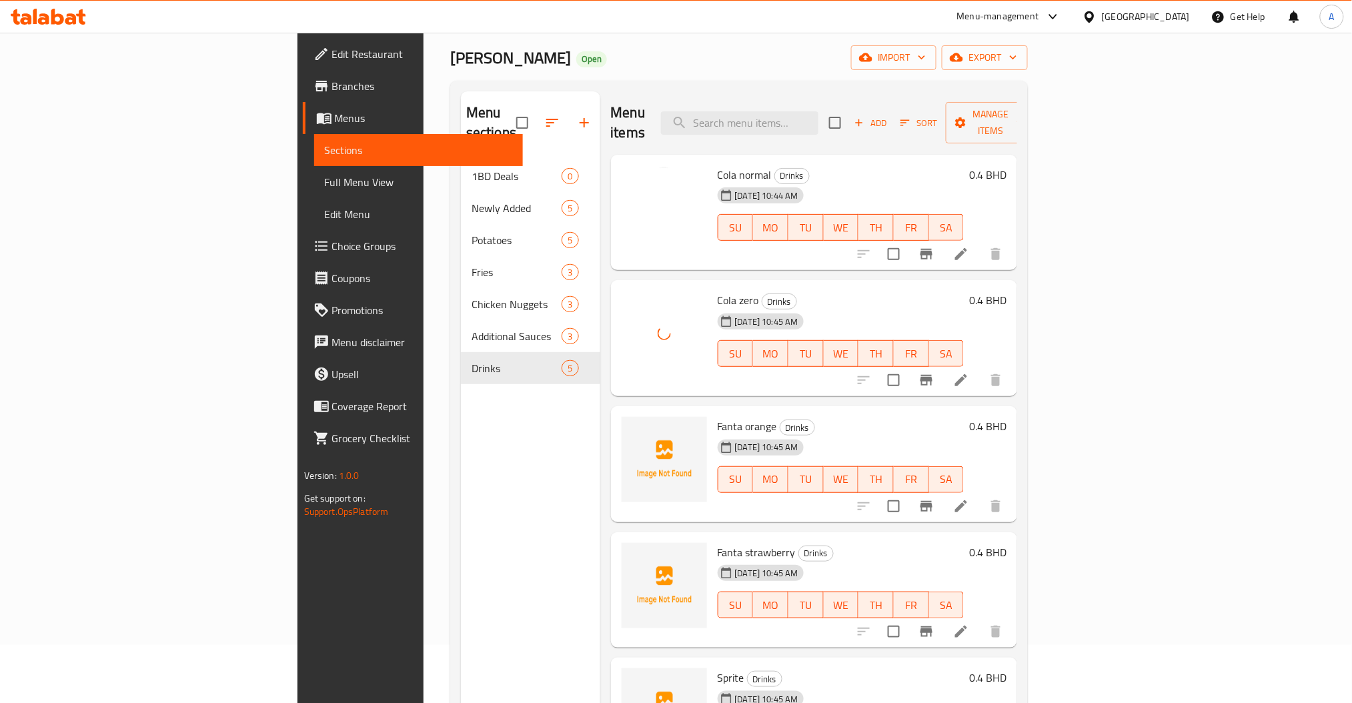
scroll to position [89, 0]
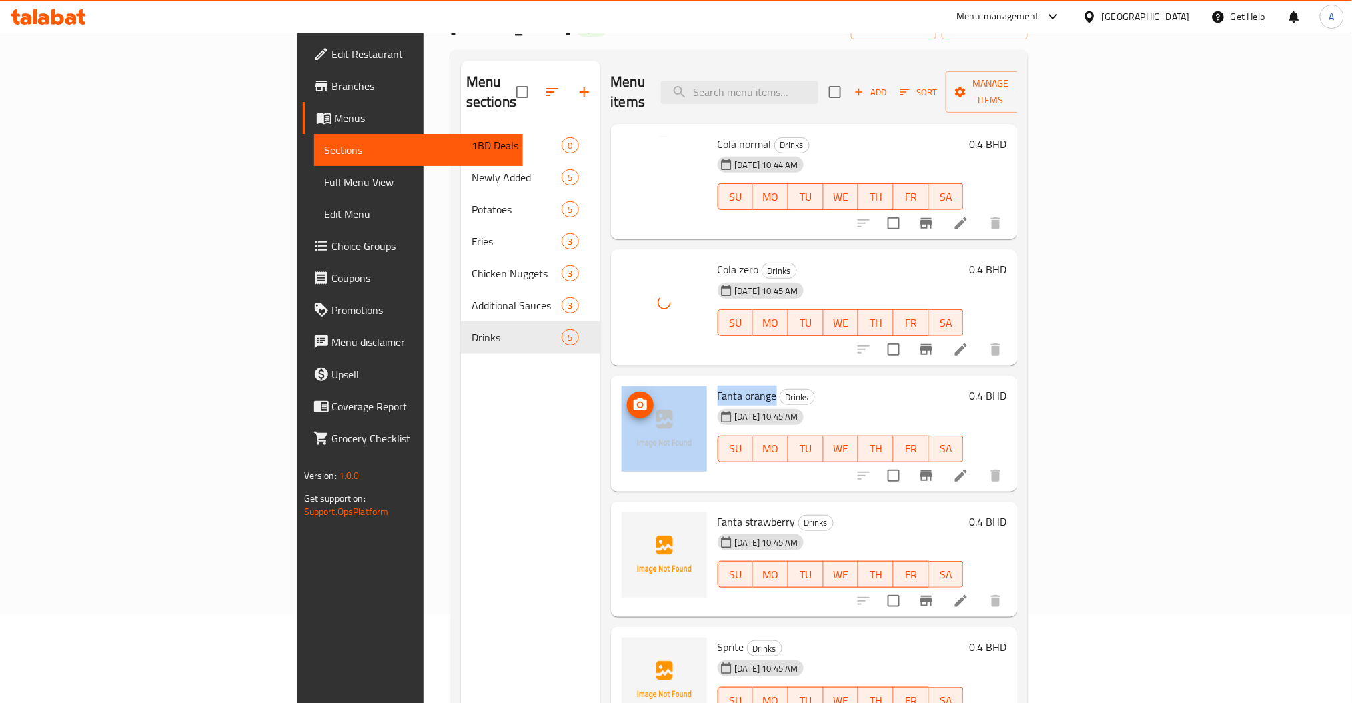
drag, startPoint x: 702, startPoint y: 376, endPoint x: 620, endPoint y: 375, distance: 82.7
click at [620, 381] on div "Fanta orange Drinks [DATE] 10:45 AM SU MO TU WE TH FR SA 0.4 BHD" at bounding box center [814, 433] width 396 height 105
copy div "Fanta orange"
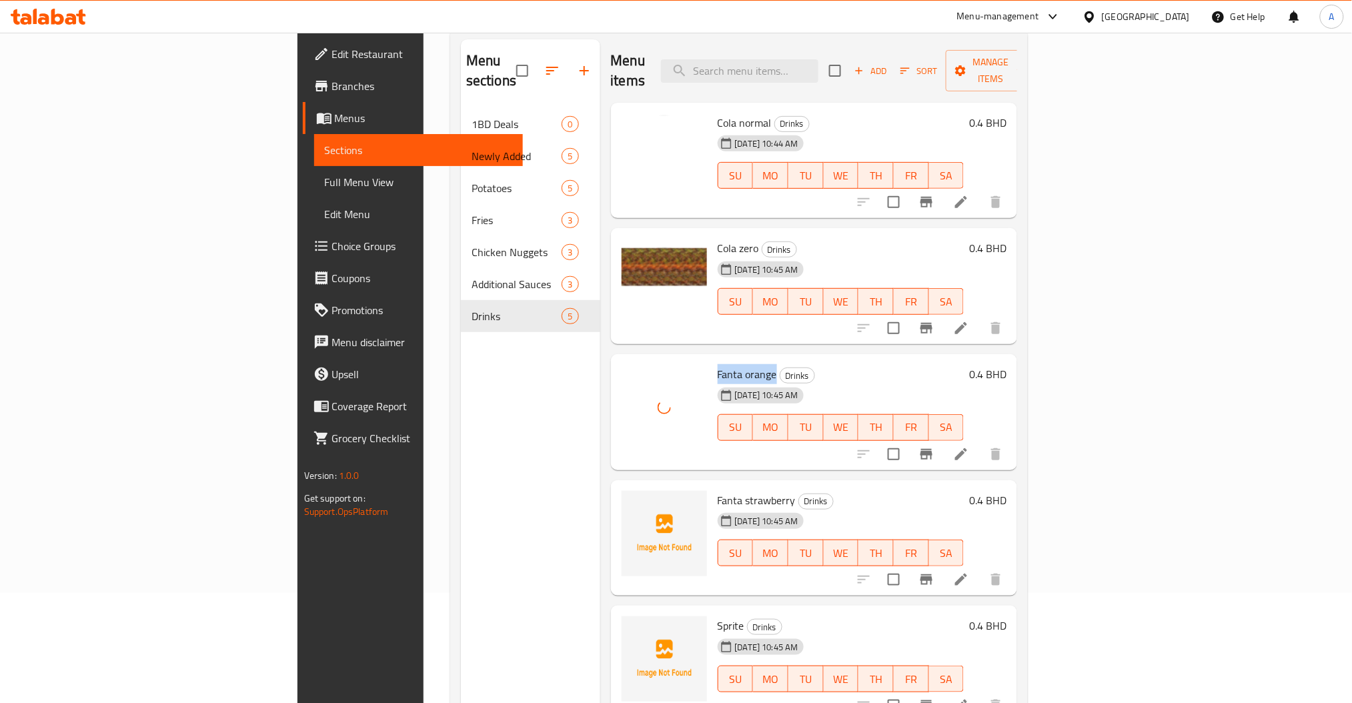
scroll to position [177, 0]
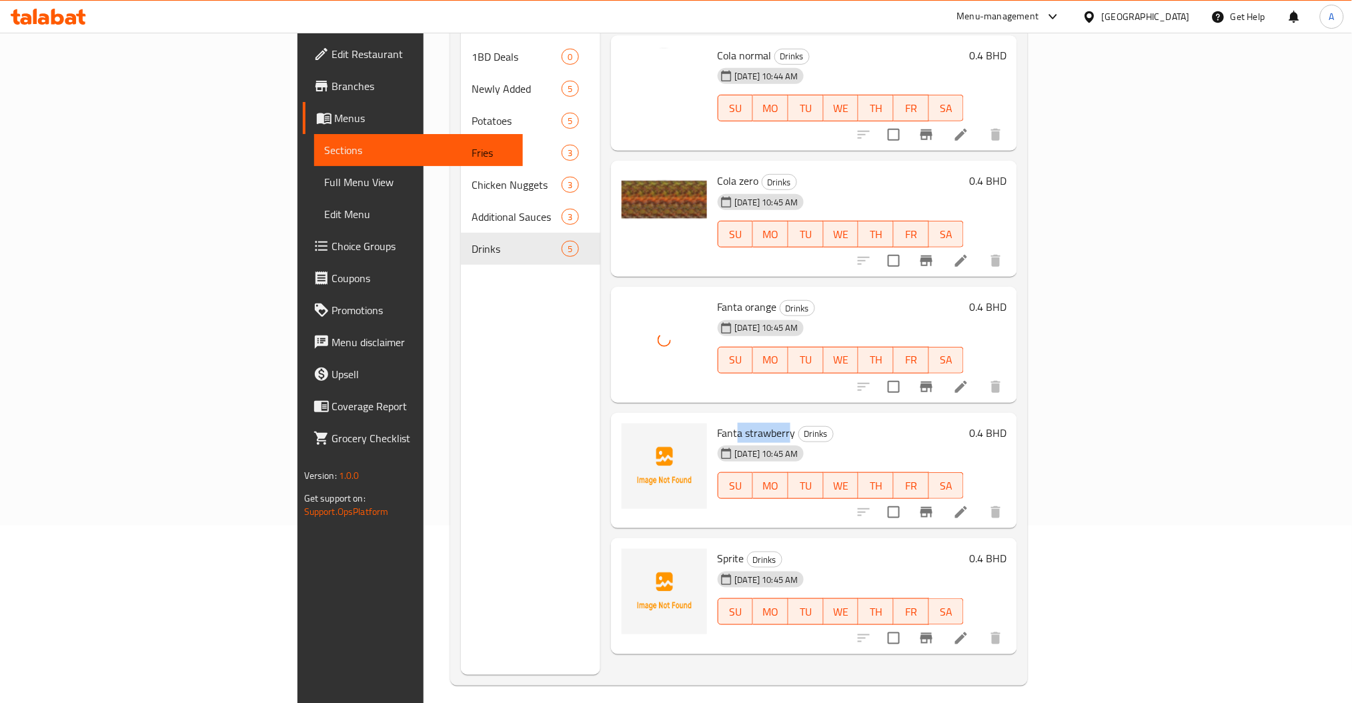
drag, startPoint x: 717, startPoint y: 410, endPoint x: 662, endPoint y: 416, distance: 55.7
click at [718, 423] on span "Fanta strawberry" at bounding box center [757, 433] width 78 height 20
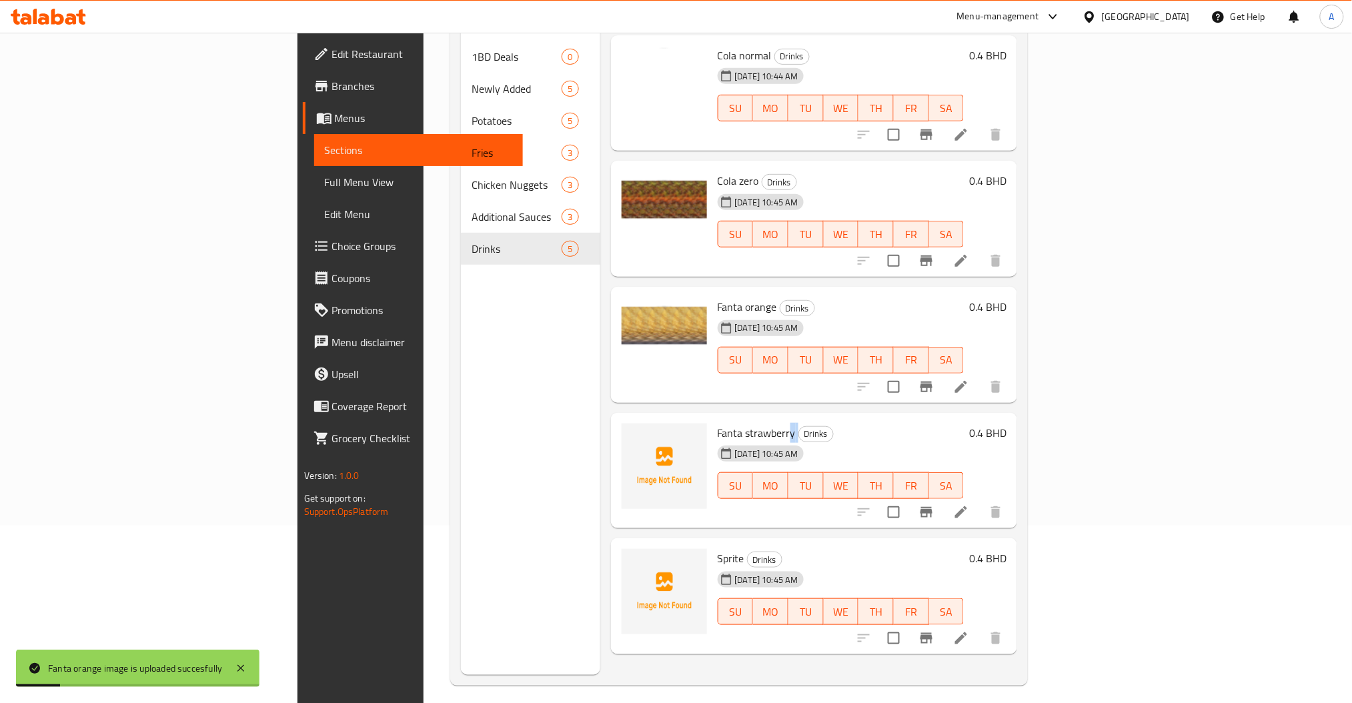
drag, startPoint x: 722, startPoint y: 413, endPoint x: 714, endPoint y: 413, distance: 8.7
click at [718, 424] on h6 "Fanta strawberry Drinks" at bounding box center [841, 433] width 247 height 19
click at [718, 423] on span "Fanta strawberry" at bounding box center [757, 433] width 78 height 20
click at [799, 426] on span "Drinks" at bounding box center [816, 433] width 34 height 15
drag, startPoint x: 719, startPoint y: 410, endPoint x: 641, endPoint y: 416, distance: 78.2
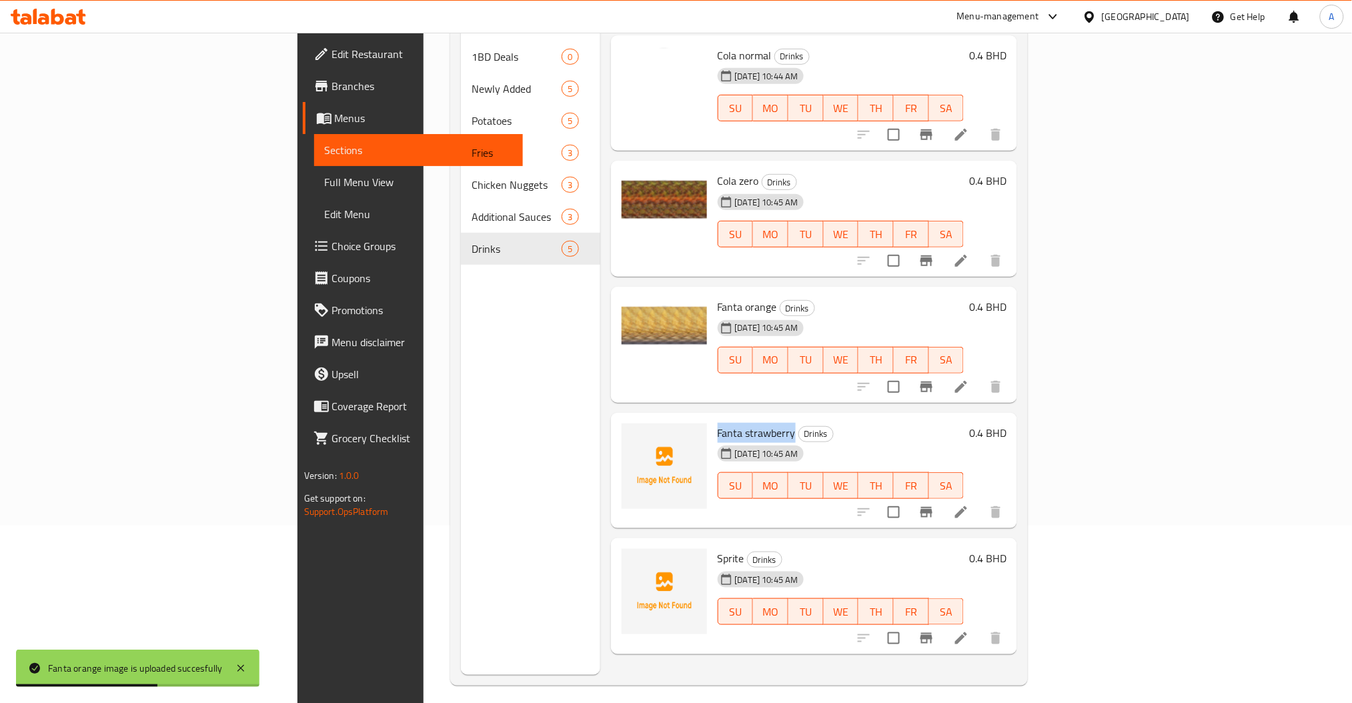
click at [712, 418] on div "Fanta strawberry Drinks [DATE] 10:45 AM SU MO TU WE TH FR SA" at bounding box center [840, 470] width 257 height 105
copy span "Fanta strawberry"
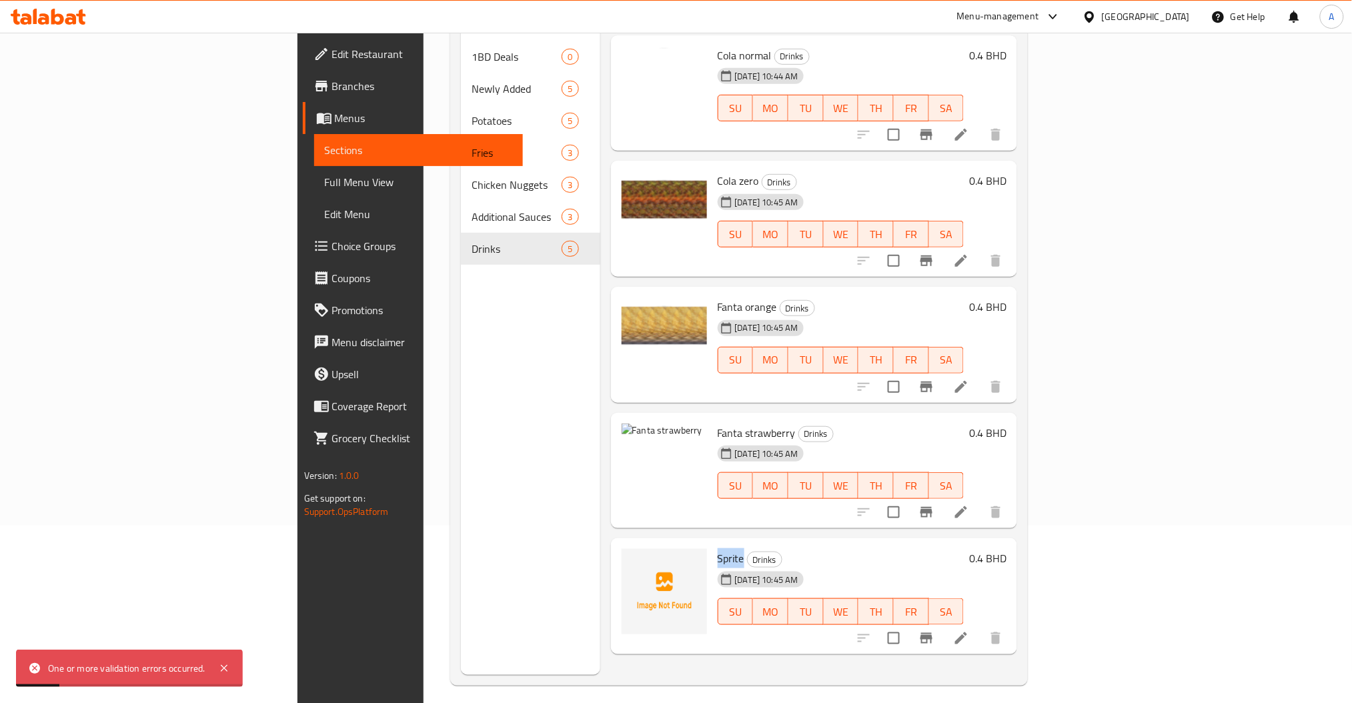
drag, startPoint x: 667, startPoint y: 535, endPoint x: 640, endPoint y: 539, distance: 27.0
click at [712, 544] on div "Sprite Drinks [DATE] 10:45 AM SU MO TU WE TH FR SA" at bounding box center [840, 596] width 257 height 105
copy span "Sprite"
click at [675, 432] on button "delete image" at bounding box center [688, 442] width 27 height 27
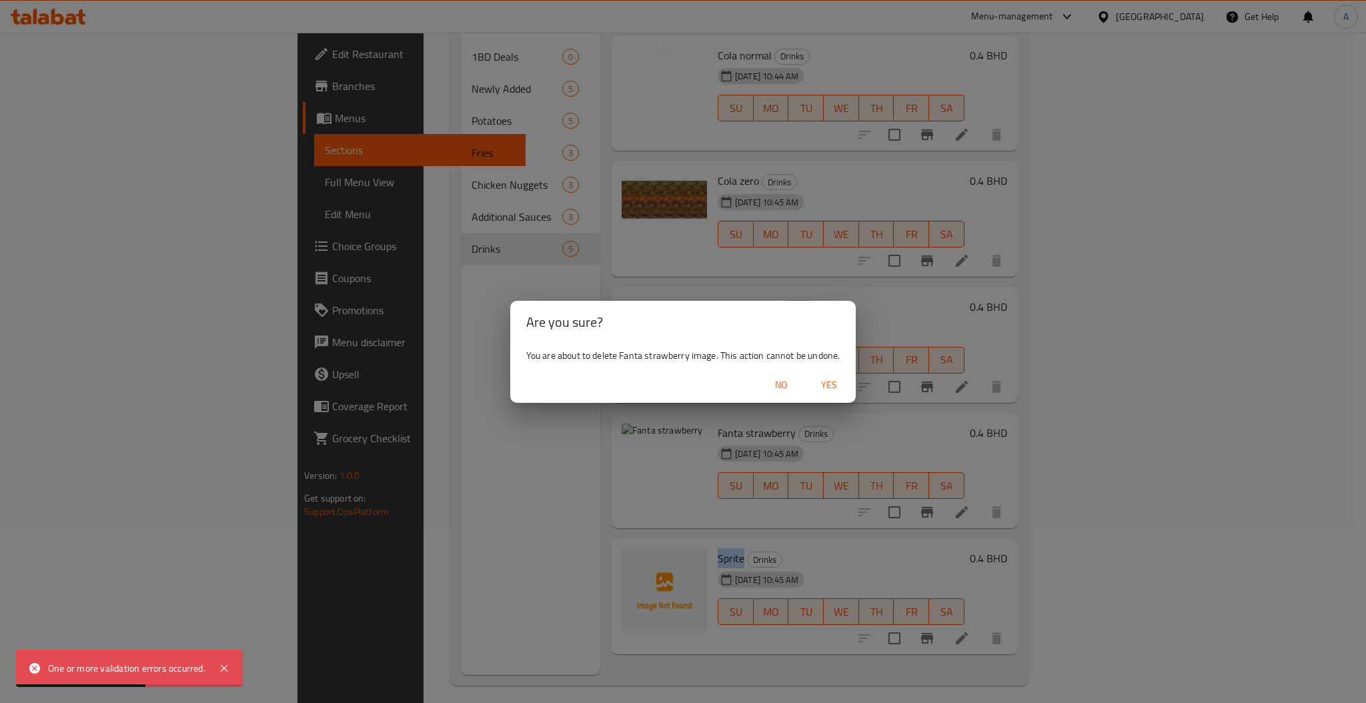
click at [834, 398] on div "No Yes" at bounding box center [683, 385] width 346 height 35
click at [833, 390] on span "Yes" at bounding box center [829, 385] width 32 height 17
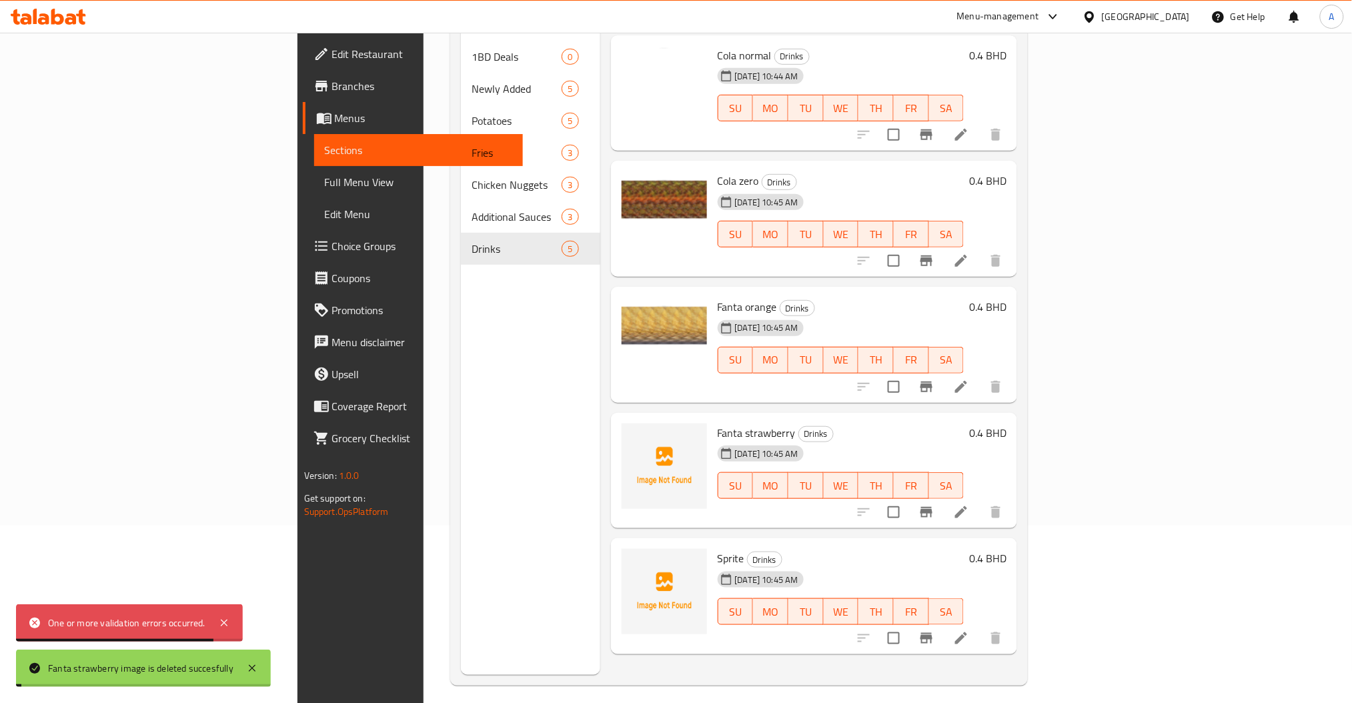
click at [969, 504] on icon at bounding box center [961, 512] width 16 height 16
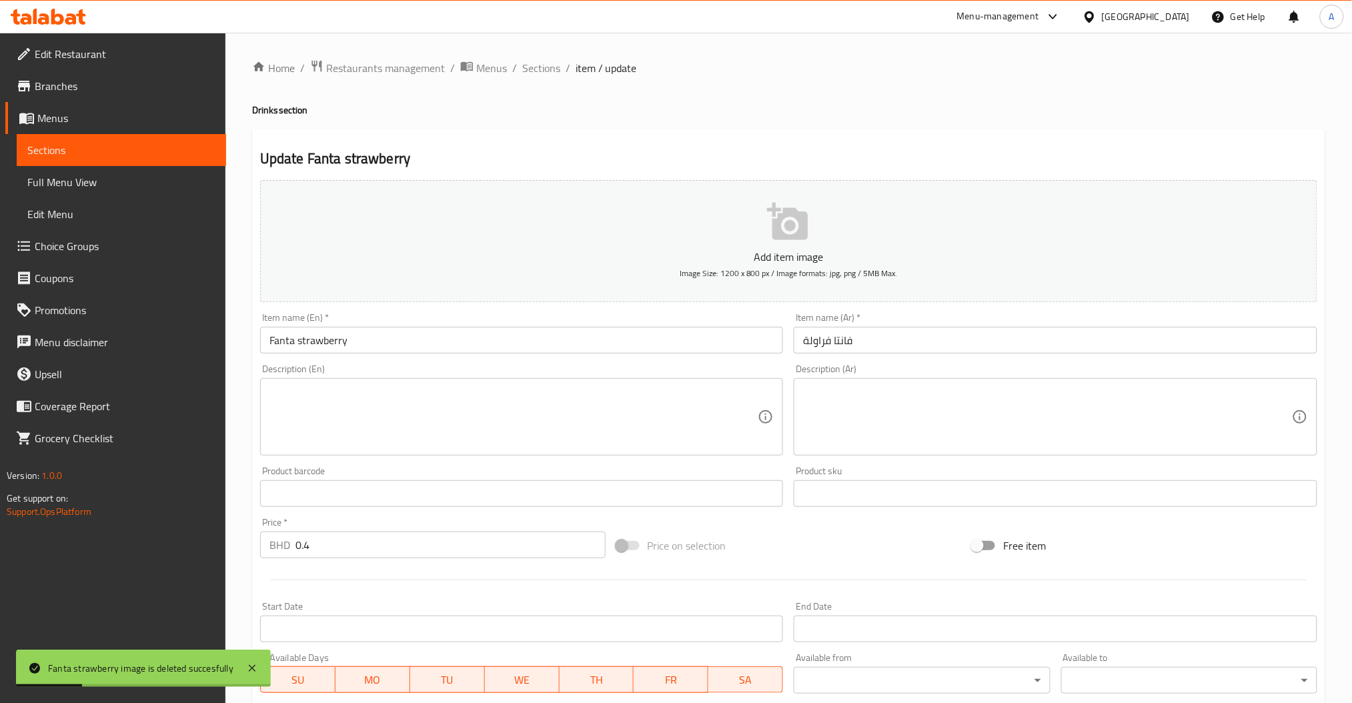
click at [772, 280] on span "Image Size: 1200 x 800 px / Image formats: jpg, png / 5MB Max." at bounding box center [789, 272] width 218 height 15
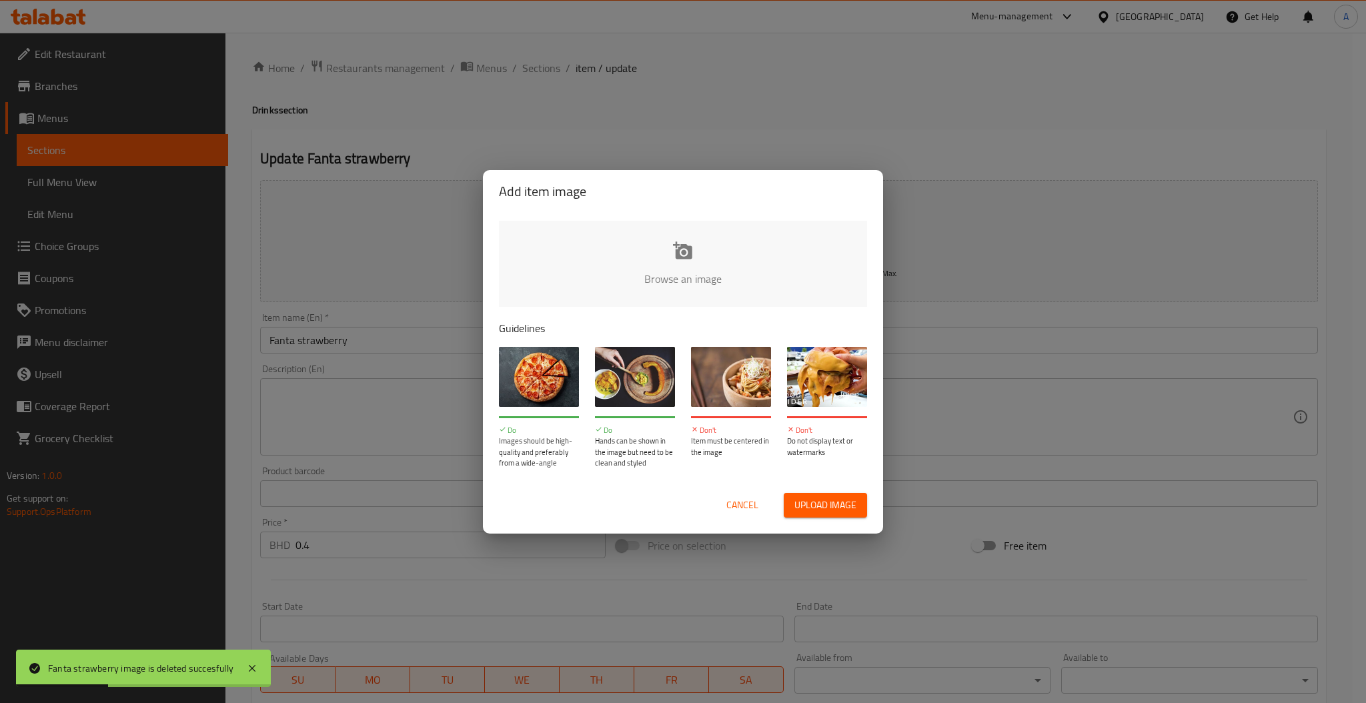
click at [680, 249] on input "file" at bounding box center [1134, 283] width 1270 height 125
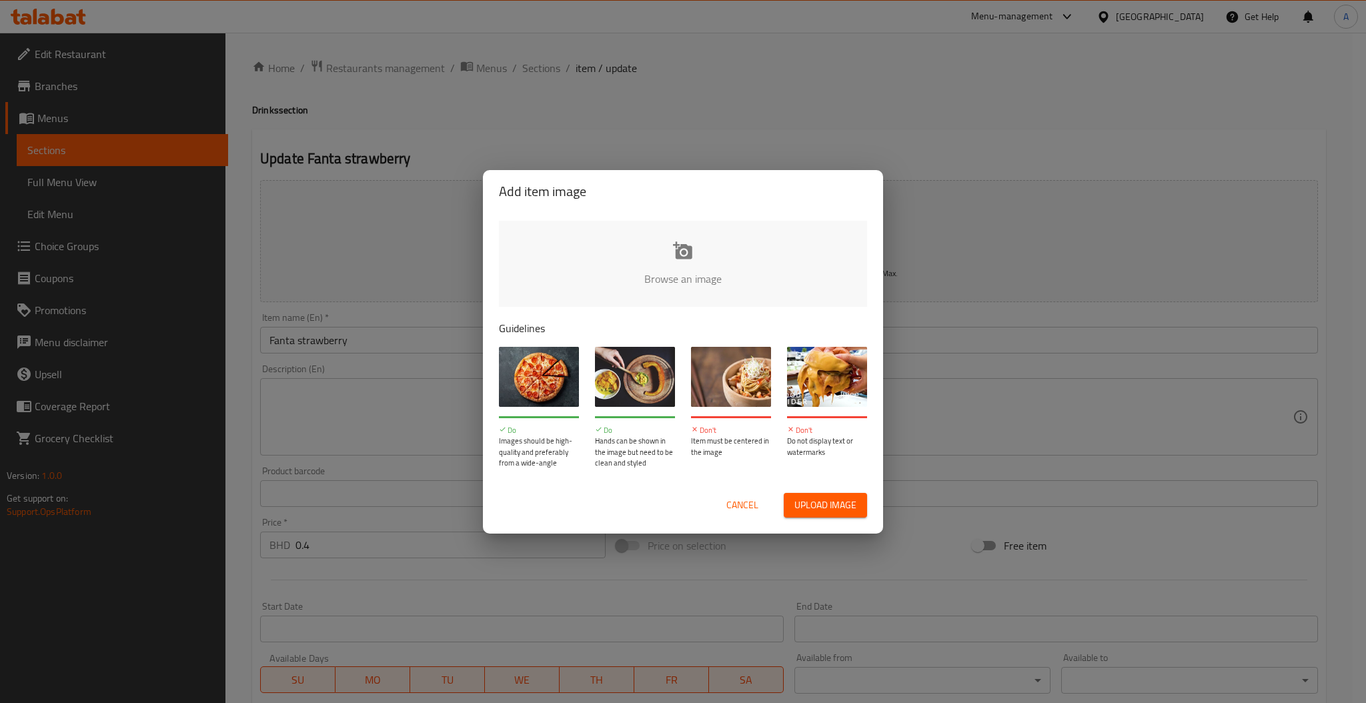
click at [510, 85] on div "Add item image Browse an image Guidelines Do Images should be high-quality and …" at bounding box center [683, 351] width 1366 height 703
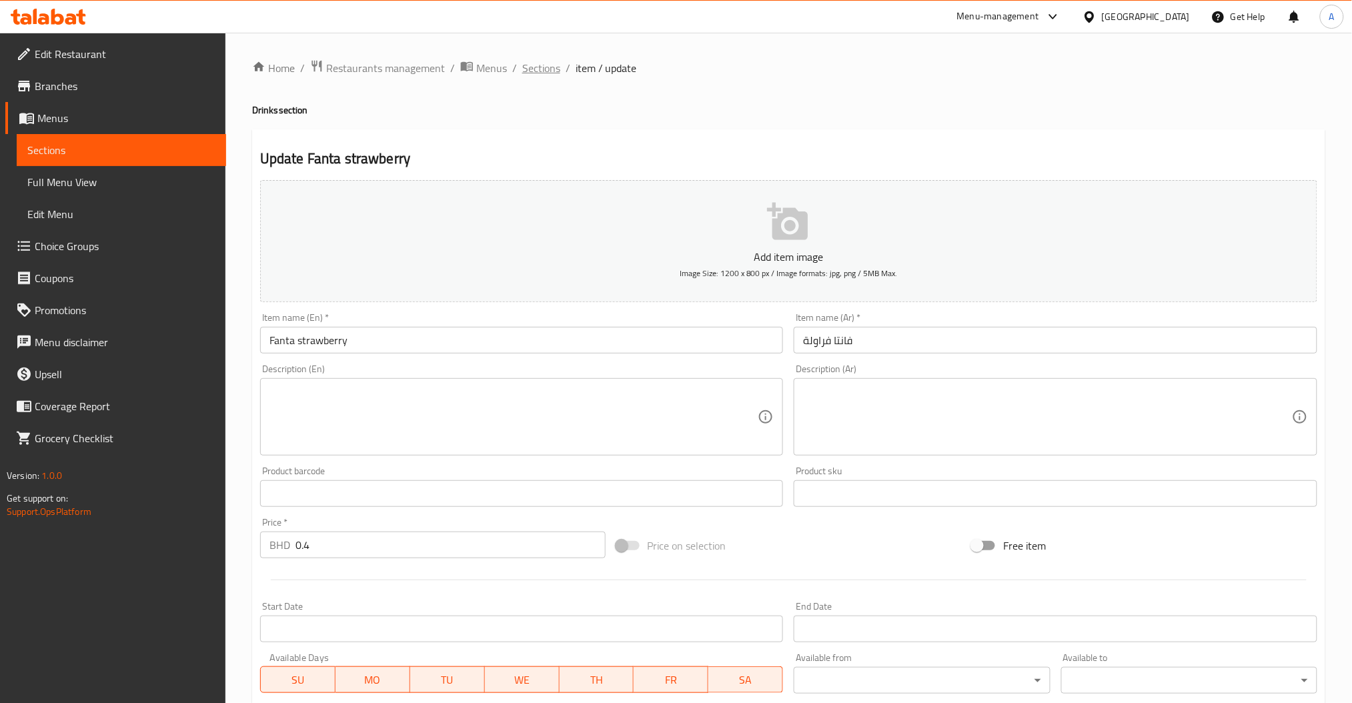
click at [532, 68] on span "Sections" at bounding box center [541, 68] width 38 height 16
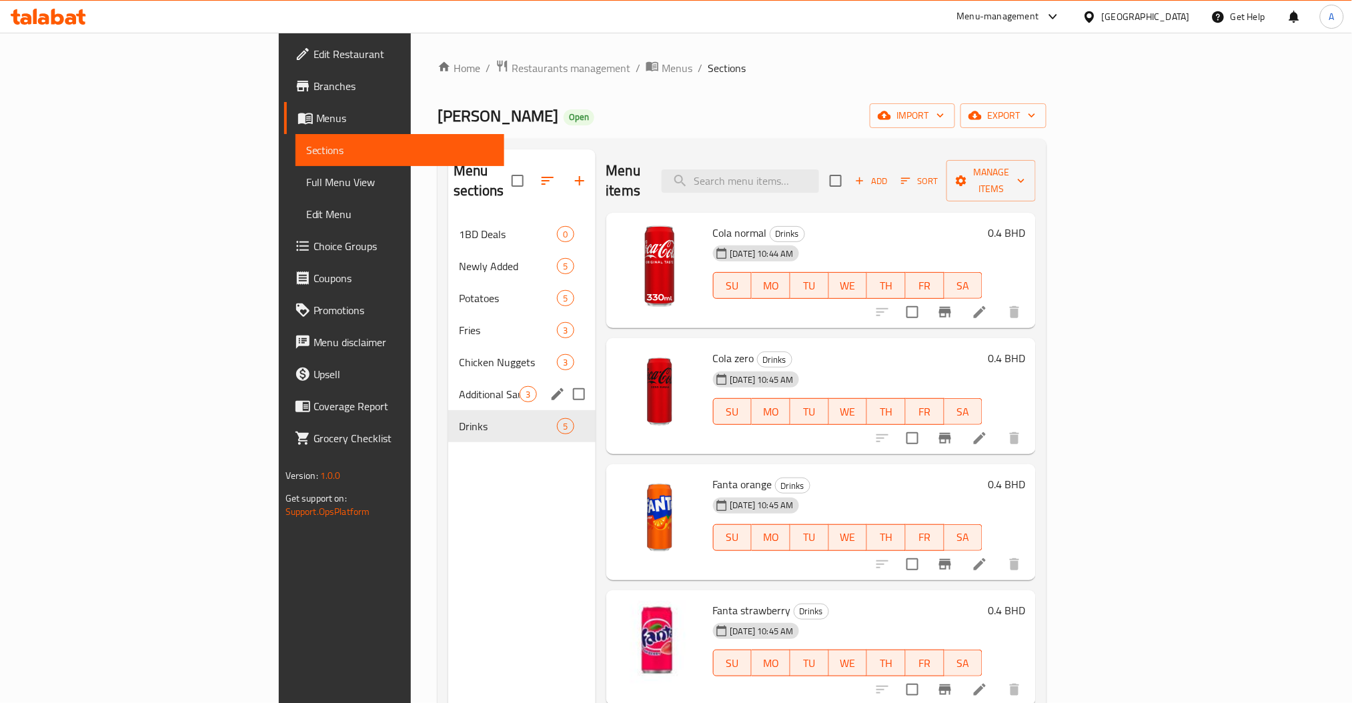
click at [448, 383] on div "Additional Sauces 3" at bounding box center [521, 394] width 147 height 32
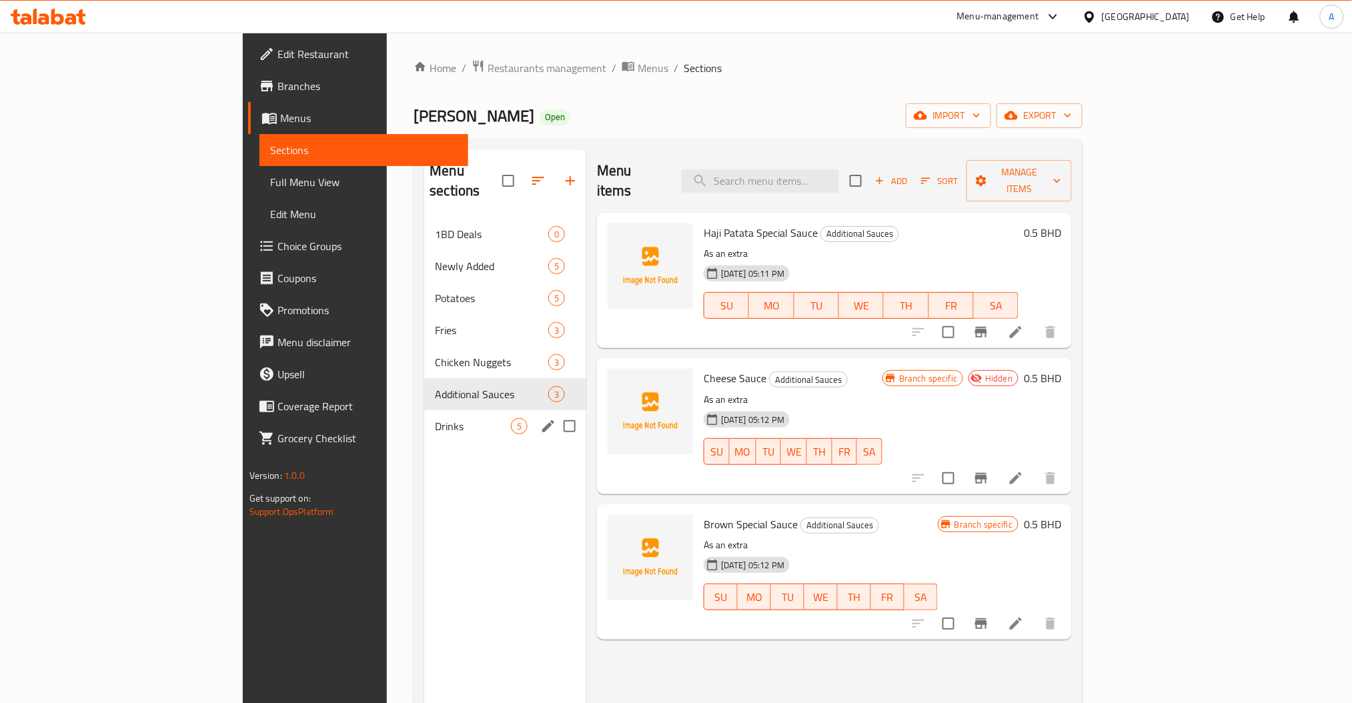
click at [435, 418] on span "Drinks" at bounding box center [473, 426] width 76 height 16
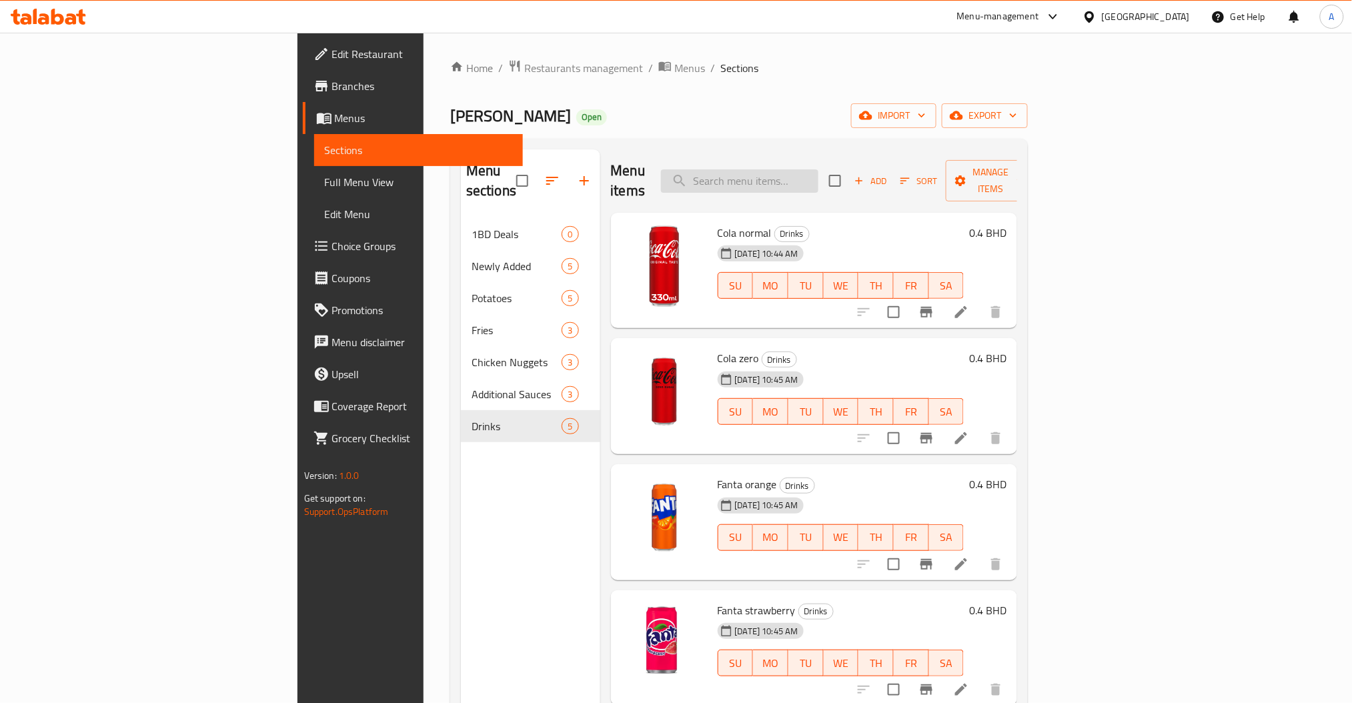
click at [818, 173] on input "search" at bounding box center [739, 180] width 157 height 23
click at [888, 177] on span "Add" at bounding box center [870, 180] width 36 height 15
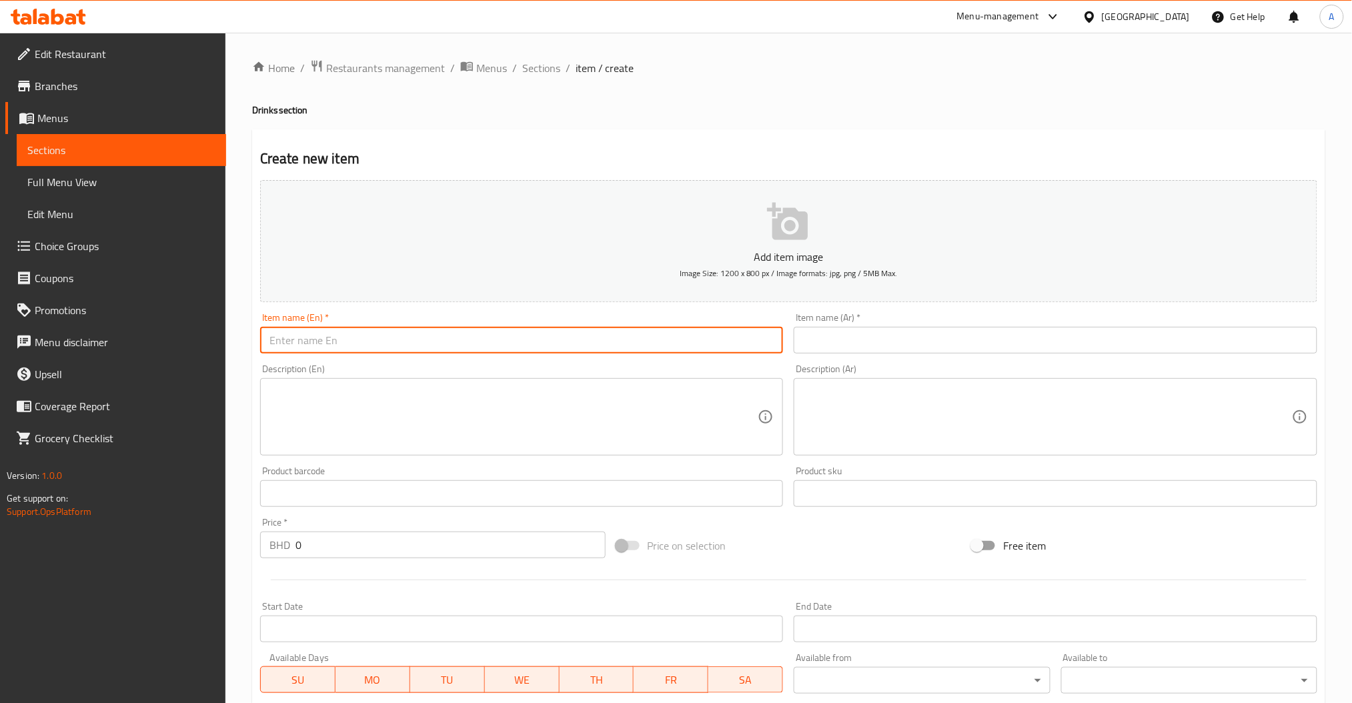
click at [436, 331] on input "text" at bounding box center [522, 340] width 524 height 27
type input "Awal Mixed Fruits"
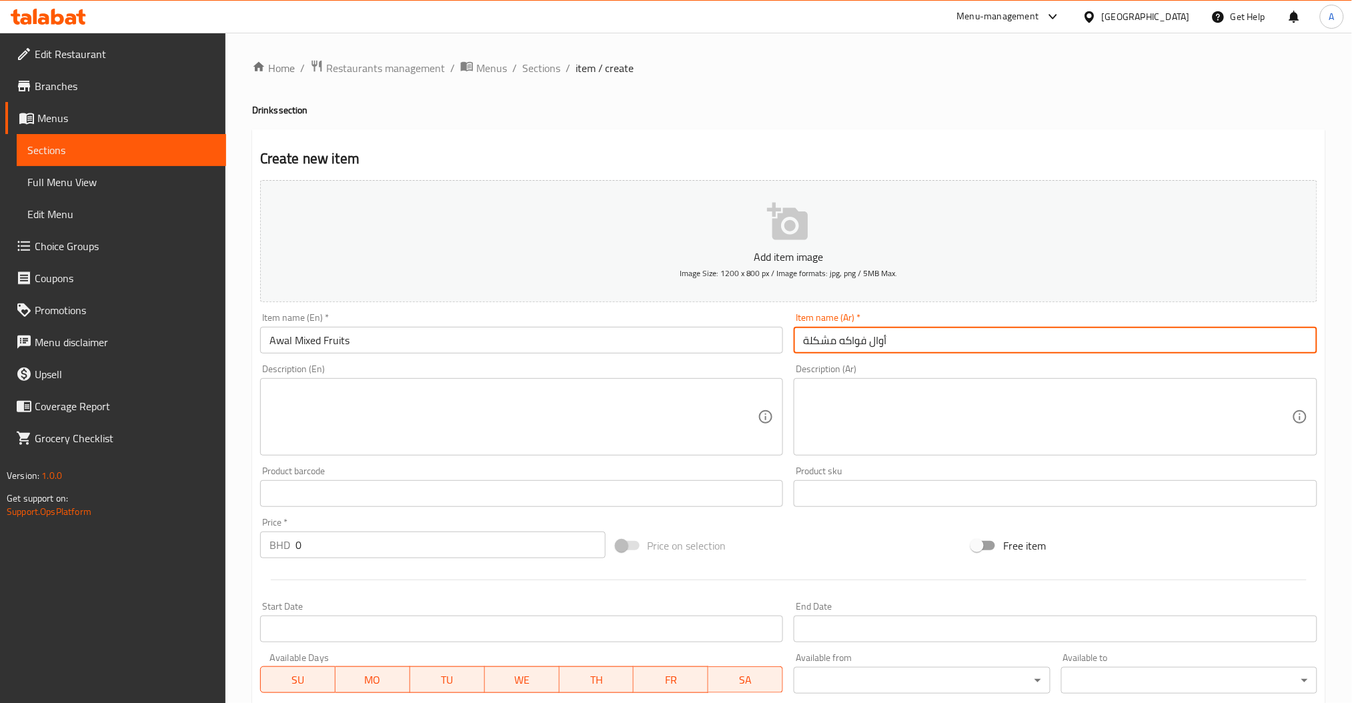
type input "أوال فواكه مشكلة"
click at [431, 400] on textarea at bounding box center [513, 417] width 489 height 63
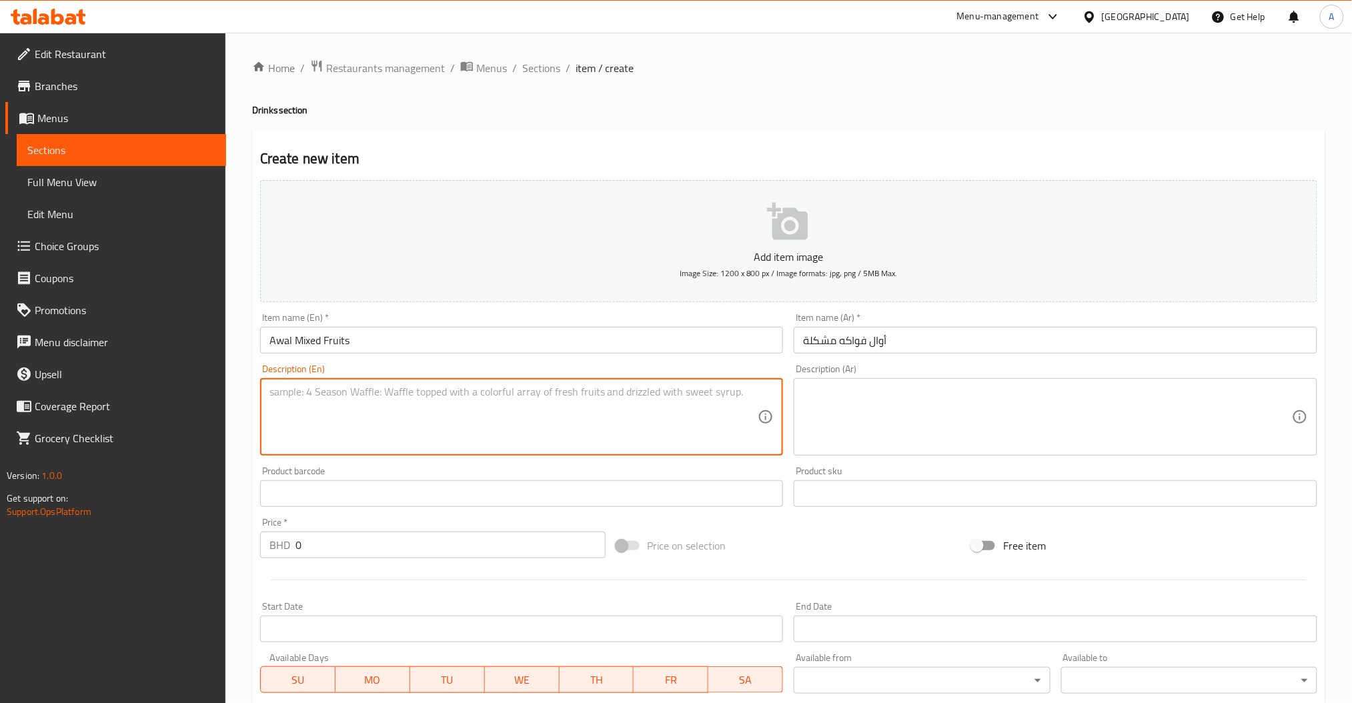
click at [317, 564] on div at bounding box center [789, 580] width 1068 height 33
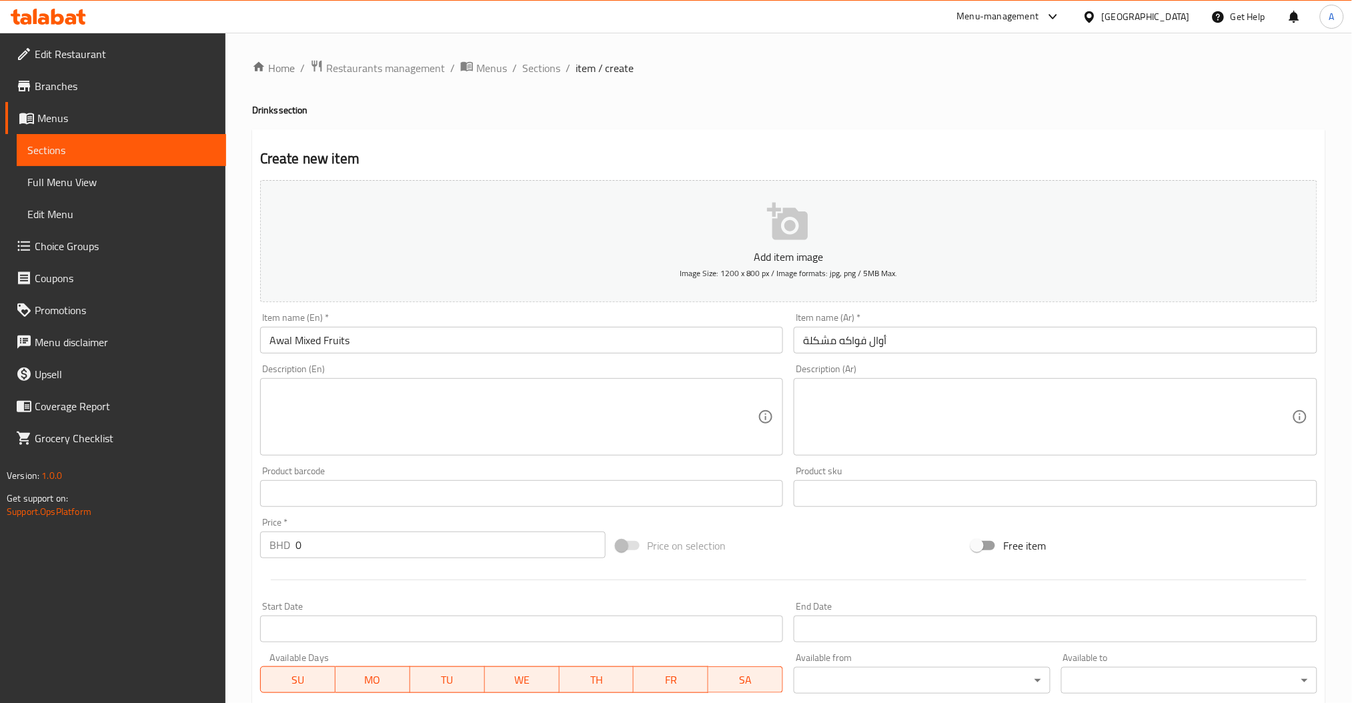
click at [321, 550] on input "0" at bounding box center [450, 545] width 310 height 27
type input "0.1"
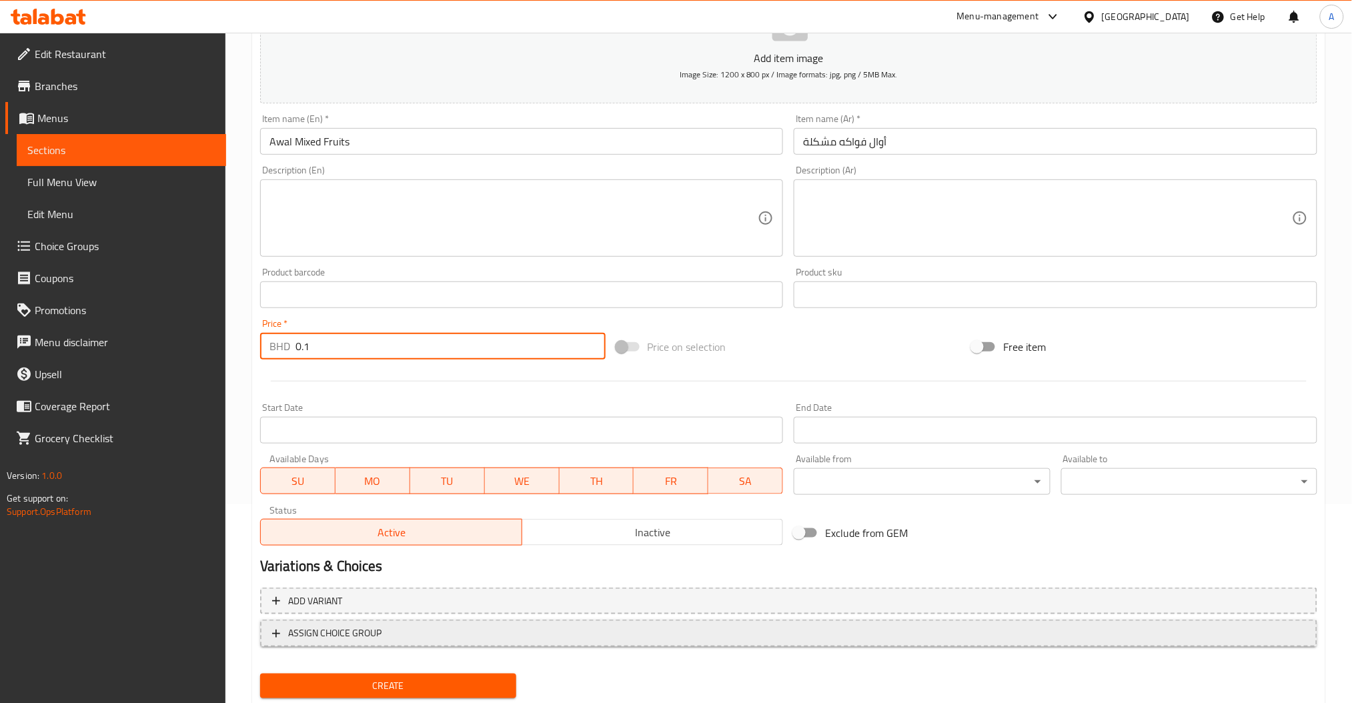
scroll to position [237, 0]
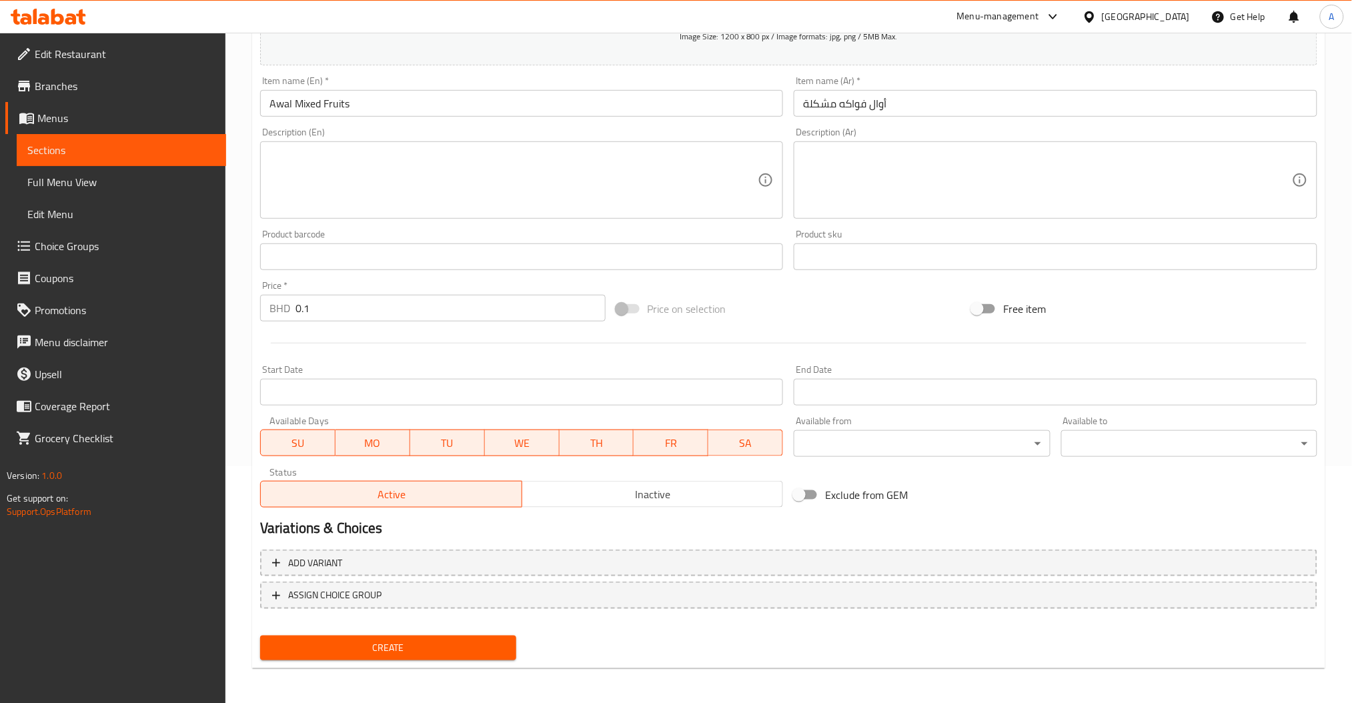
click at [360, 285] on div "Price   * BHD 0.1 Price *" at bounding box center [432, 301] width 345 height 41
click at [393, 640] on span "Create" at bounding box center [388, 648] width 235 height 17
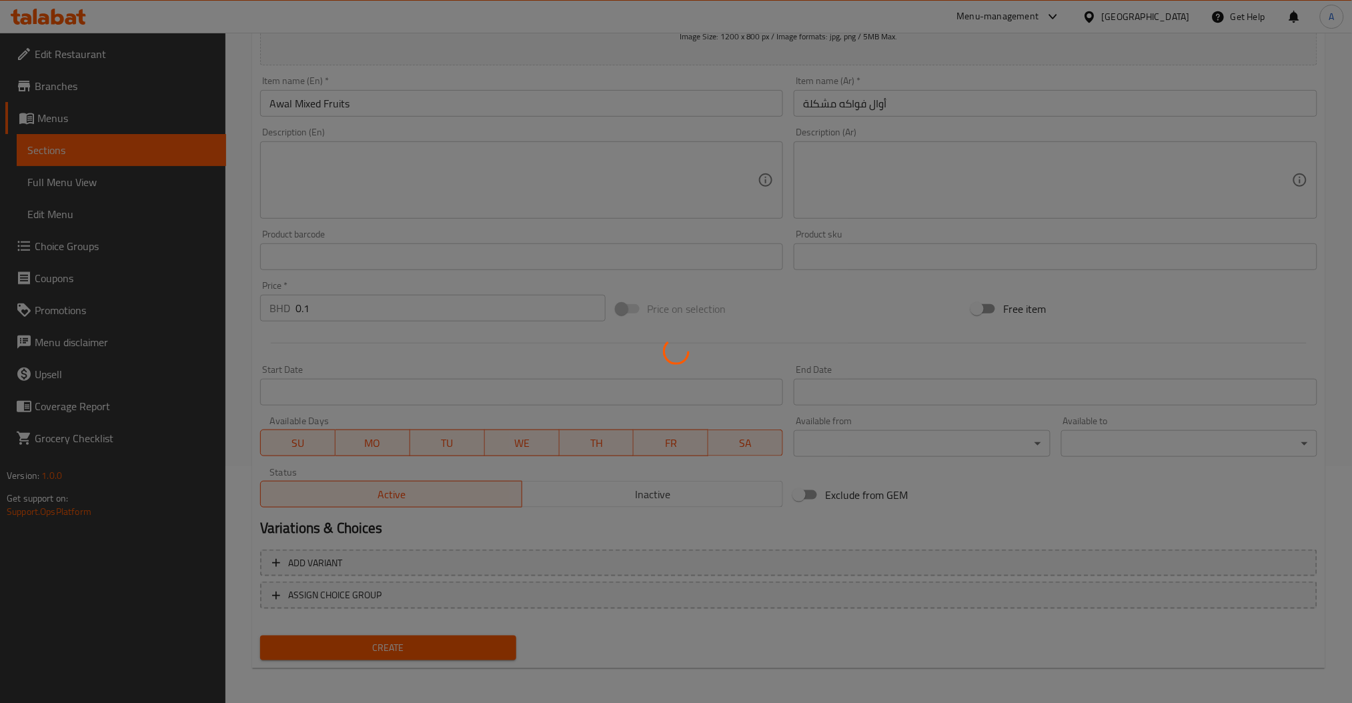
type input "0"
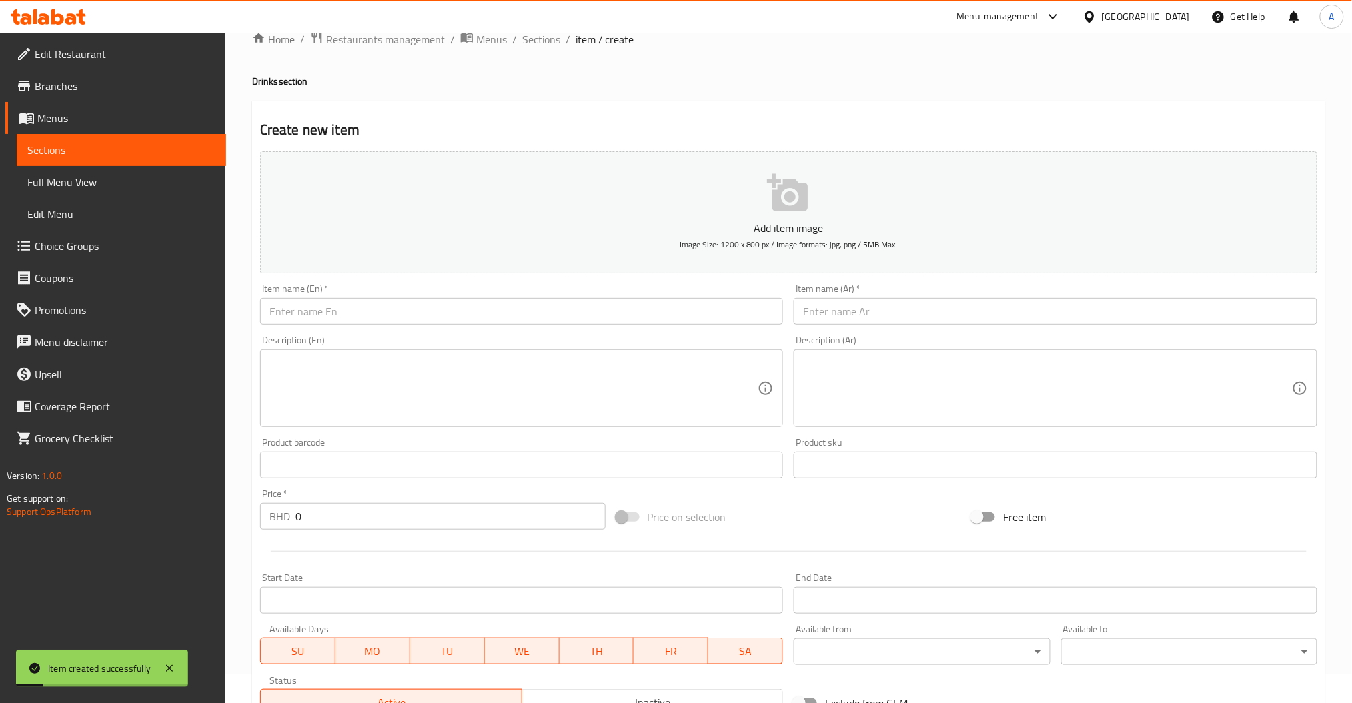
scroll to position [0, 0]
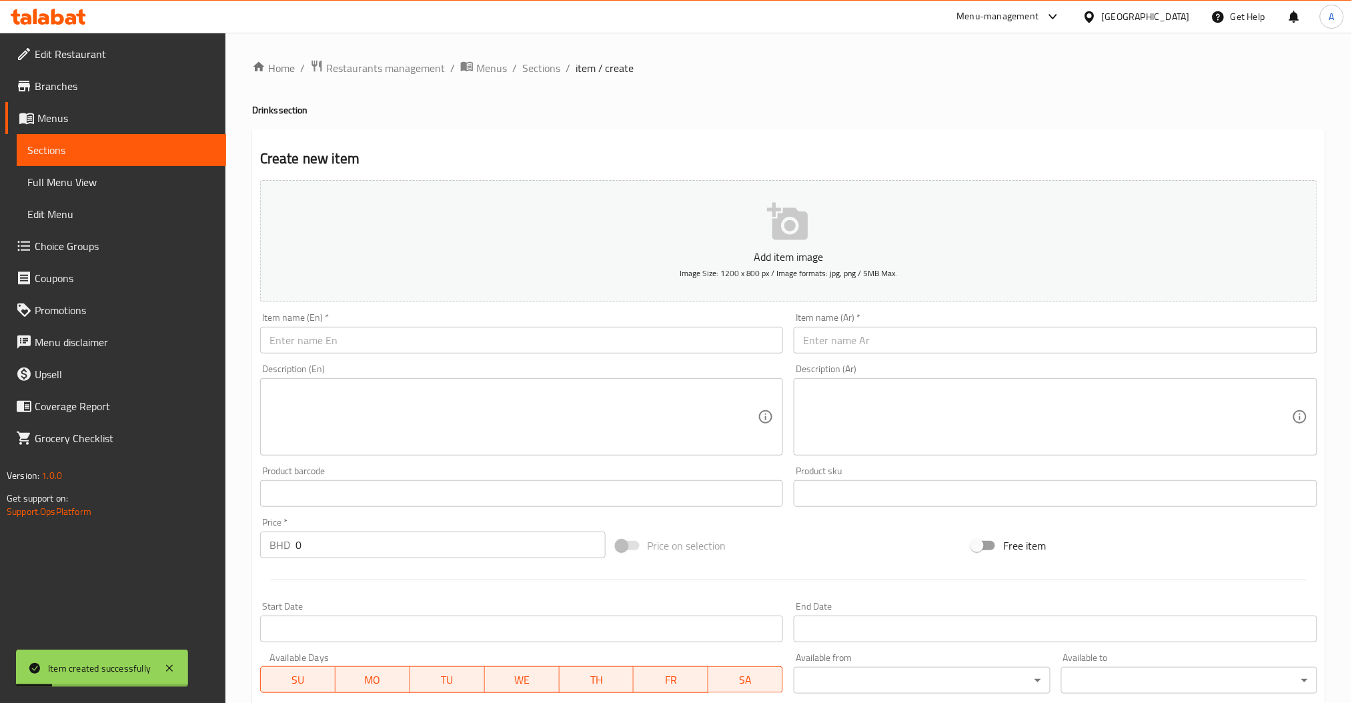
click at [566, 65] on li "/" at bounding box center [568, 68] width 5 height 16
click at [551, 64] on span "Sections" at bounding box center [541, 68] width 38 height 16
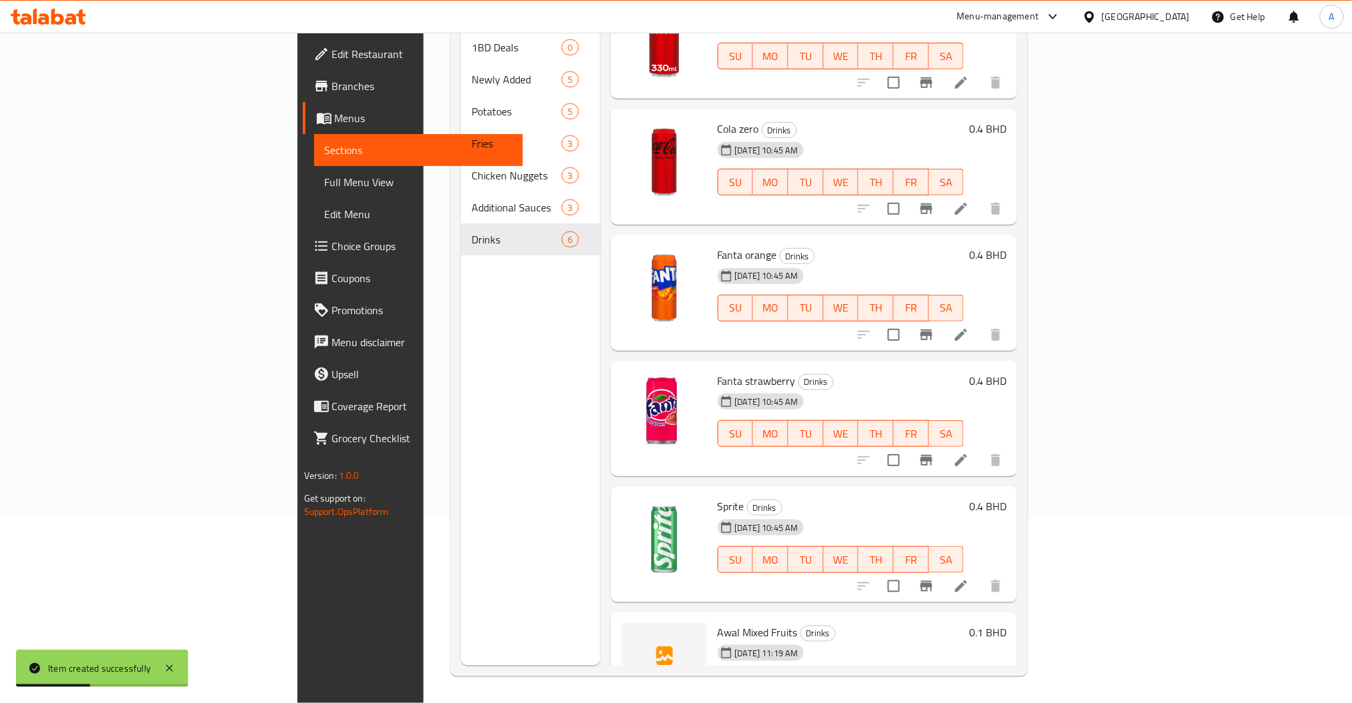
scroll to position [84, 0]
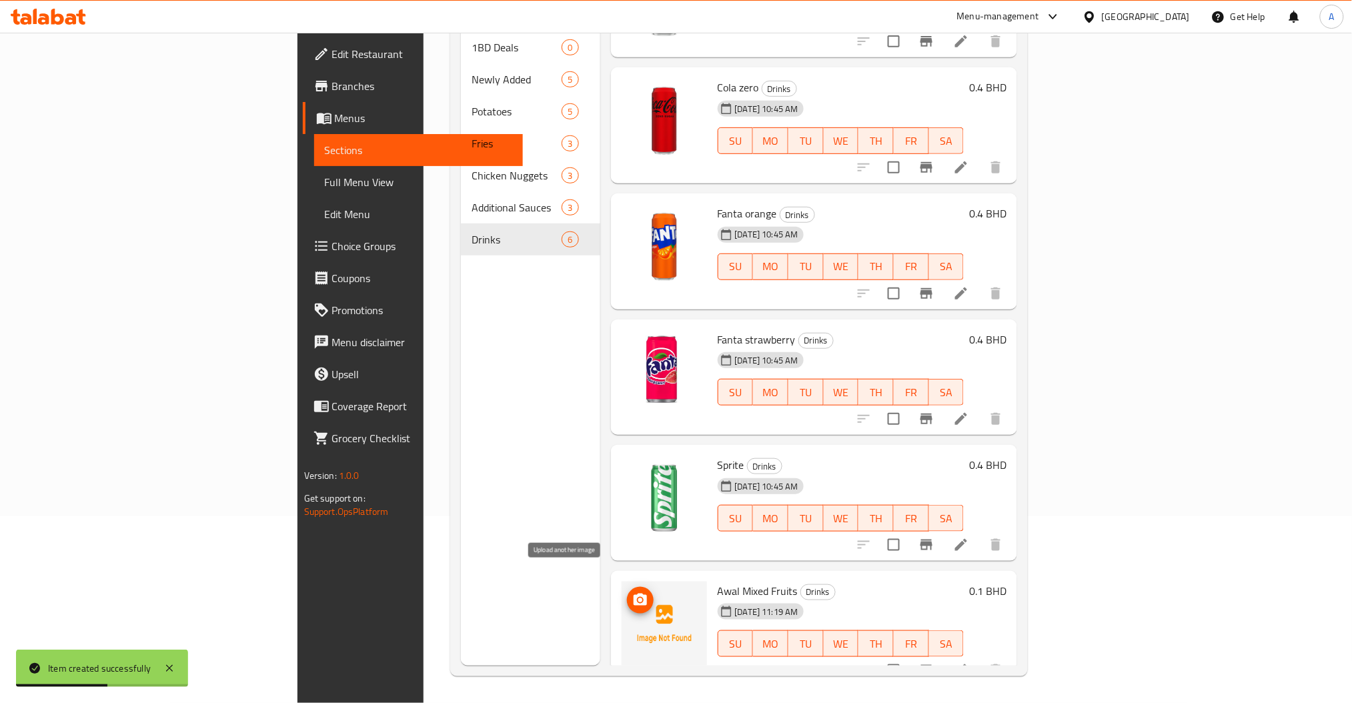
click at [632, 592] on icon "upload picture" at bounding box center [640, 600] width 16 height 16
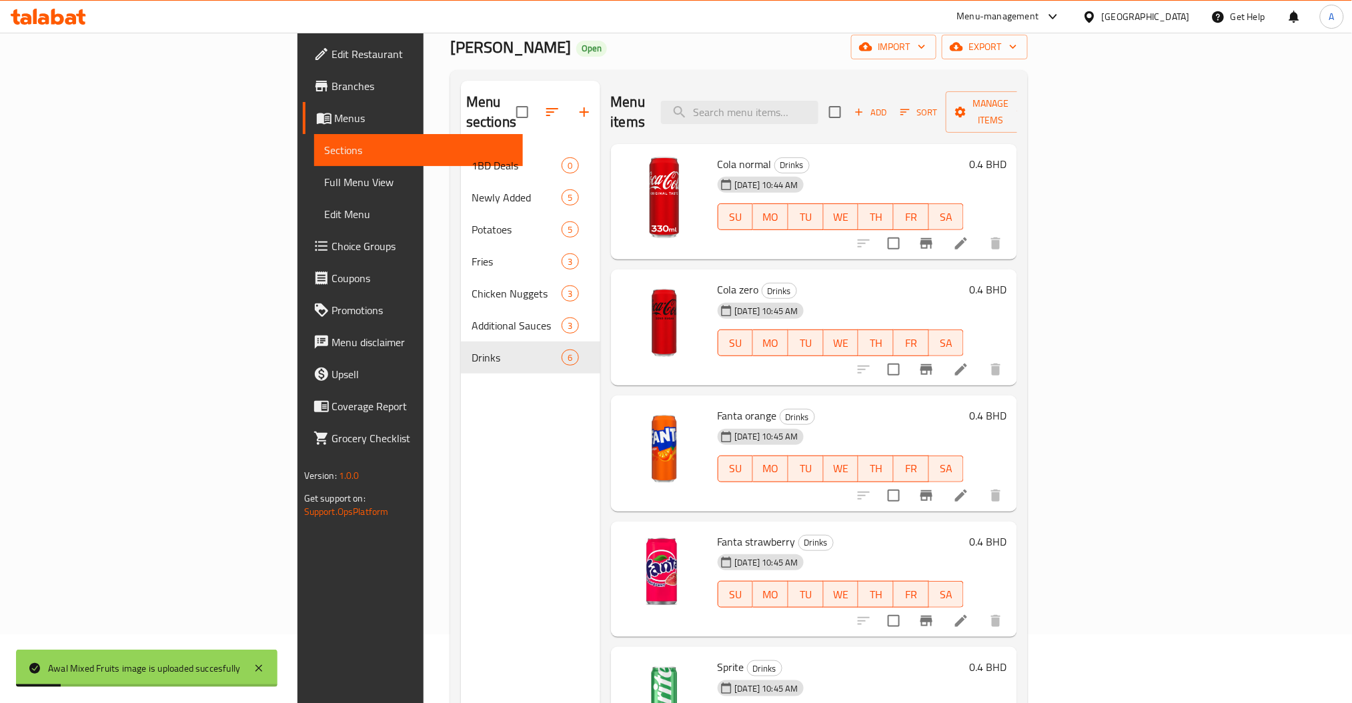
scroll to position [0, 0]
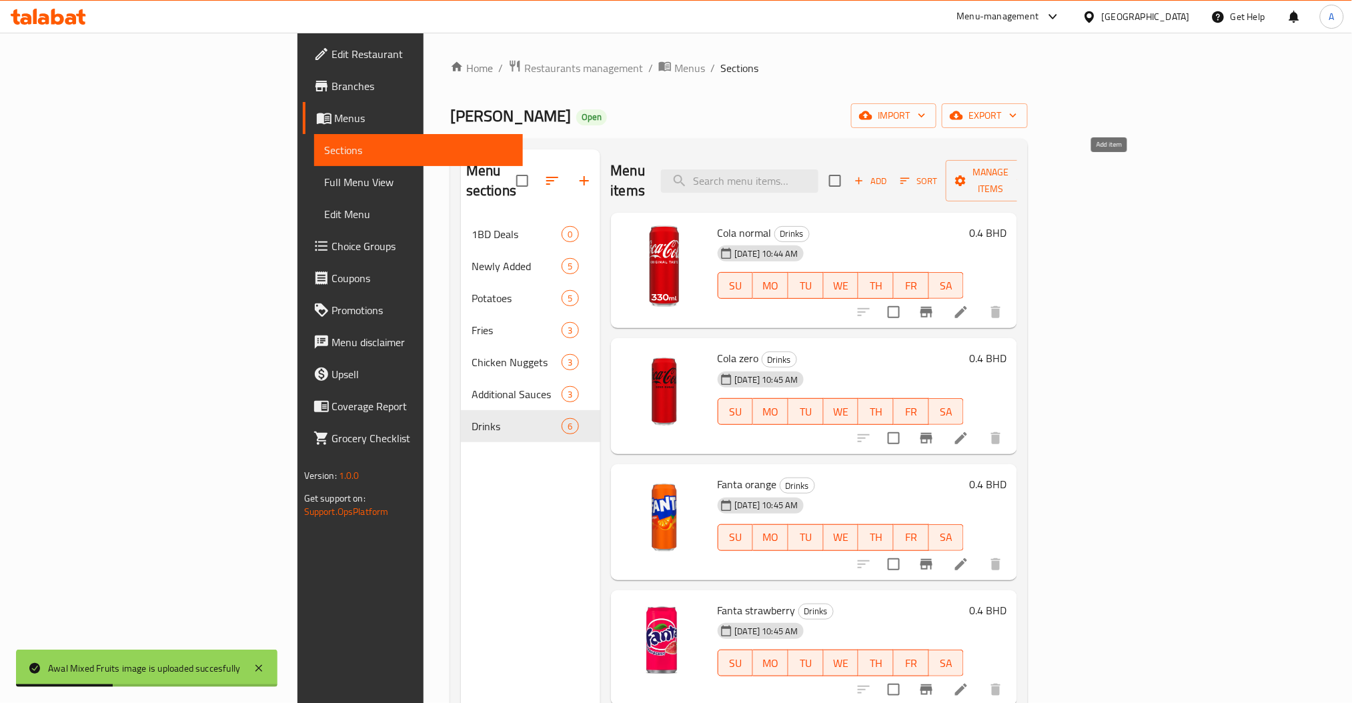
click at [888, 173] on span "Add" at bounding box center [870, 180] width 36 height 15
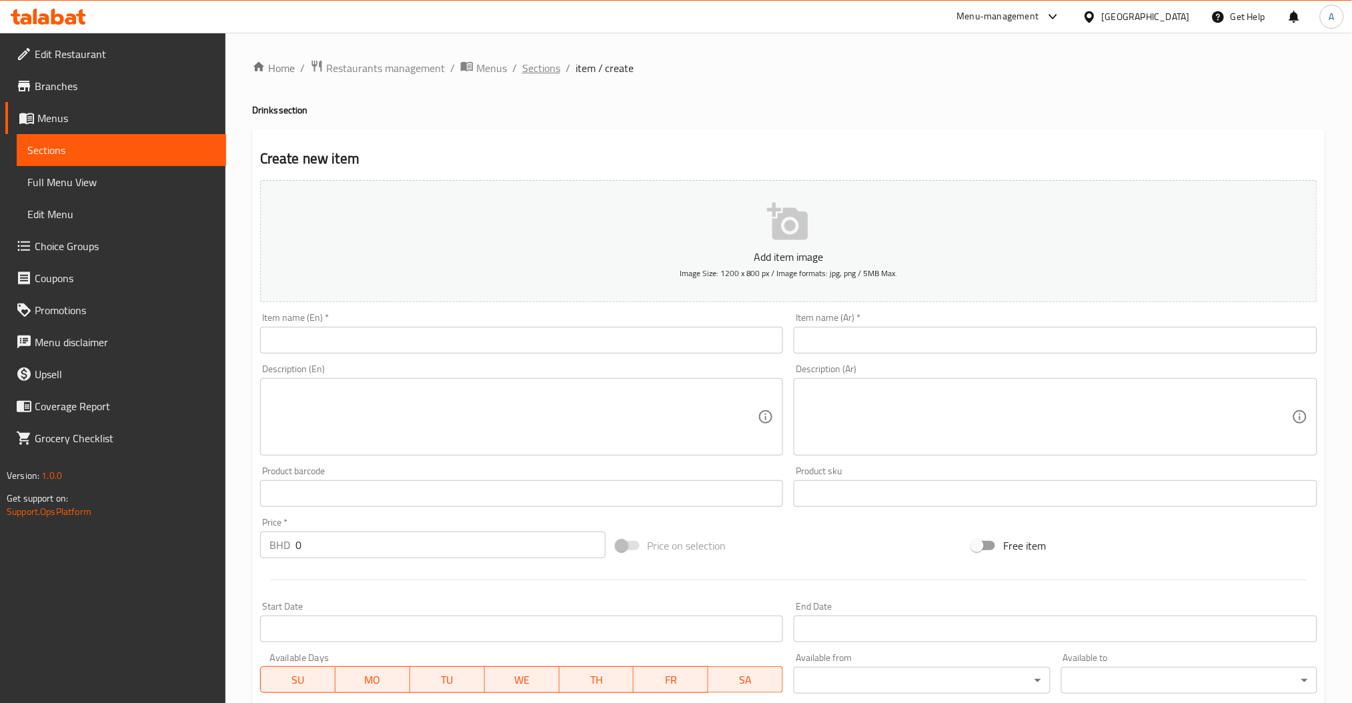
click at [548, 69] on span "Sections" at bounding box center [541, 68] width 38 height 16
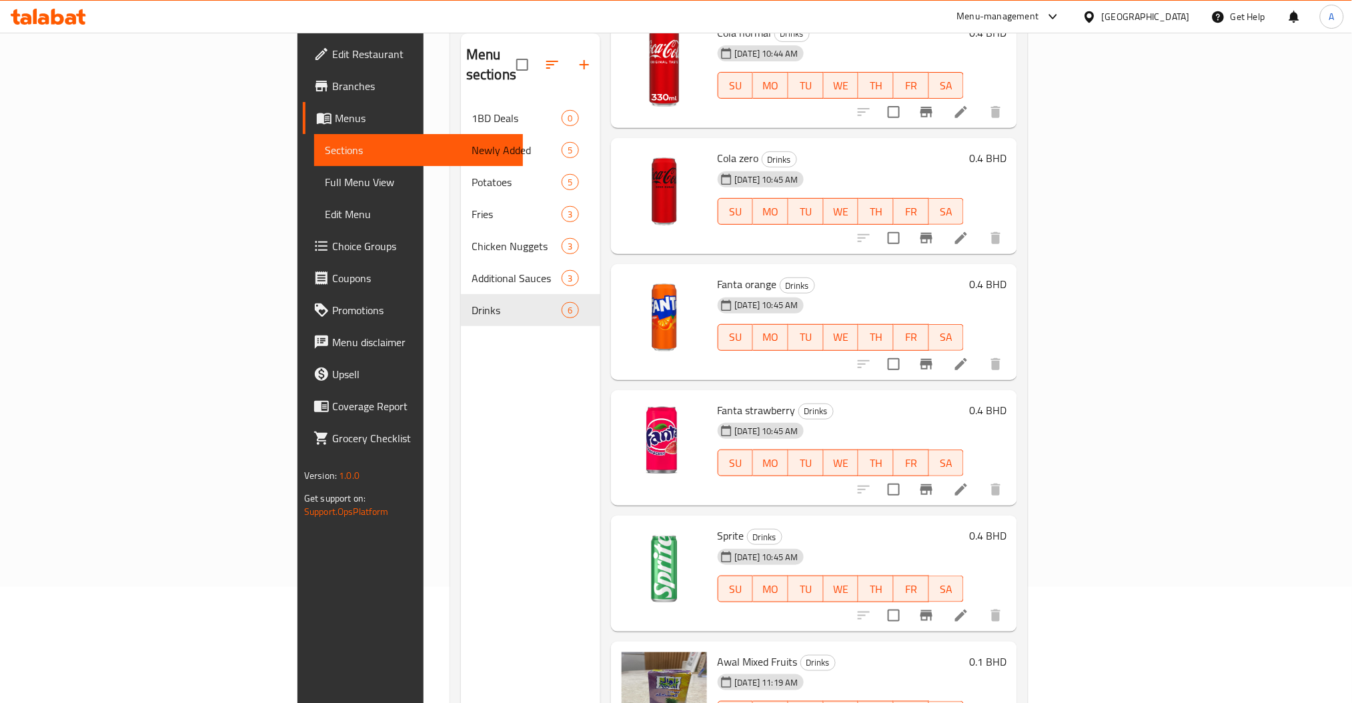
scroll to position [187, 0]
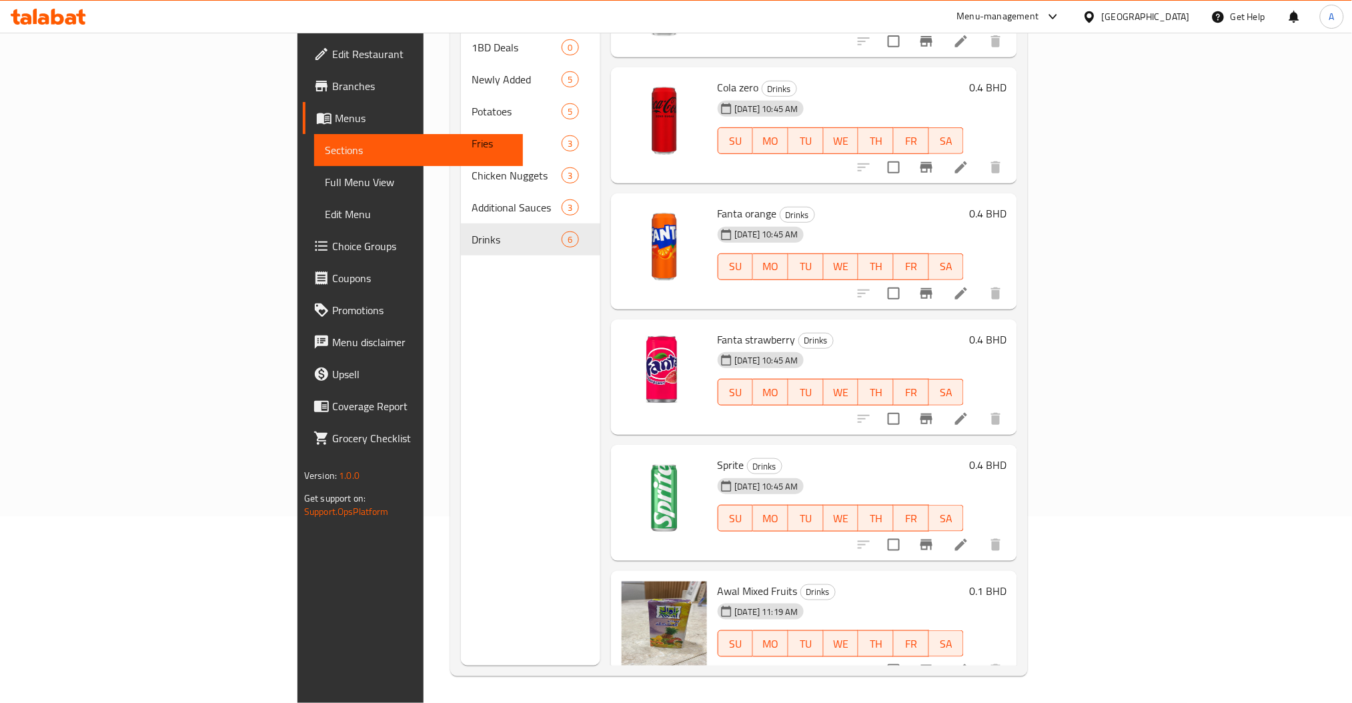
click at [1006, 582] on h6 "0.1 BHD" at bounding box center [987, 591] width 37 height 19
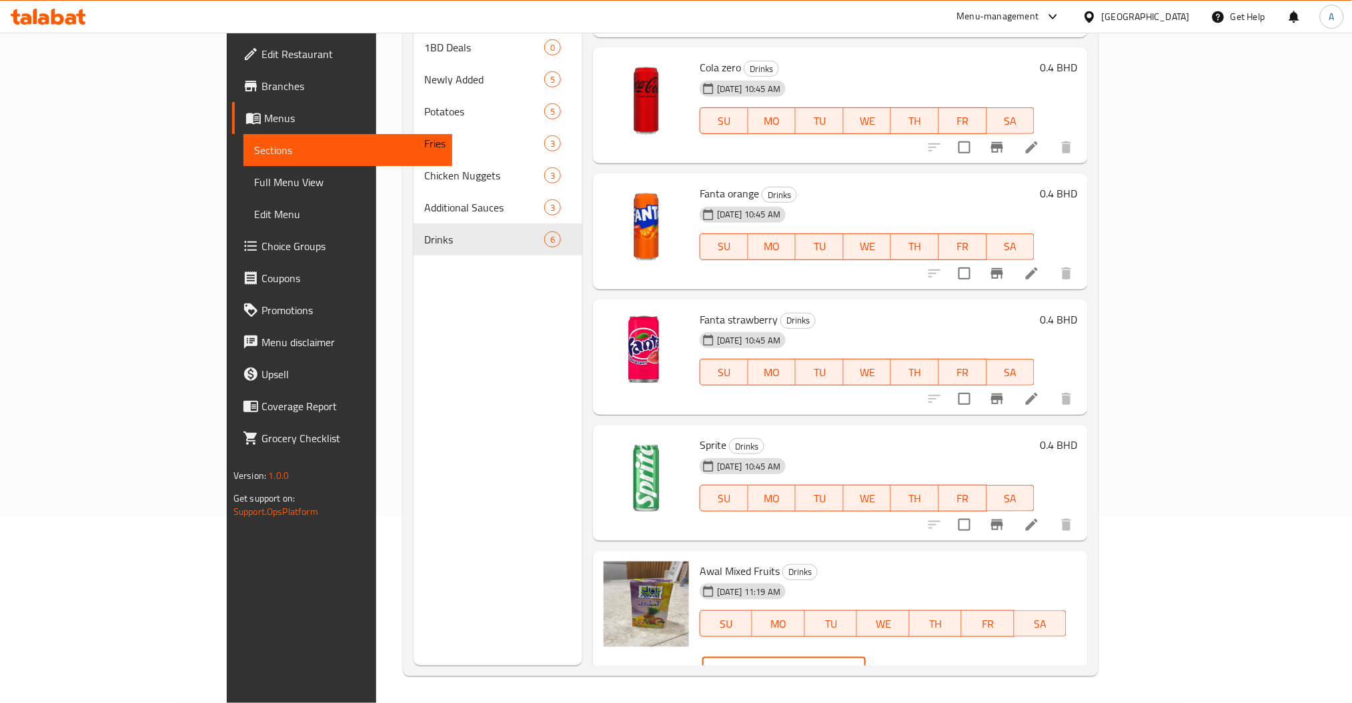
click at [866, 657] on input "0.1" at bounding box center [802, 670] width 128 height 27
type input "0.2"
click at [918, 667] on icon "ok" at bounding box center [913, 670] width 10 height 7
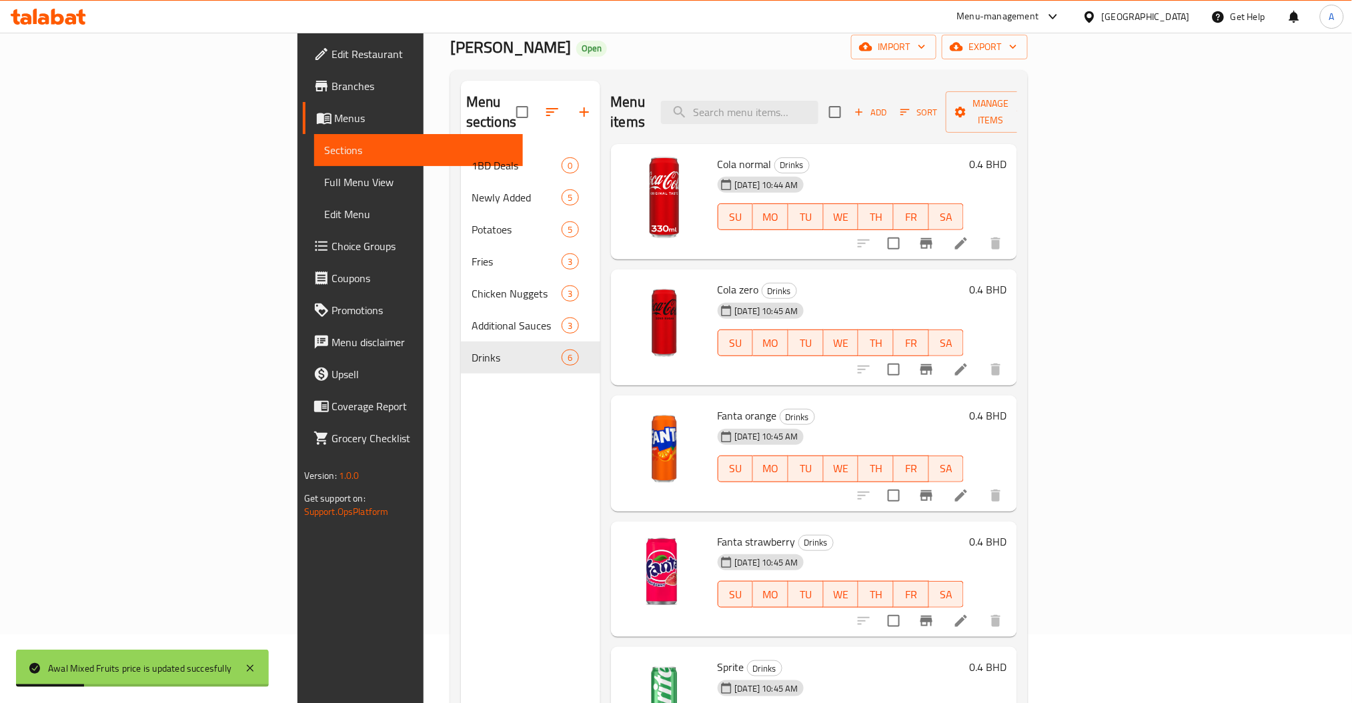
scroll to position [0, 0]
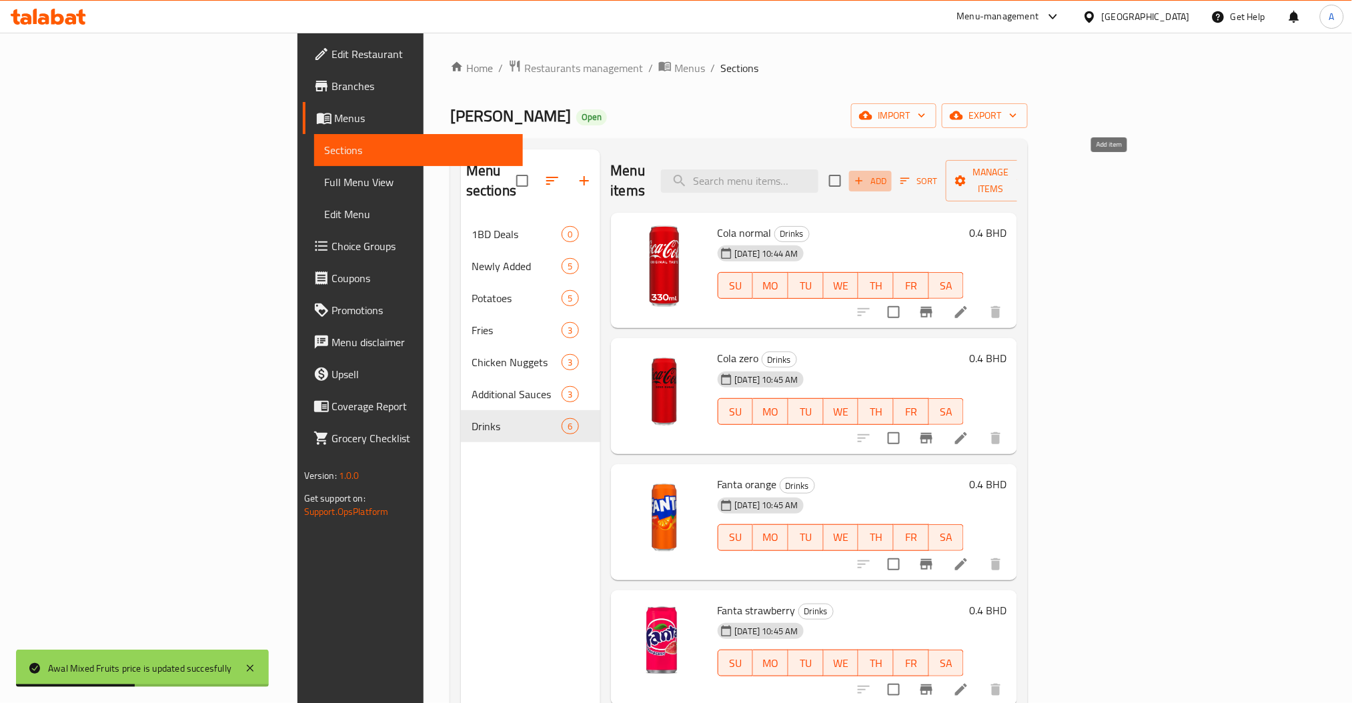
click at [888, 173] on span "Add" at bounding box center [870, 180] width 36 height 15
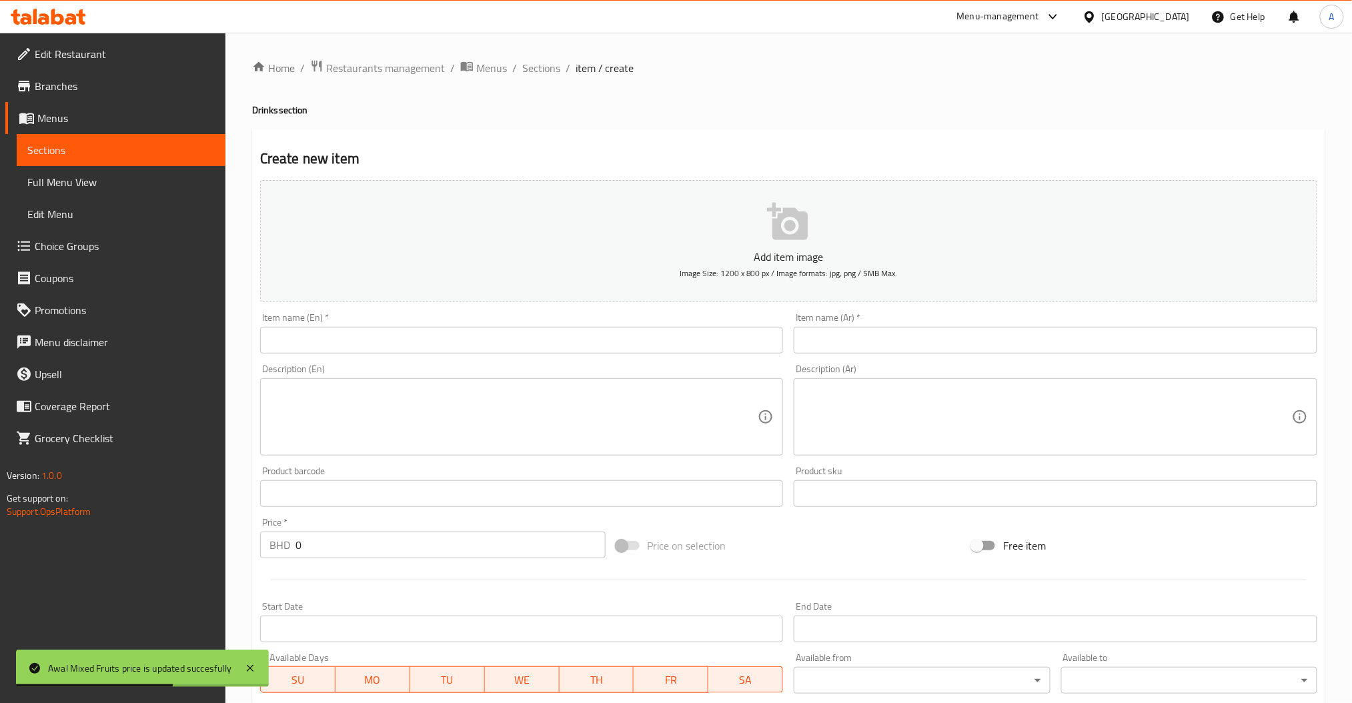
click at [311, 337] on input "text" at bounding box center [522, 340] width 524 height 27
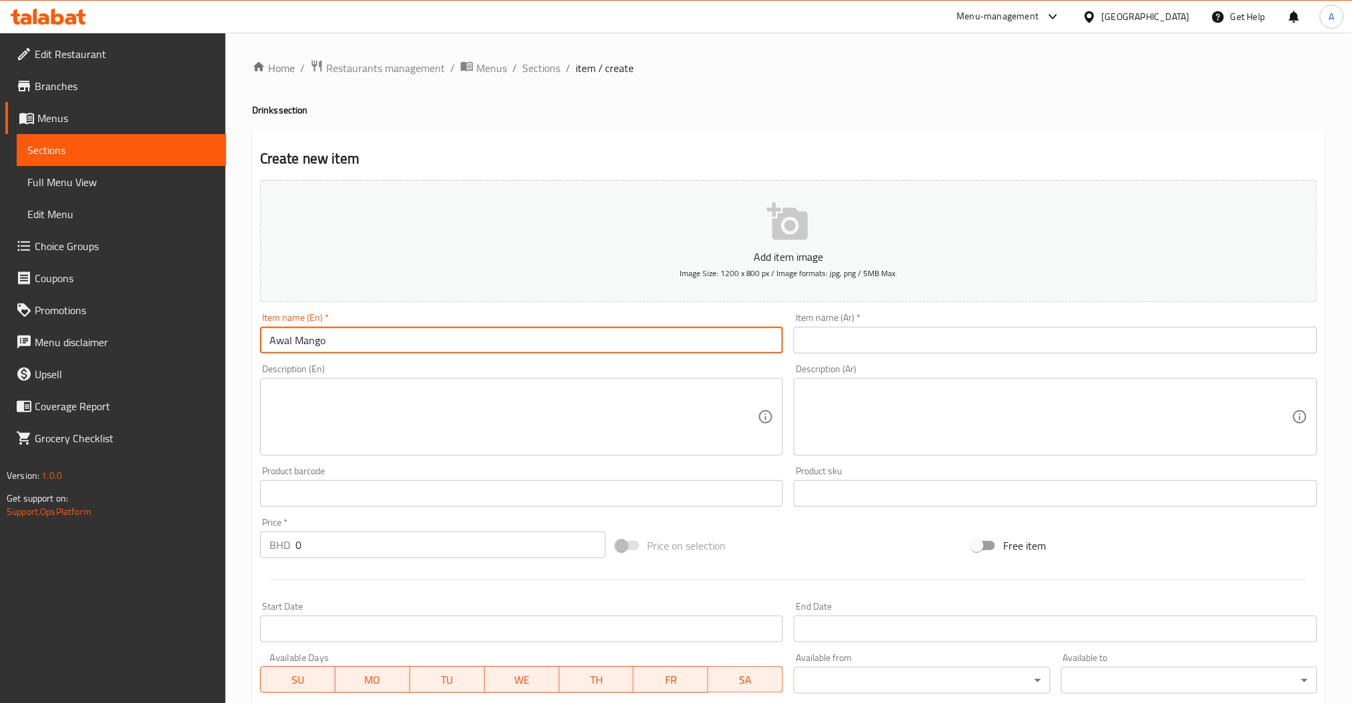
type input "Awal Mango"
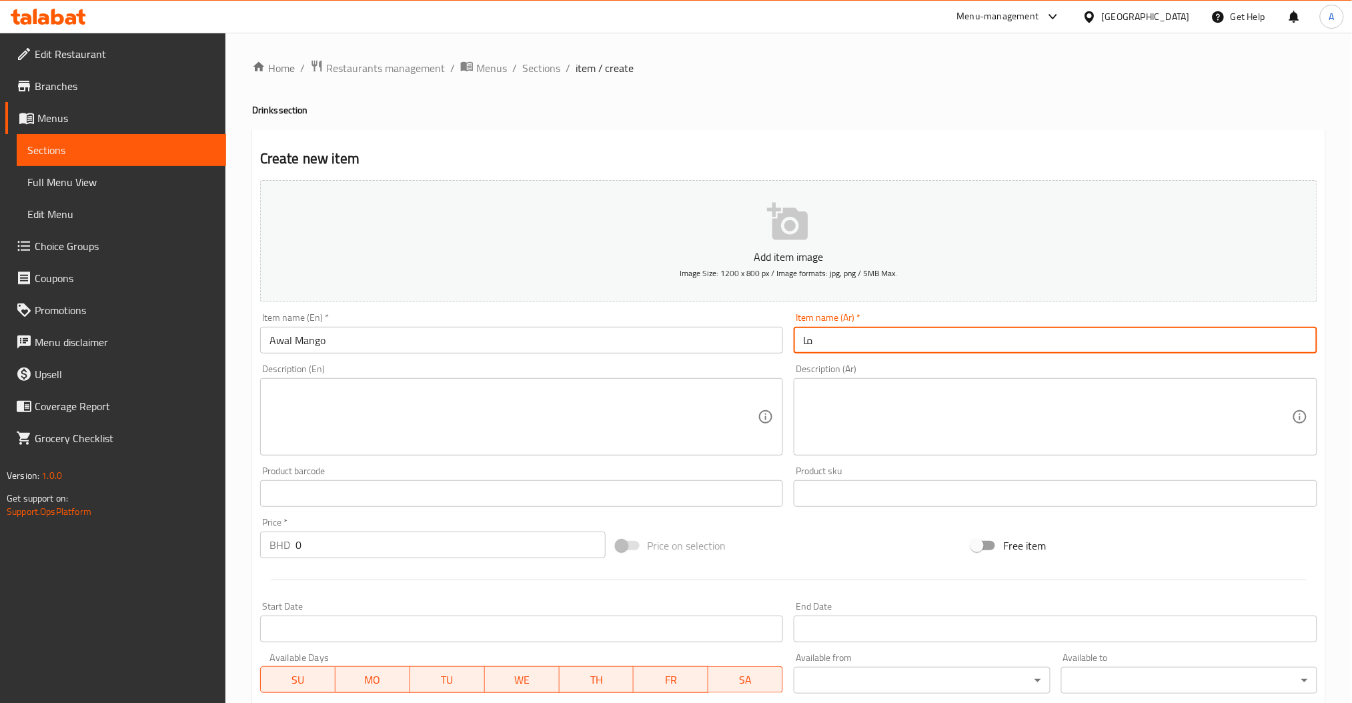
type input "م"
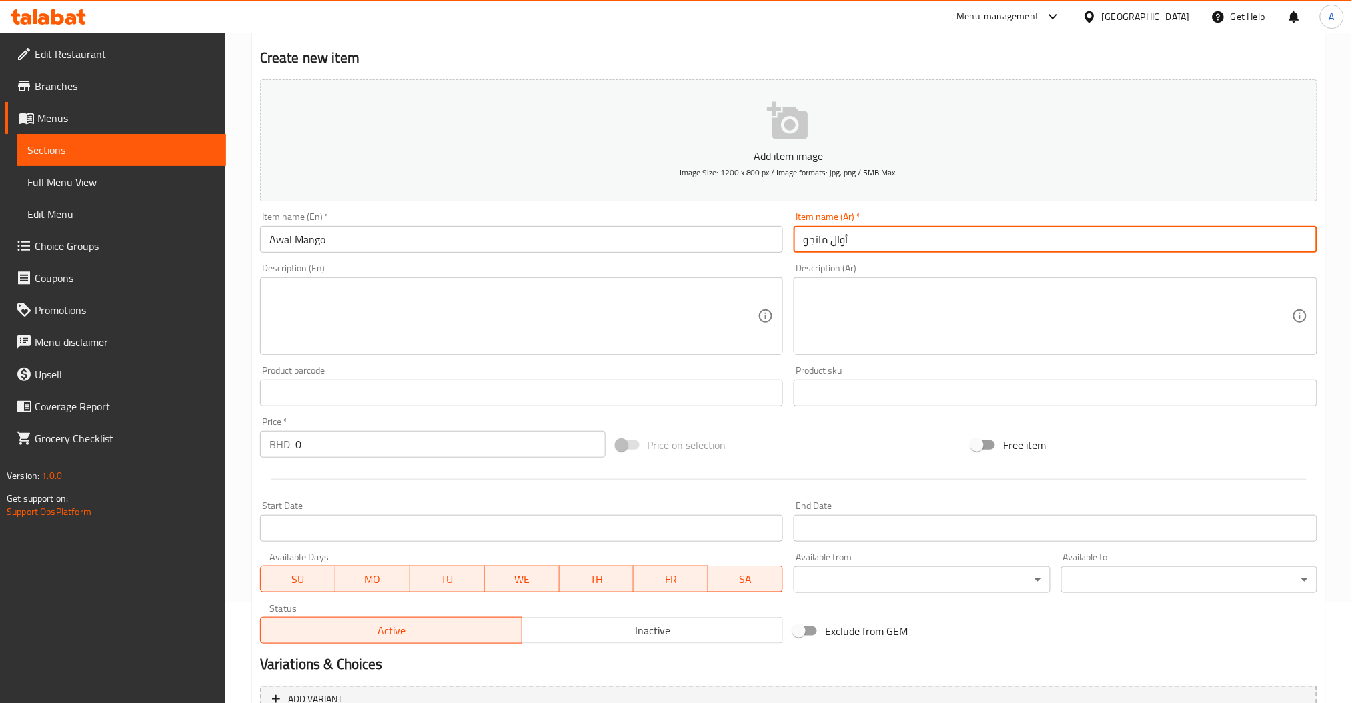
scroll to position [177, 0]
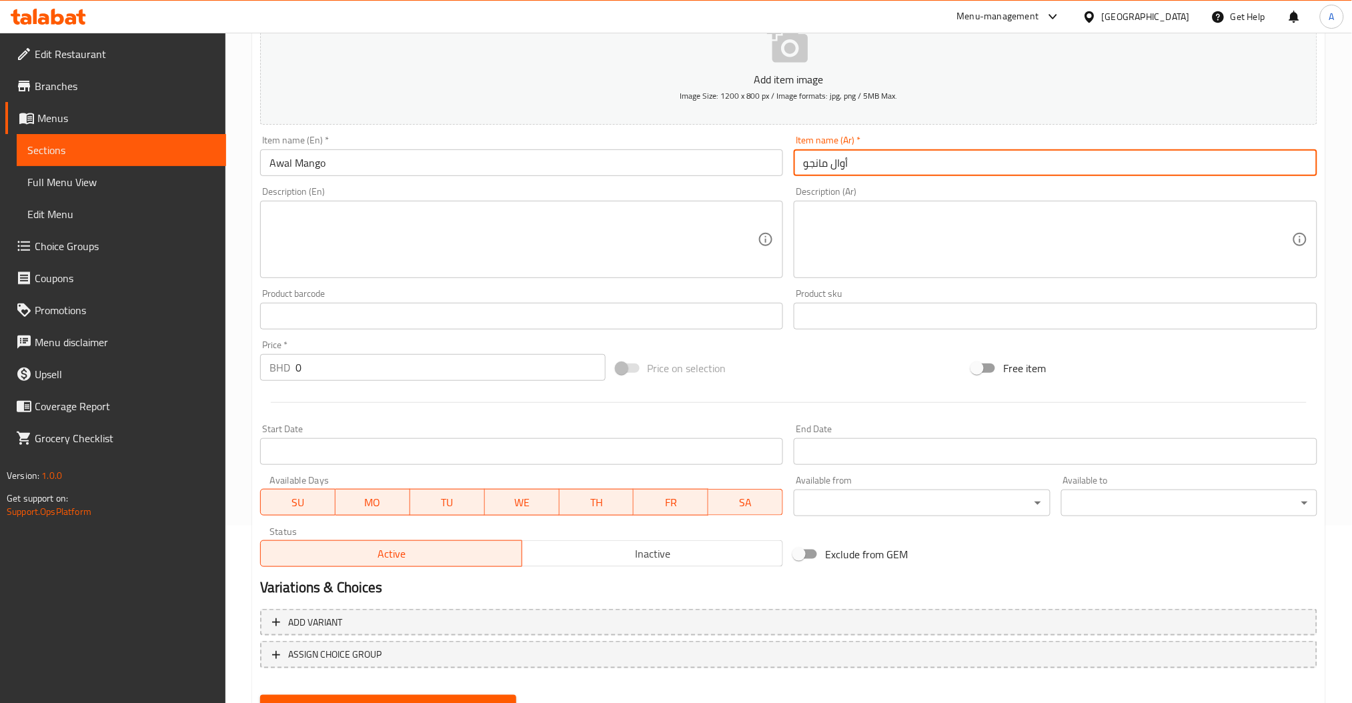
type input "أوال مانجو"
click at [337, 378] on input "0" at bounding box center [450, 367] width 310 height 27
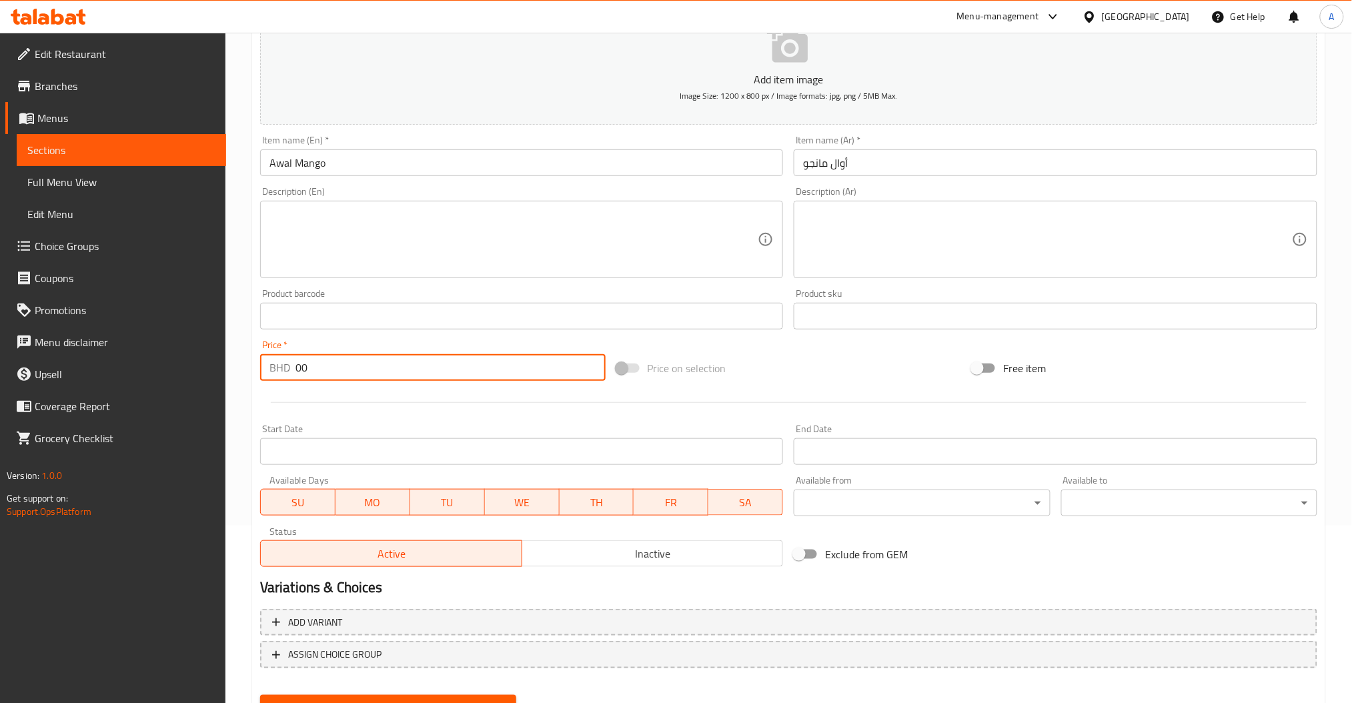
type input "0"
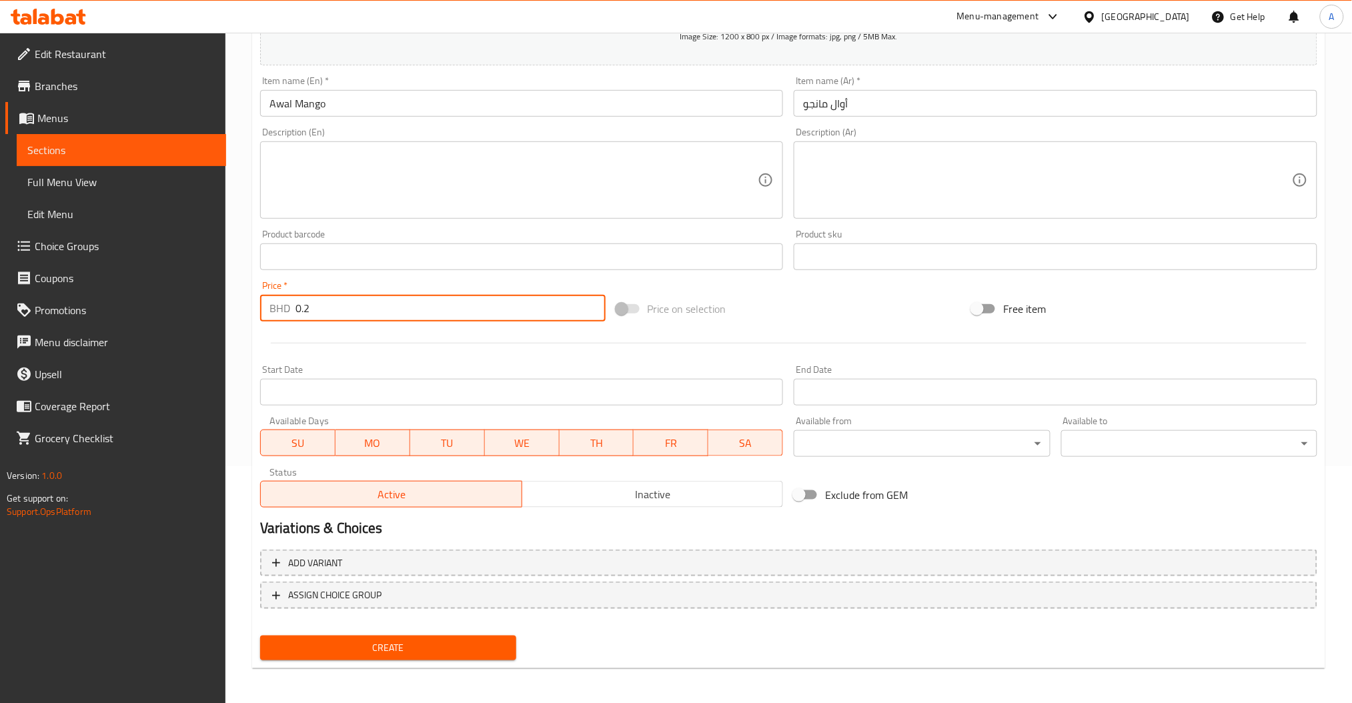
type input "0.2"
click at [429, 647] on span "Create" at bounding box center [388, 648] width 235 height 17
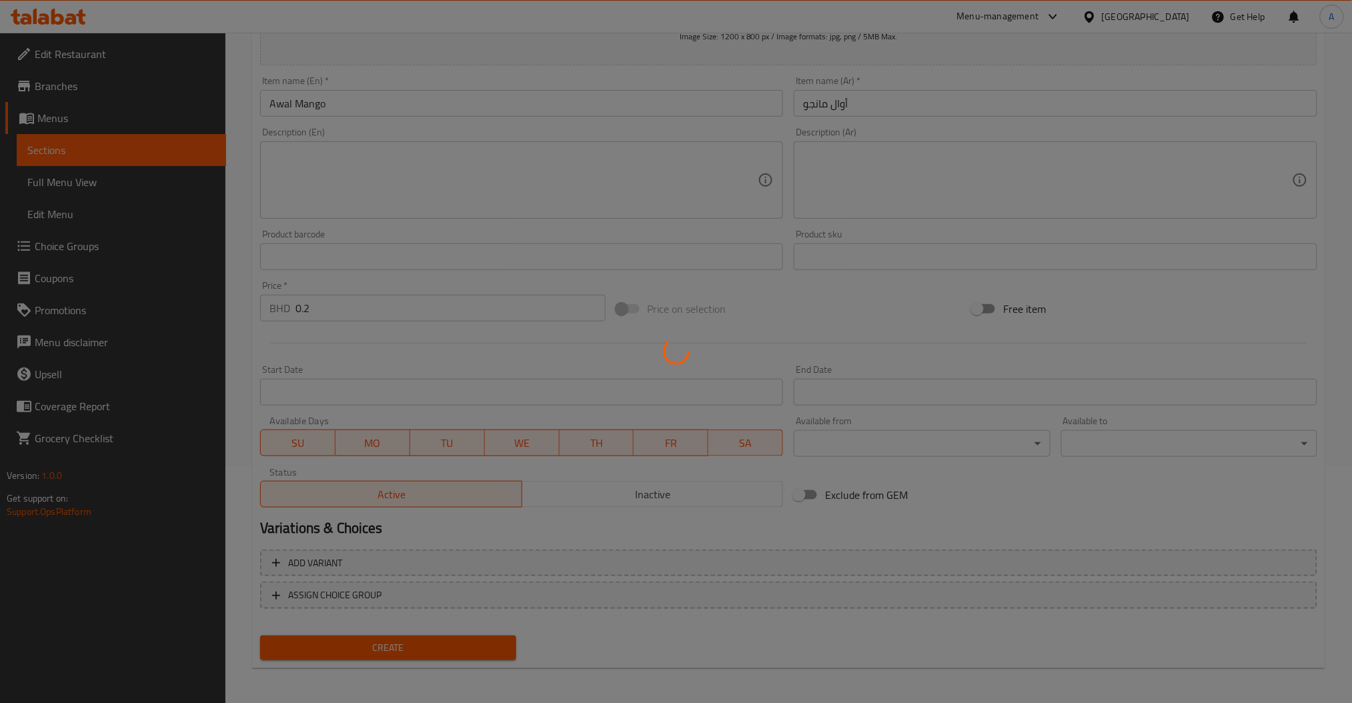
scroll to position [0, 0]
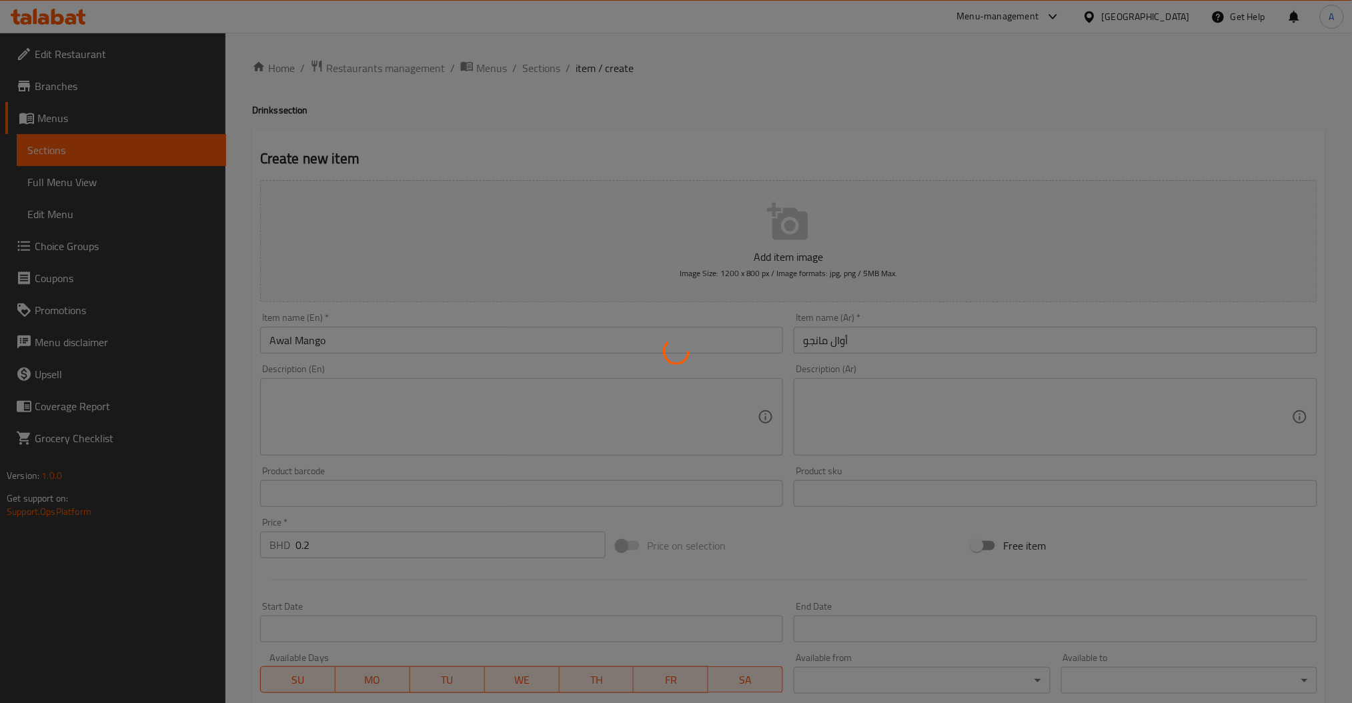
type input "0"
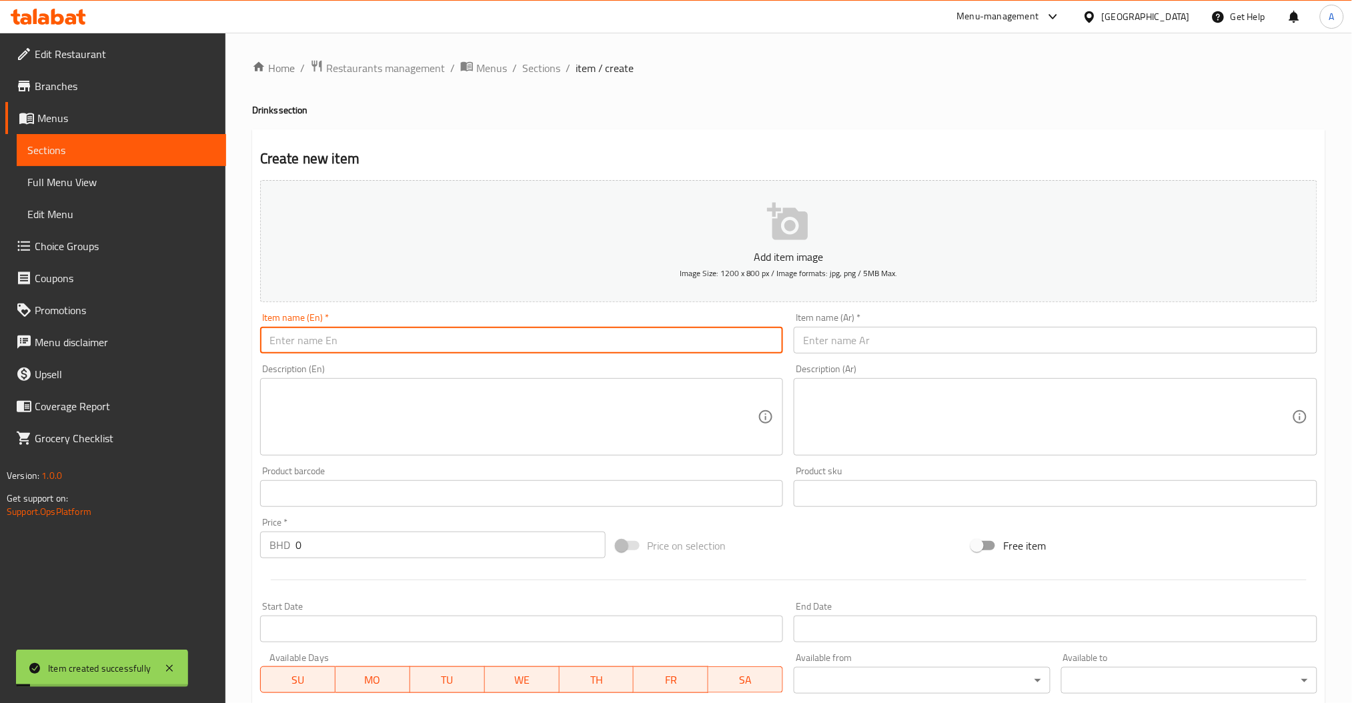
click at [337, 349] on input "text" at bounding box center [522, 340] width 524 height 27
type input "Awal Orange"
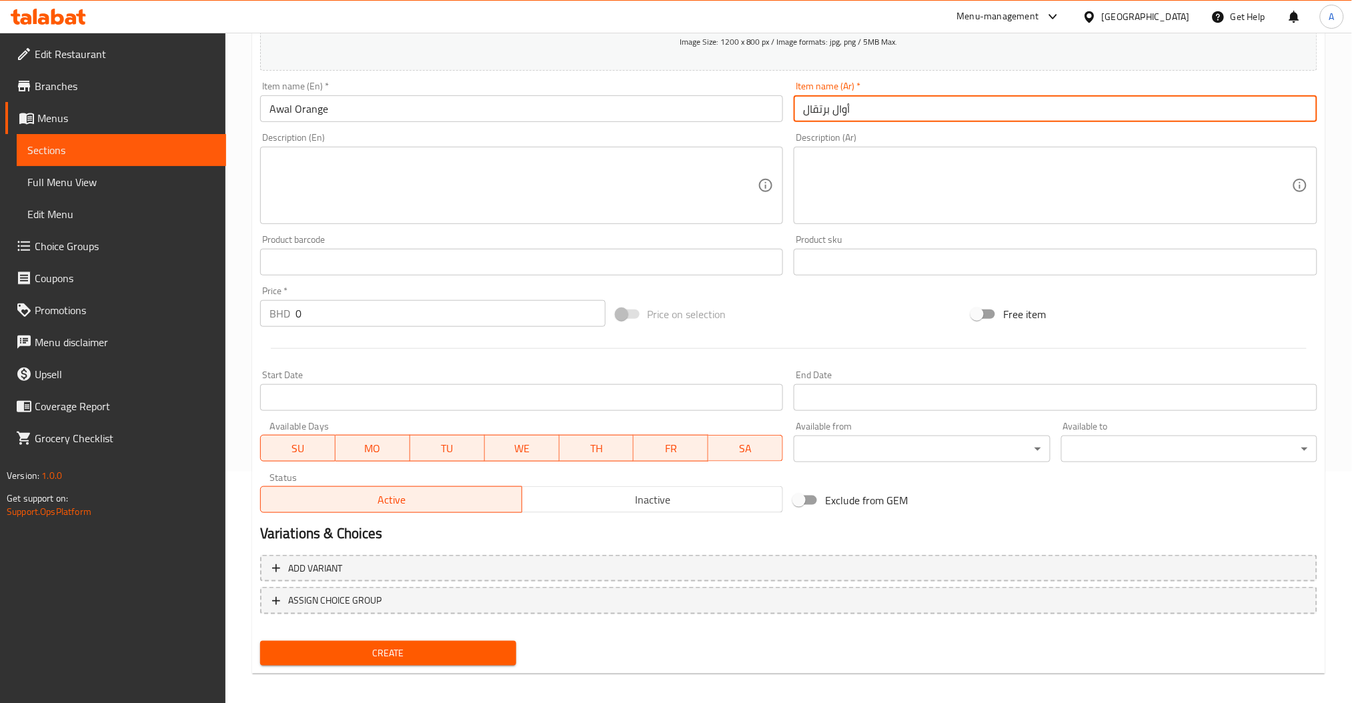
scroll to position [237, 0]
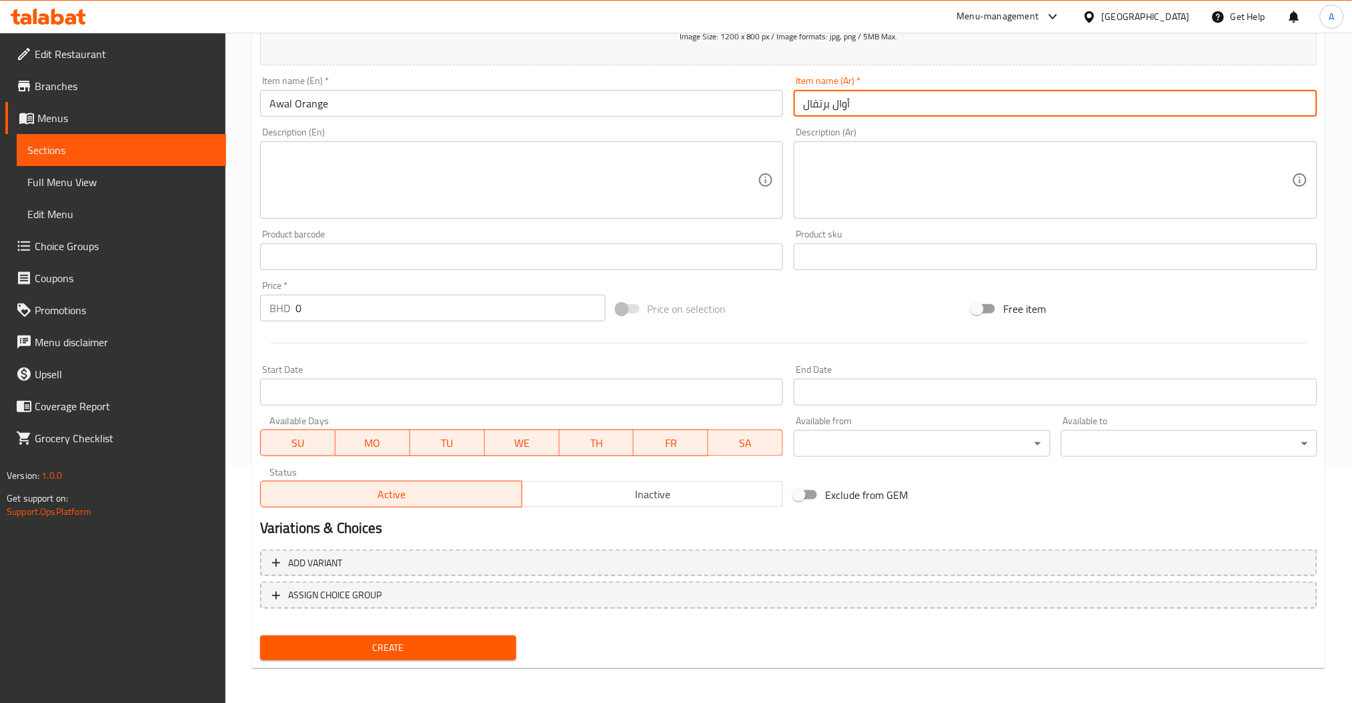
type input "أوال برتقال"
click at [354, 301] on input "0" at bounding box center [450, 308] width 310 height 27
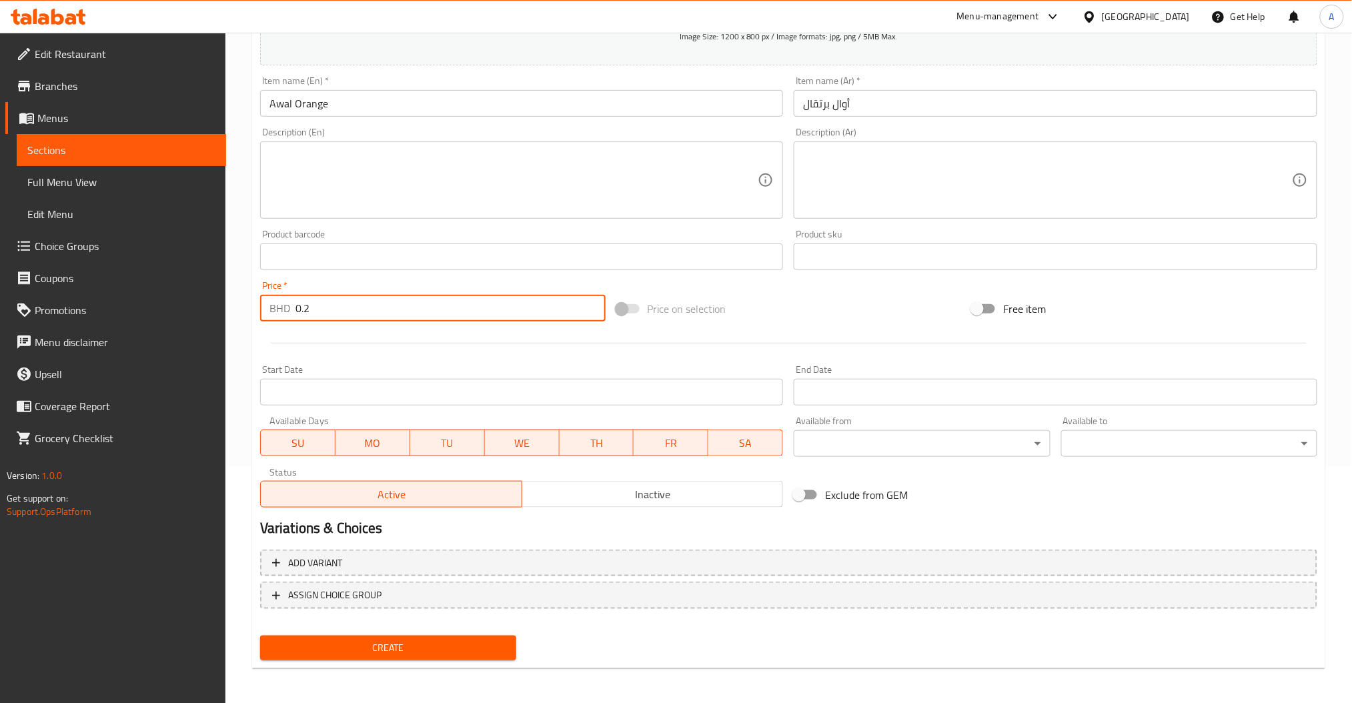
type input "0.2"
click at [370, 654] on span "Create" at bounding box center [388, 648] width 235 height 17
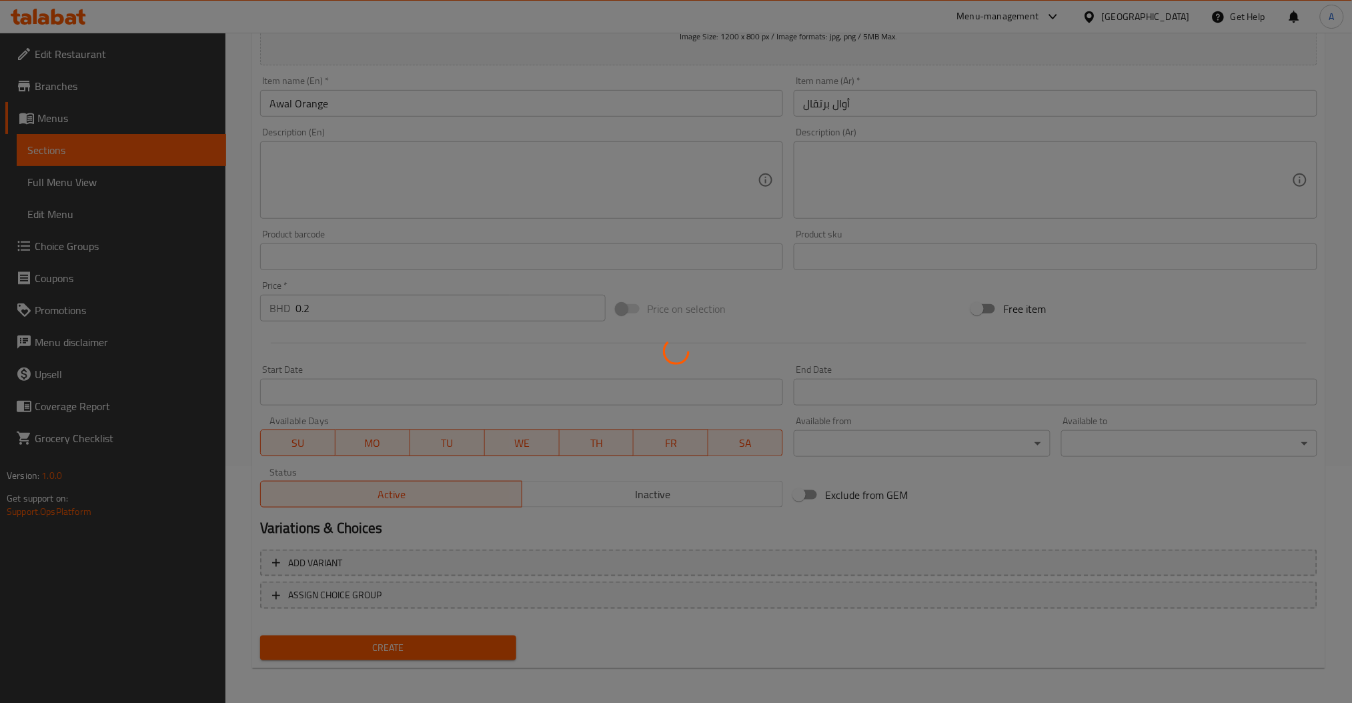
type input "0"
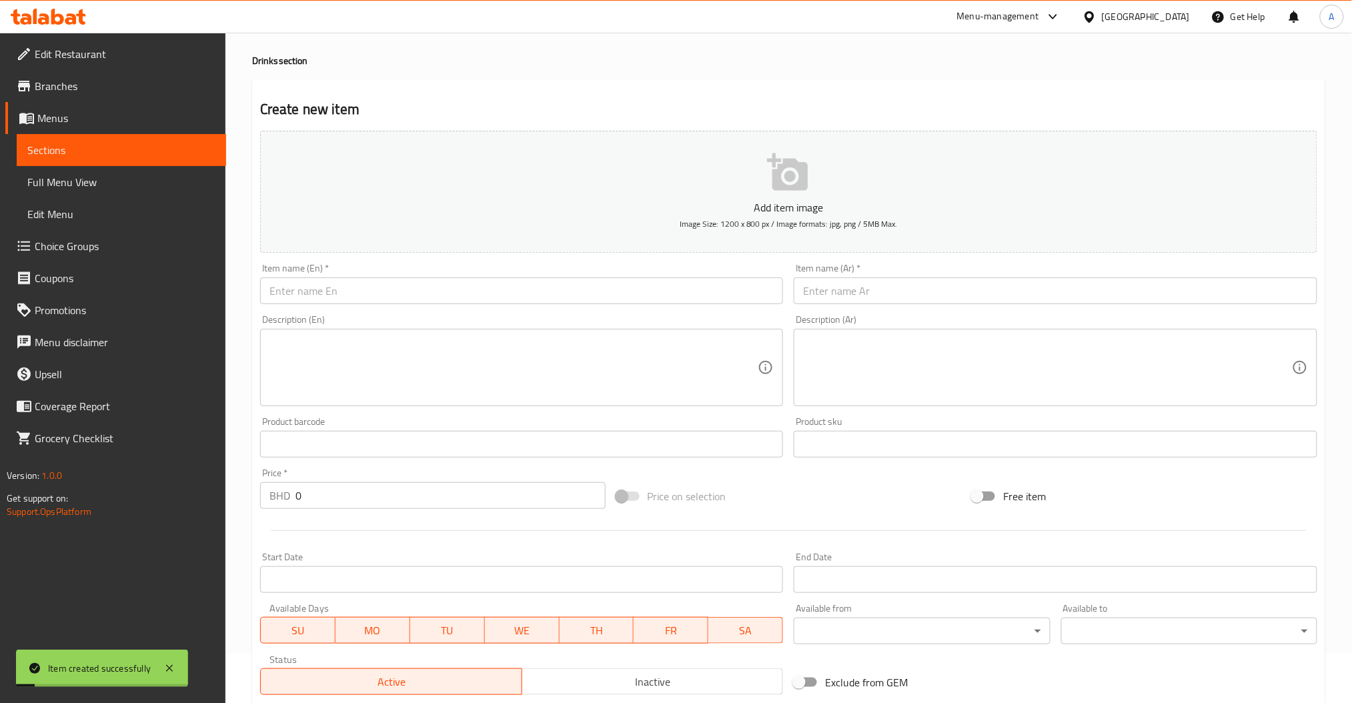
scroll to position [0, 0]
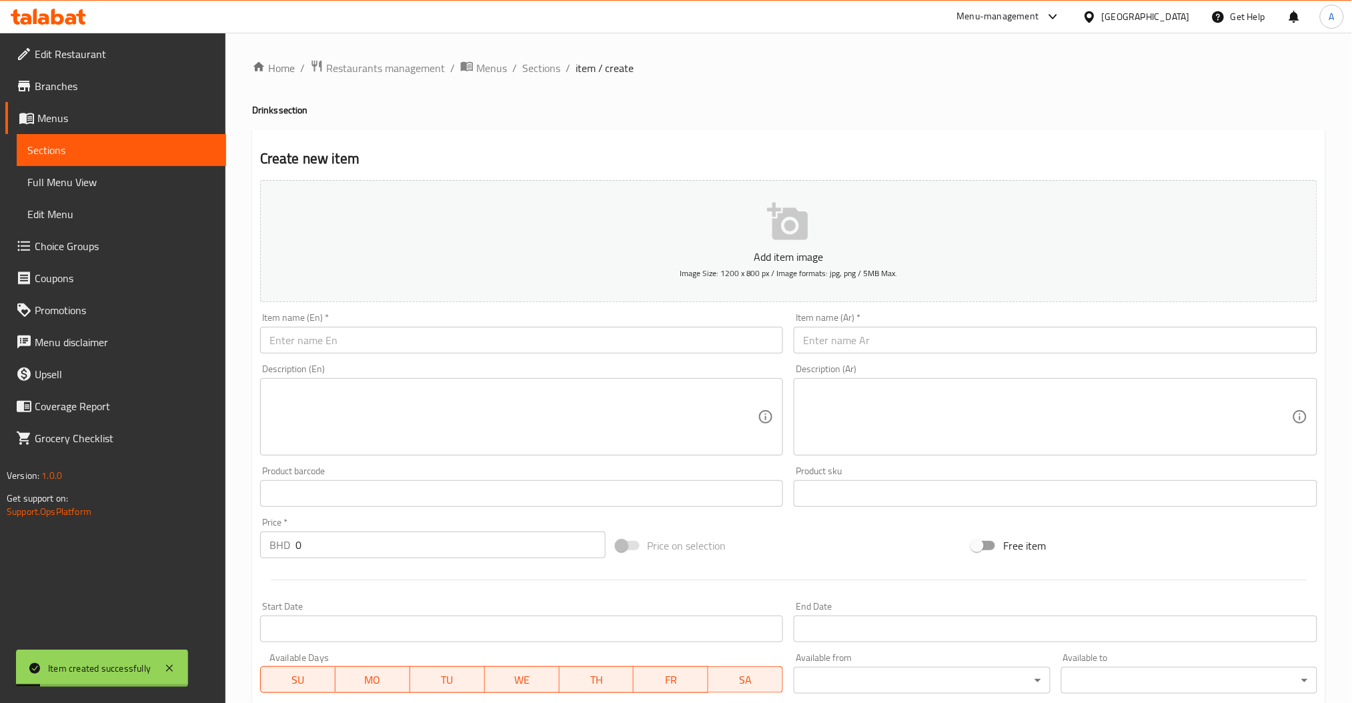
click at [348, 347] on input "text" at bounding box center [522, 340] width 524 height 27
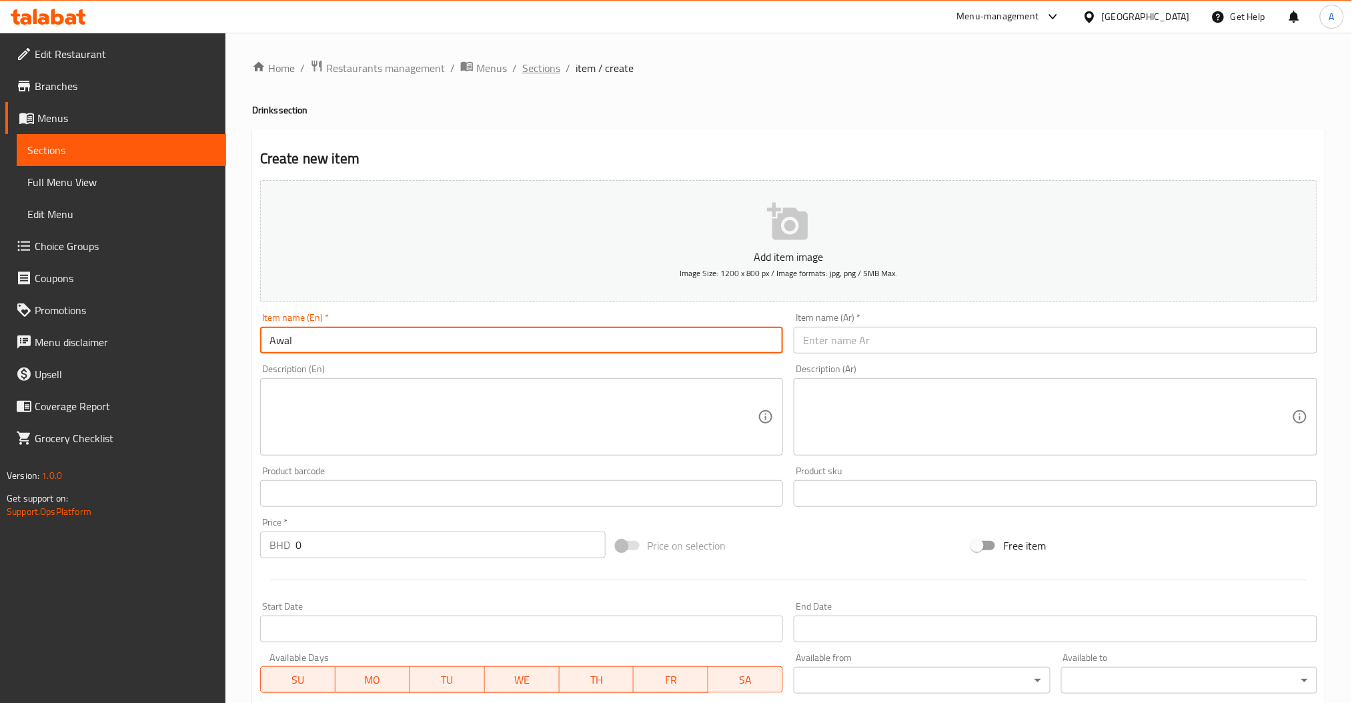
type input "Awal"
click at [536, 60] on span "Sections" at bounding box center [541, 68] width 38 height 16
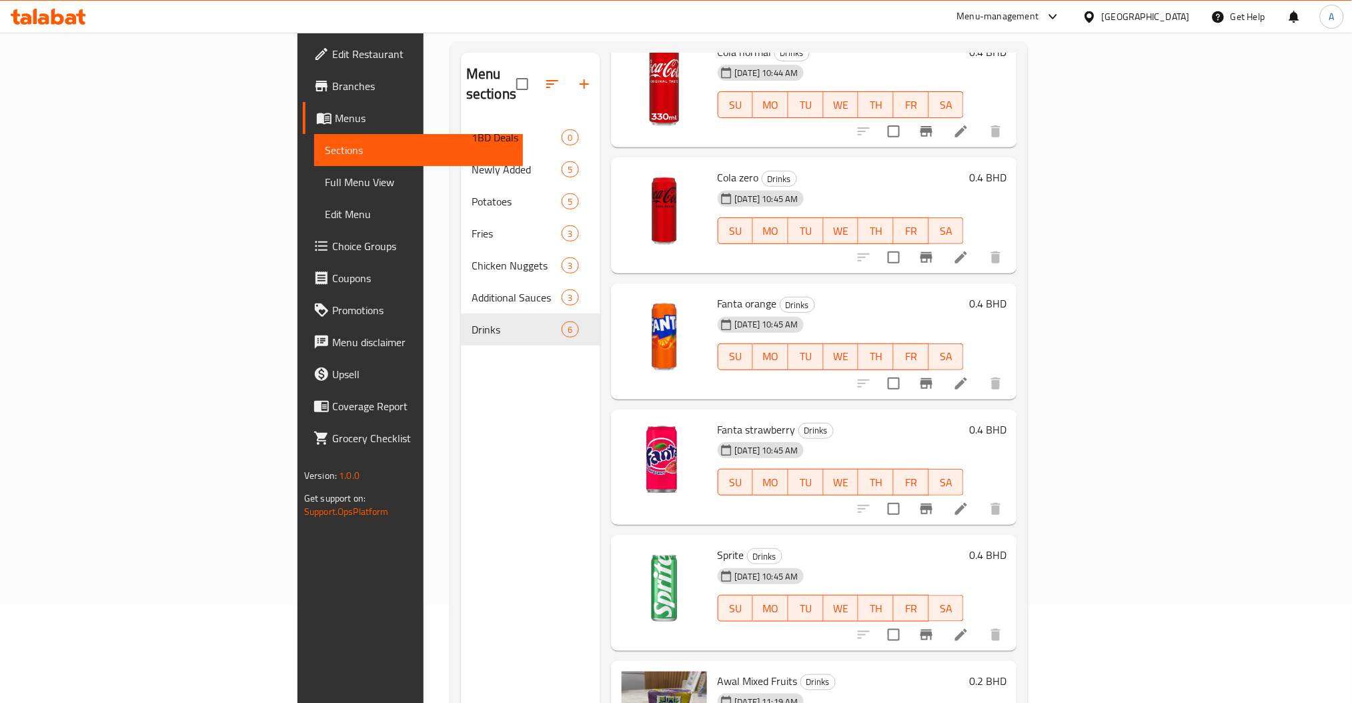
scroll to position [187, 0]
